Goal: Task Accomplishment & Management: Use online tool/utility

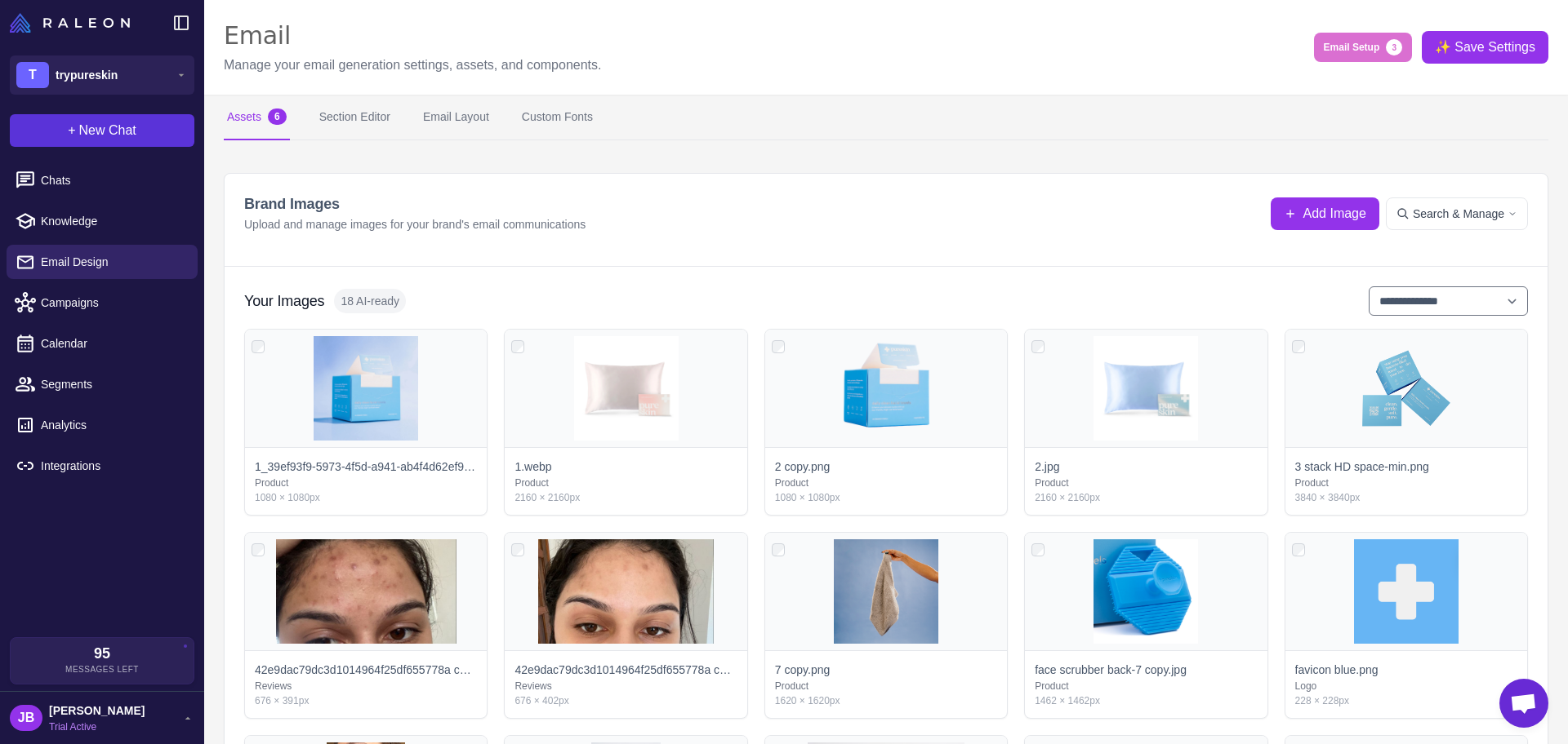
click at [99, 131] on span "New Chat" at bounding box center [107, 131] width 57 height 20
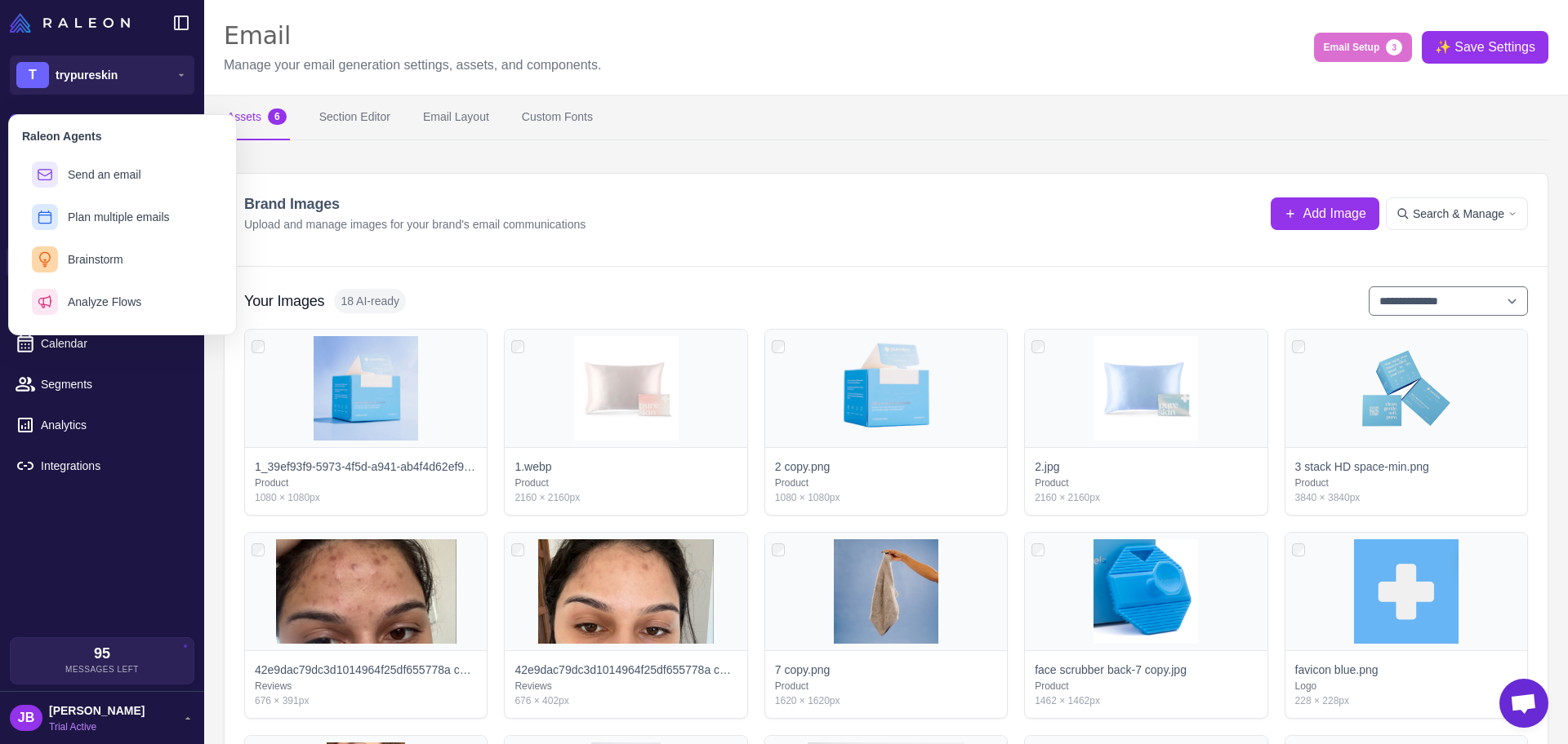
click at [447, 140] on content "**********" at bounding box center [886, 372] width 1364 height 744
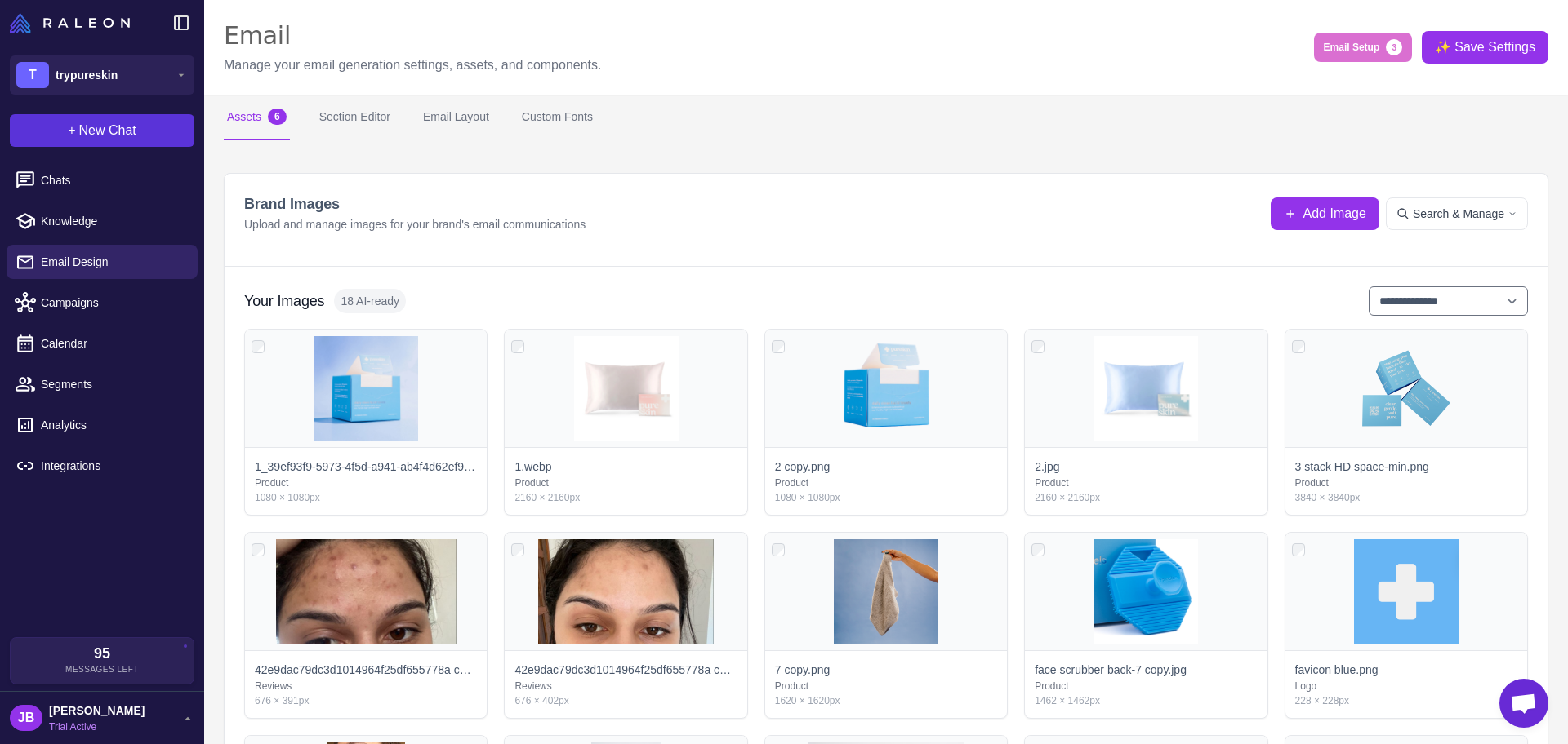
click at [147, 123] on button "+ New Chat" at bounding box center [102, 131] width 185 height 33
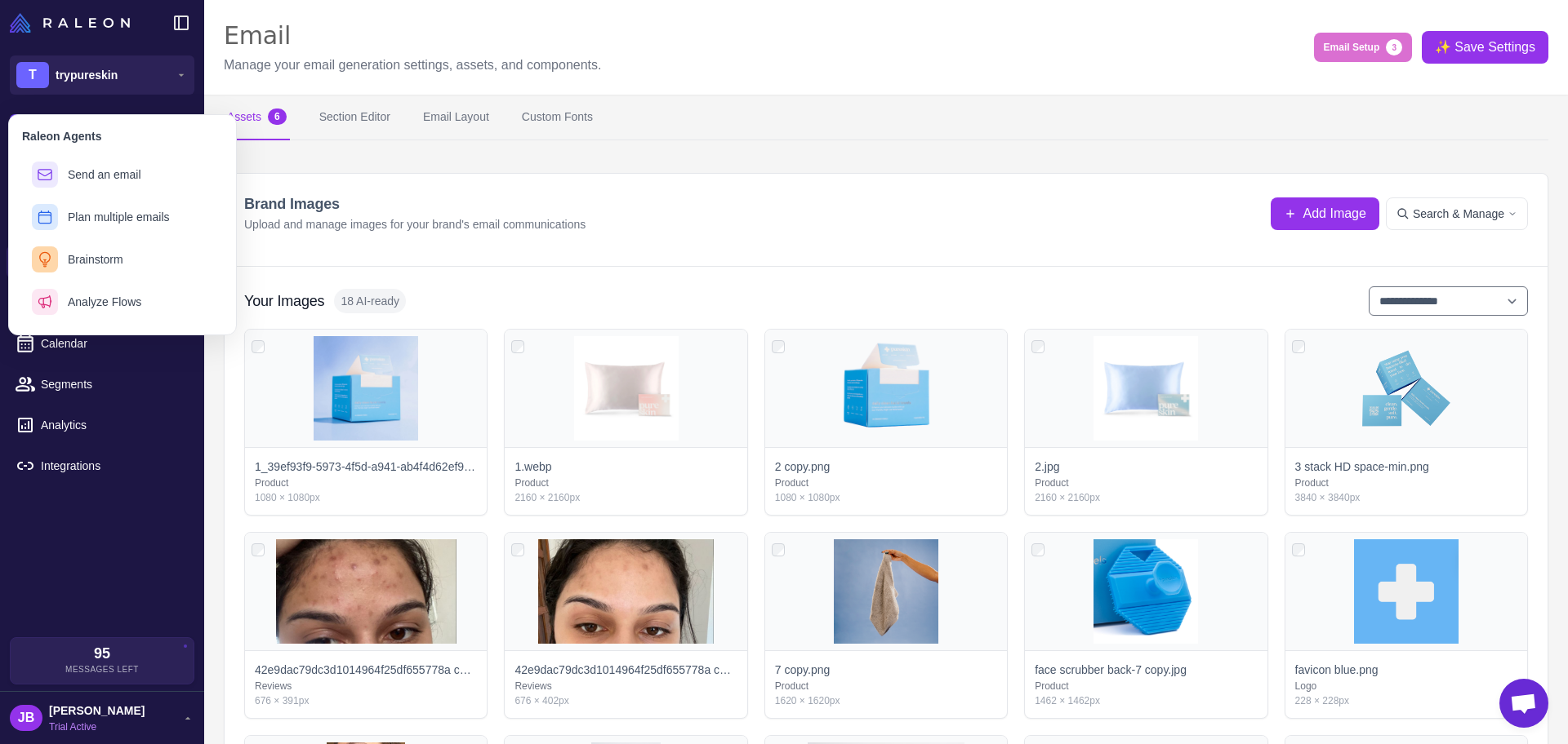
click at [95, 558] on div "Chats Knowledge Email Design Campaigns Calendar Segments Analytics Integrations" at bounding box center [102, 396] width 204 height 480
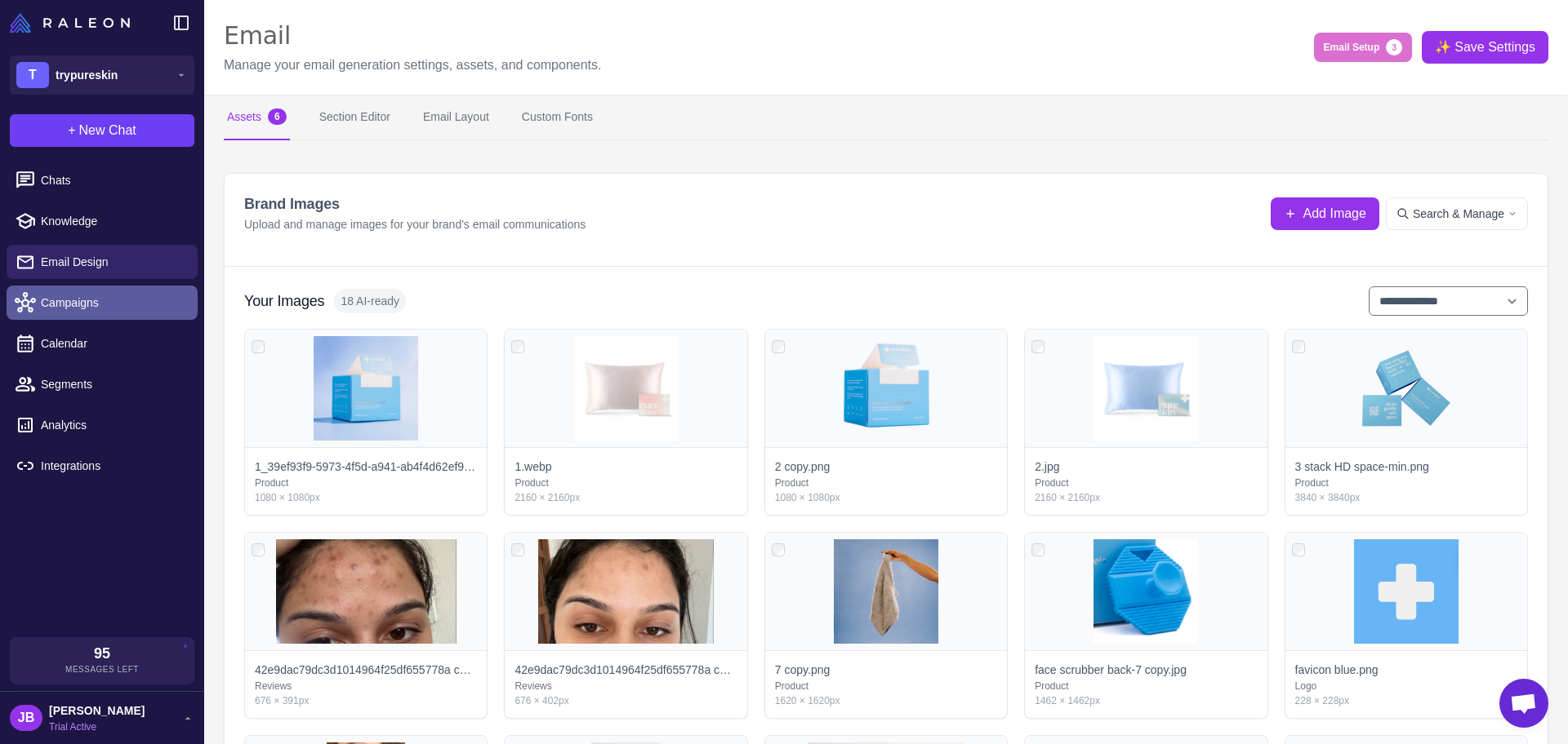
click at [123, 305] on span "Campaigns" at bounding box center [113, 303] width 144 height 18
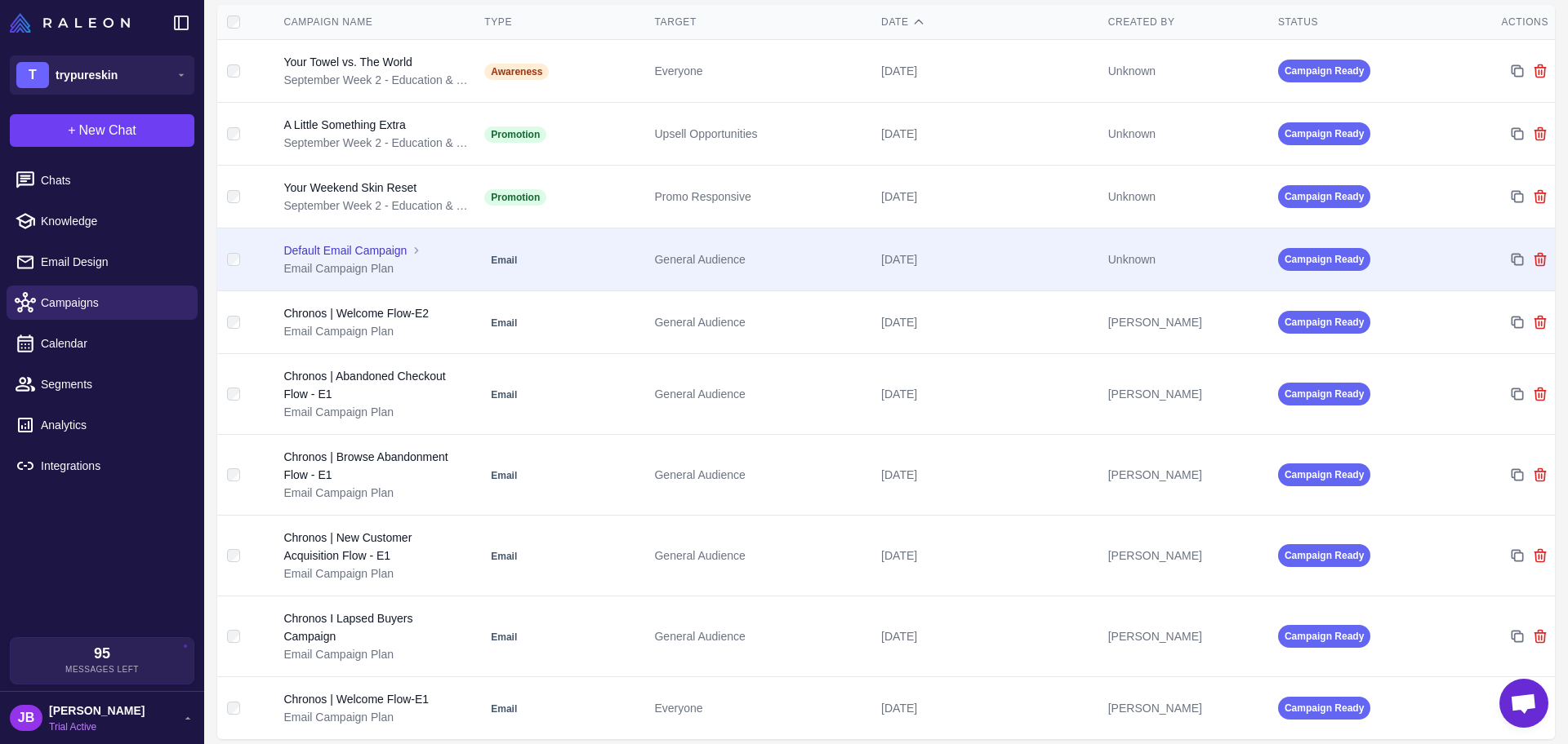
scroll to position [219, 0]
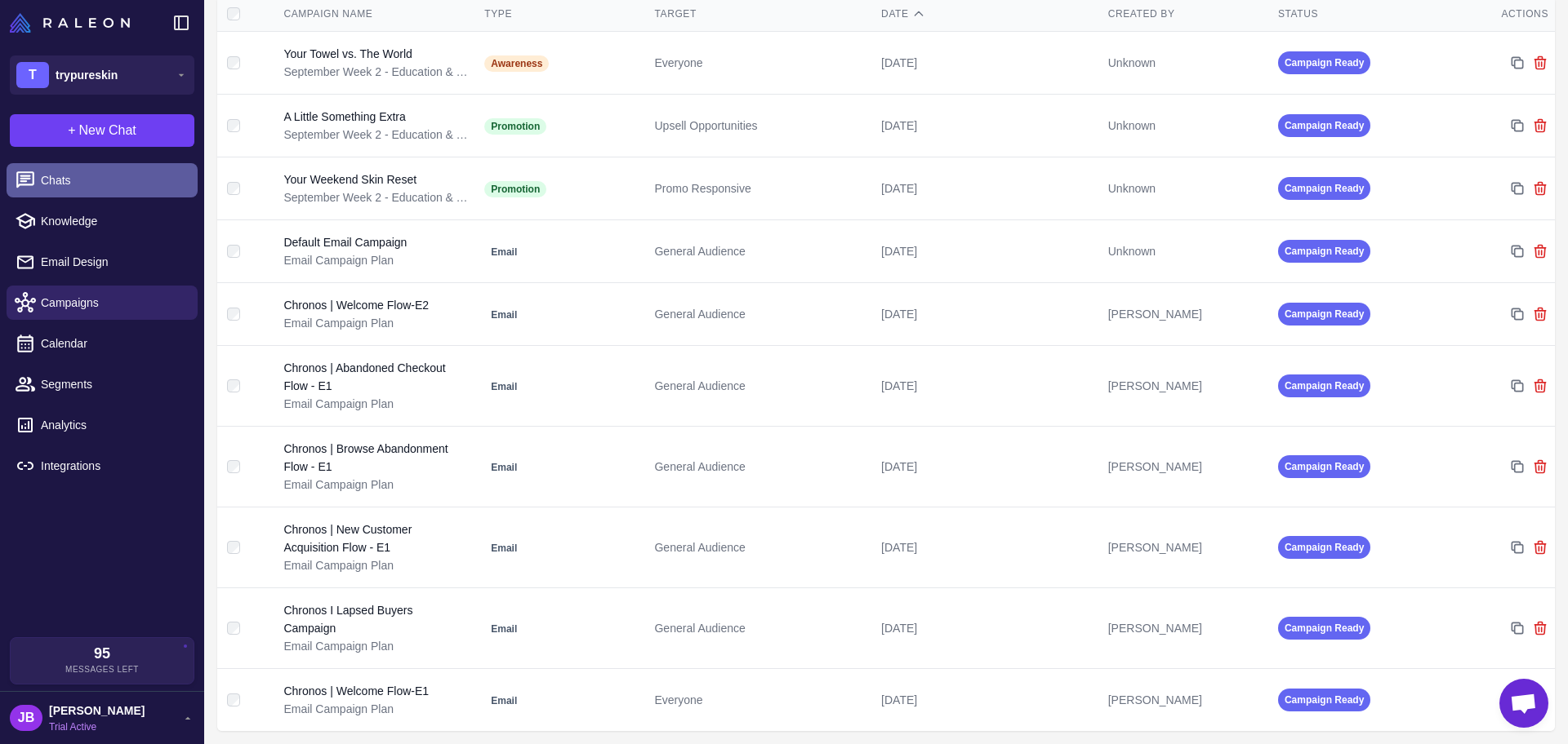
click at [110, 169] on link "Chats" at bounding box center [101, 180] width 191 height 35
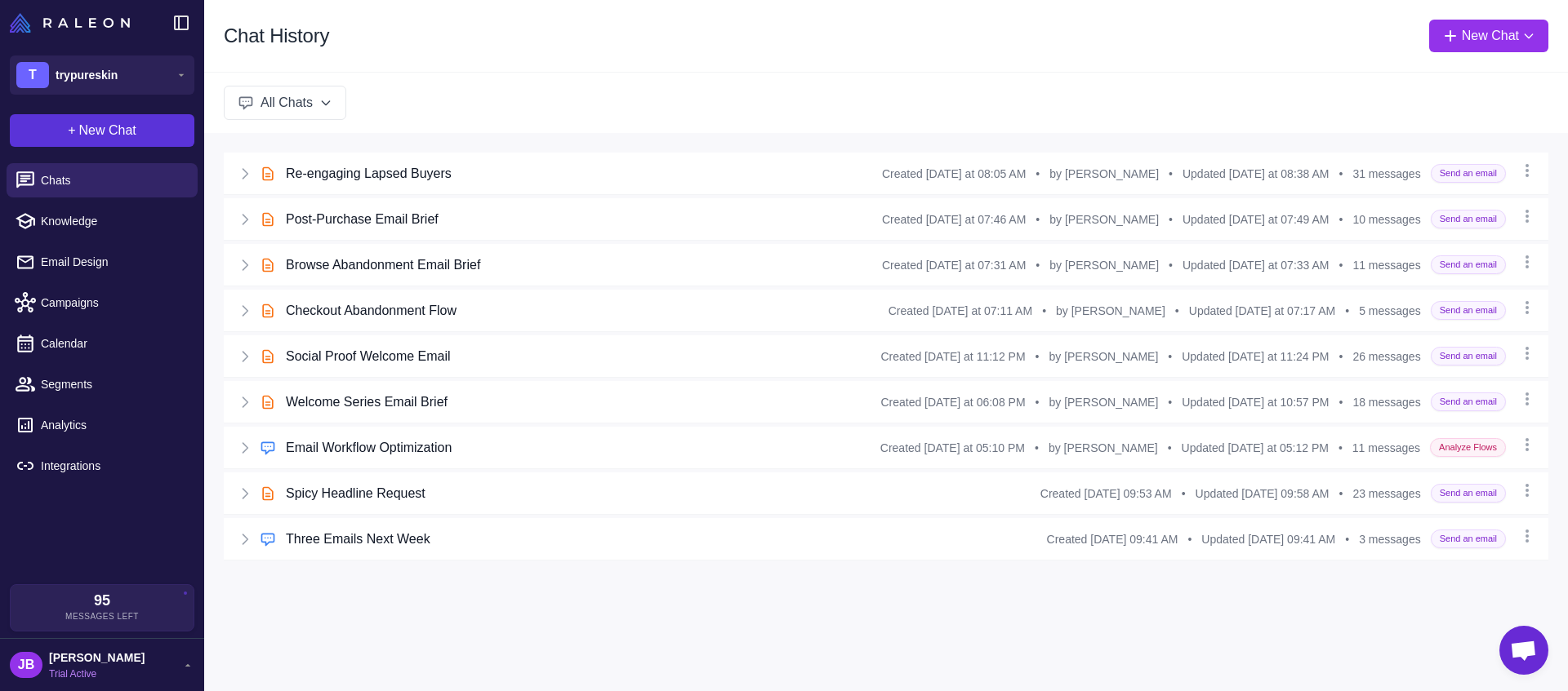
click at [142, 128] on button "+ New Chat" at bounding box center [102, 131] width 185 height 33
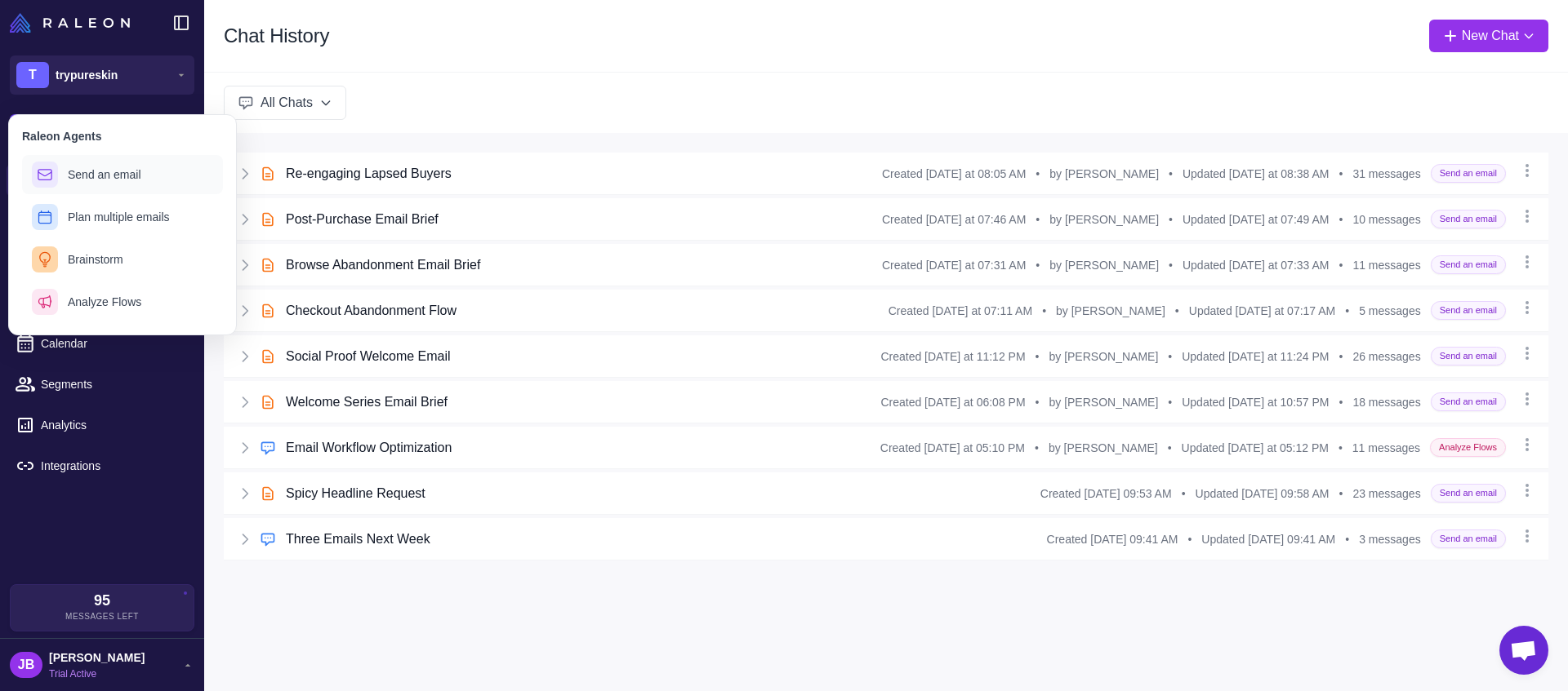
click at [116, 186] on button "Send an email" at bounding box center [123, 175] width 201 height 39
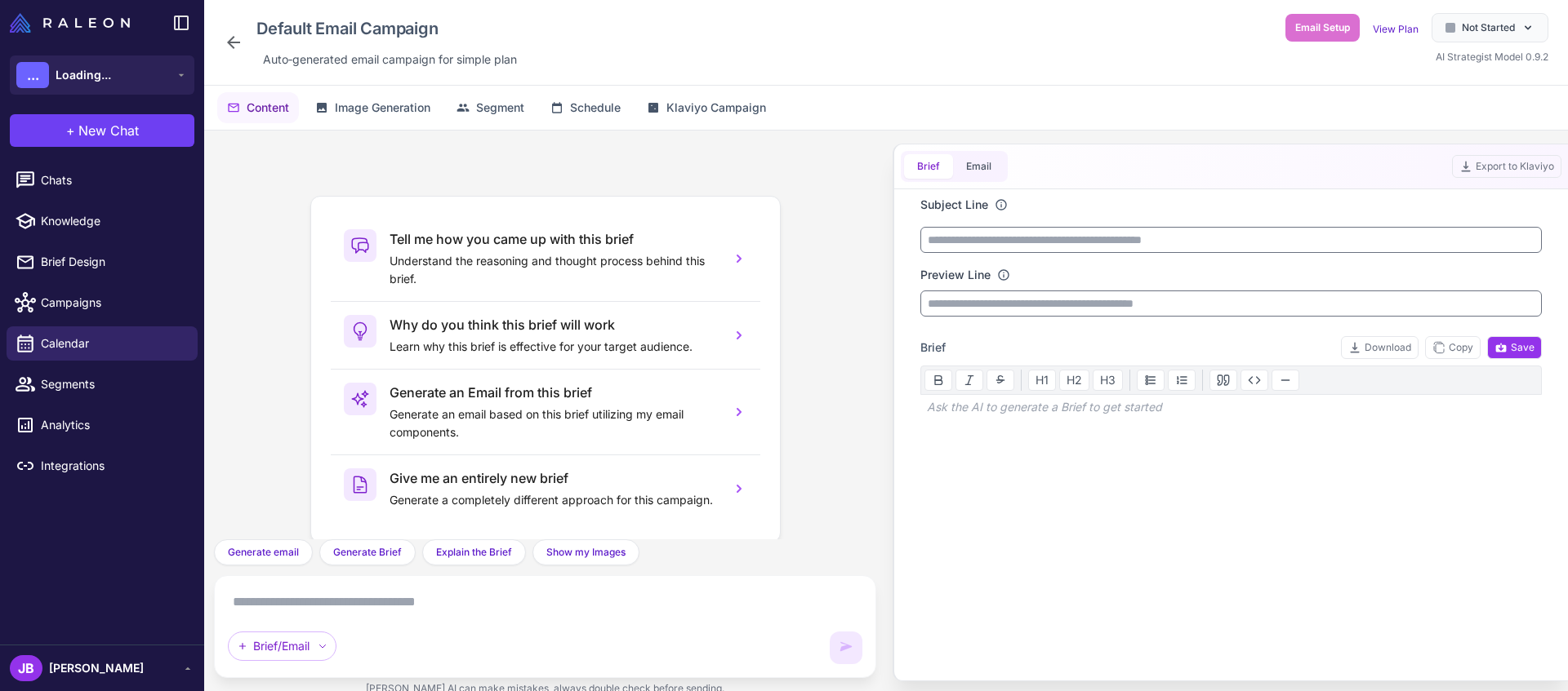
scroll to position [23, 0]
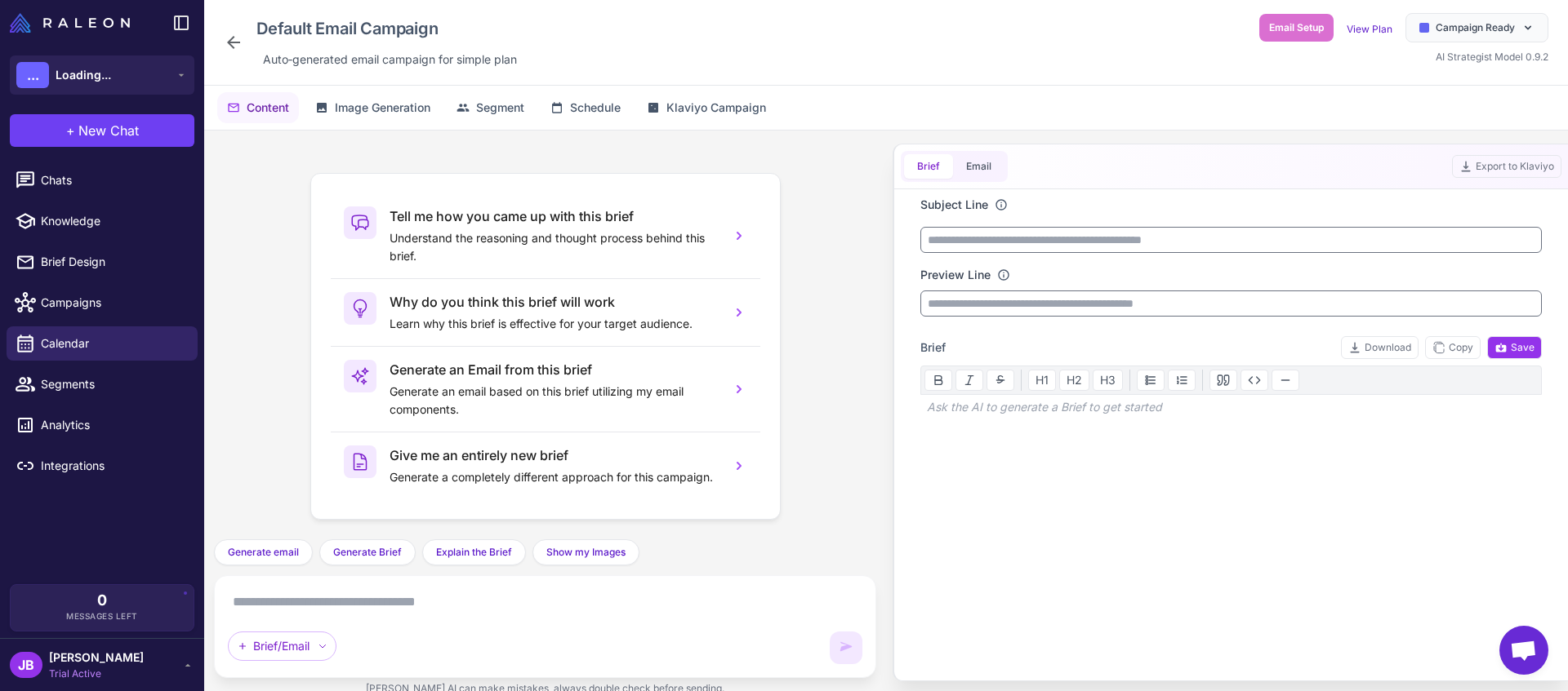
click at [443, 590] on textarea at bounding box center [545, 602] width 634 height 26
click at [449, 602] on textarea at bounding box center [545, 602] width 634 height 26
paste textarea "**********"
type textarea "**********"
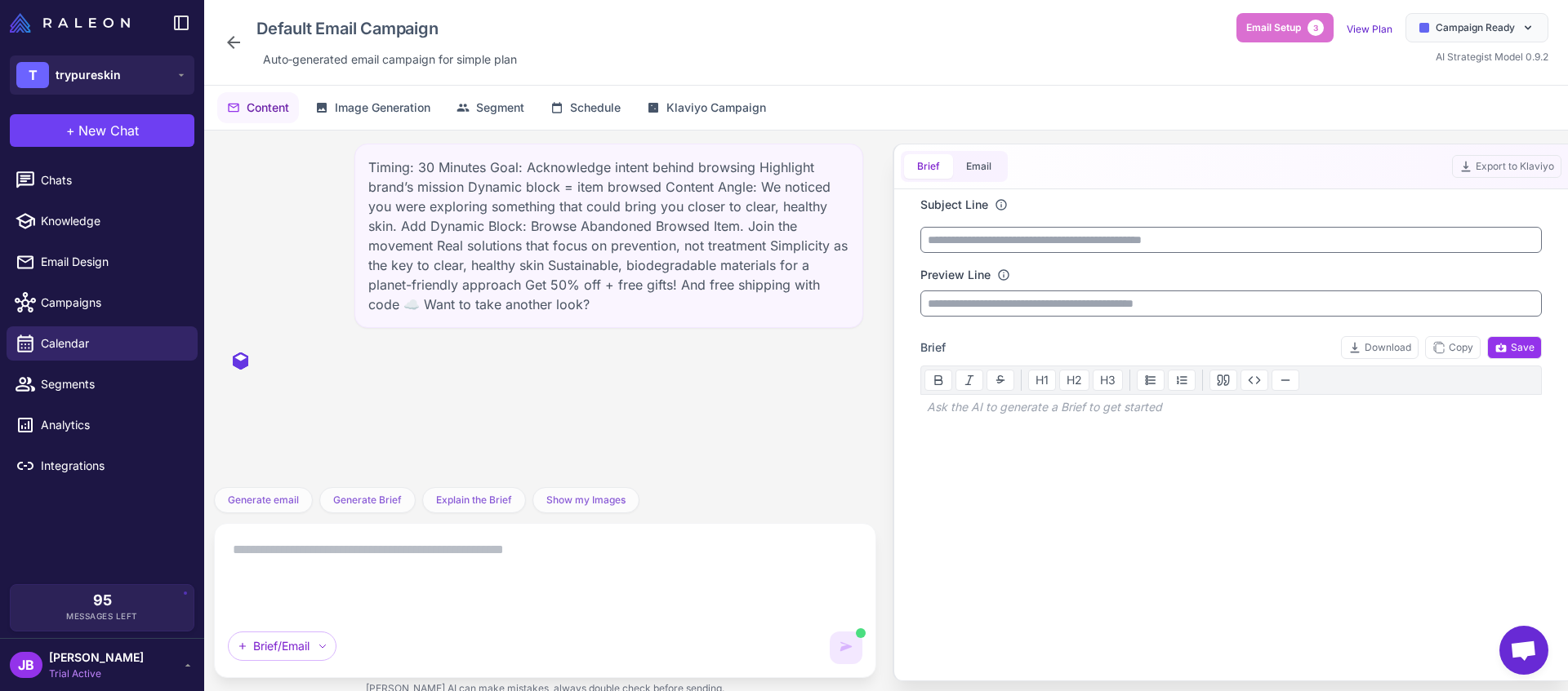
scroll to position [0, 0]
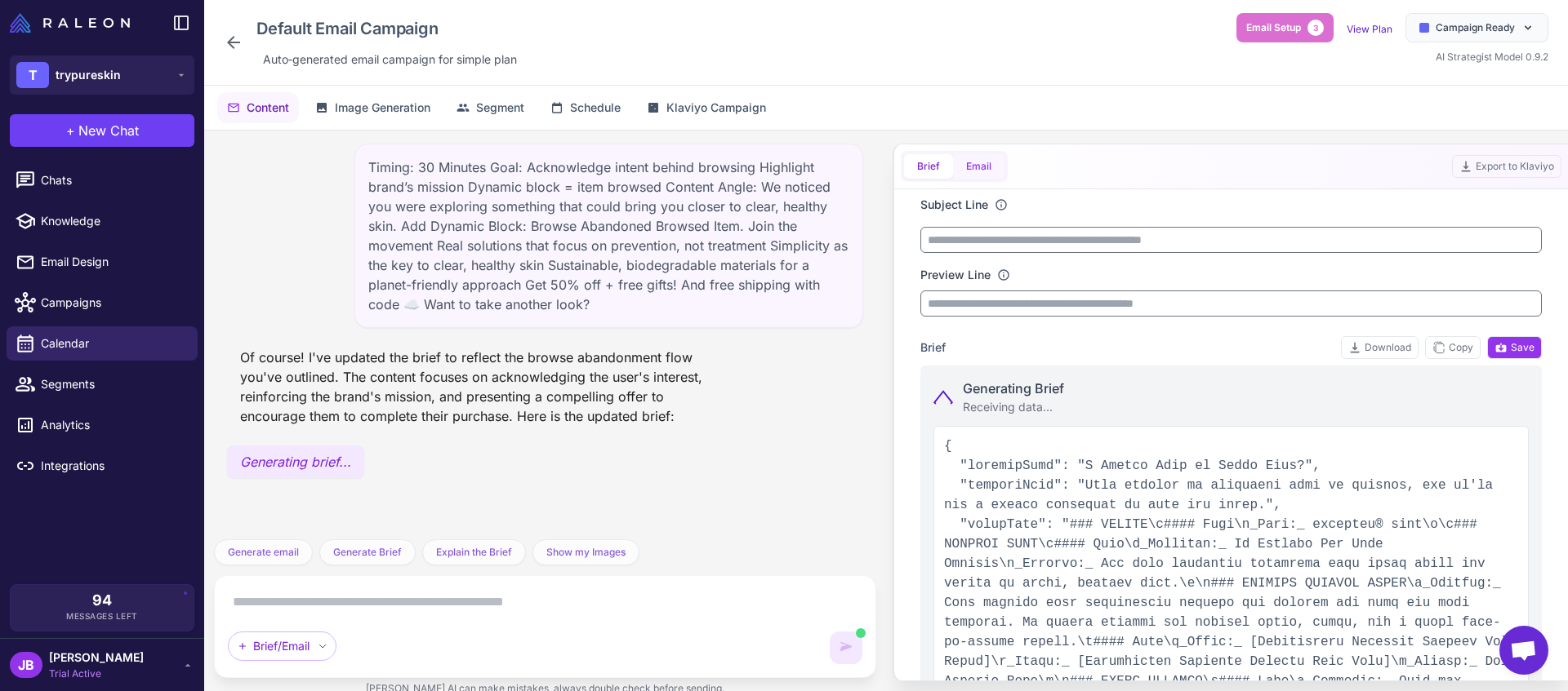
click at [984, 164] on button "Email" at bounding box center [979, 167] width 52 height 25
type input "**********"
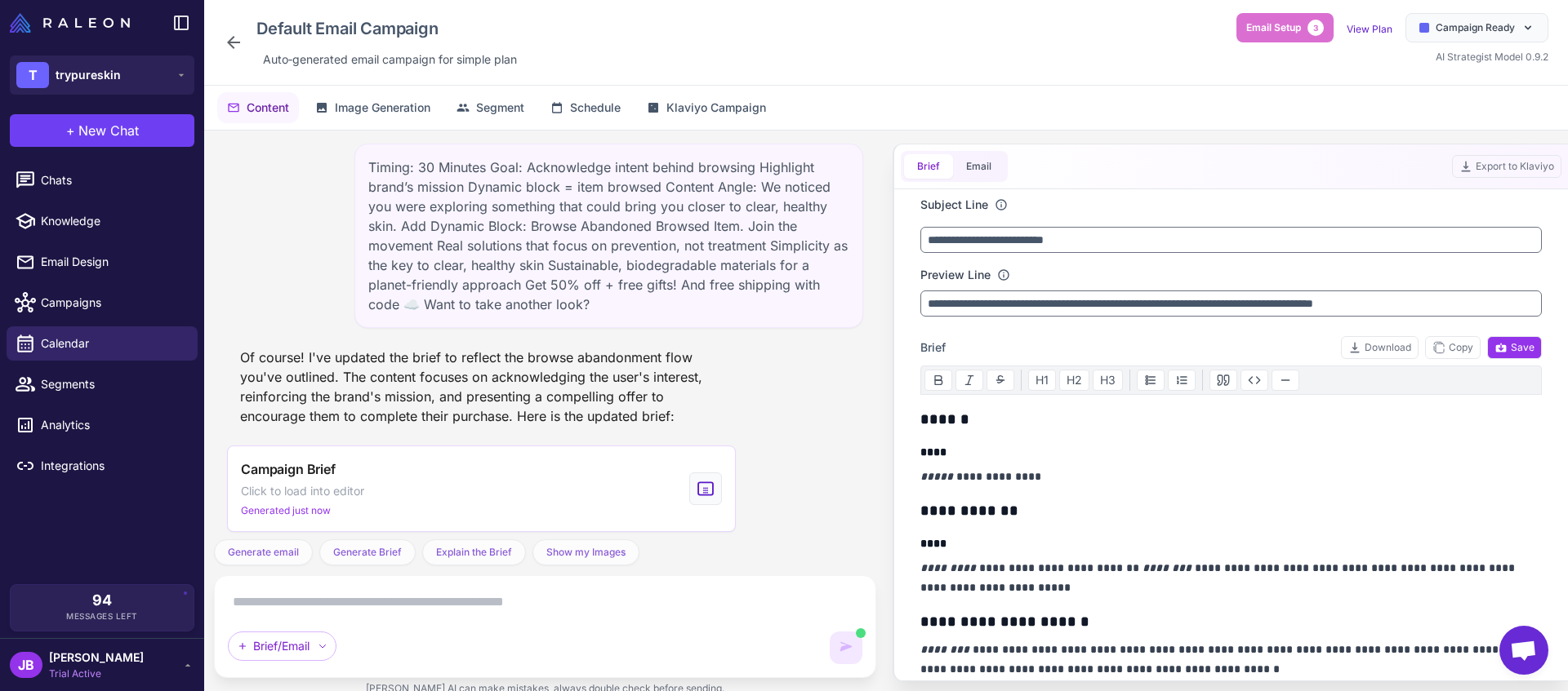
scroll to position [71, 0]
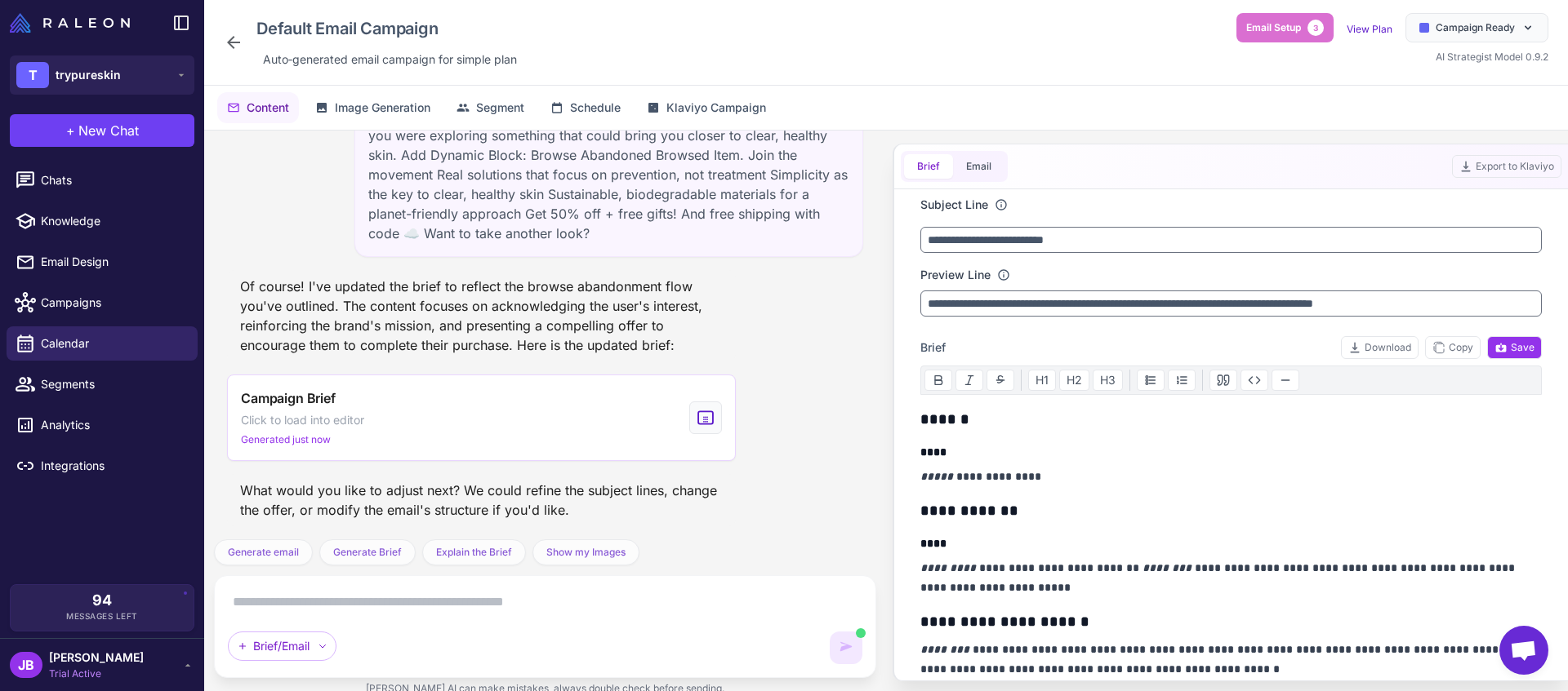
click at [935, 164] on button "Brief" at bounding box center [927, 167] width 49 height 25
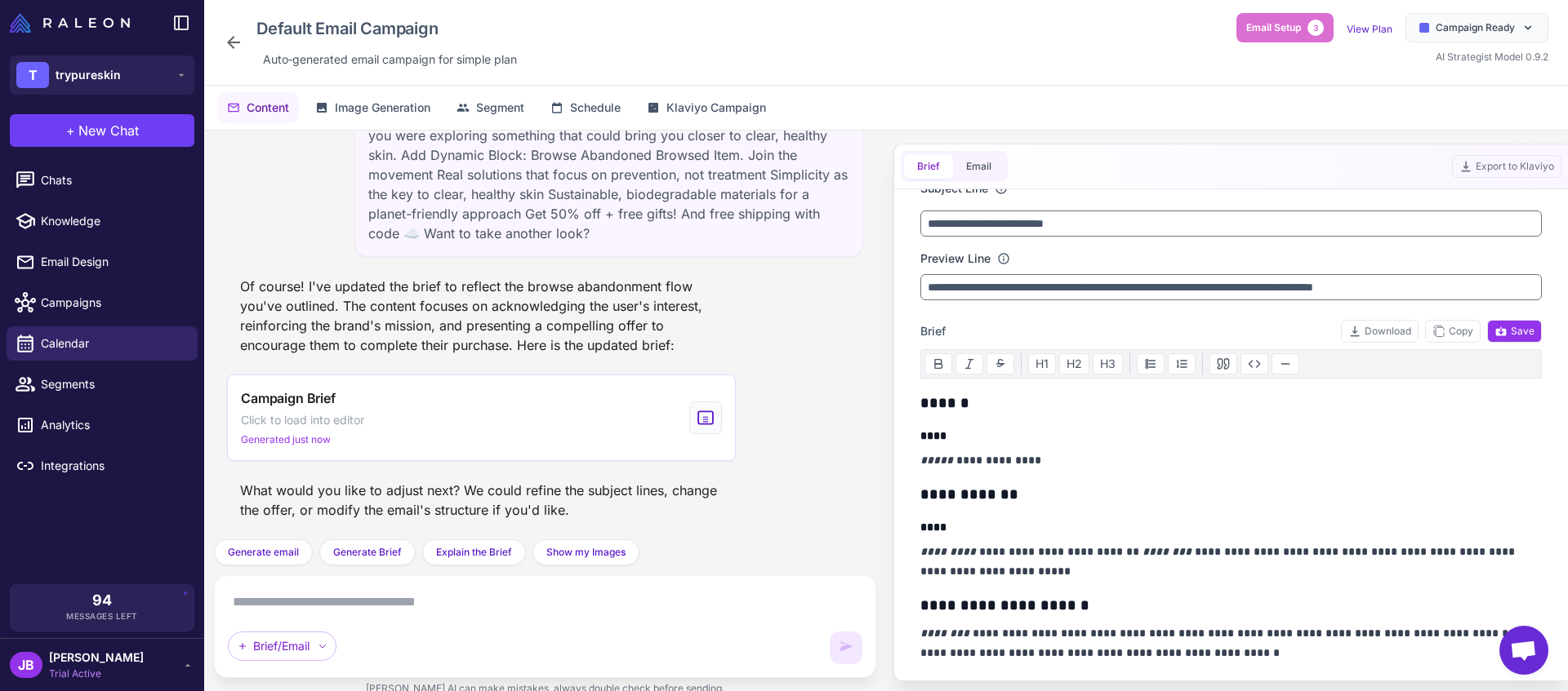
scroll to position [0, 0]
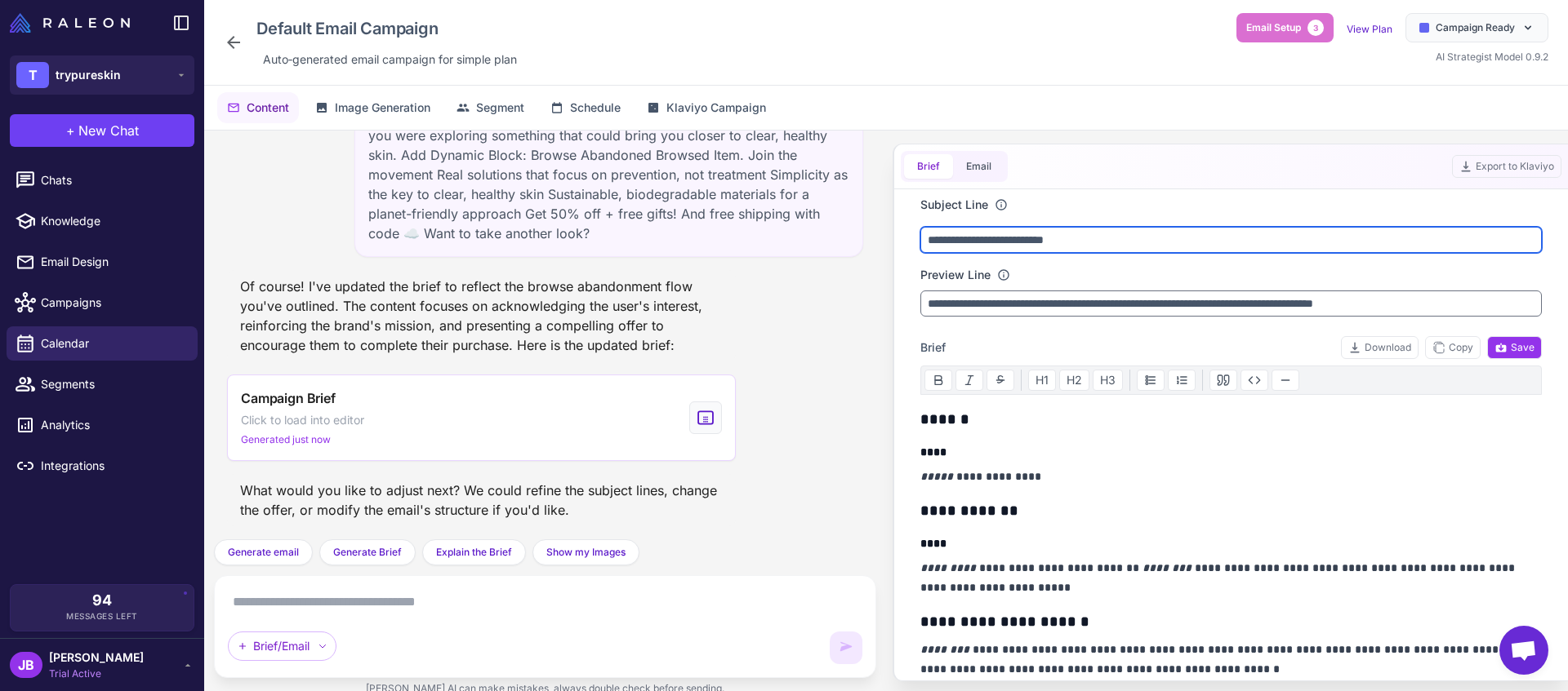
click at [1127, 232] on input "**********" at bounding box center [1230, 239] width 621 height 26
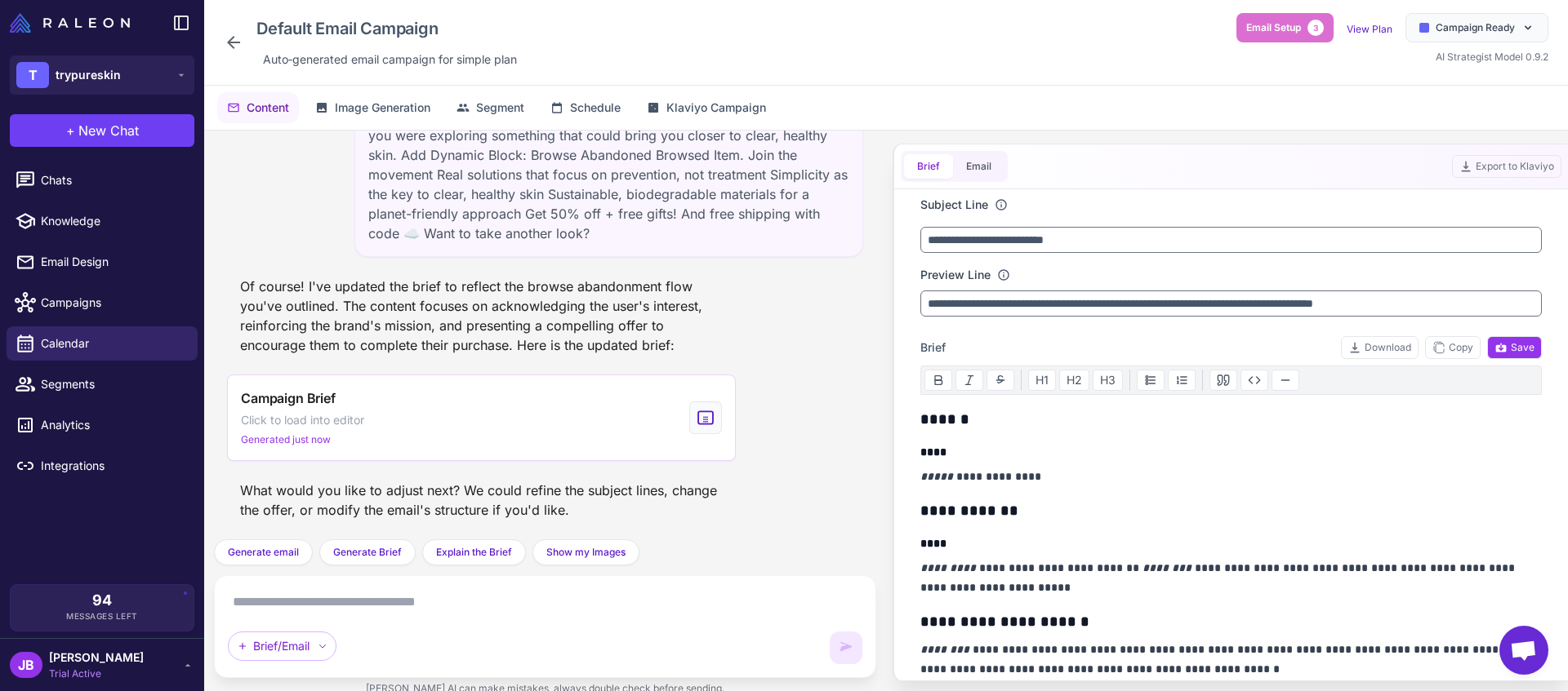
click at [561, 610] on textarea at bounding box center [545, 602] width 634 height 26
click at [1186, 226] on div "**********" at bounding box center [1230, 257] width 621 height 121
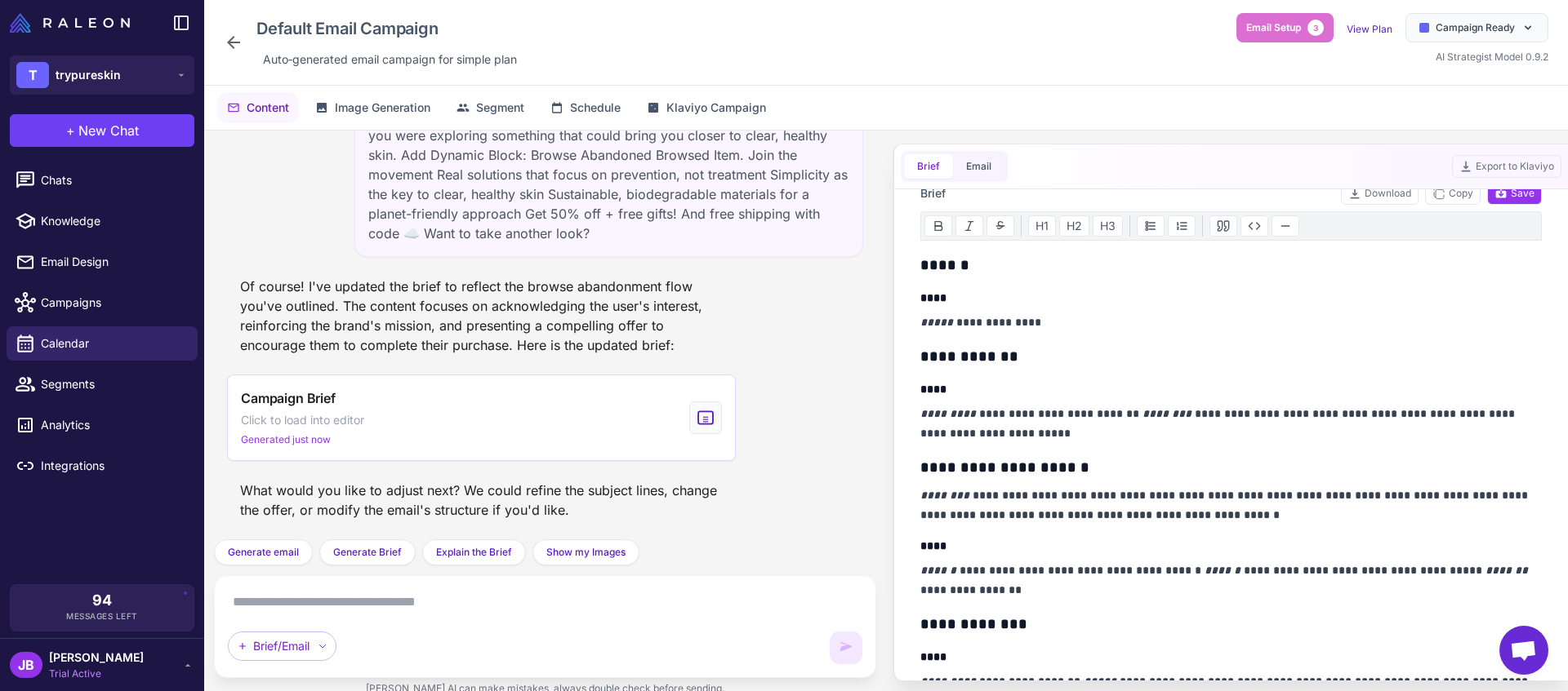
scroll to position [289, 0]
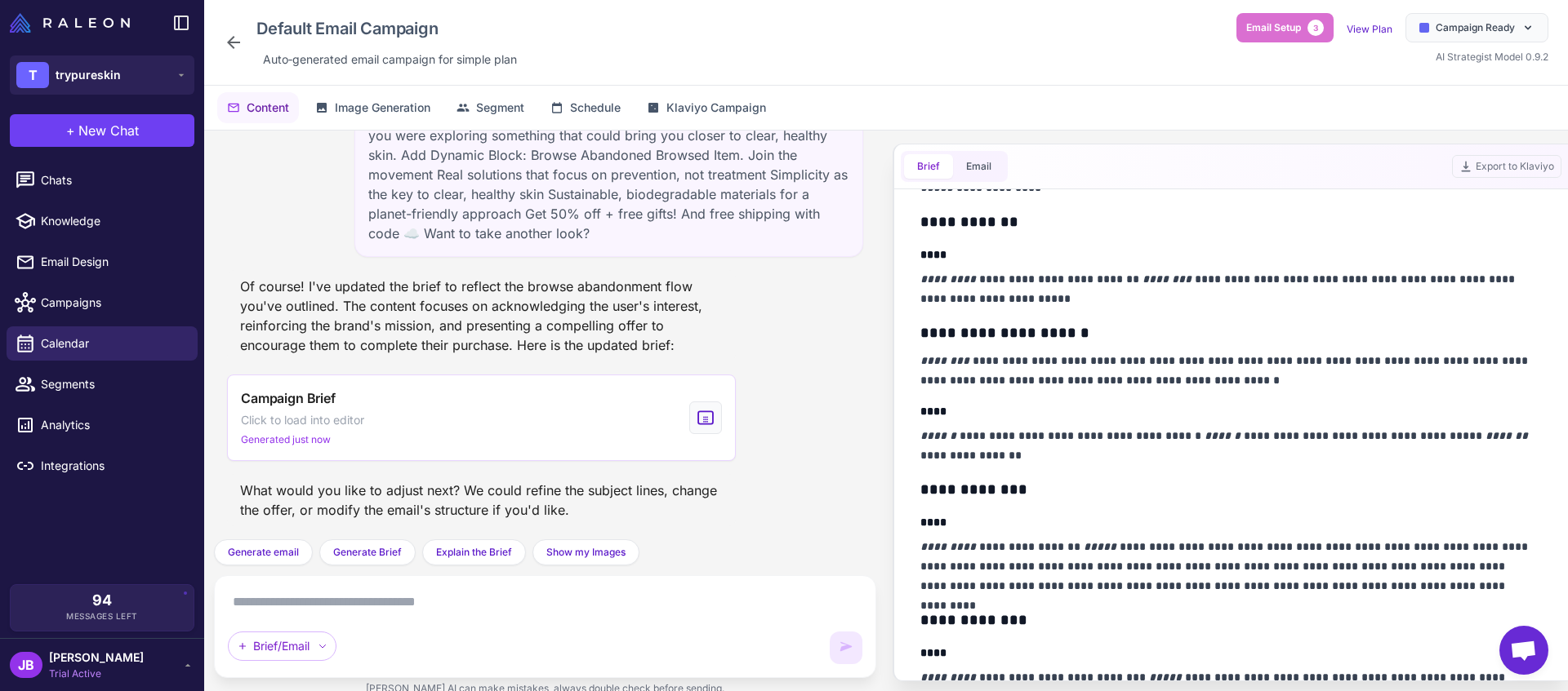
click at [1119, 335] on h3 "**********" at bounding box center [1225, 333] width 610 height 23
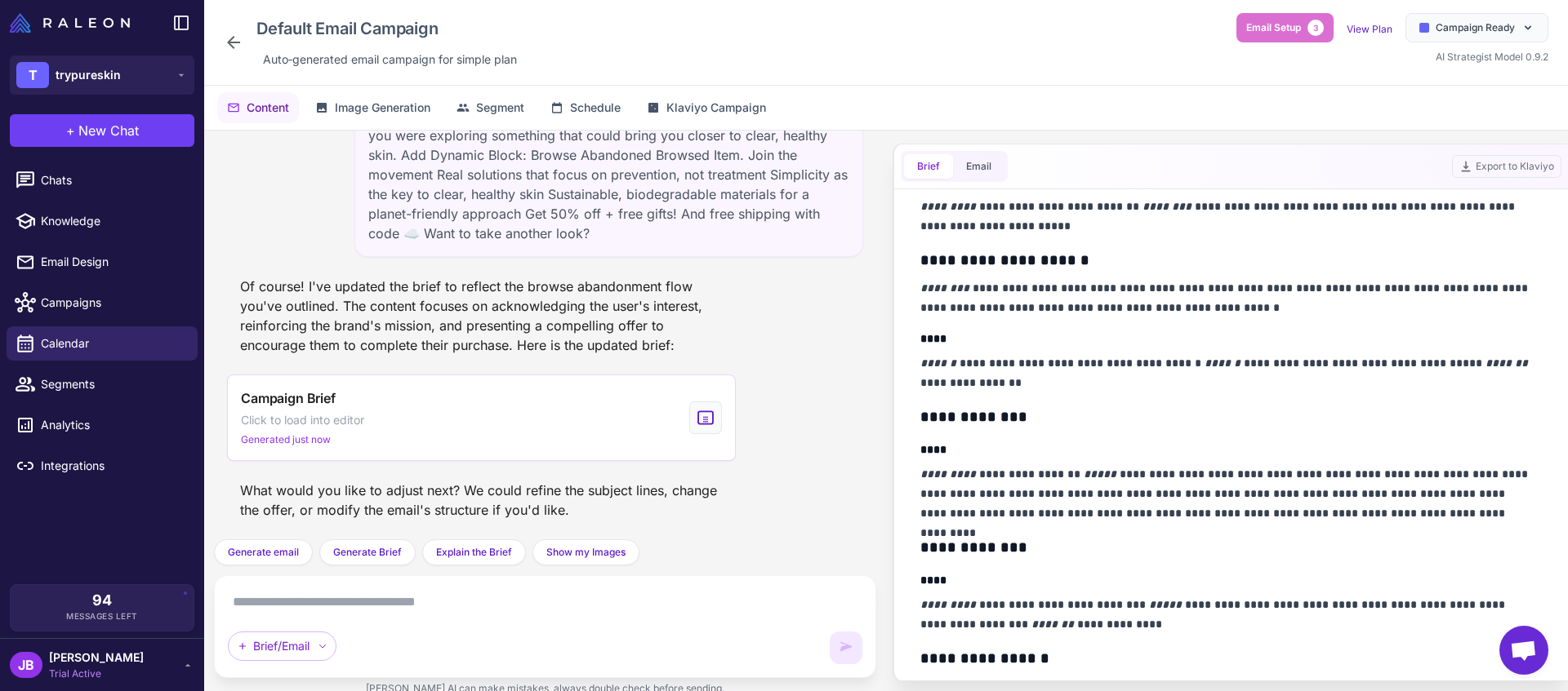
scroll to position [362, 0]
click at [990, 409] on h3 "**********" at bounding box center [1225, 417] width 610 height 23
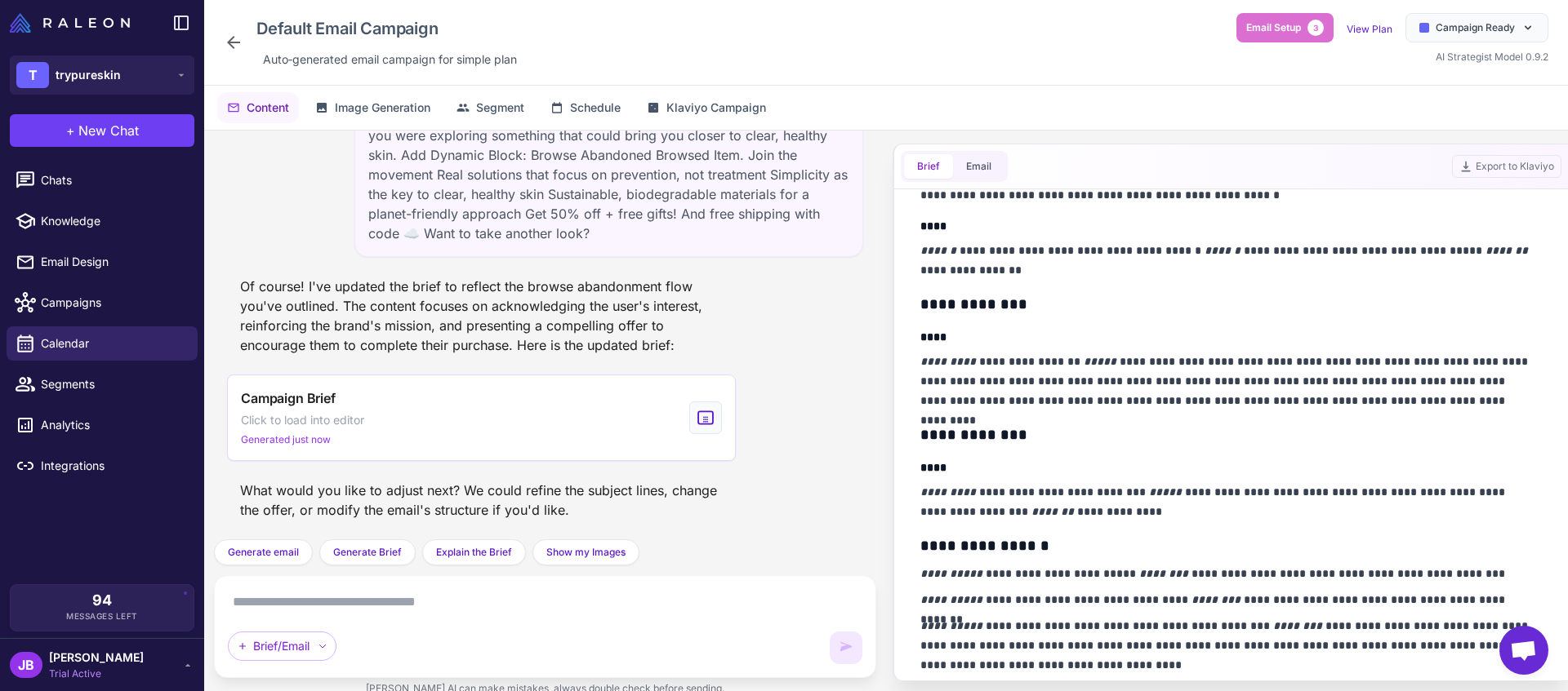
scroll to position [556, 0]
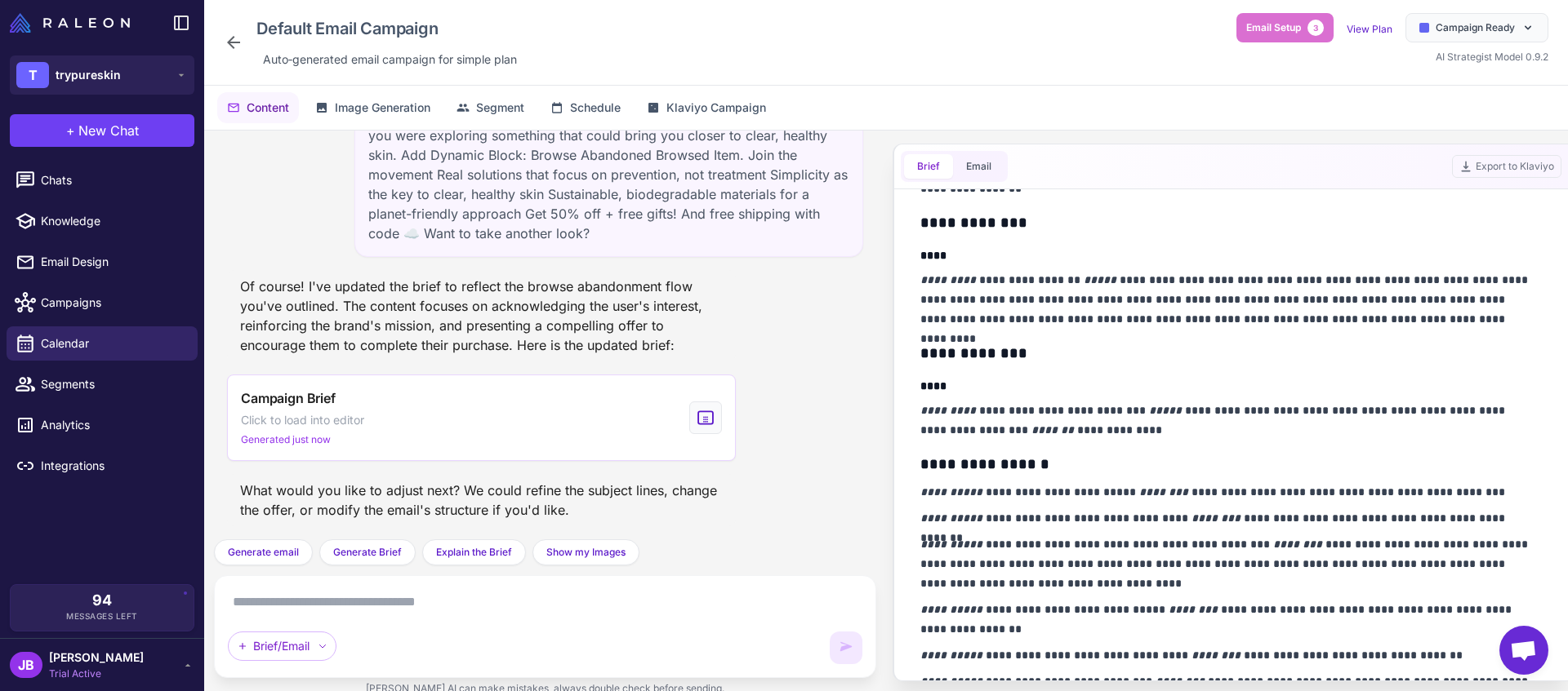
click at [995, 354] on h3 "**********" at bounding box center [1225, 353] width 610 height 23
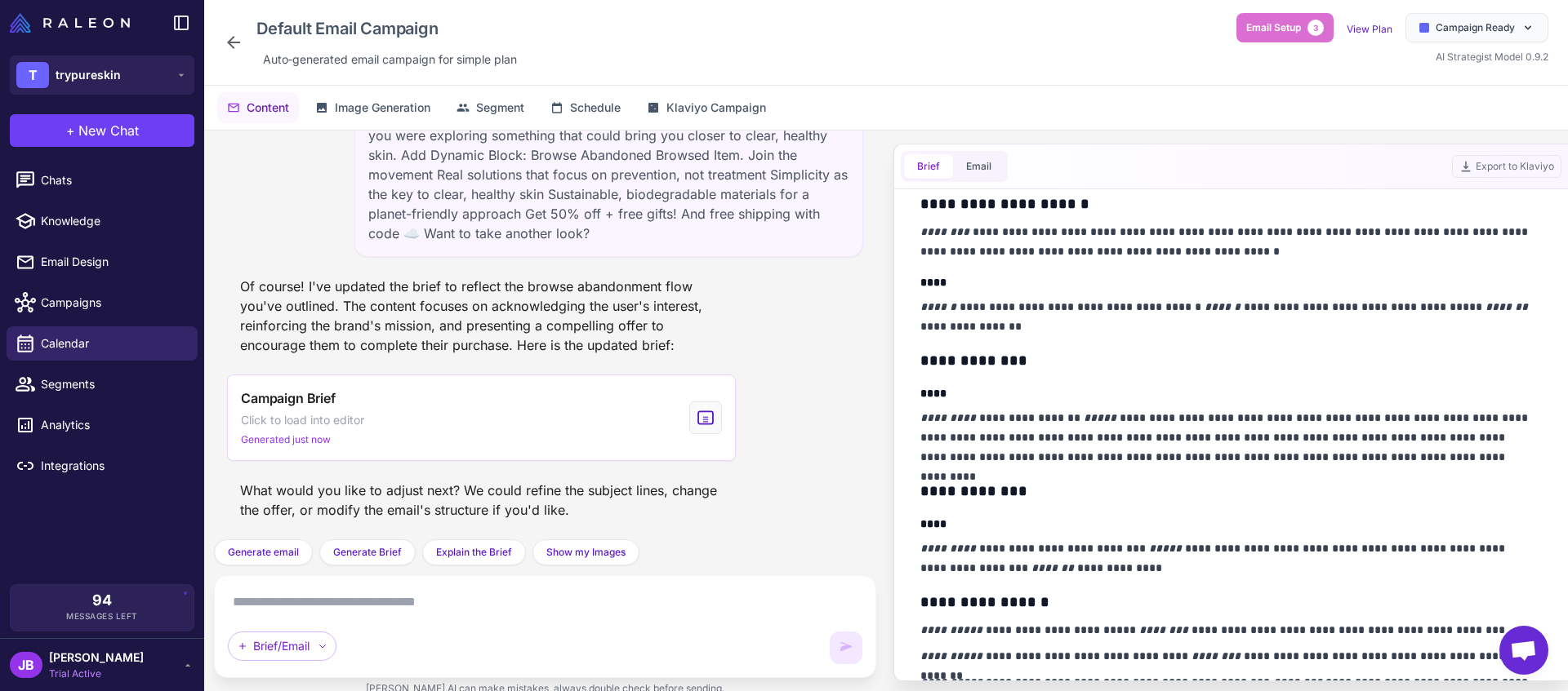
scroll to position [388, 0]
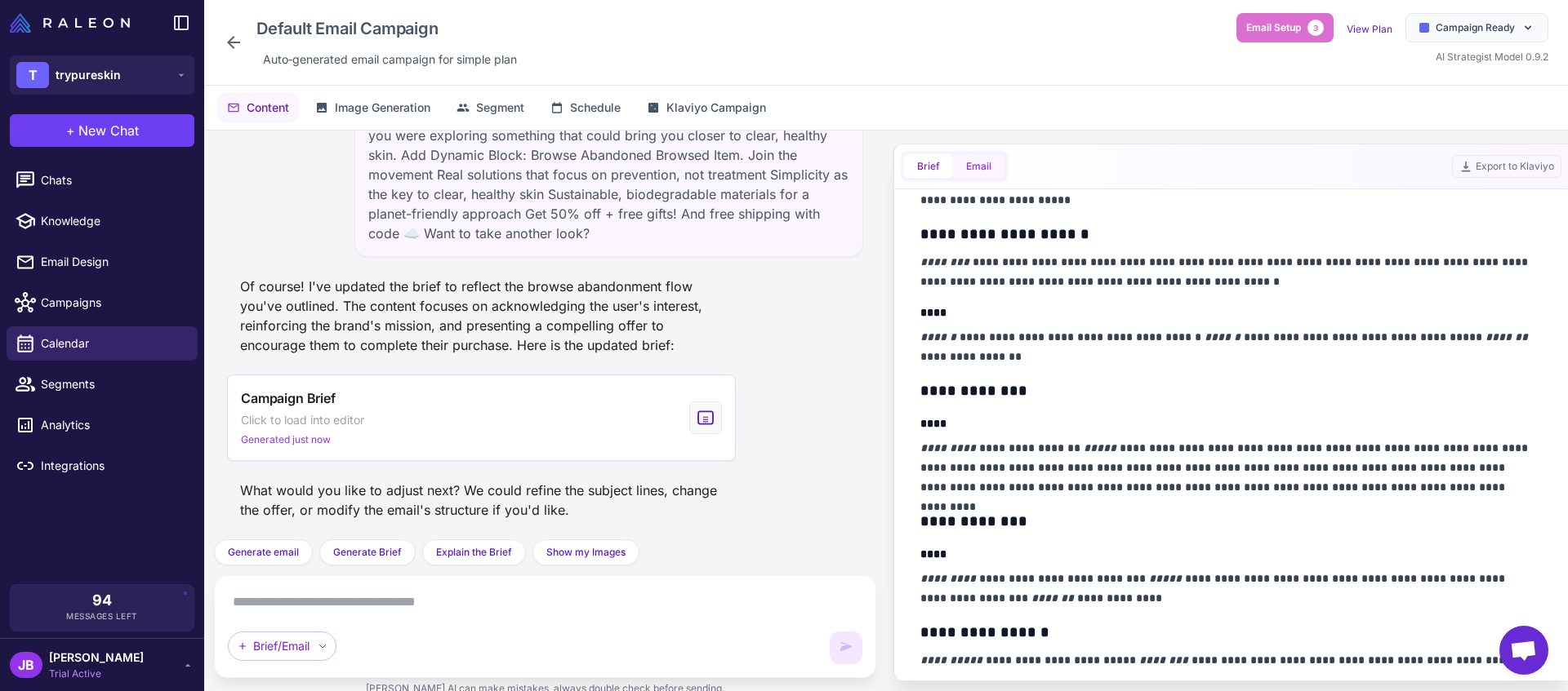
click at [978, 158] on button "Email" at bounding box center [979, 167] width 52 height 25
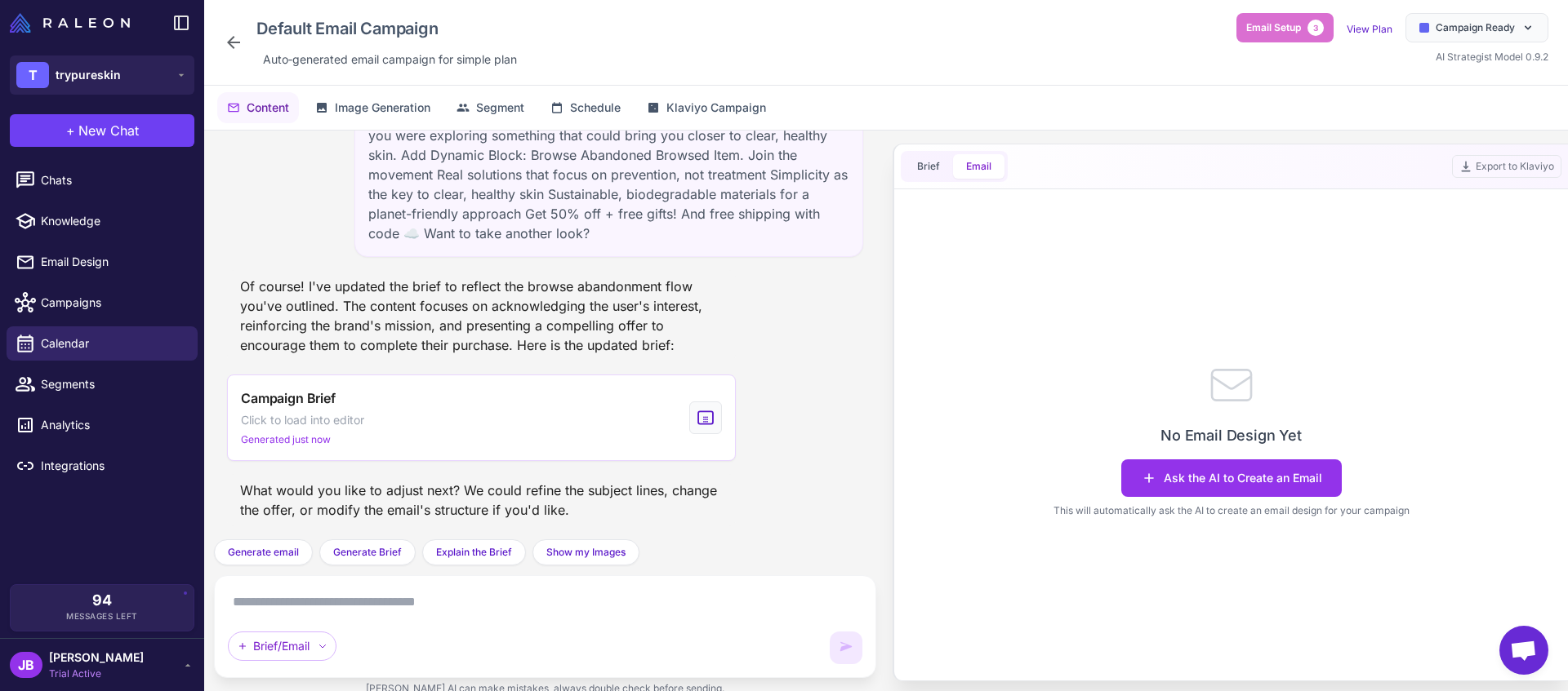
scroll to position [0, 0]
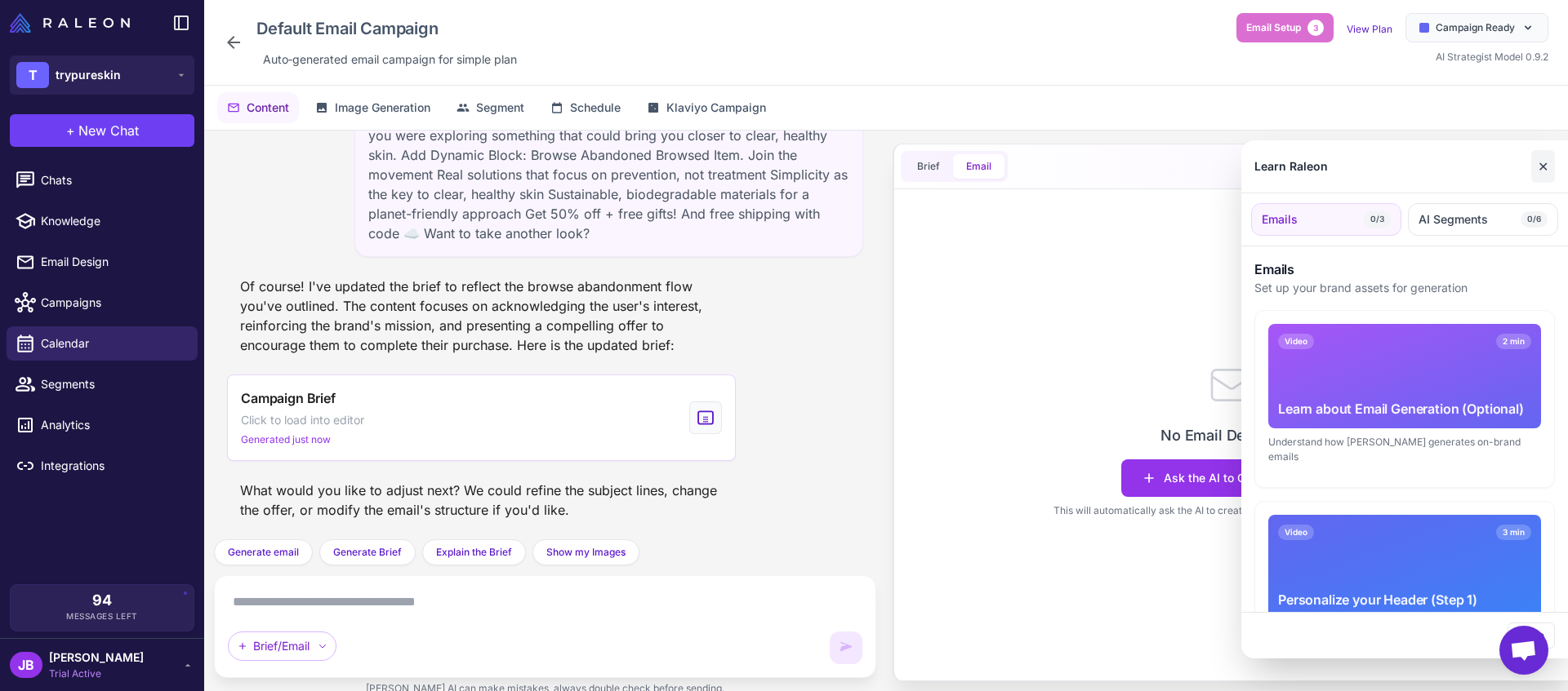
click at [1548, 165] on button "✕" at bounding box center [1542, 166] width 24 height 33
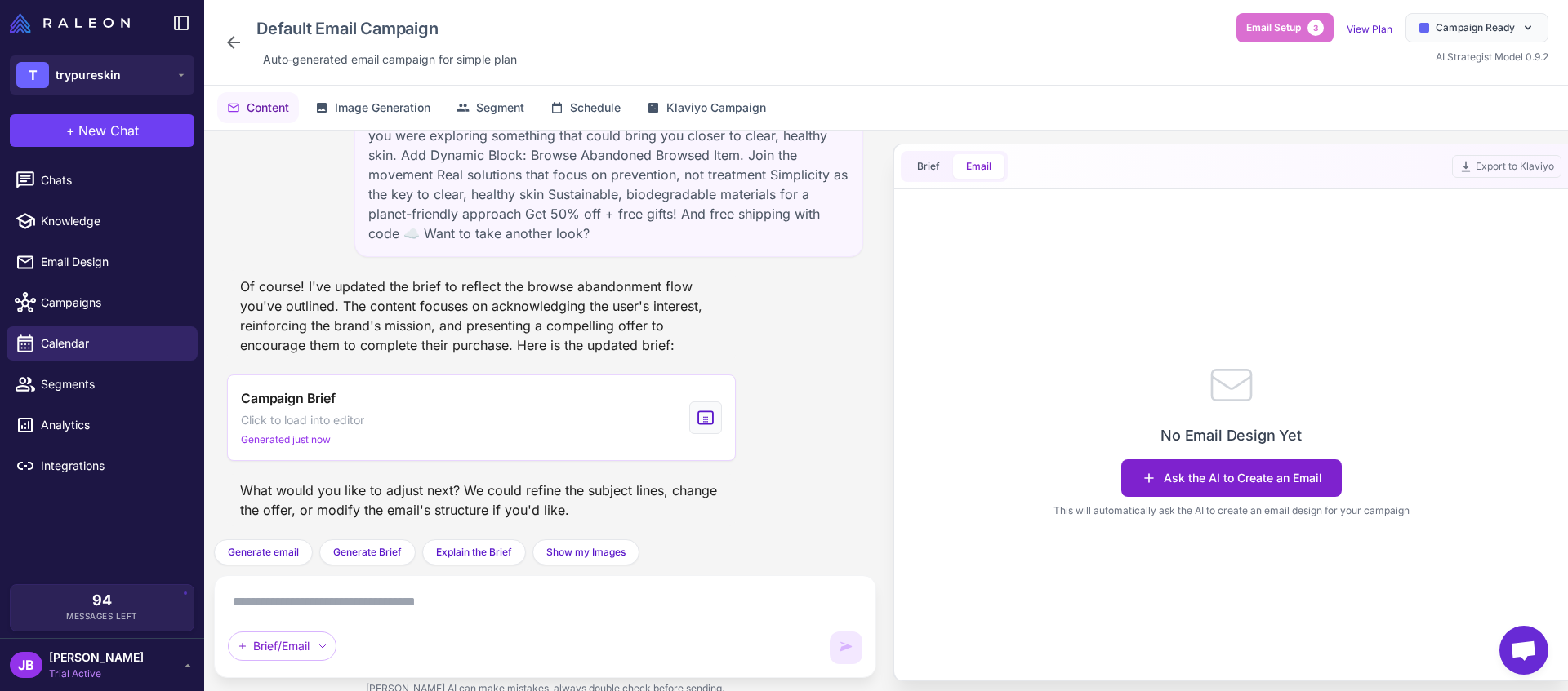
click at [1227, 486] on button "Ask the AI to Create an Email" at bounding box center [1231, 478] width 220 height 37
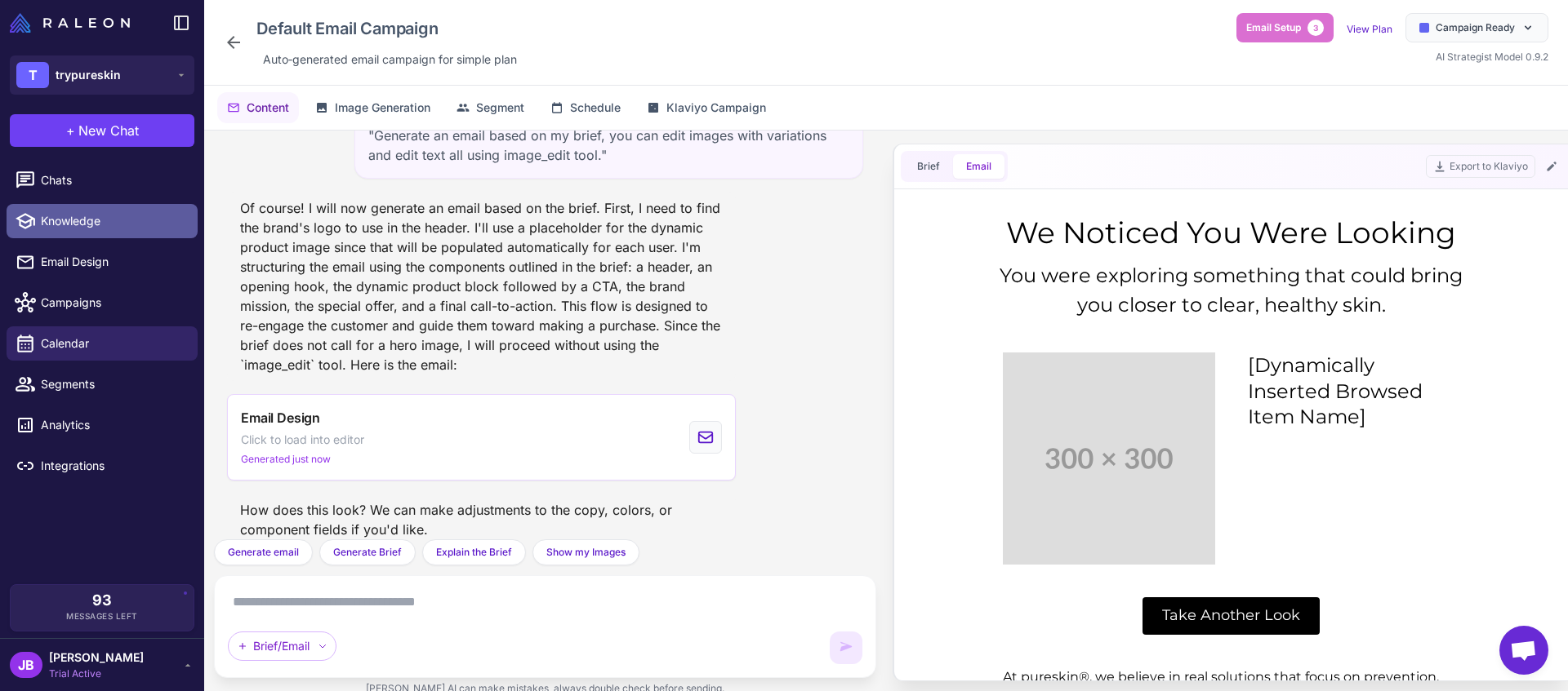
scroll to position [538, 0]
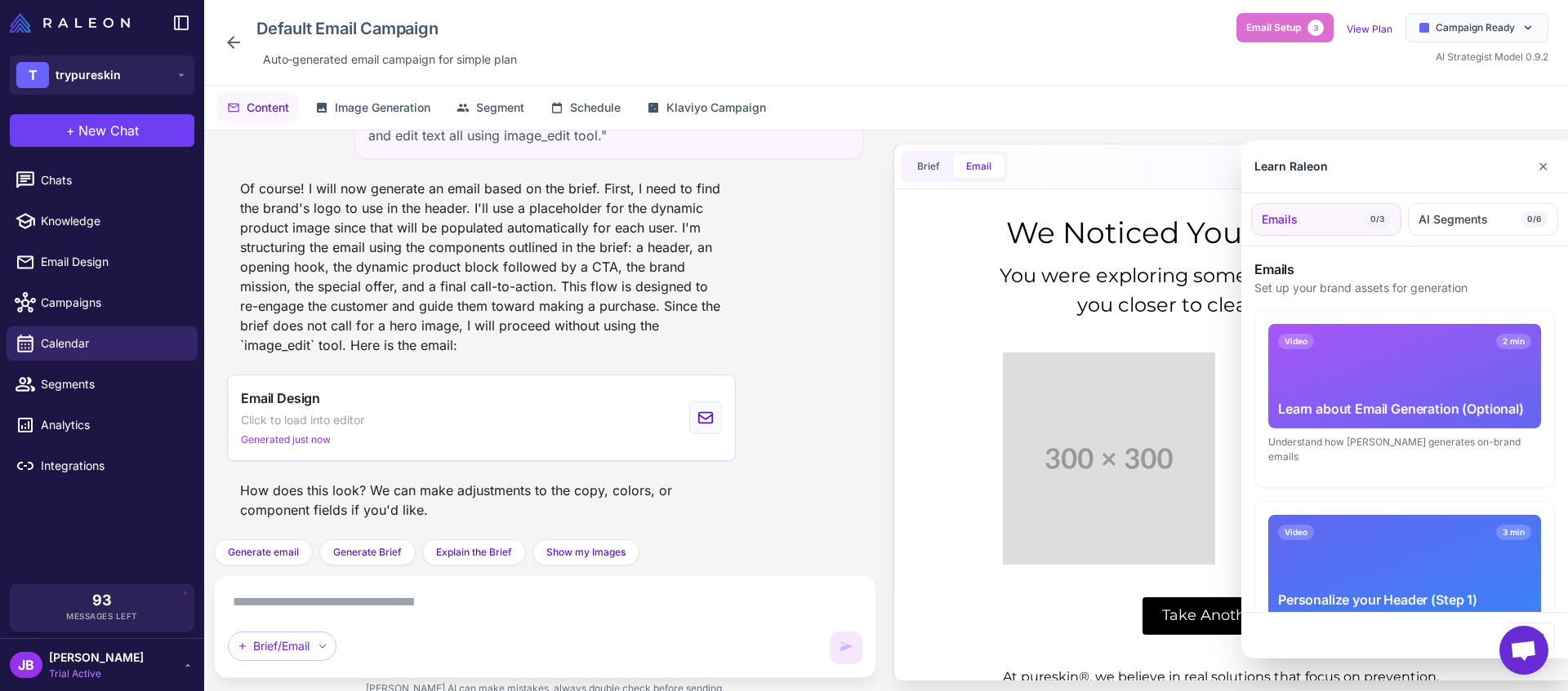
click at [97, 224] on div at bounding box center [784, 346] width 1568 height 691
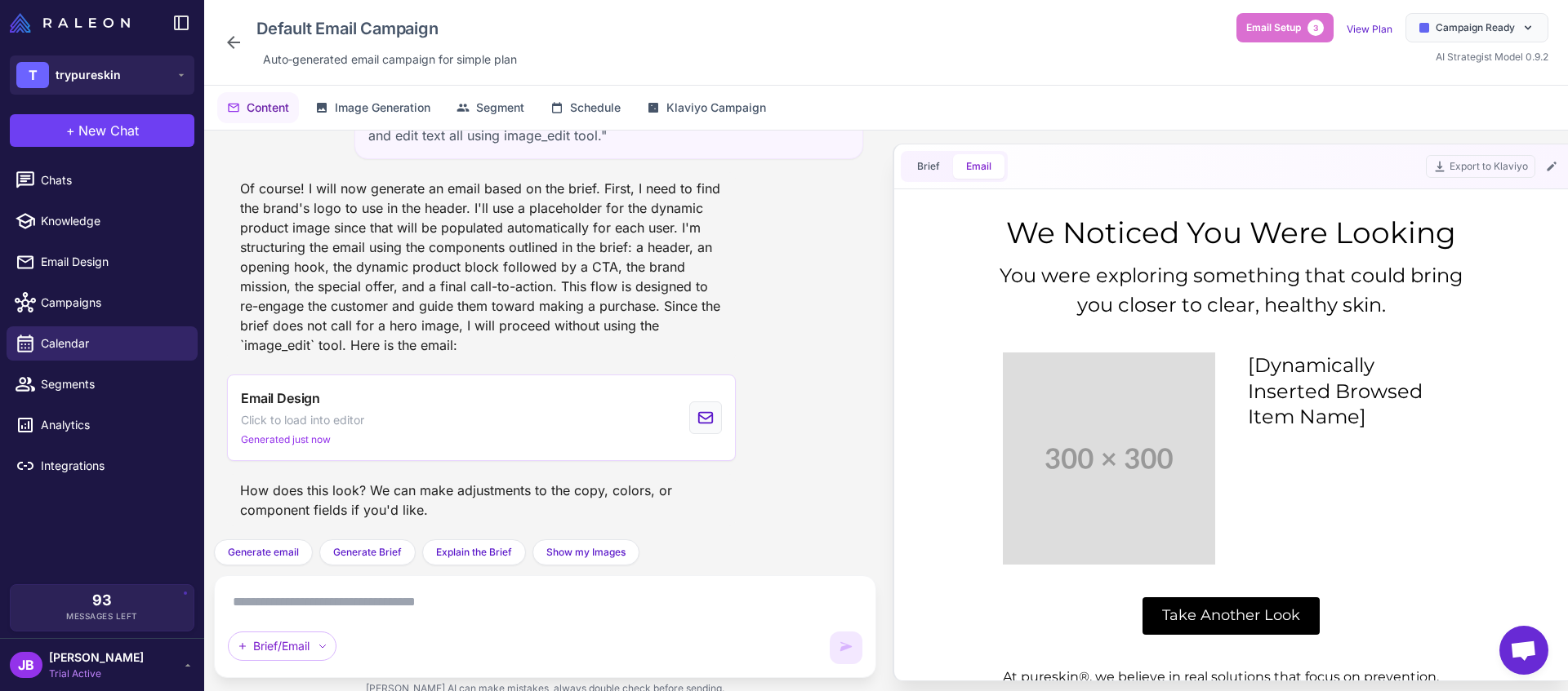
click at [97, 224] on span "Knowledge" at bounding box center [113, 221] width 144 height 18
select select
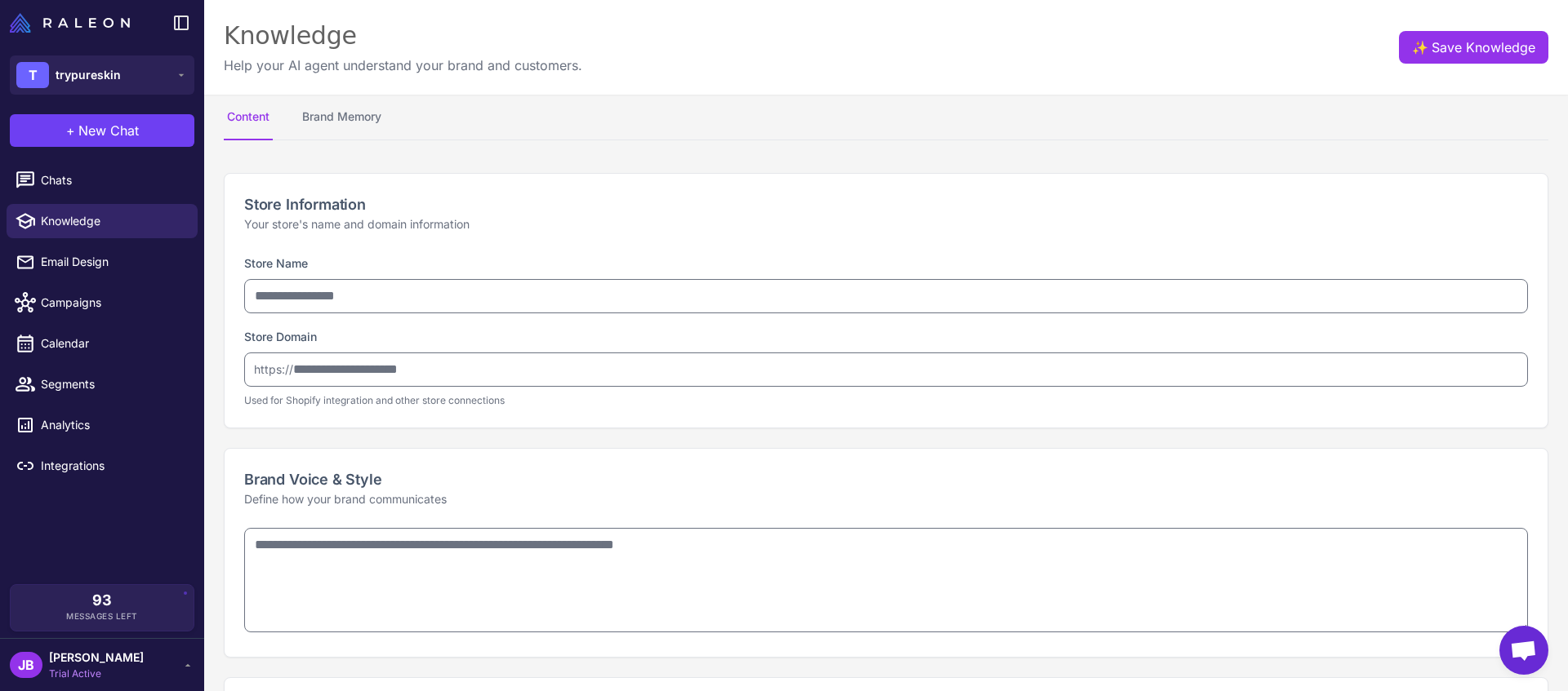
type input "**********"
type textarea "**********"
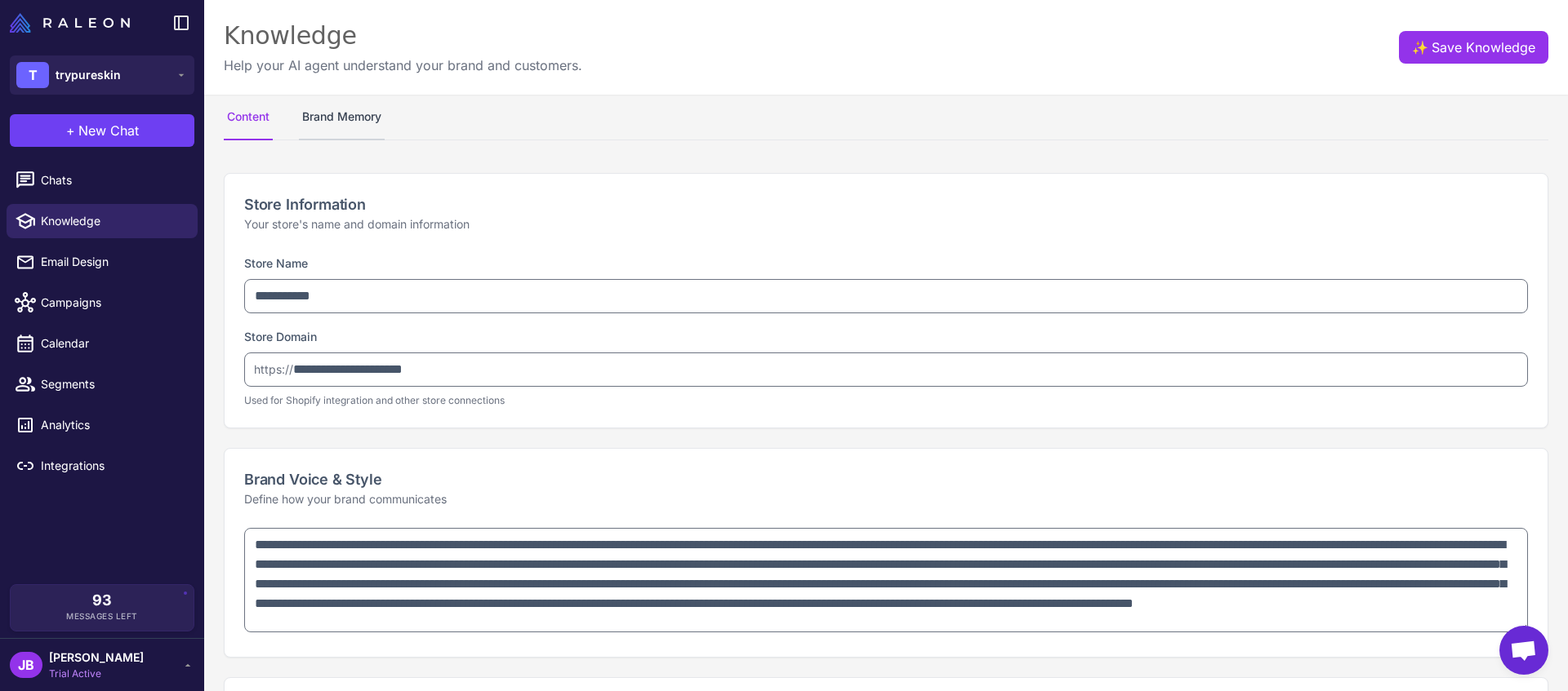
type textarea "**********"
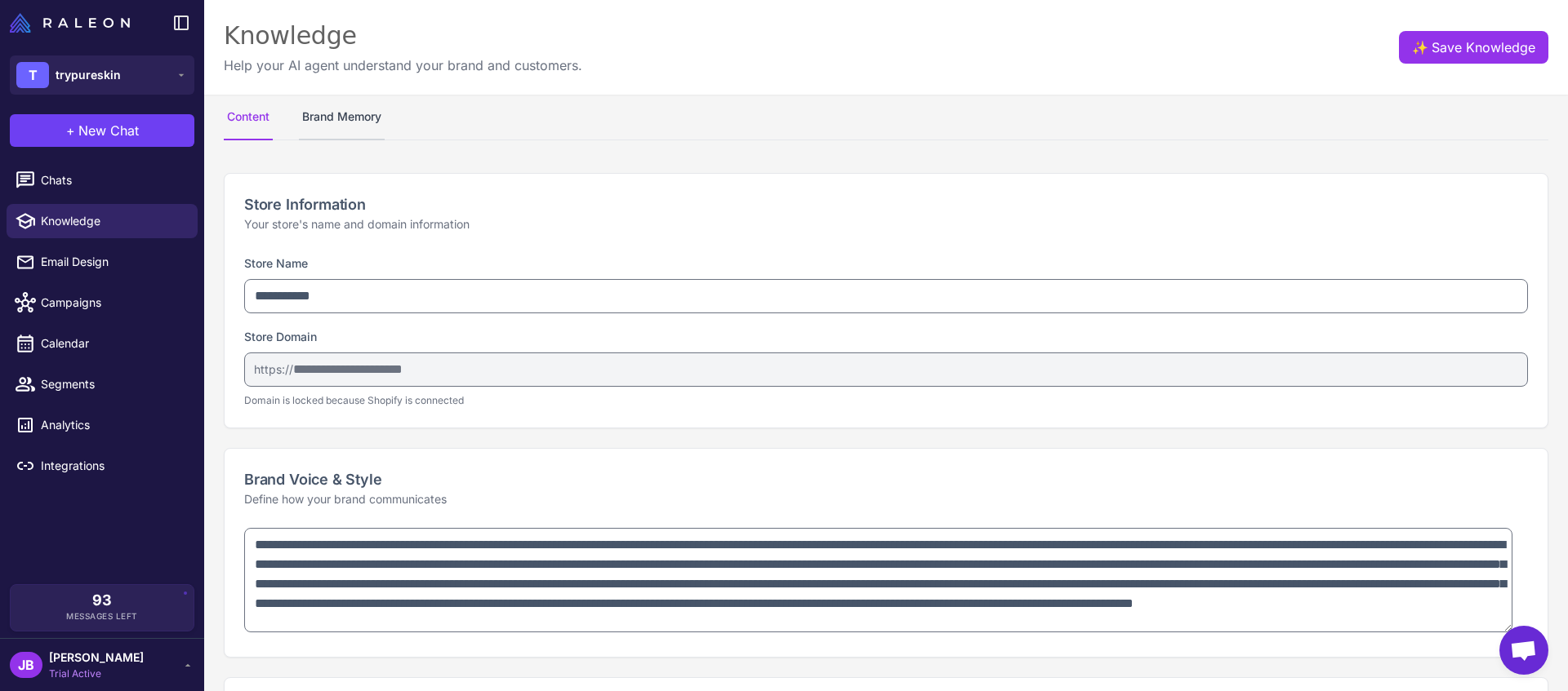
click at [344, 115] on button "Brand Memory" at bounding box center [341, 117] width 85 height 45
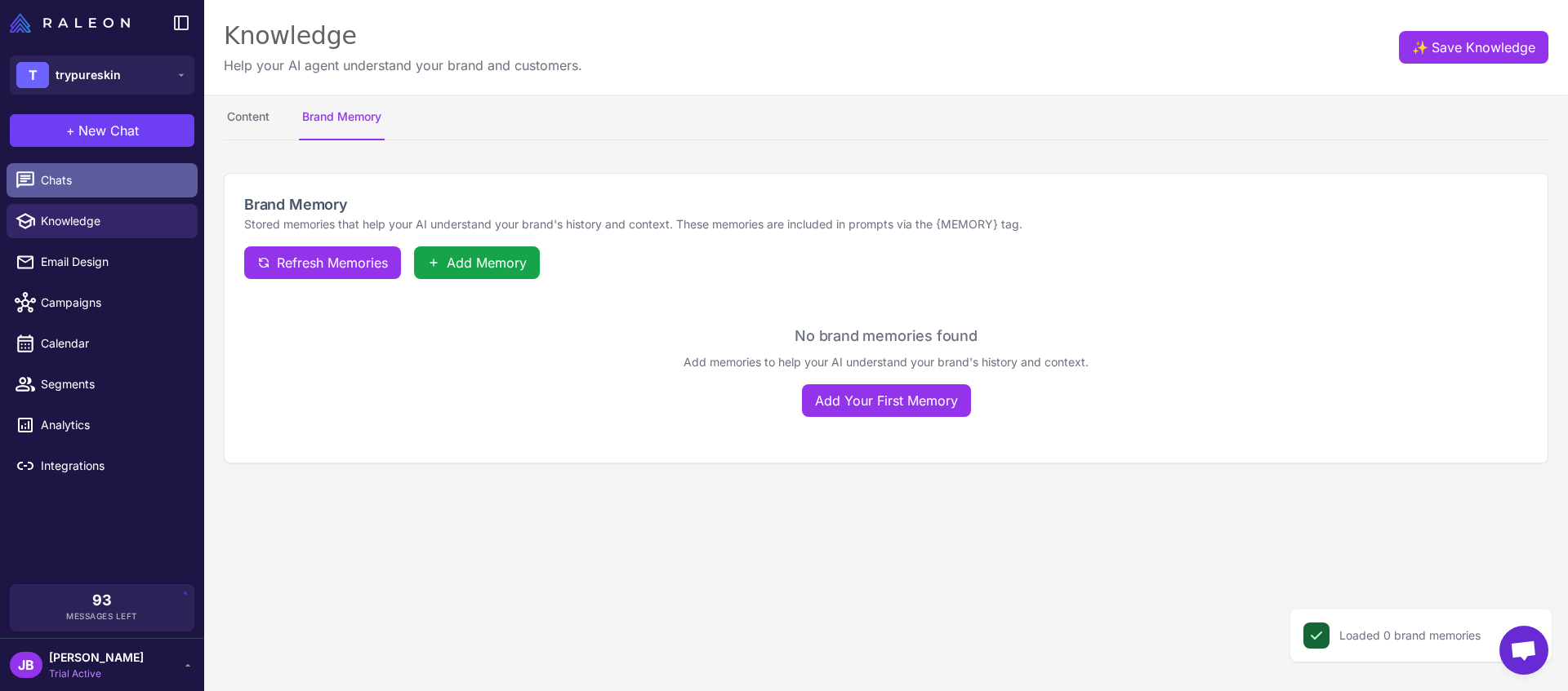
click at [78, 188] on span "Chats" at bounding box center [113, 180] width 144 height 18
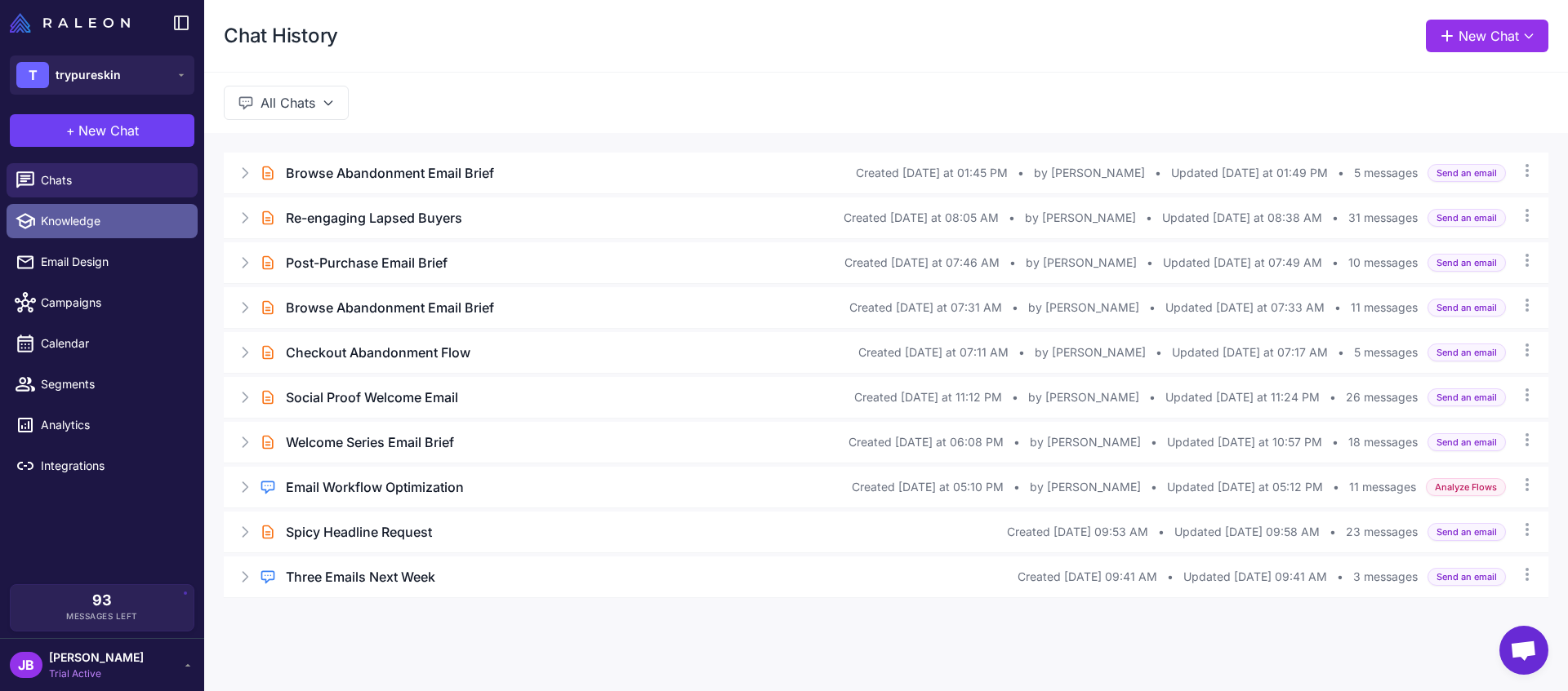
click at [107, 225] on span "Knowledge" at bounding box center [113, 221] width 144 height 18
select select
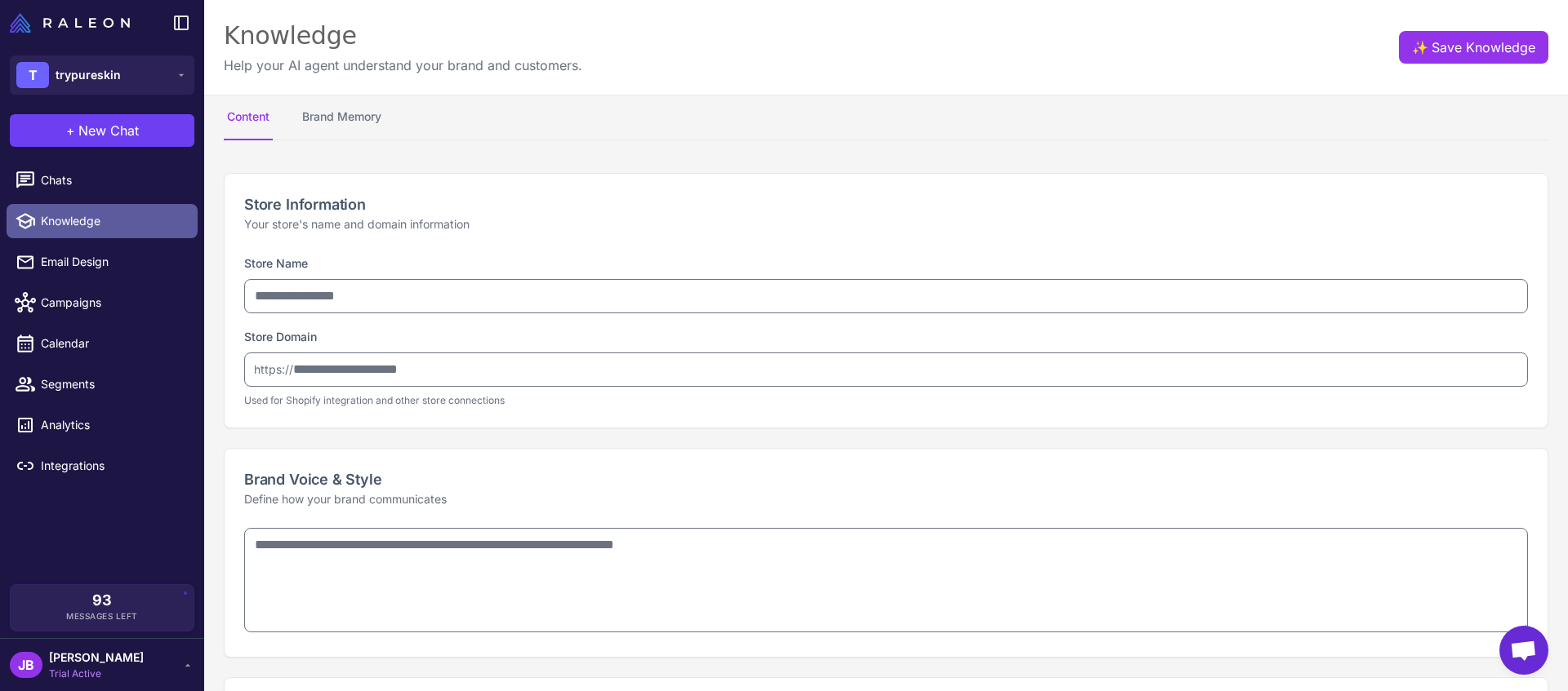
type input "**********"
type textarea "**********"
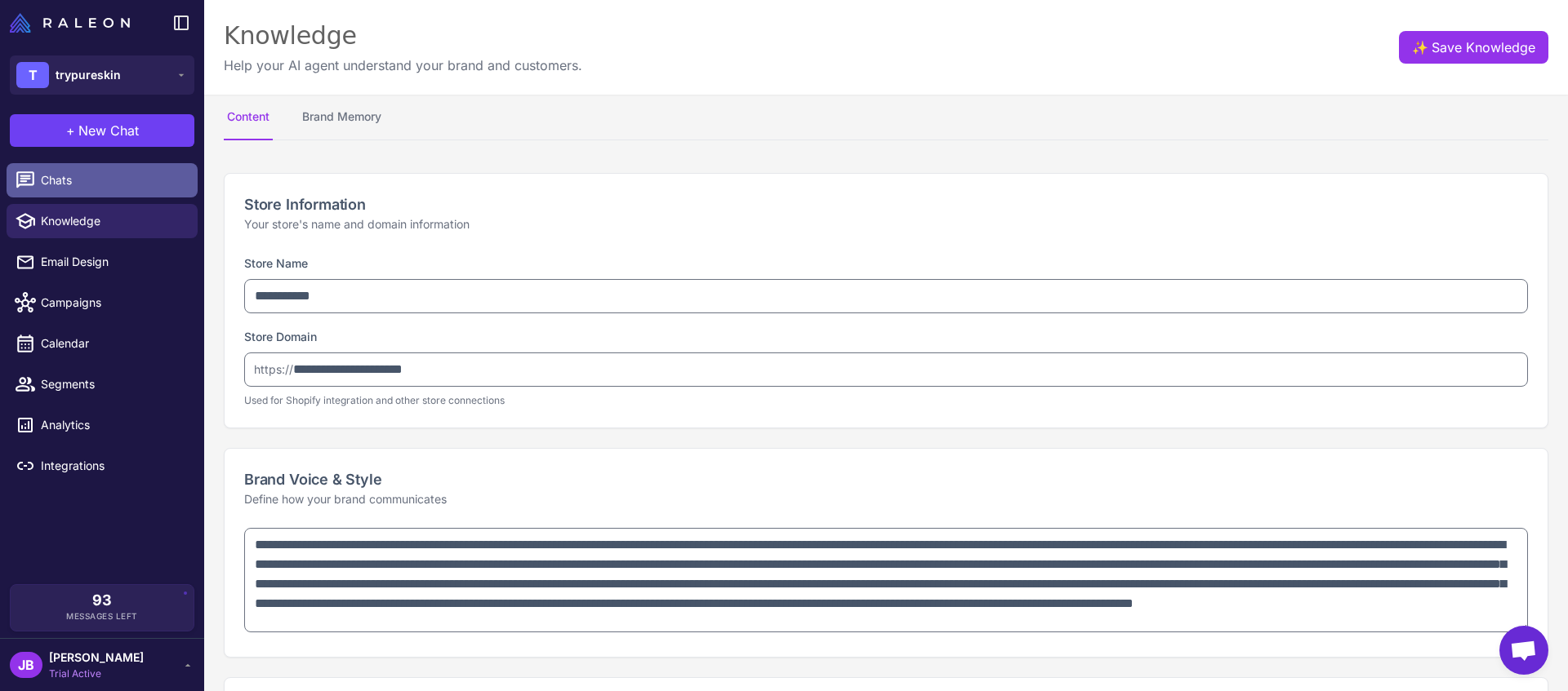
click at [100, 187] on span "Chats" at bounding box center [113, 180] width 144 height 18
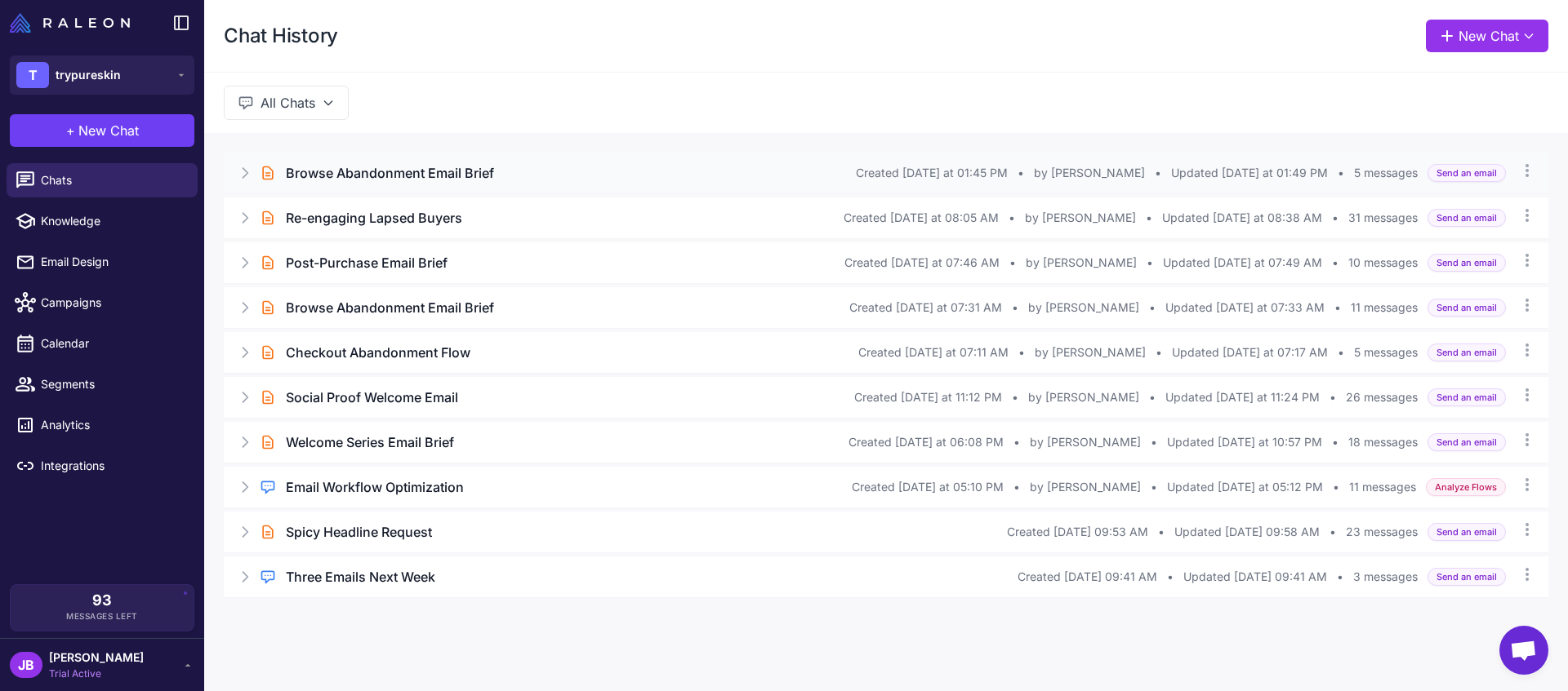
click at [429, 180] on h3 "Browse Abandonment Email Brief" at bounding box center [390, 173] width 208 height 20
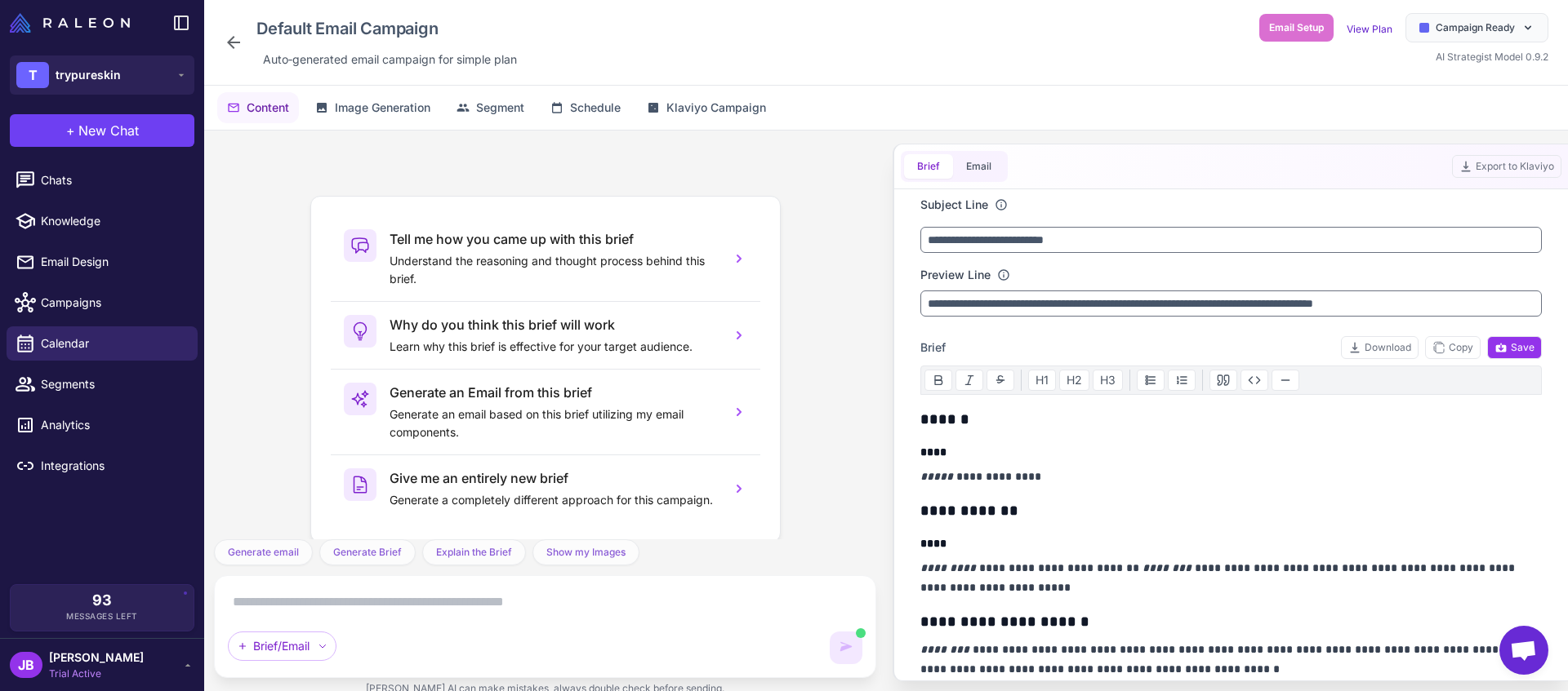
scroll to position [538, 0]
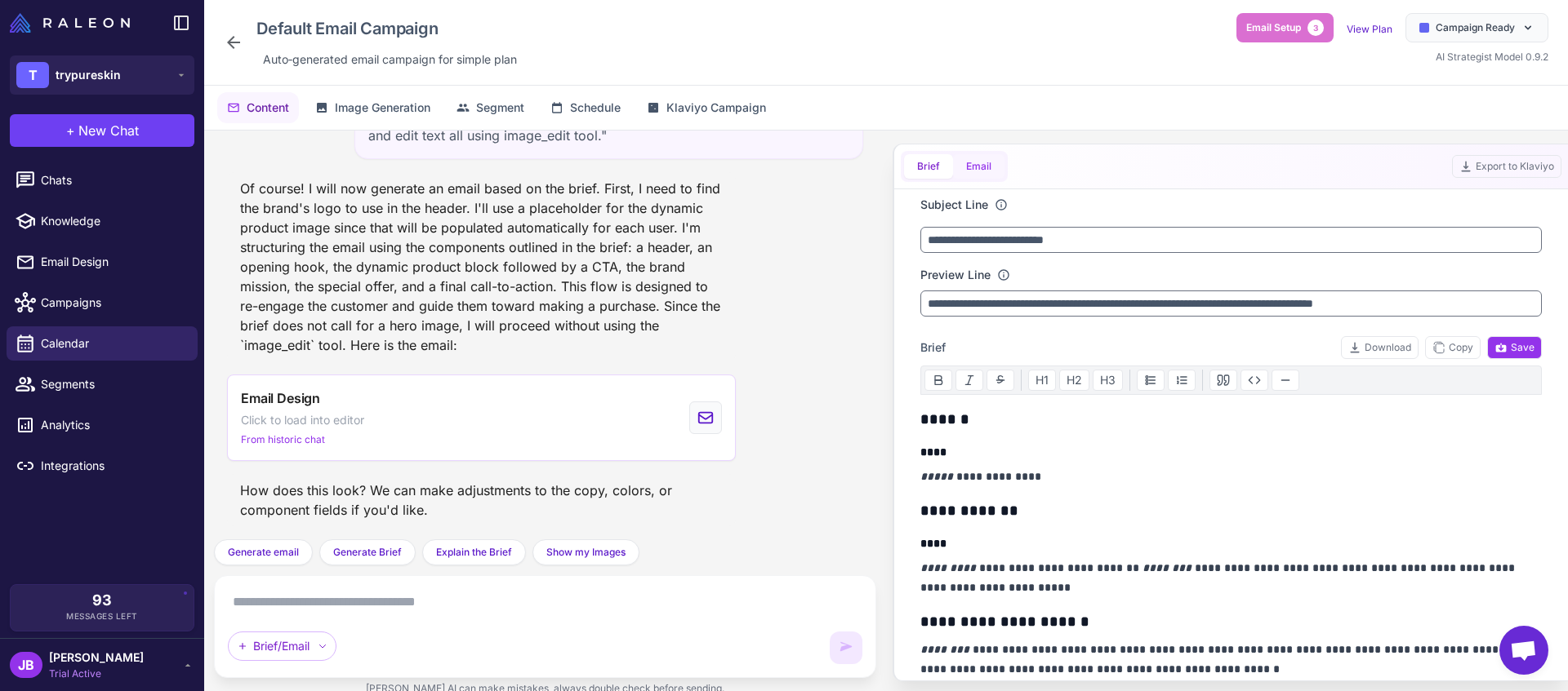
click at [986, 175] on button "Email" at bounding box center [979, 167] width 52 height 25
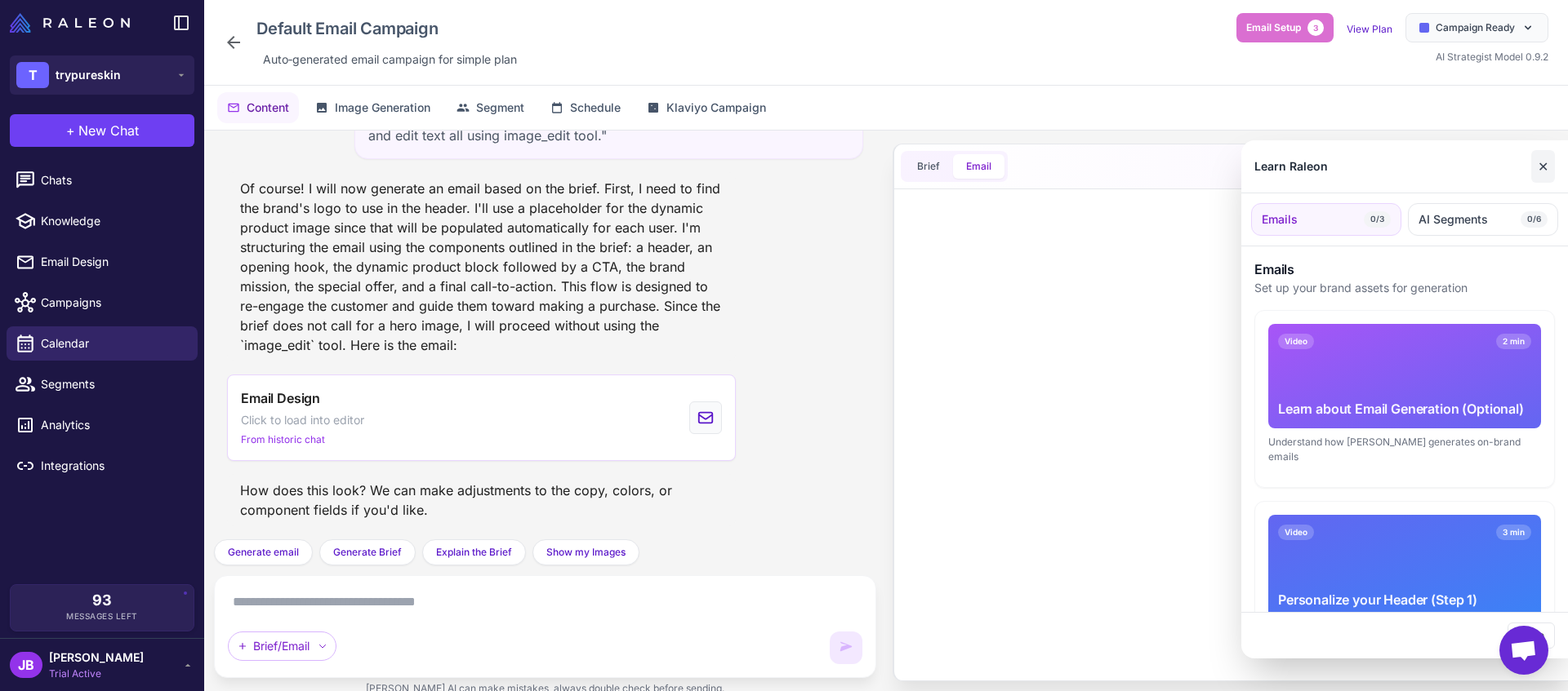
click at [1548, 171] on button "✕" at bounding box center [1542, 166] width 24 height 33
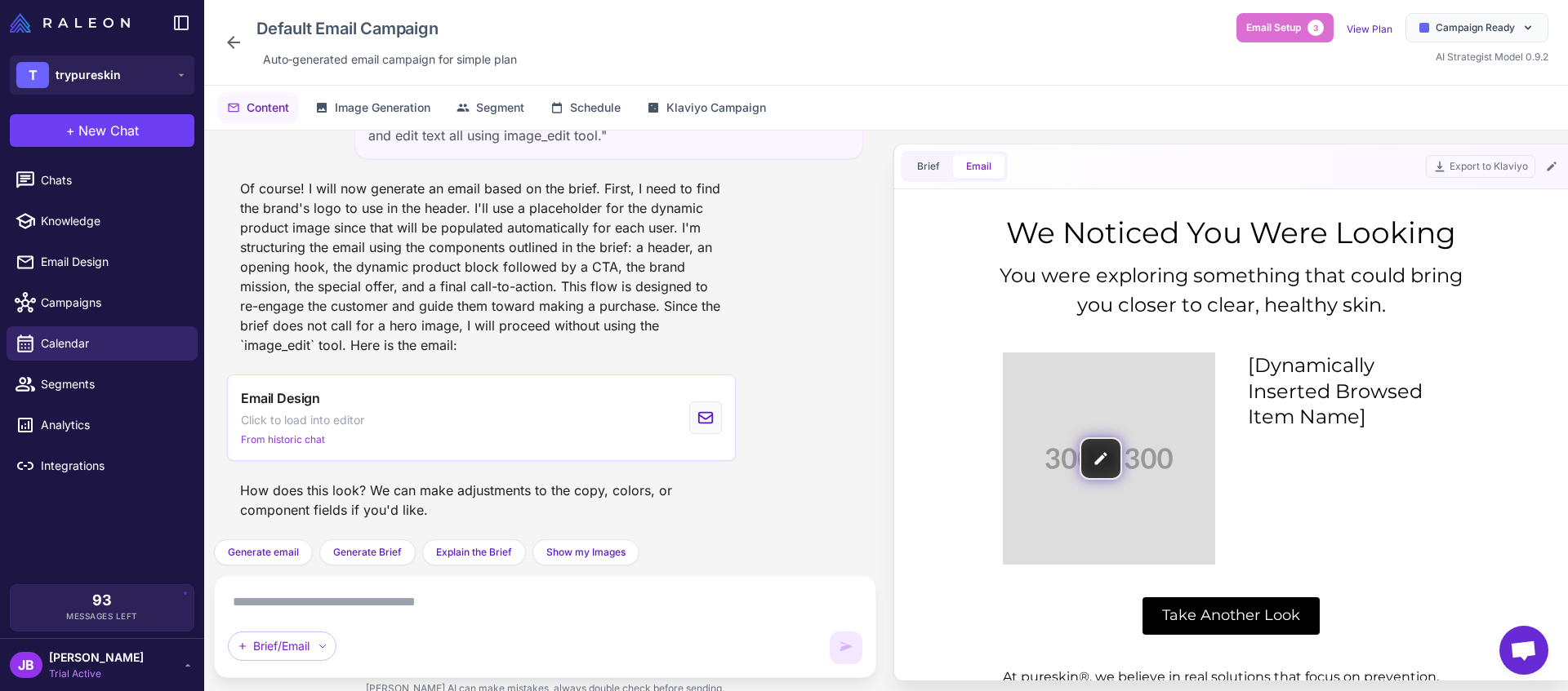
scroll to position [0, 0]
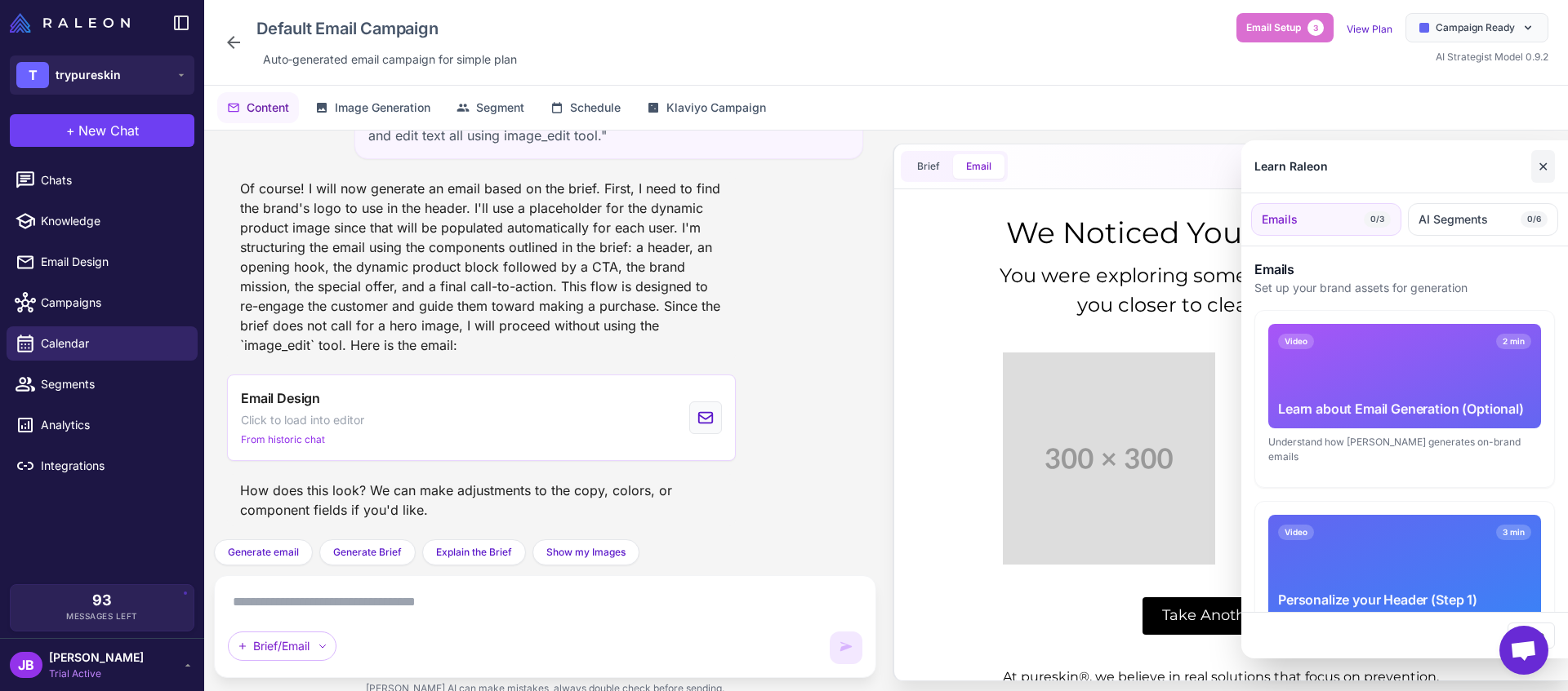
click at [1542, 170] on button "✕" at bounding box center [1542, 166] width 24 height 33
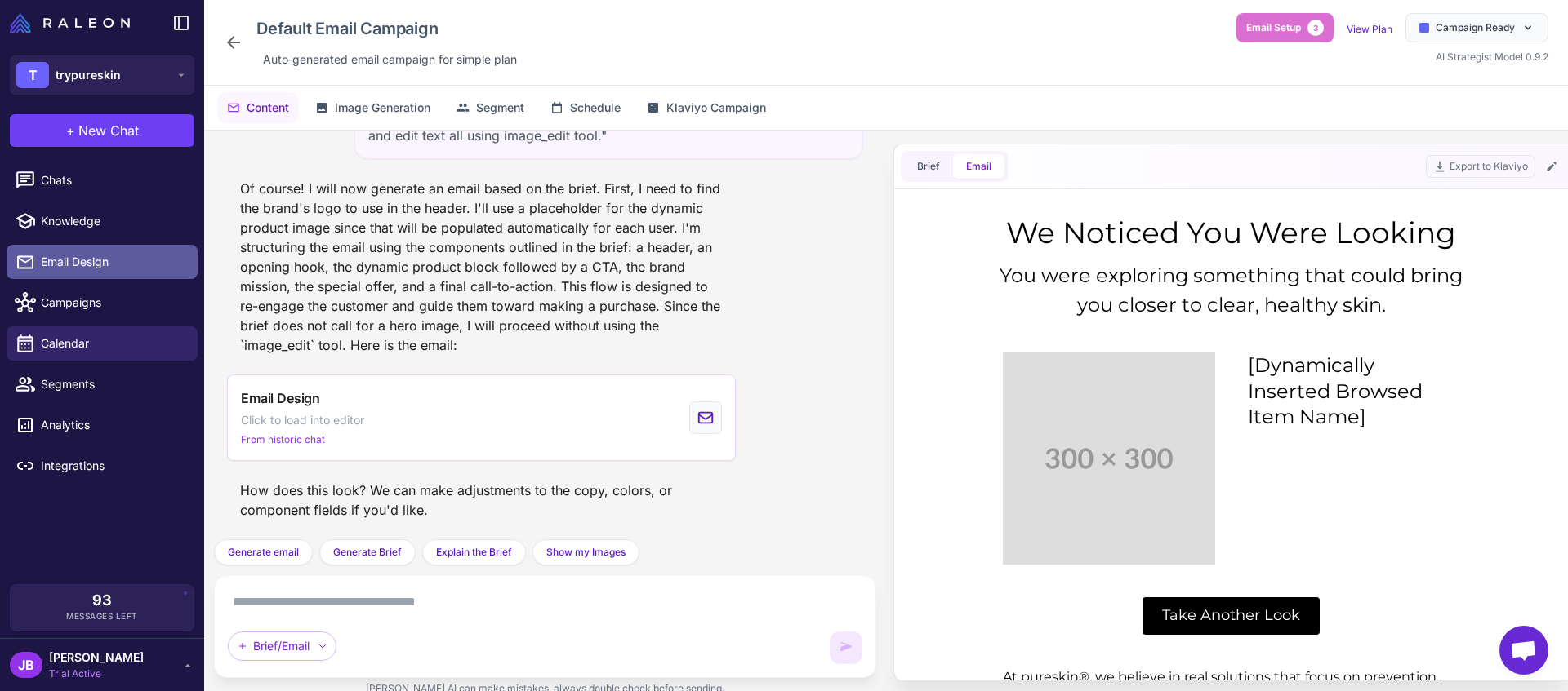
click at [97, 262] on span "Email Design" at bounding box center [113, 262] width 144 height 18
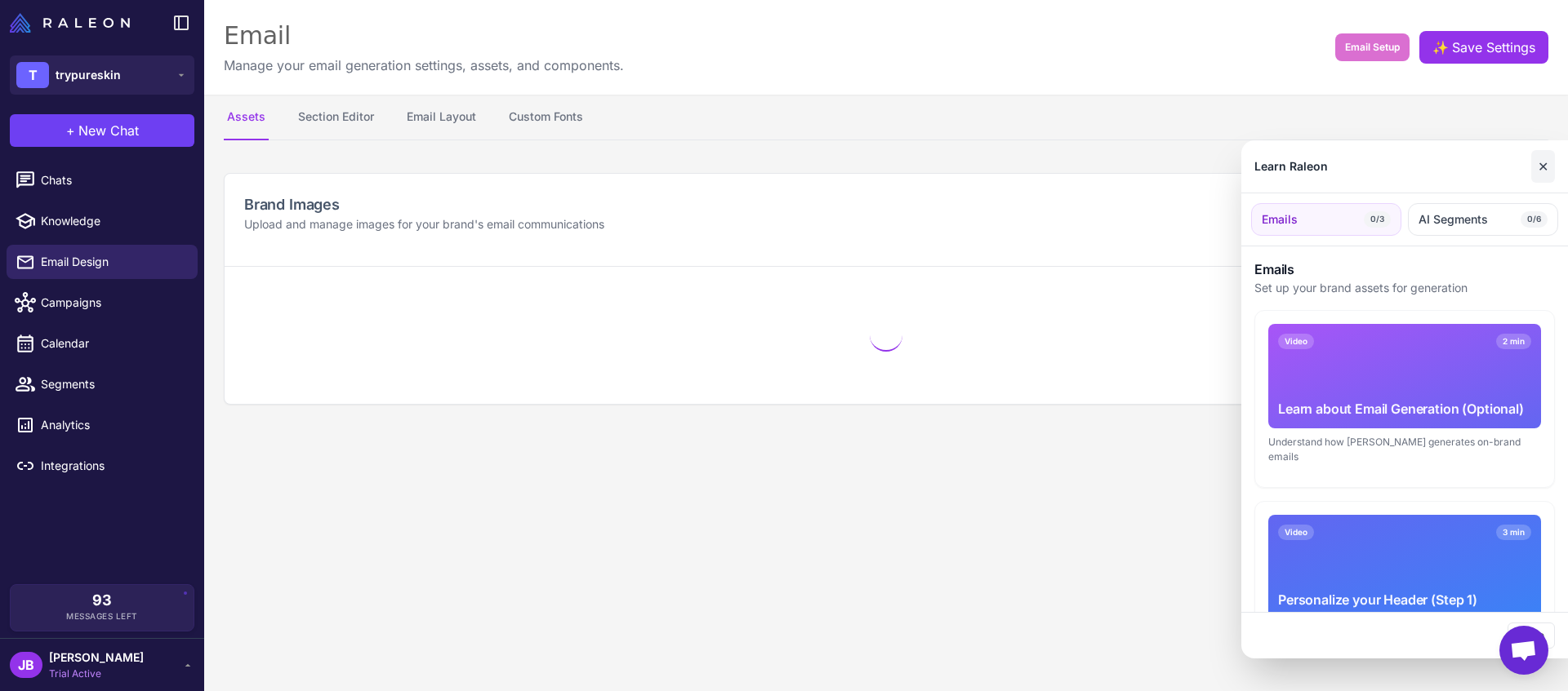
click at [1540, 163] on button "✕" at bounding box center [1542, 166] width 24 height 33
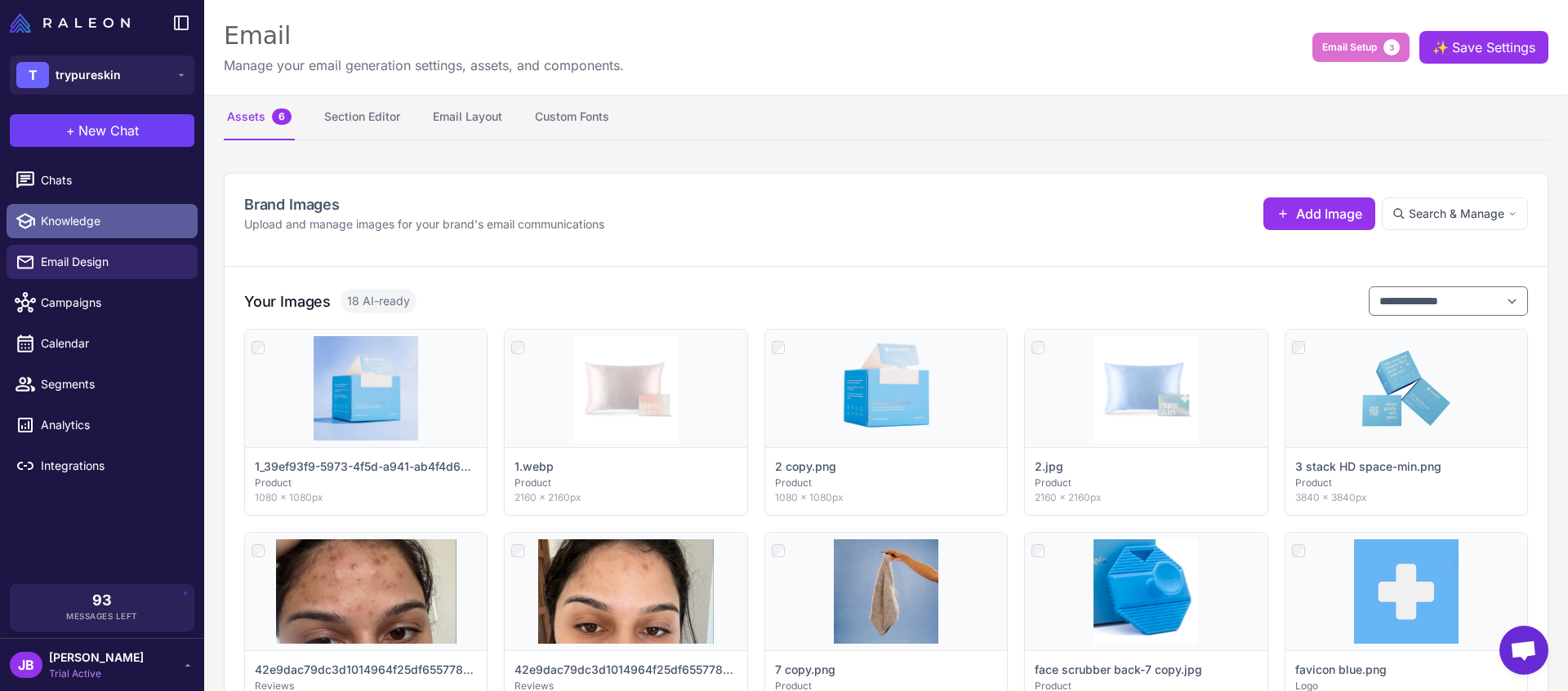
click at [99, 230] on link "Knowledge" at bounding box center [101, 221] width 191 height 35
select select
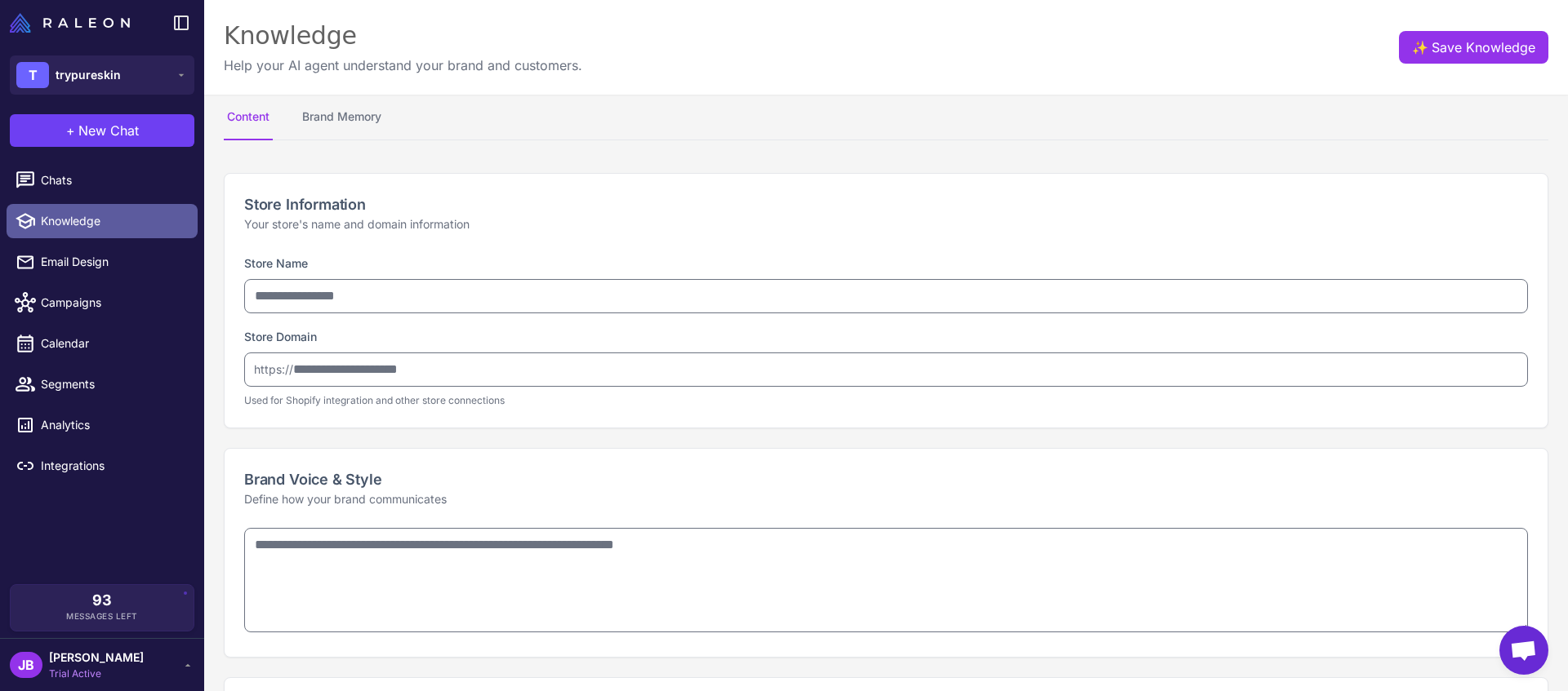
type input "**********"
type textarea "**********"
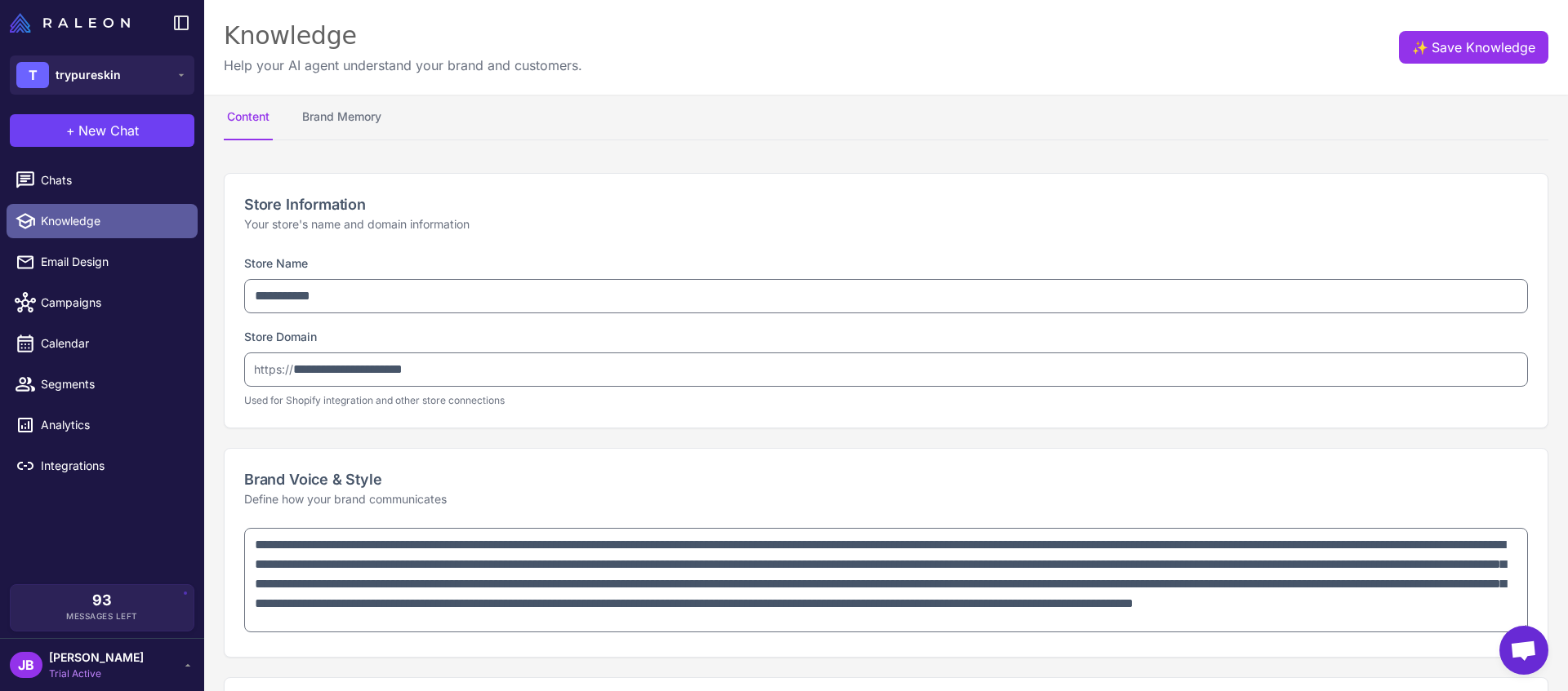
type textarea "**********"
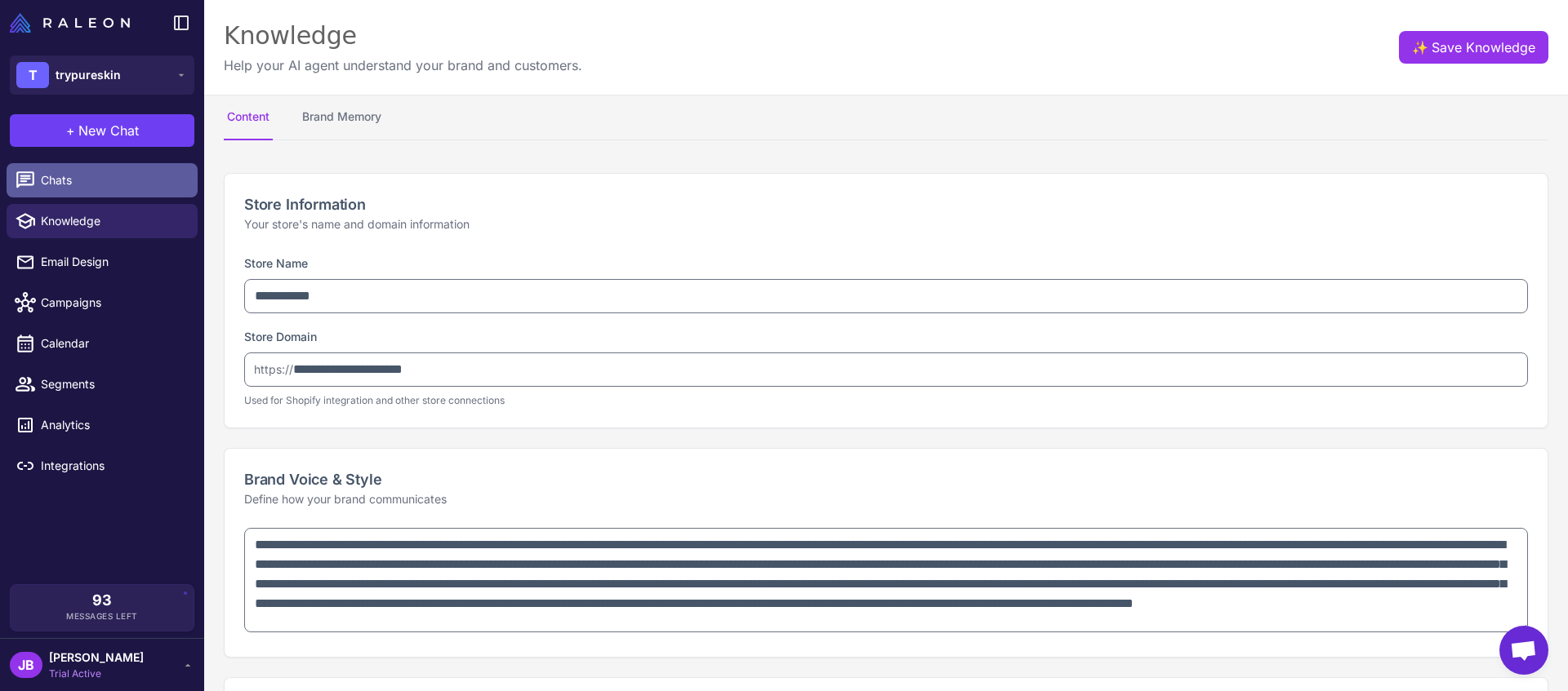
type textarea "**********"
click at [115, 196] on link "Chats" at bounding box center [101, 180] width 191 height 35
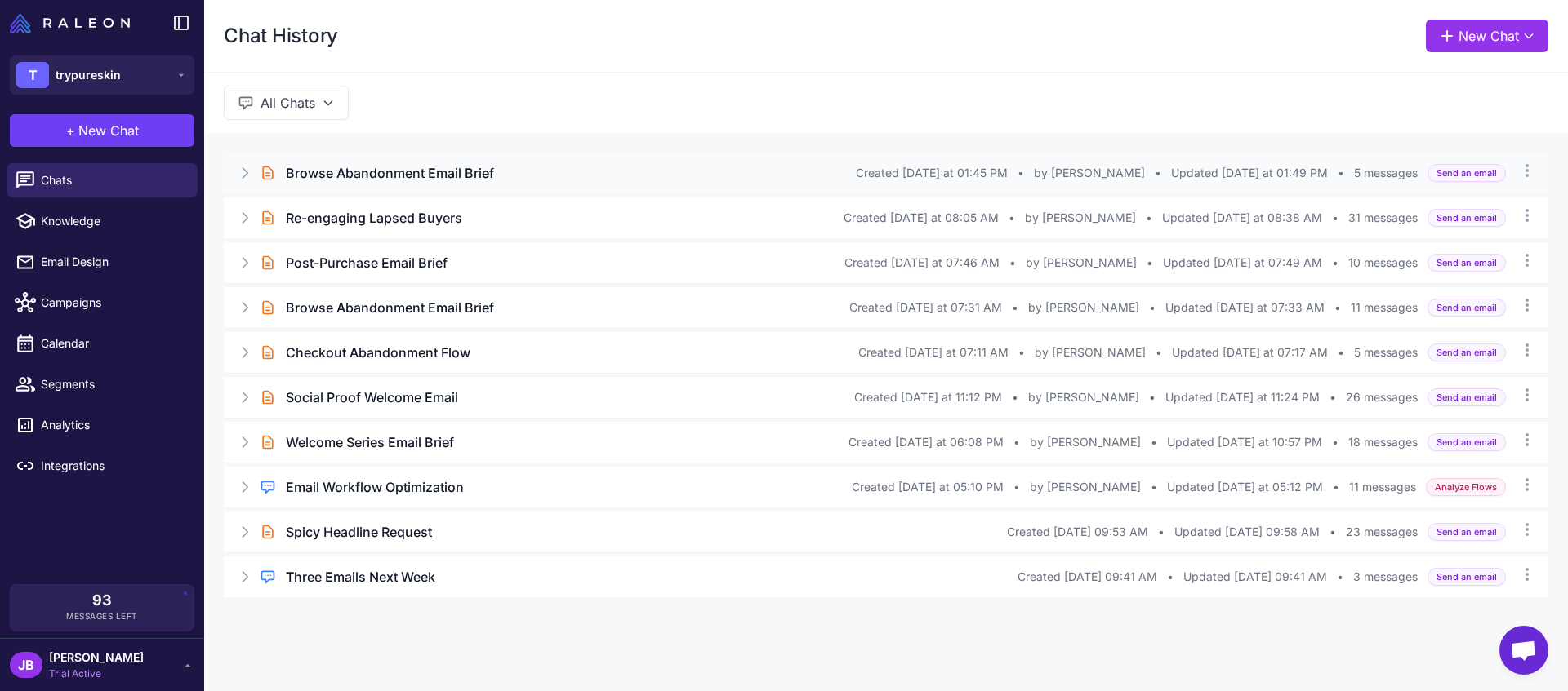
click at [346, 177] on h3 "Browse Abandonment Email Brief" at bounding box center [390, 173] width 208 height 20
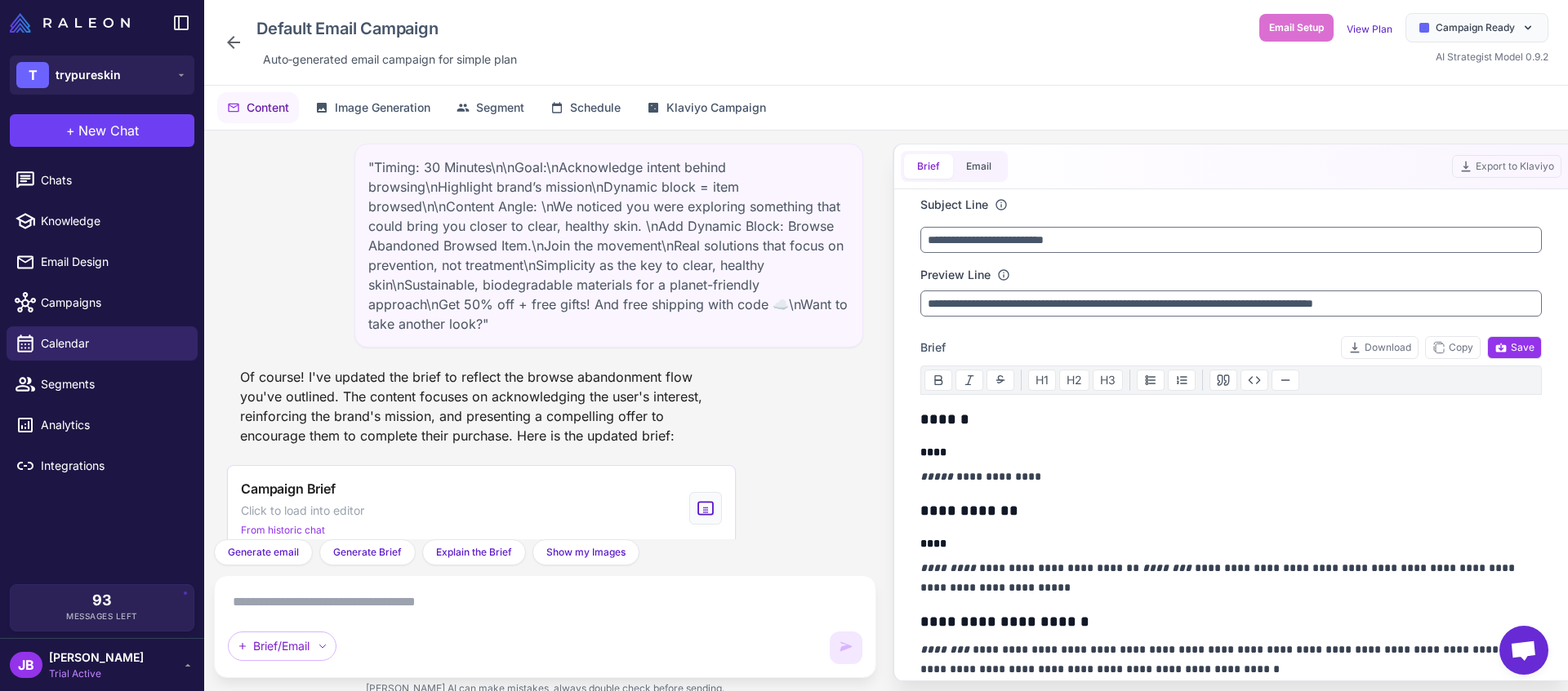
scroll to position [538, 0]
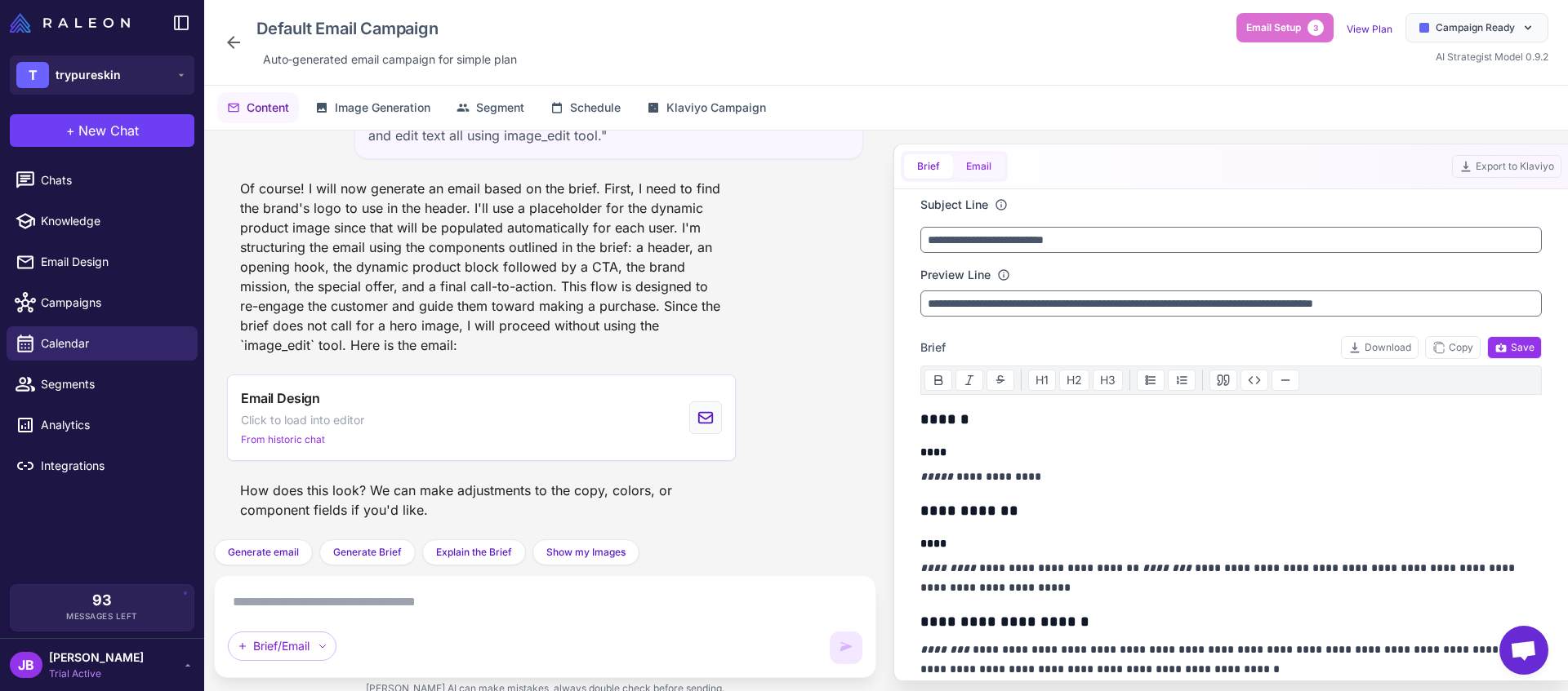
click at [976, 157] on button "Email" at bounding box center [979, 167] width 52 height 25
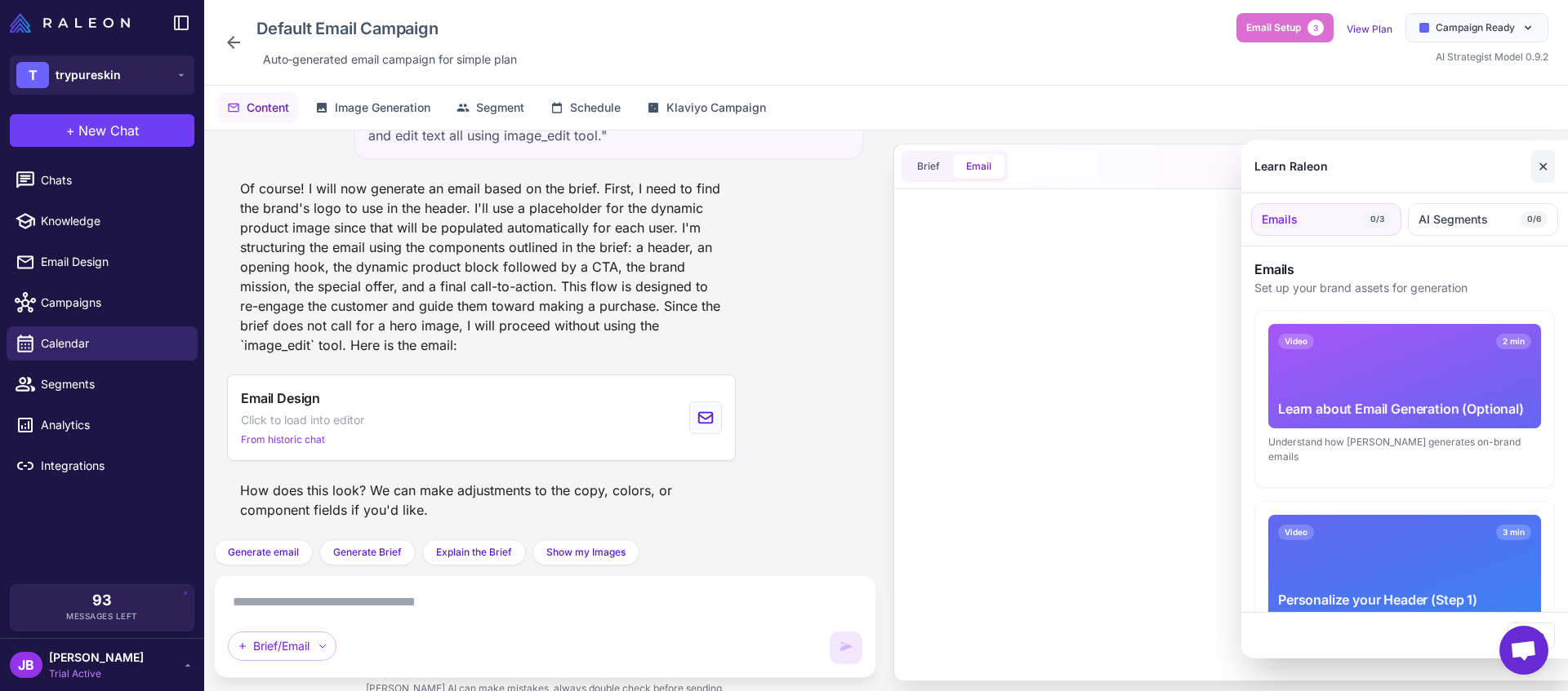
click at [1550, 177] on button "✕" at bounding box center [1542, 166] width 24 height 33
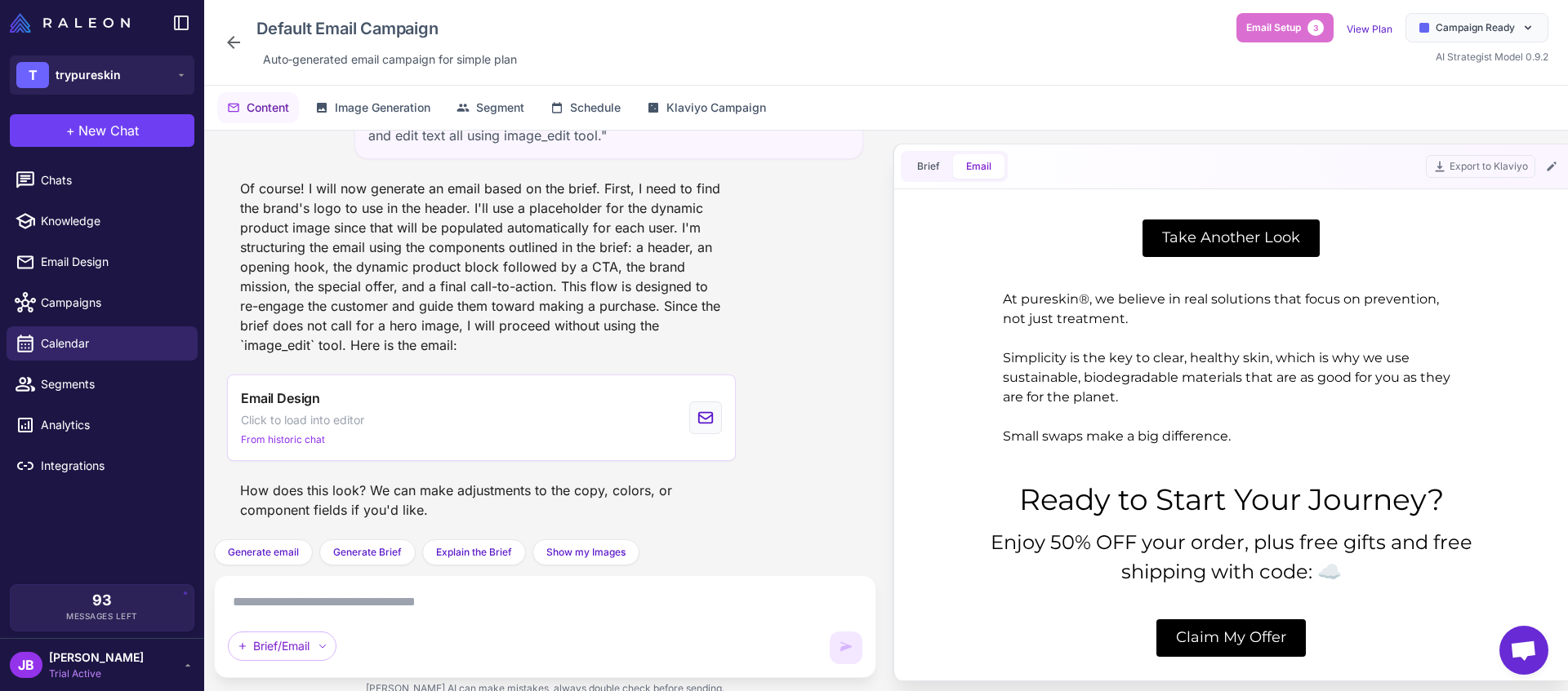
scroll to position [379, 0]
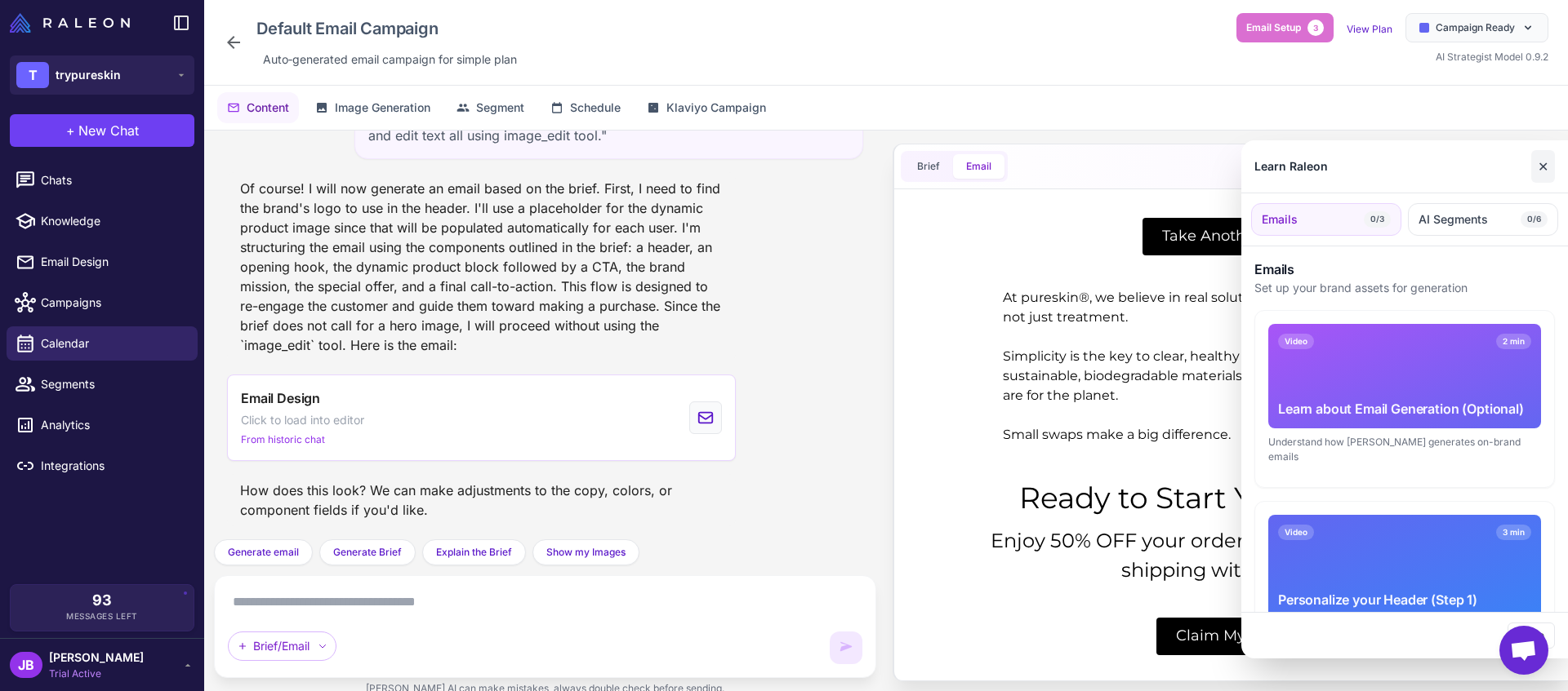
drag, startPoint x: 1553, startPoint y: 174, endPoint x: 513, endPoint y: 28, distance: 1050.2
click at [1553, 174] on button "✕" at bounding box center [1542, 166] width 24 height 33
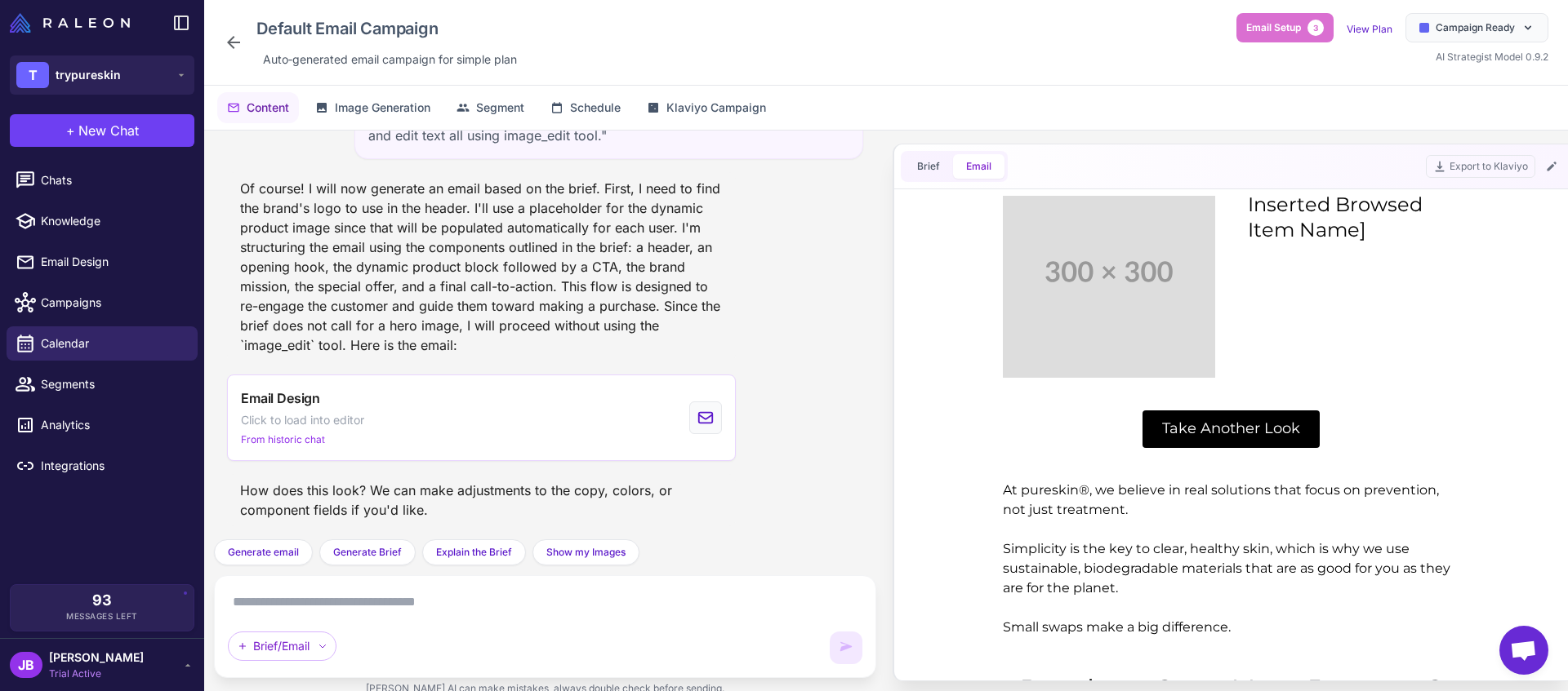
scroll to position [0, 0]
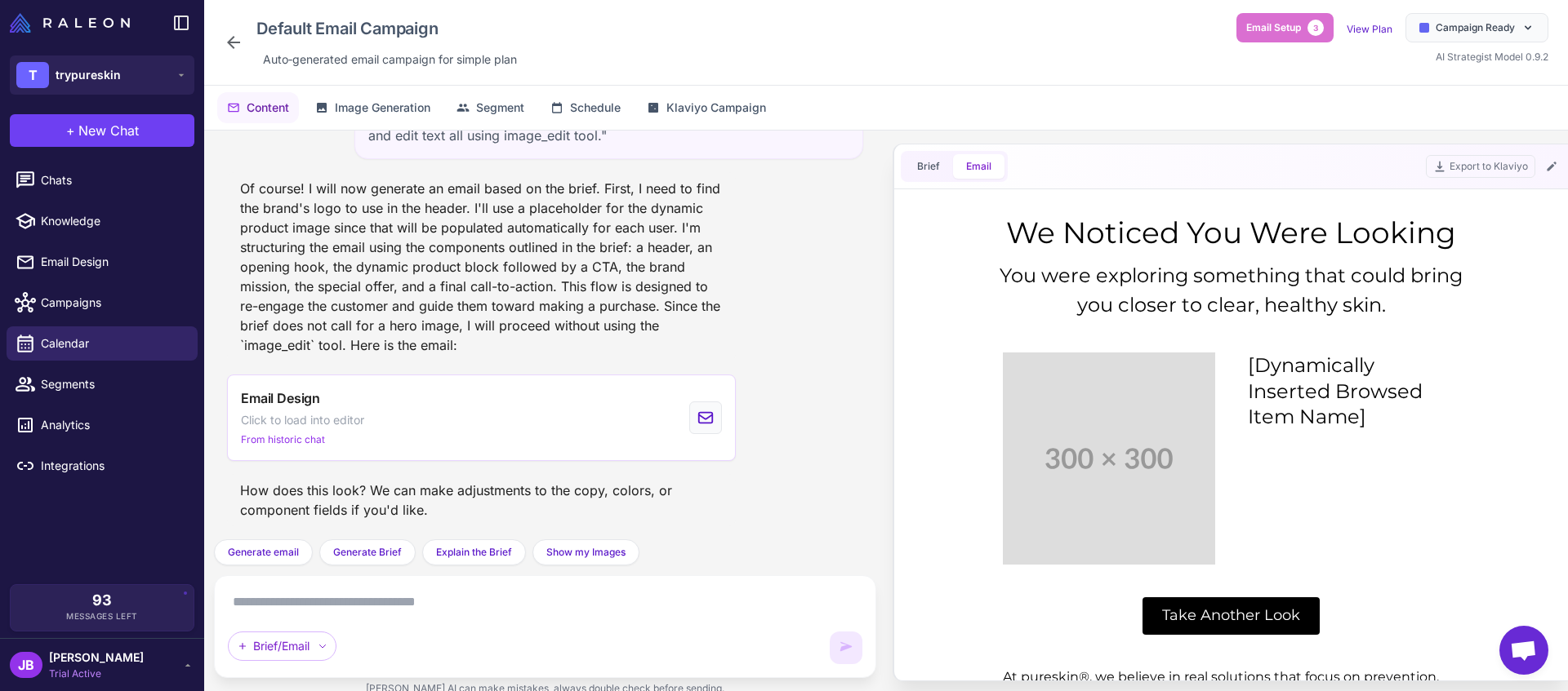
click at [1225, 248] on div "We Noticed You Were Looking" at bounding box center [1230, 233] width 490 height 41
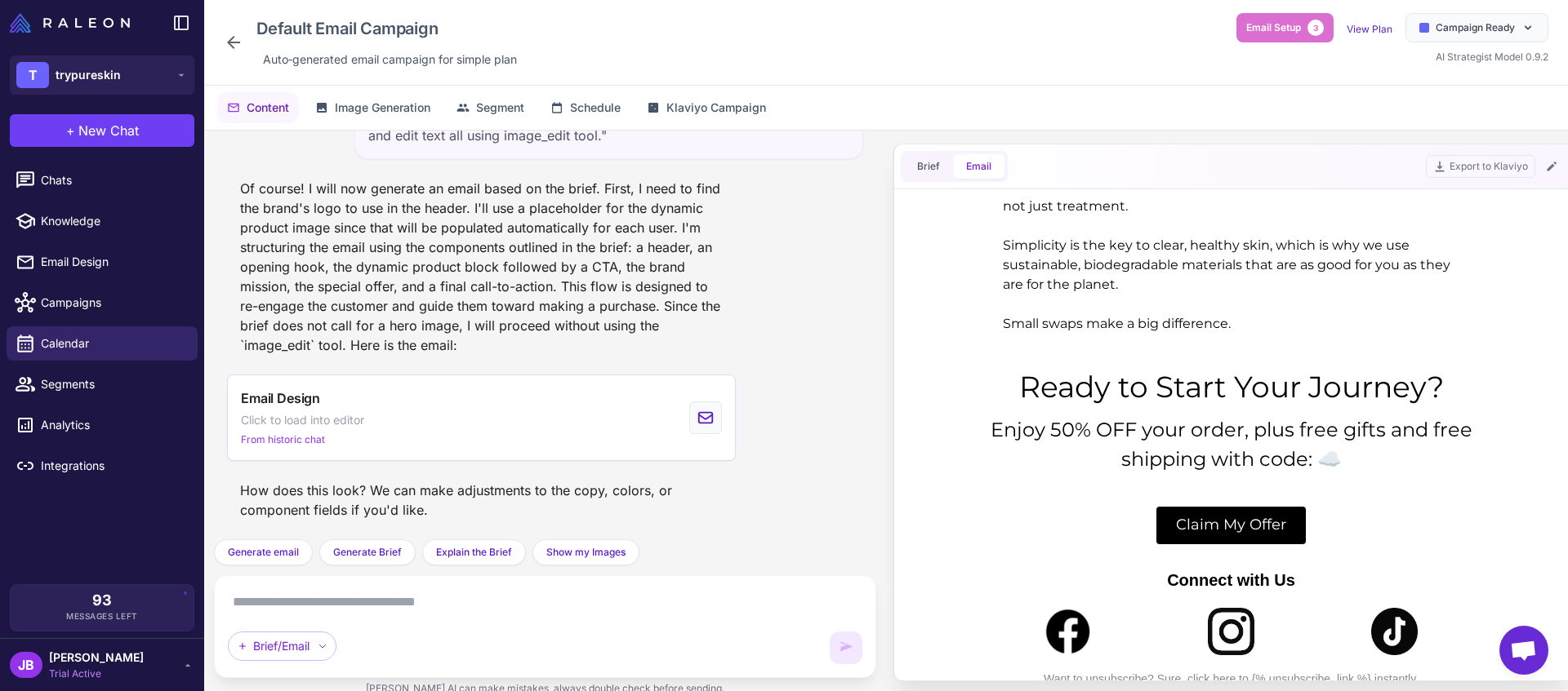
scroll to position [495, 0]
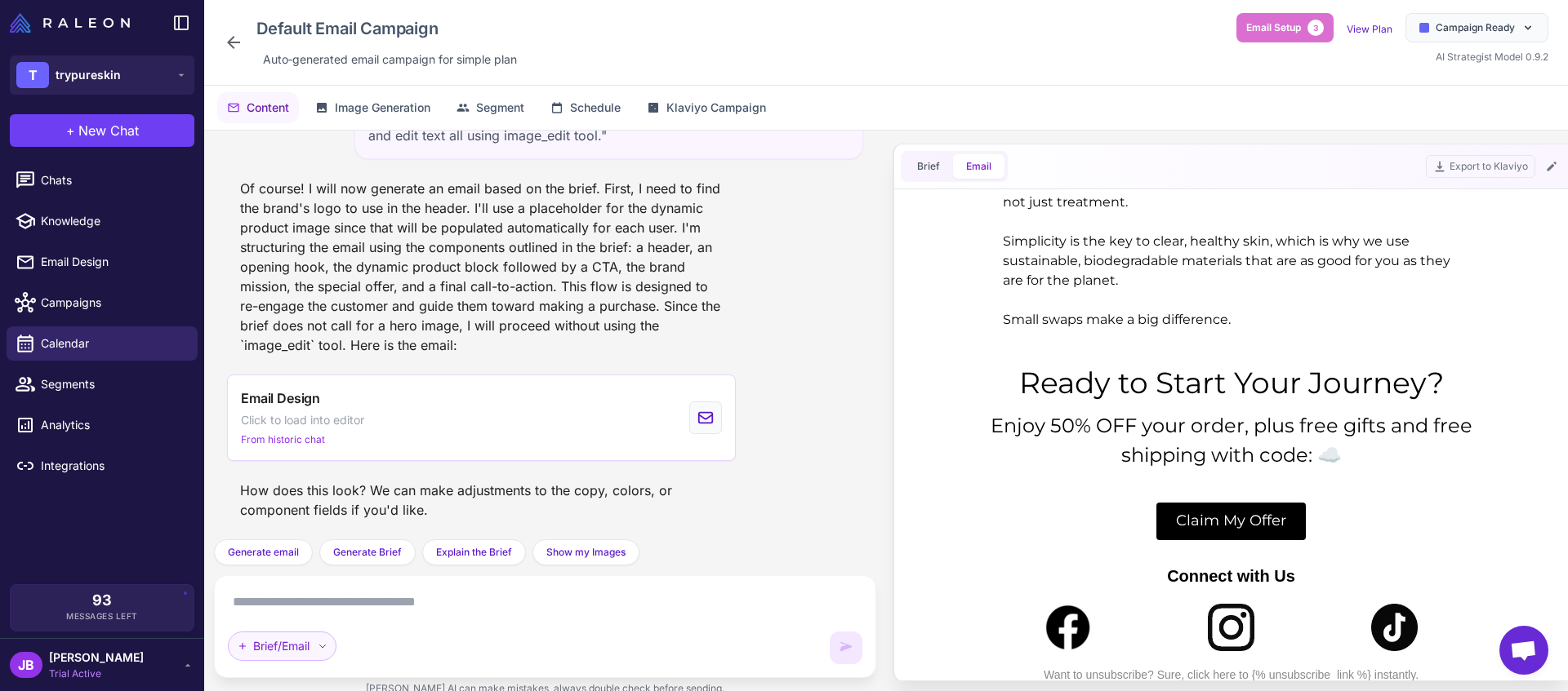
click at [319, 648] on icon at bounding box center [322, 646] width 10 height 10
click at [527, 620] on div "Brief/Email Brief/Email" at bounding box center [545, 627] width 634 height 75
click at [454, 600] on textarea at bounding box center [545, 602] width 634 height 26
paste textarea "**********"
type textarea "**********"
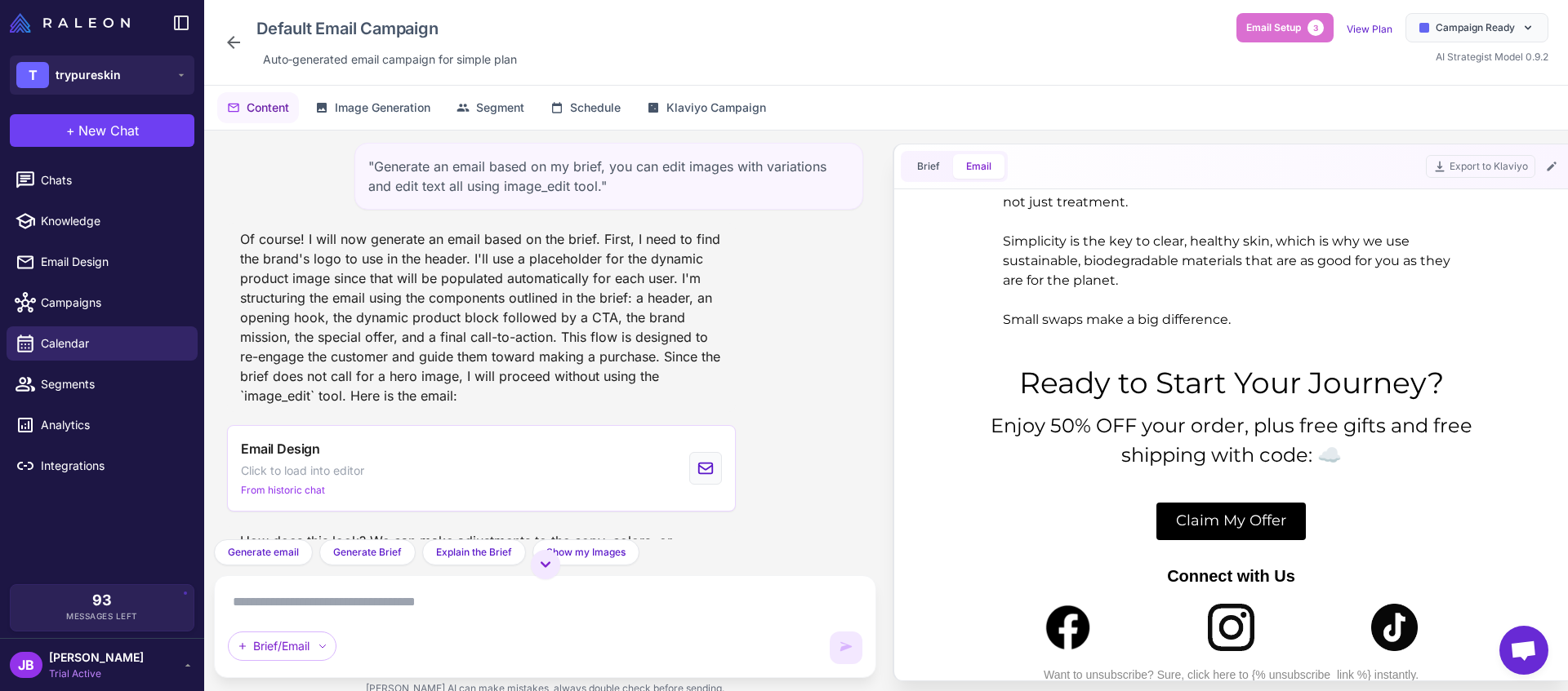
scroll to position [301, 0]
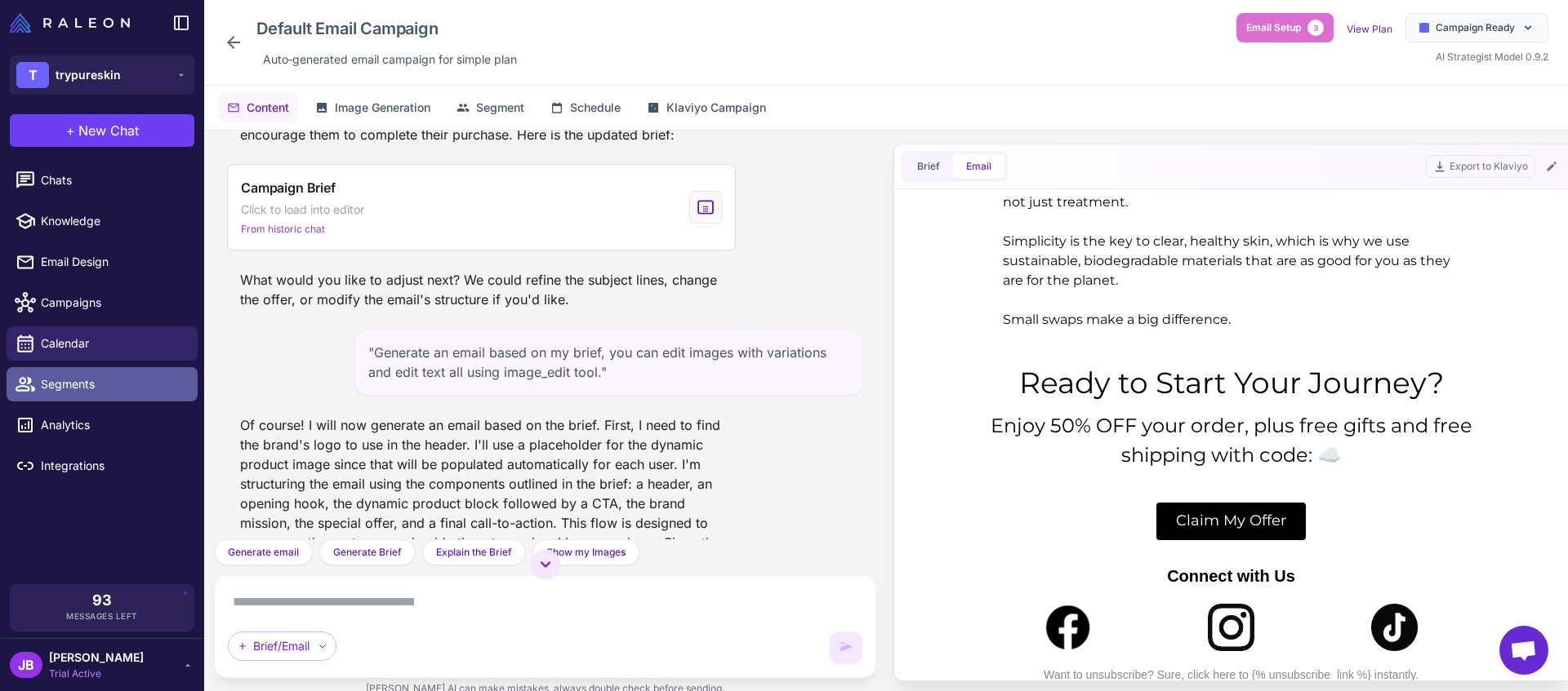
click at [110, 372] on link "Segments" at bounding box center [101, 385] width 191 height 35
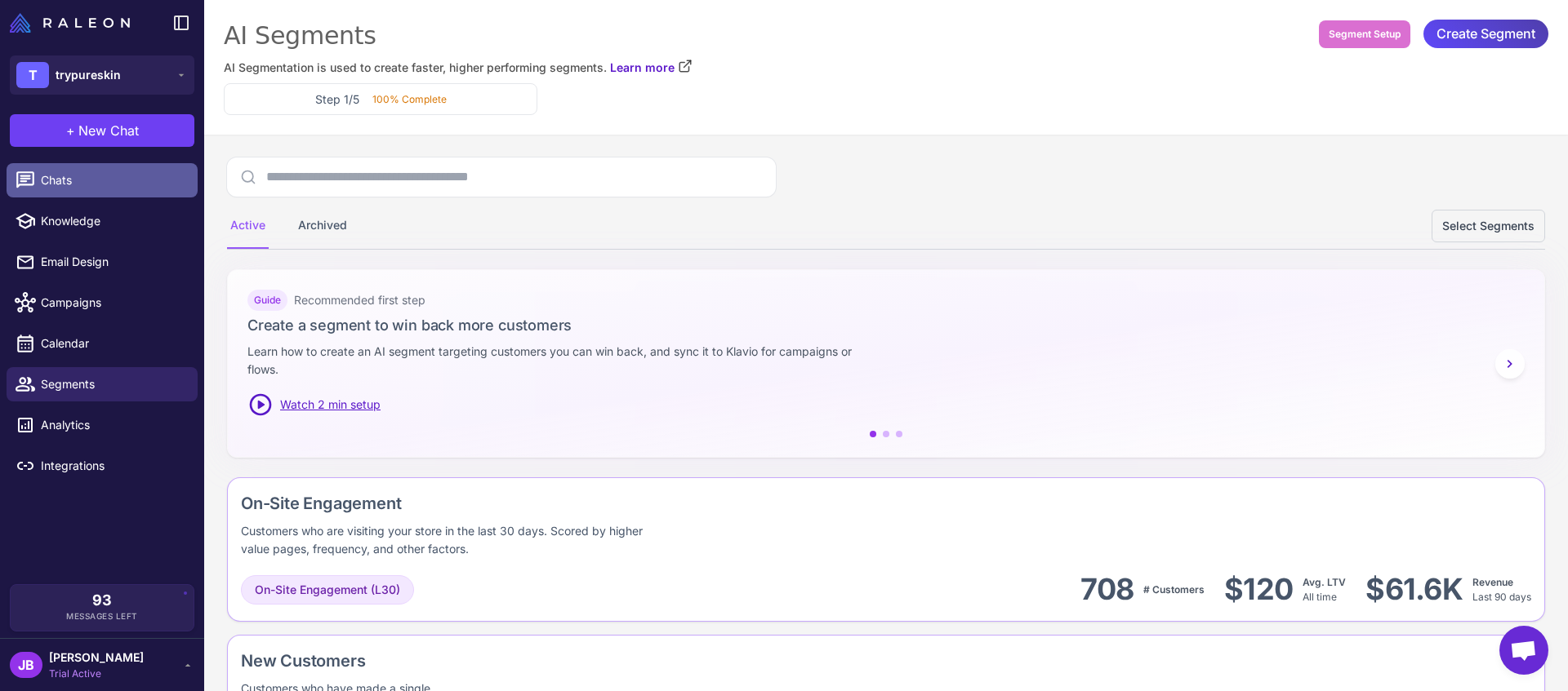
click at [106, 167] on link "Chats" at bounding box center [101, 180] width 191 height 35
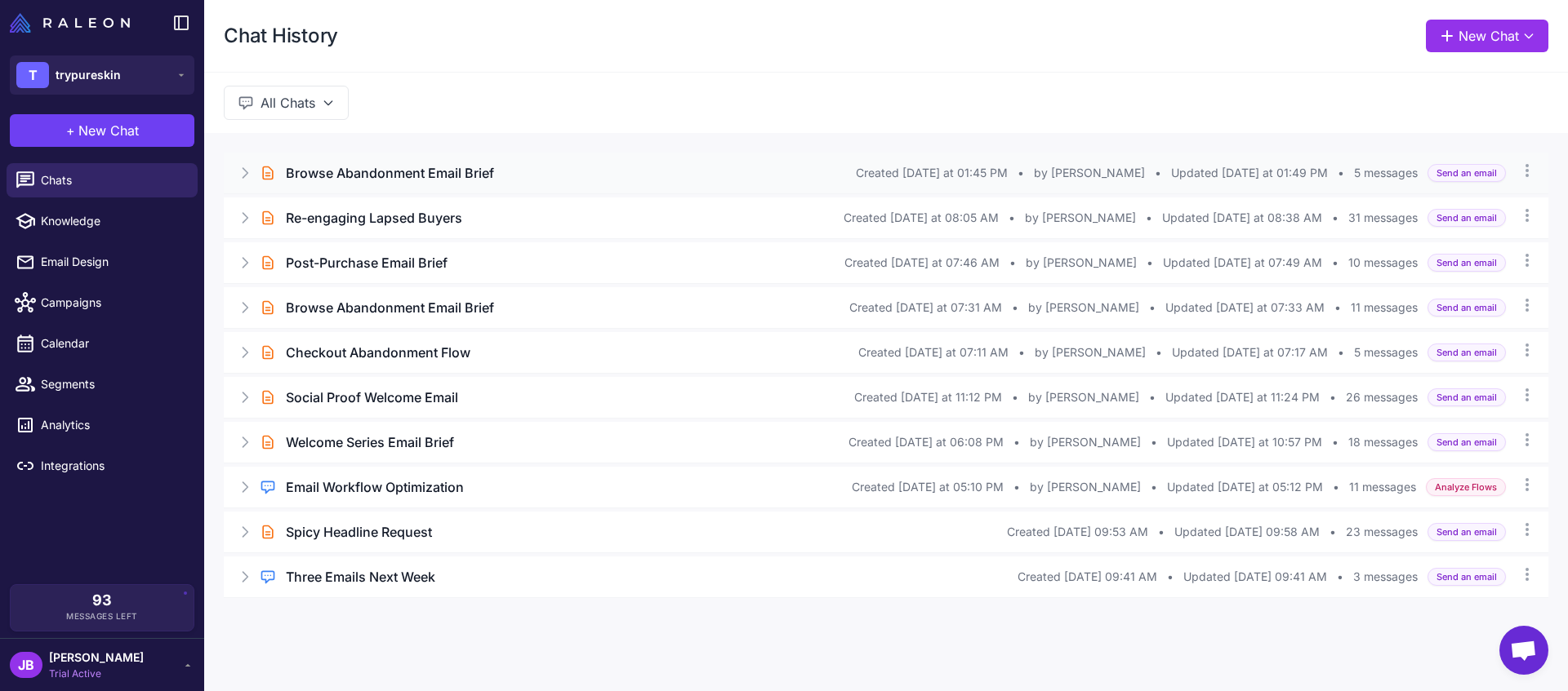
click at [1067, 174] on div "Created Today at 01:45 PM • by Jara Bueno • Updated Today at 01:49 PM • 5 messa…" at bounding box center [1136, 173] width 561 height 18
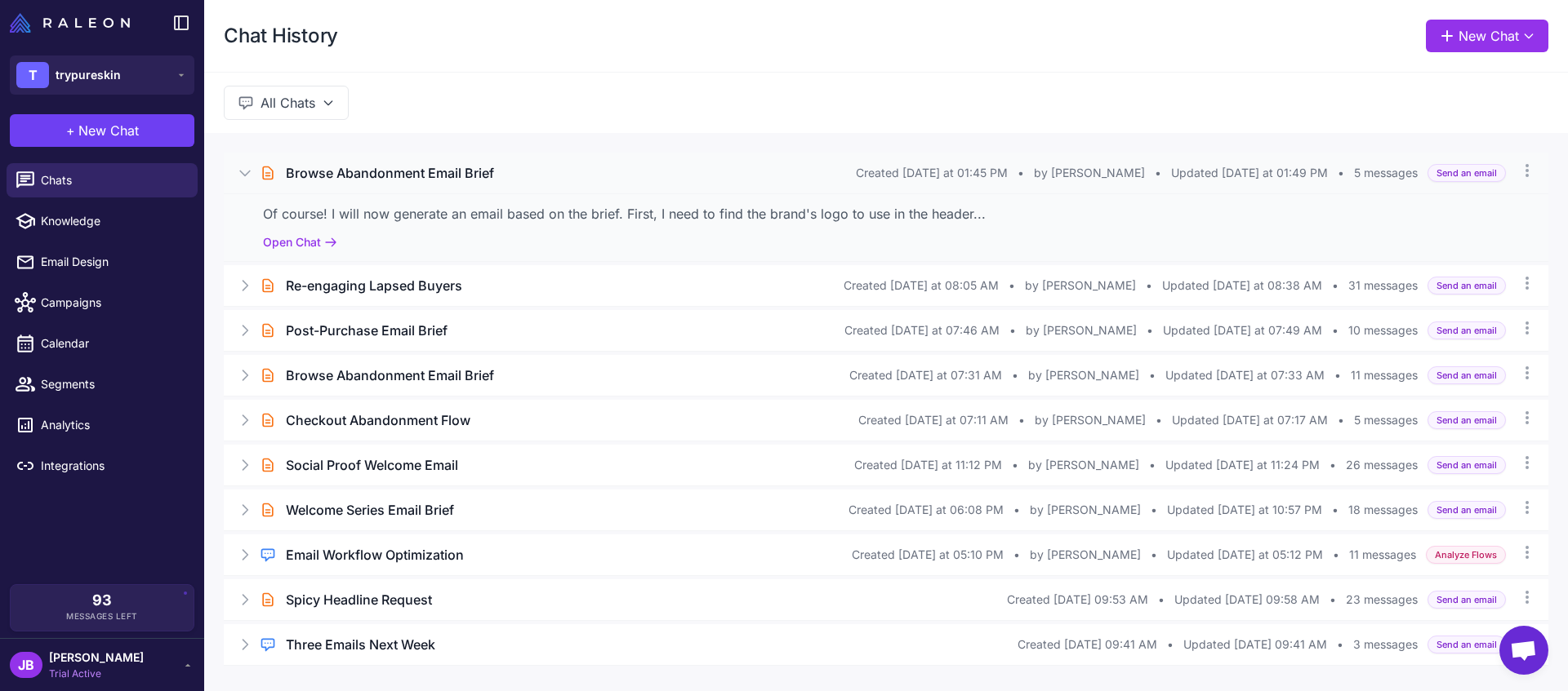
click at [974, 166] on span "Created Today at 01:45 PM" at bounding box center [931, 173] width 152 height 18
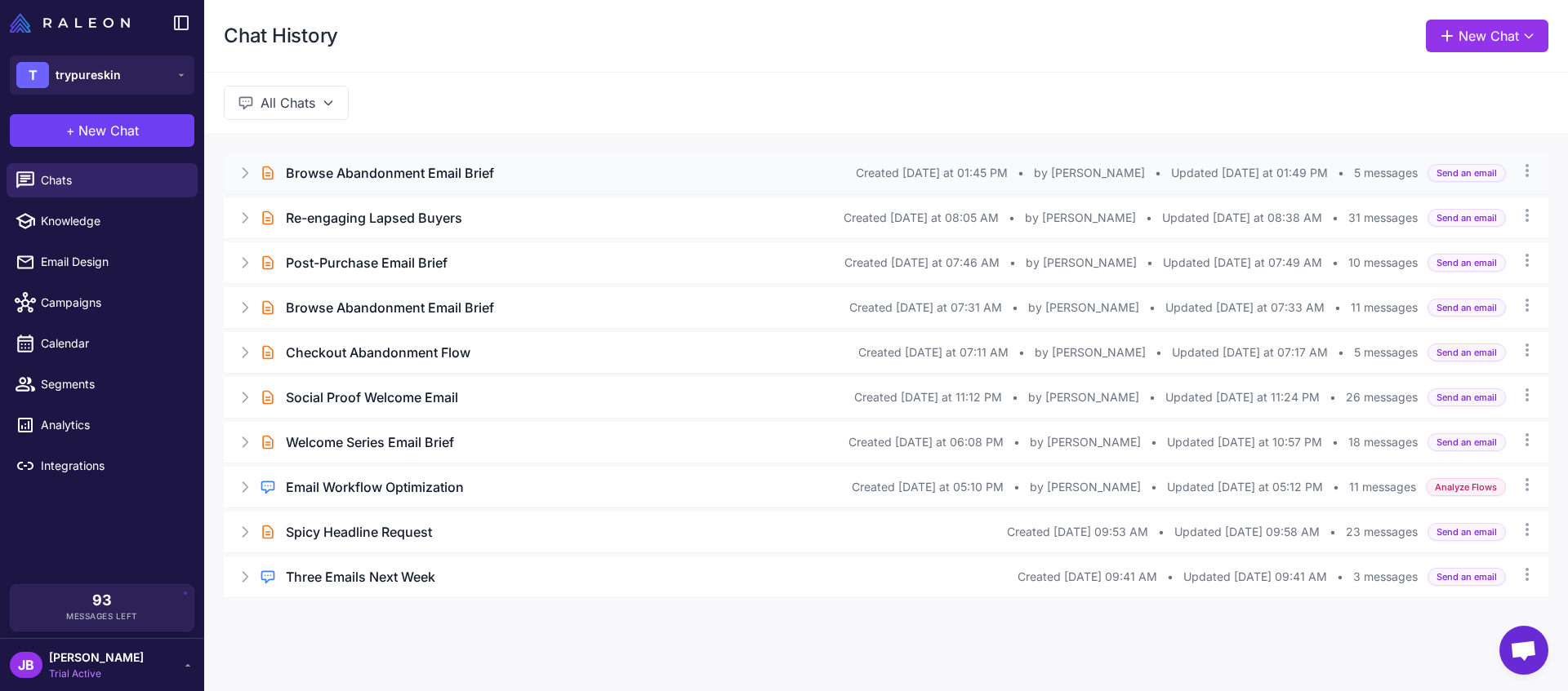
click at [356, 187] on div "Brief Chat Browse Abandonment Email Brief Created Today at 01:45 PM • by Jara B…" at bounding box center [886, 173] width 1325 height 41
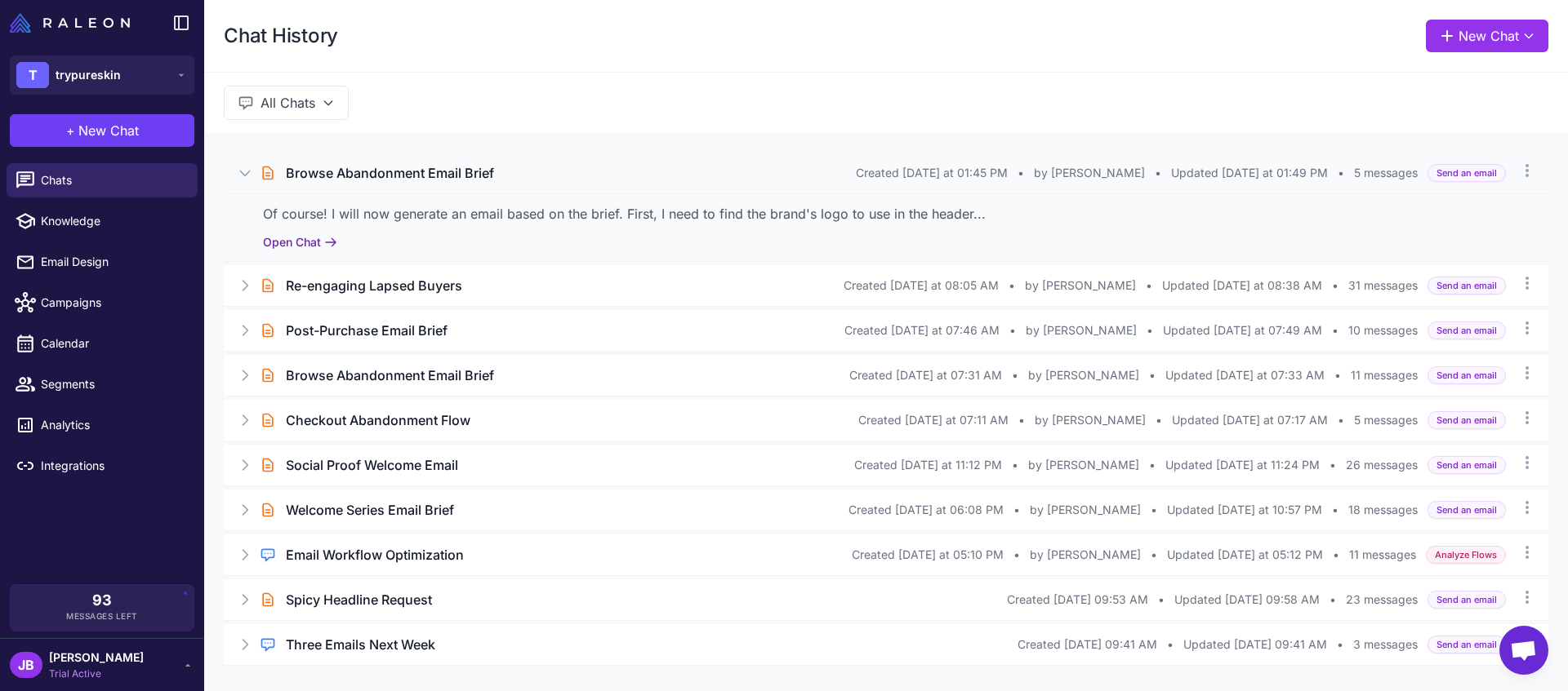
click at [300, 239] on button "Open Chat" at bounding box center [300, 242] width 75 height 18
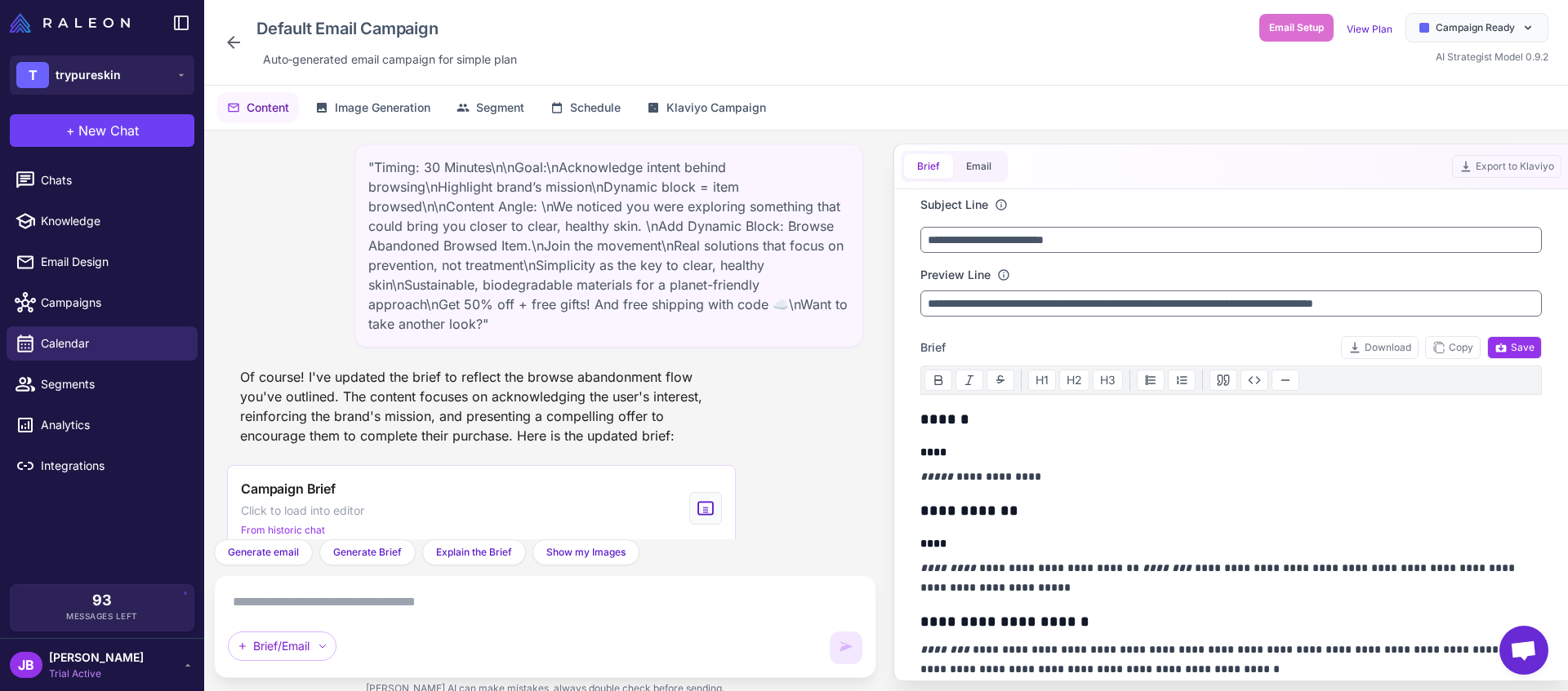
scroll to position [538, 0]
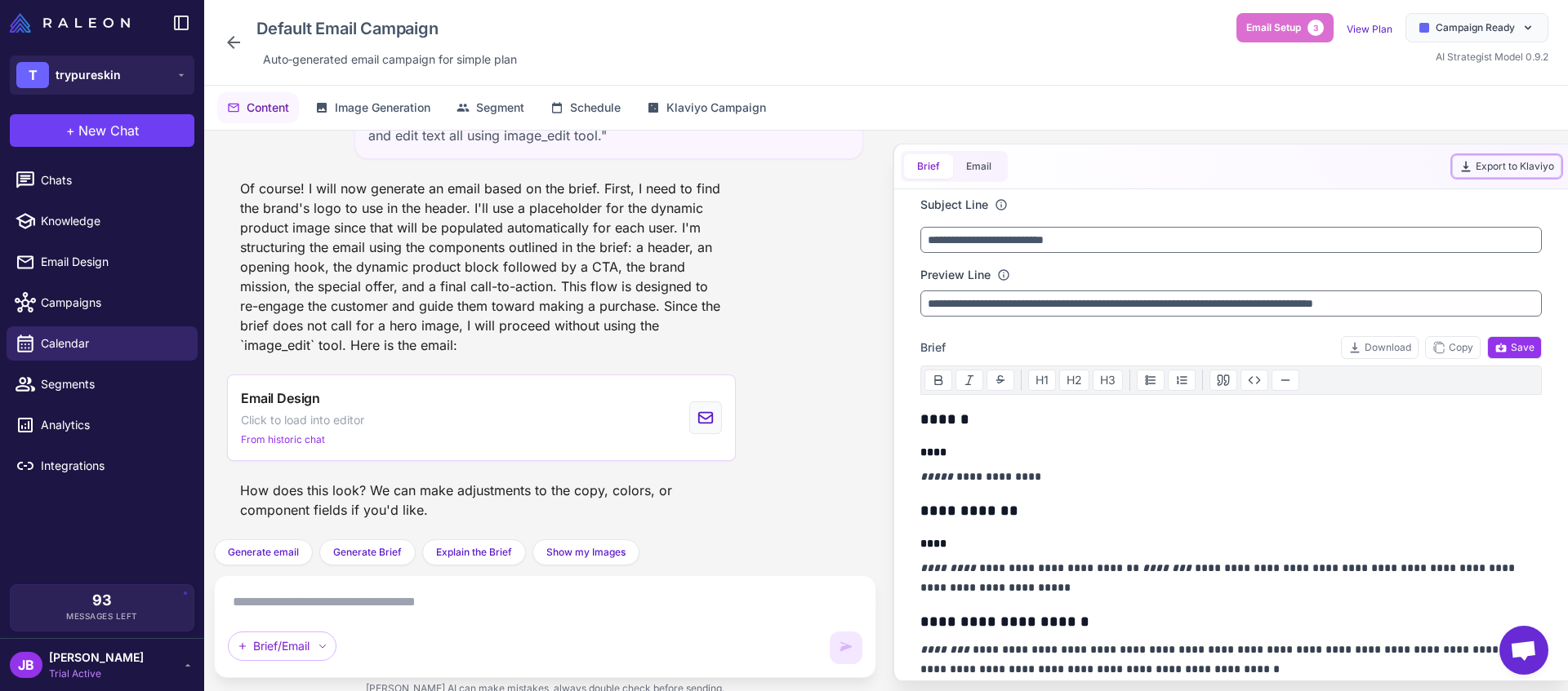
click at [1514, 175] on button "Export to Klaviyo" at bounding box center [1506, 167] width 109 height 23
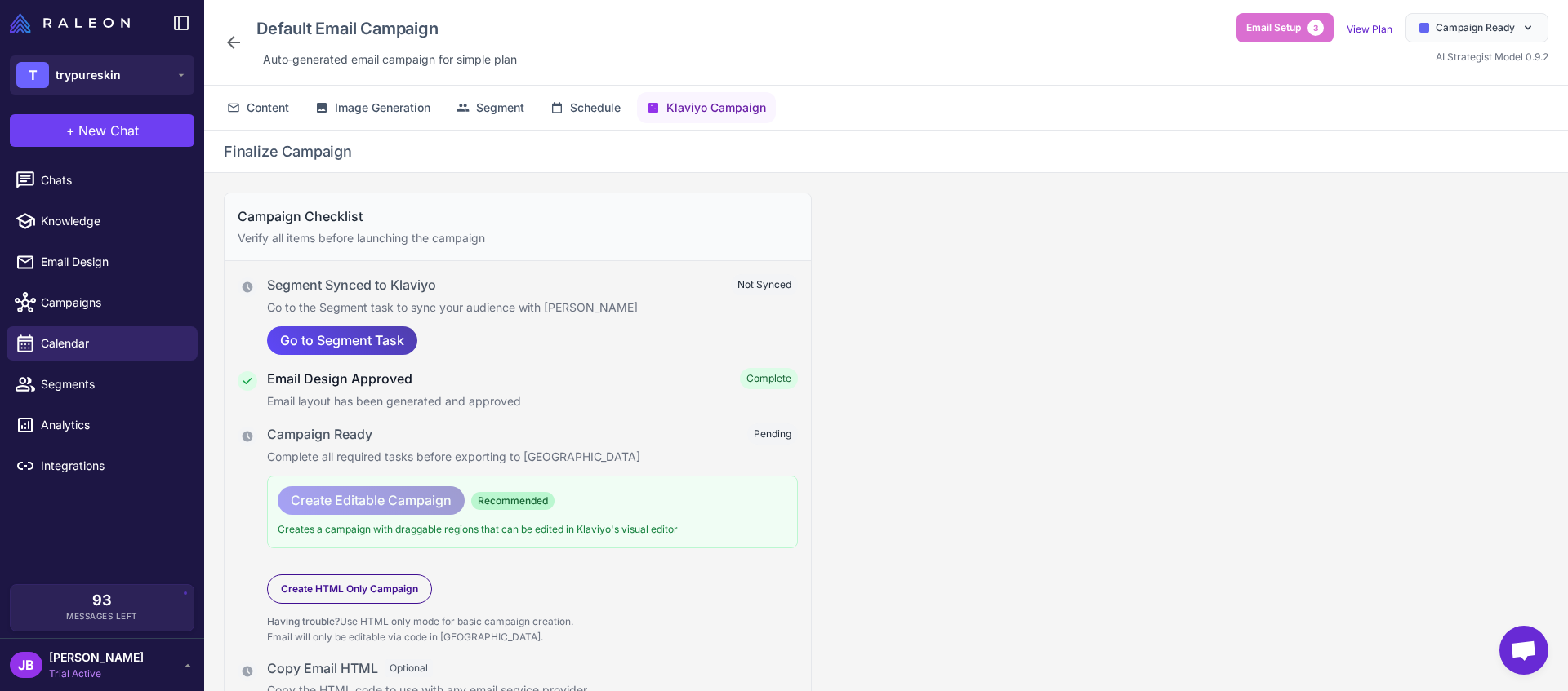
scroll to position [55, 0]
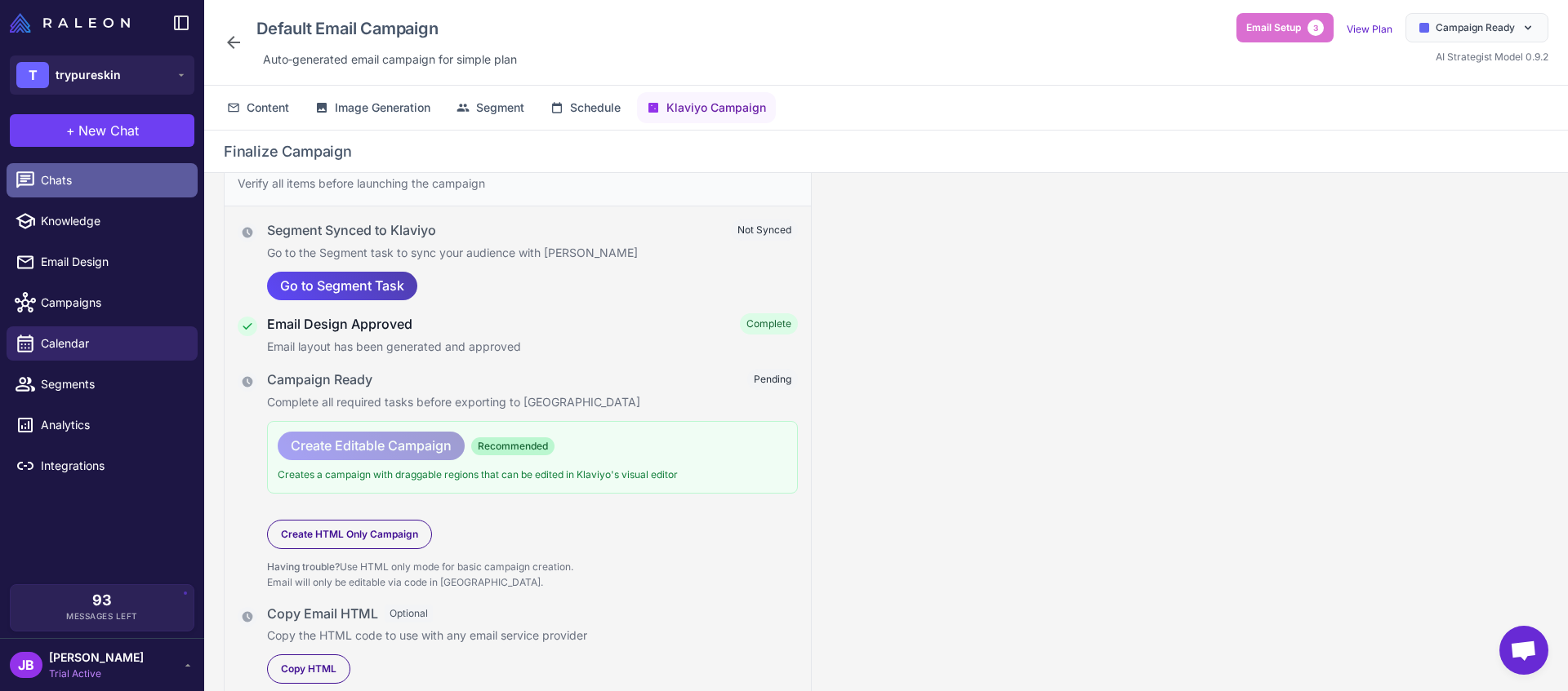
click at [109, 173] on span "Chats" at bounding box center [113, 180] width 144 height 18
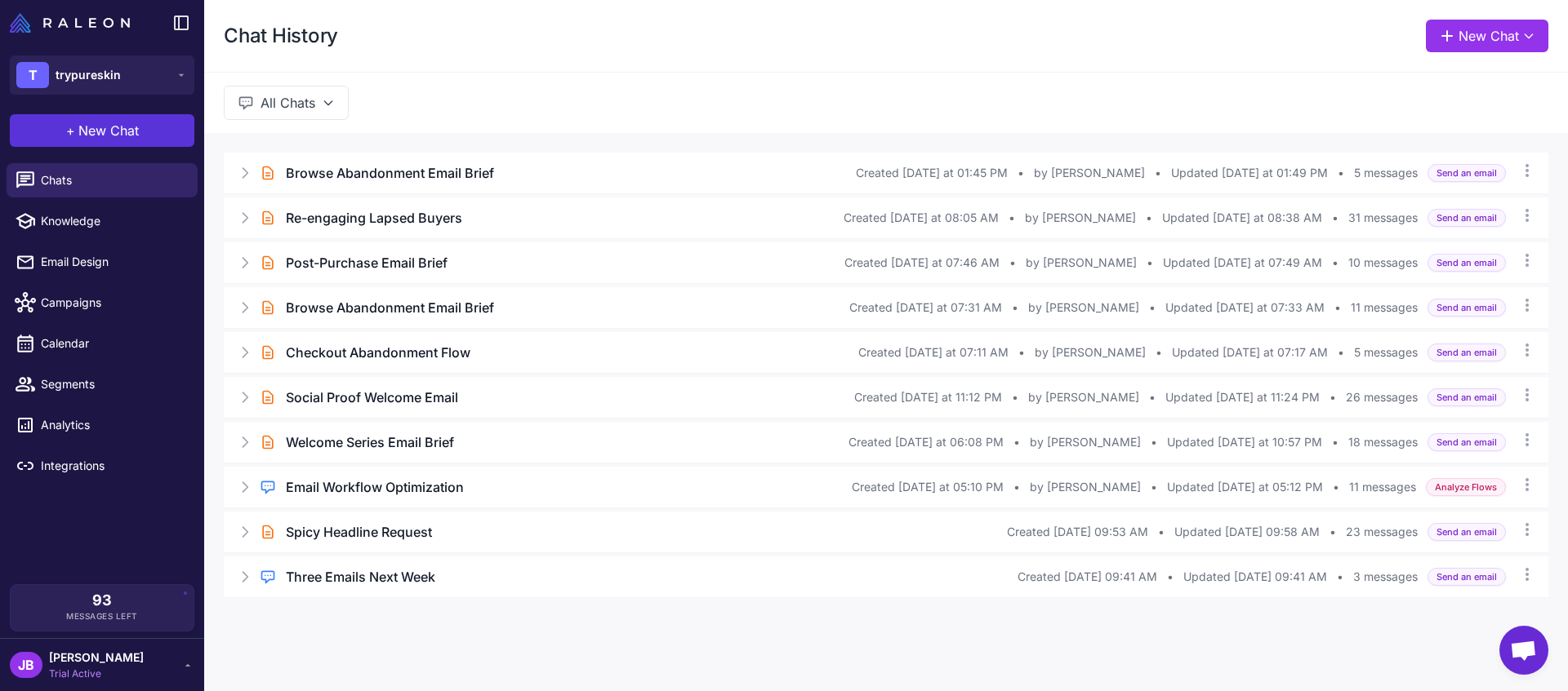
click at [130, 133] on span "New Chat" at bounding box center [108, 131] width 60 height 20
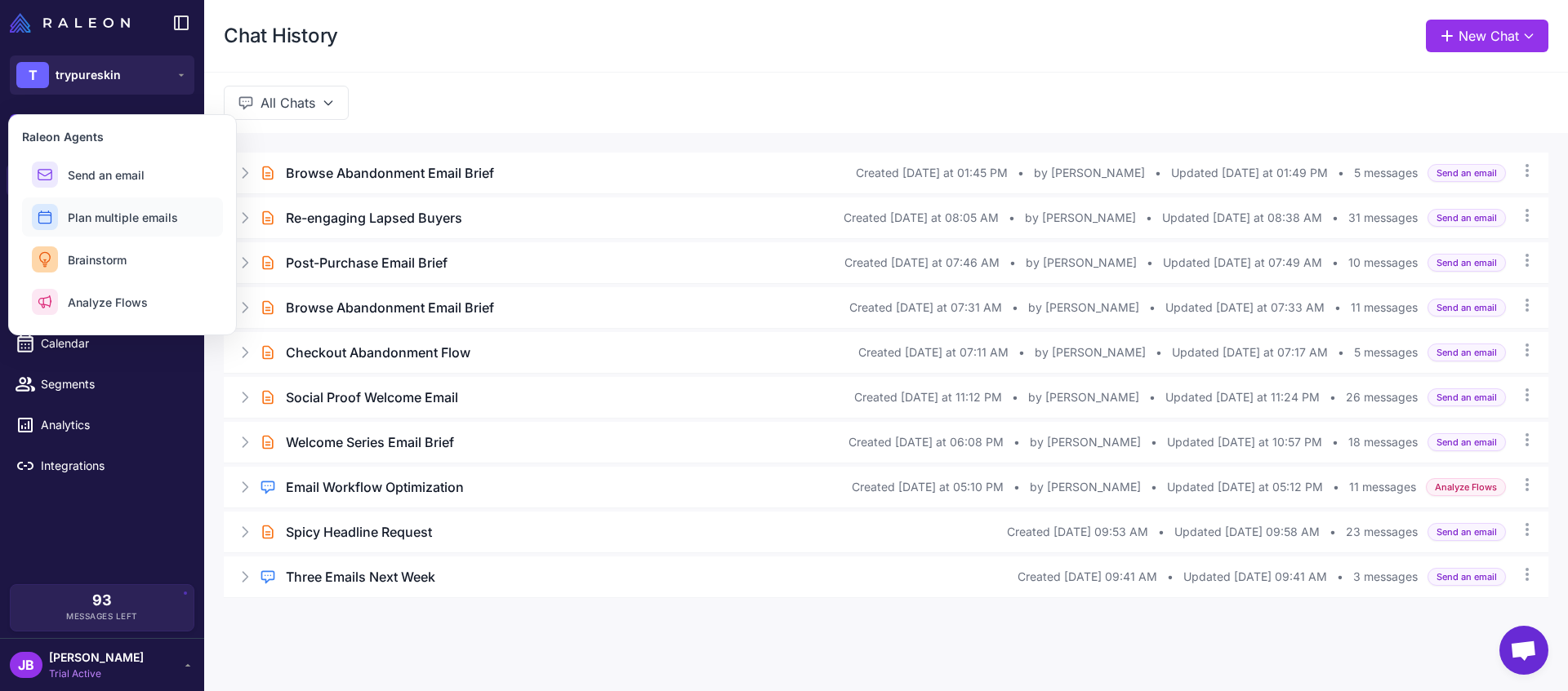
click at [139, 218] on span "Plan multiple emails" at bounding box center [123, 217] width 110 height 17
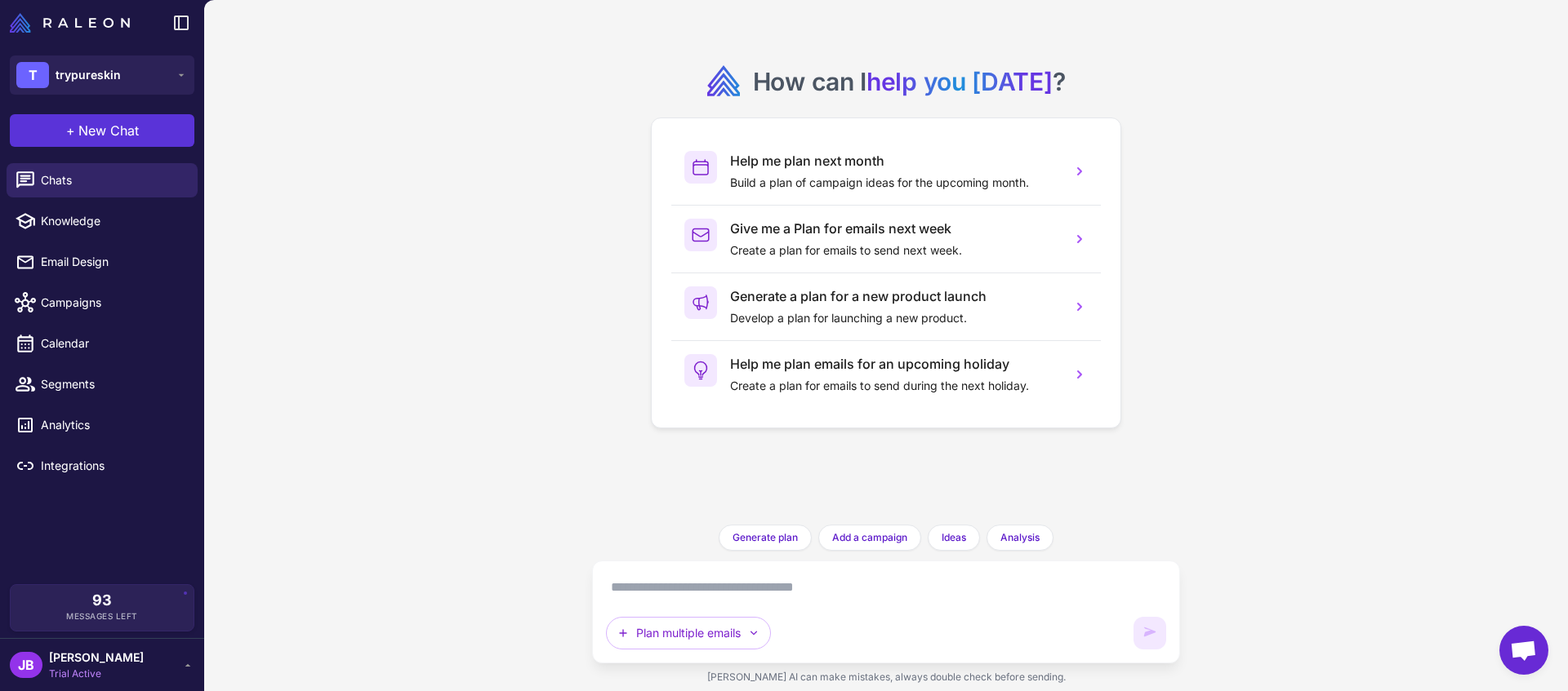
click at [104, 144] on button "+ New Chat" at bounding box center [102, 131] width 185 height 33
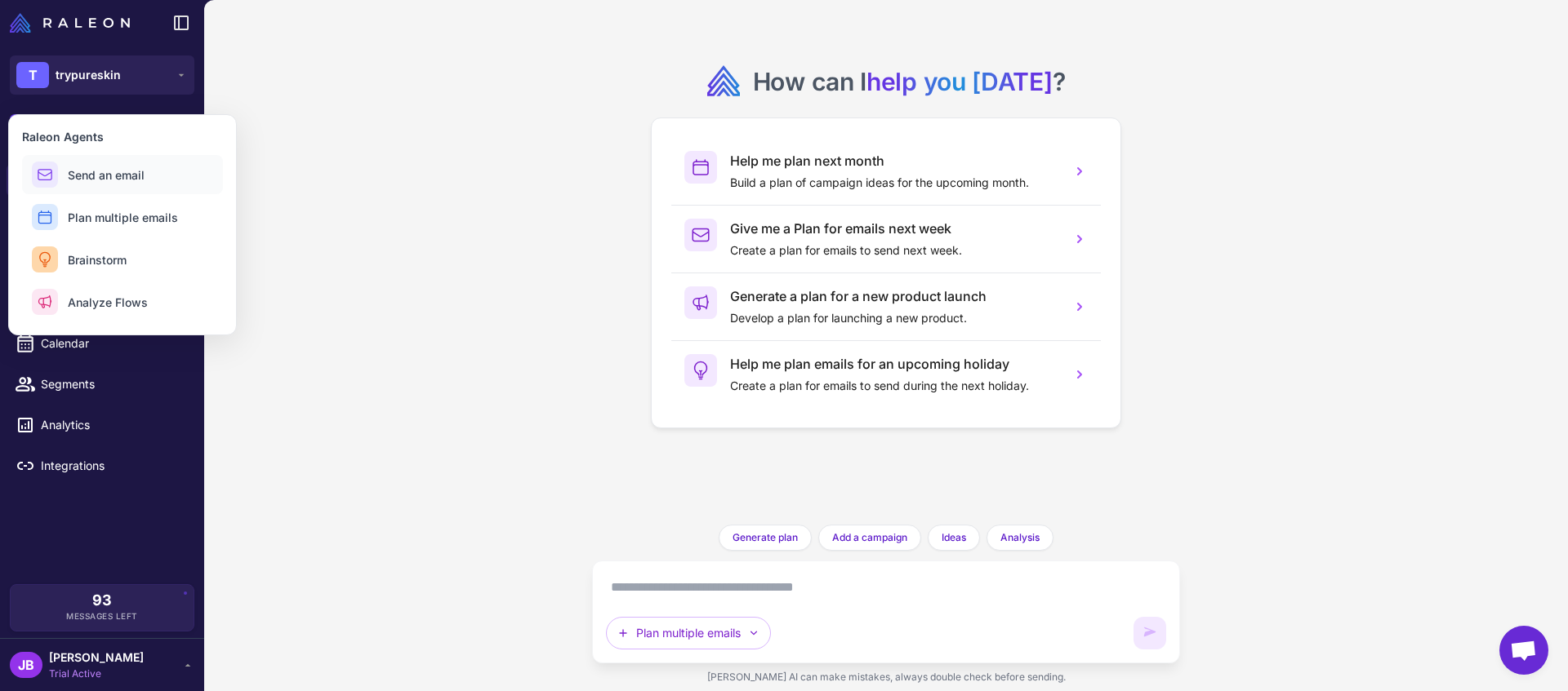
click at [112, 170] on span "Send an email" at bounding box center [106, 174] width 76 height 17
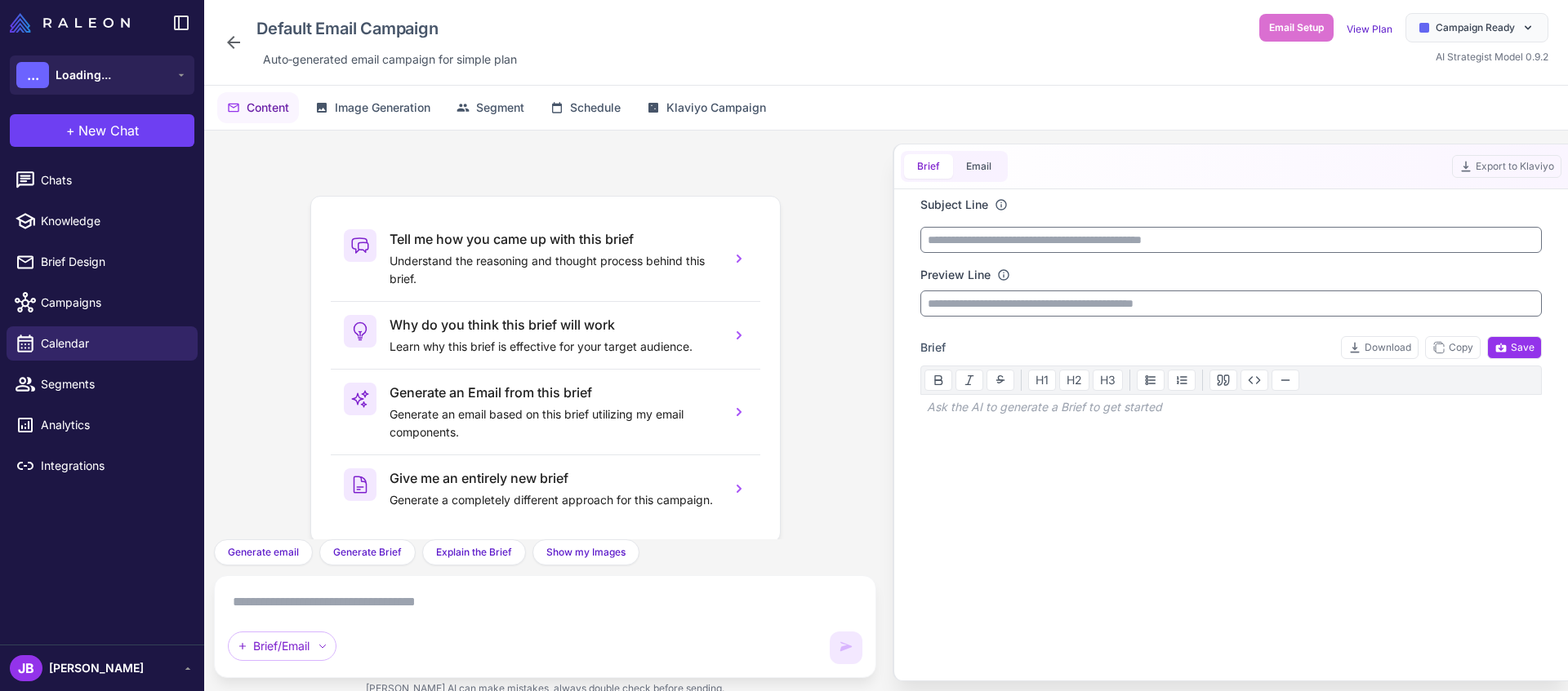
scroll to position [23, 0]
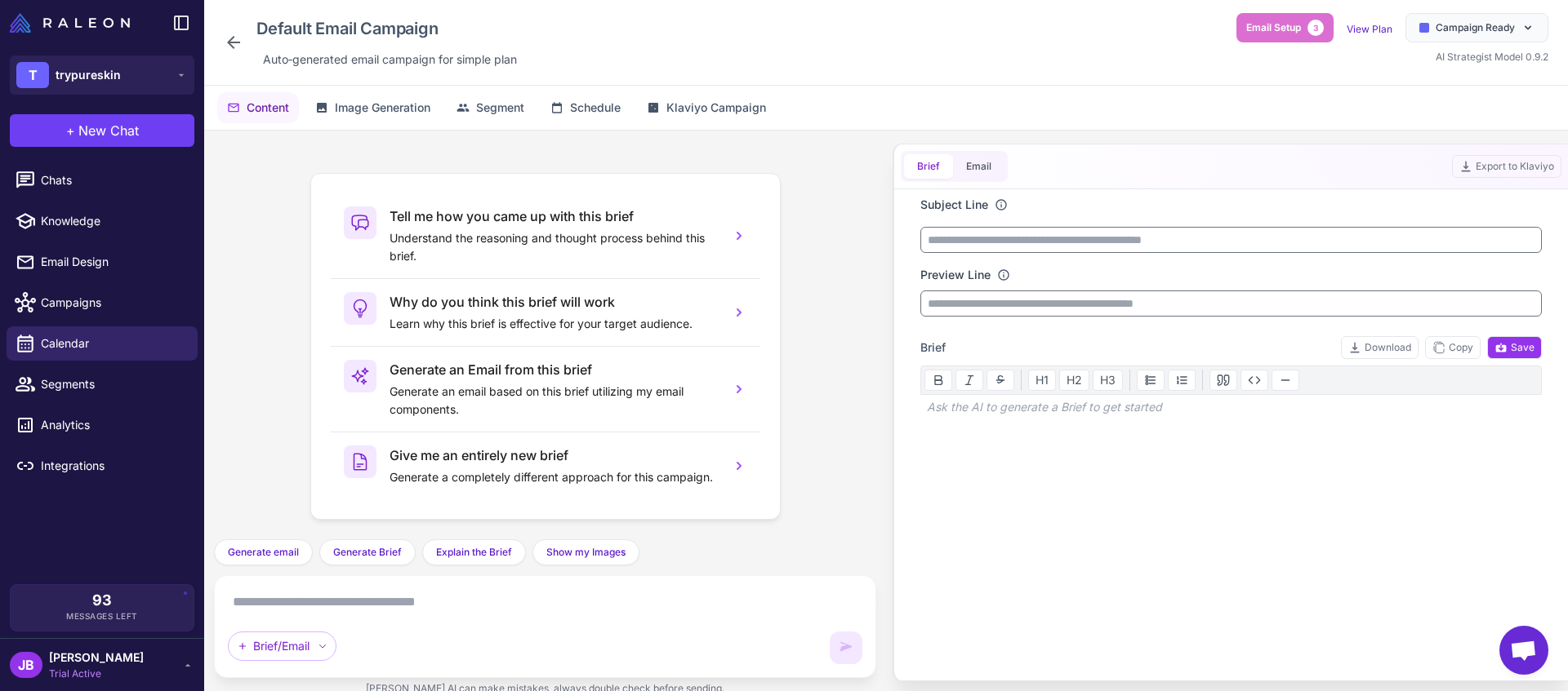
click at [398, 606] on textarea at bounding box center [545, 602] width 634 height 26
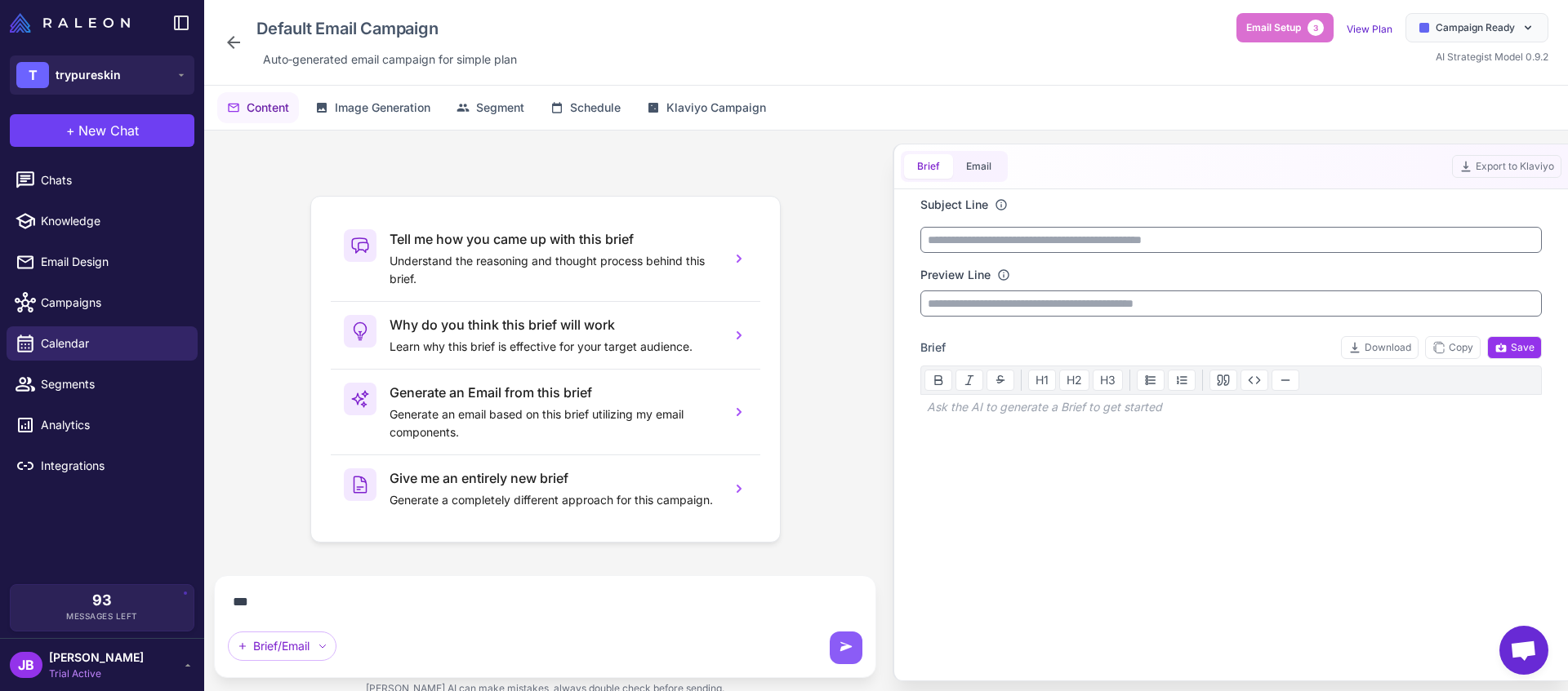
scroll to position [0, 0]
type textarea "**********"
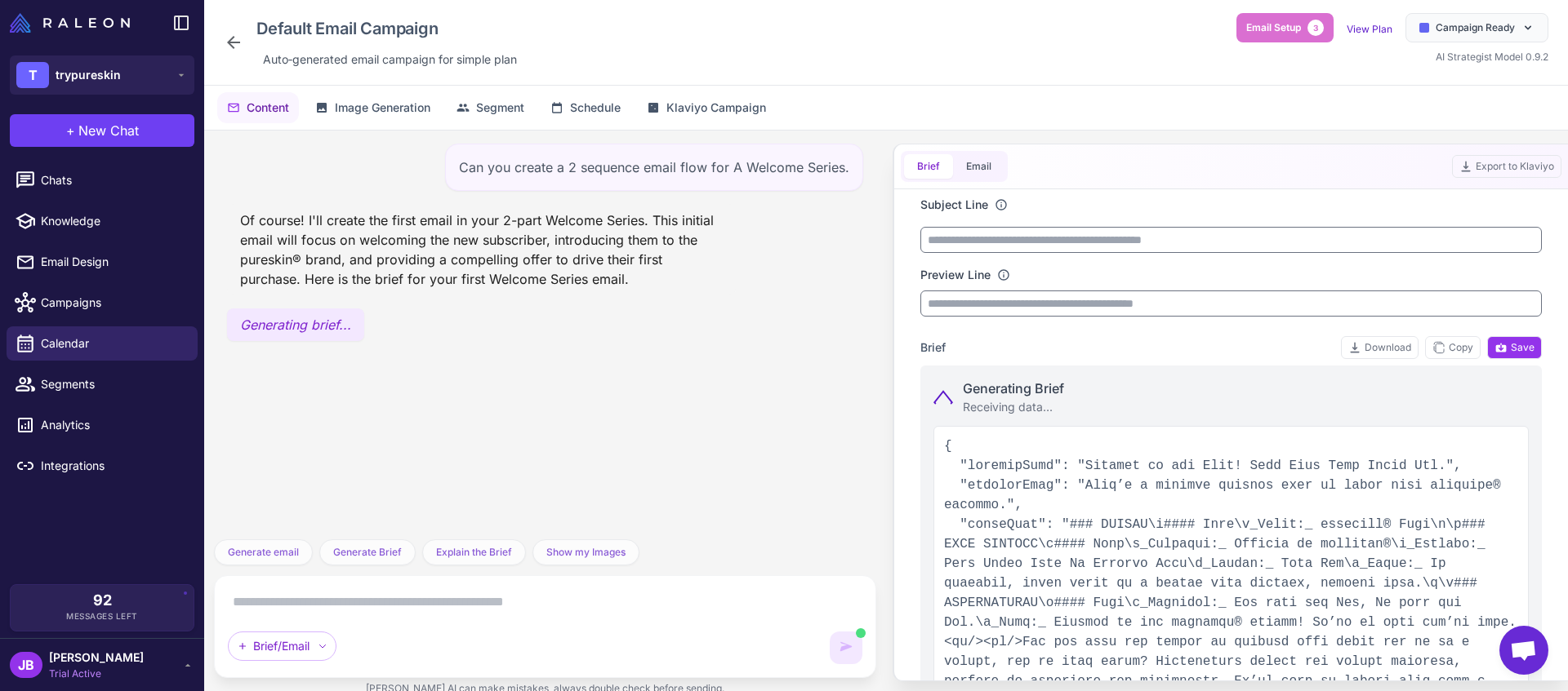
type input "**********"
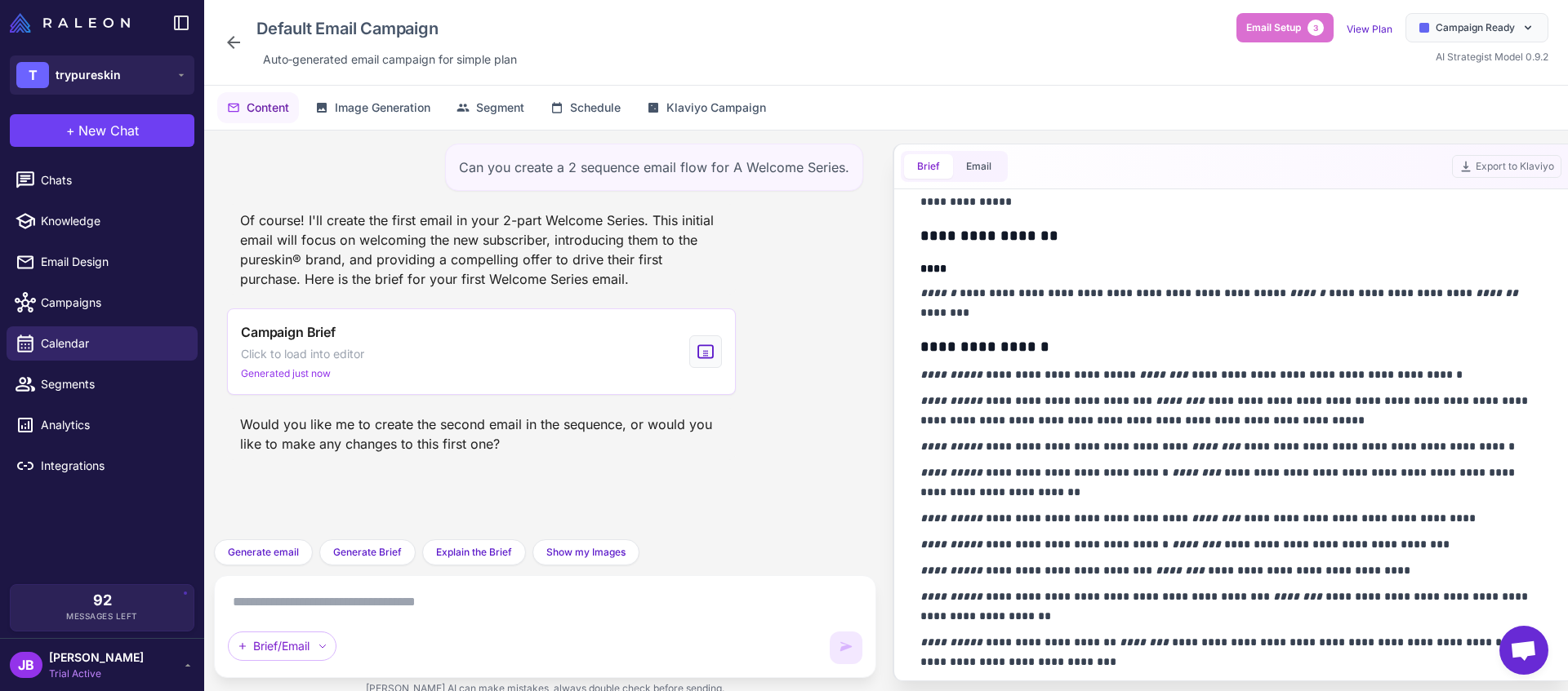
scroll to position [841, 0]
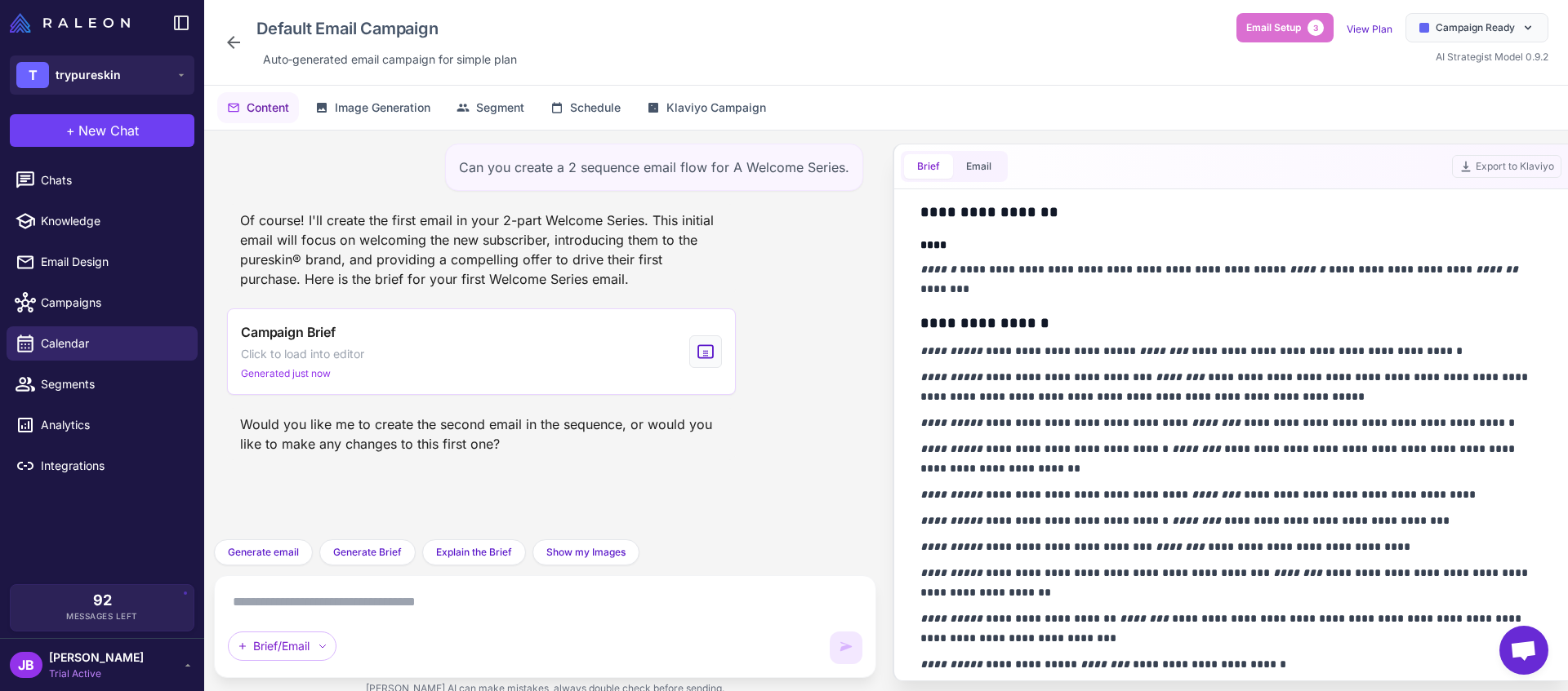
click at [444, 614] on textarea at bounding box center [545, 602] width 634 height 26
type textarea "**********"
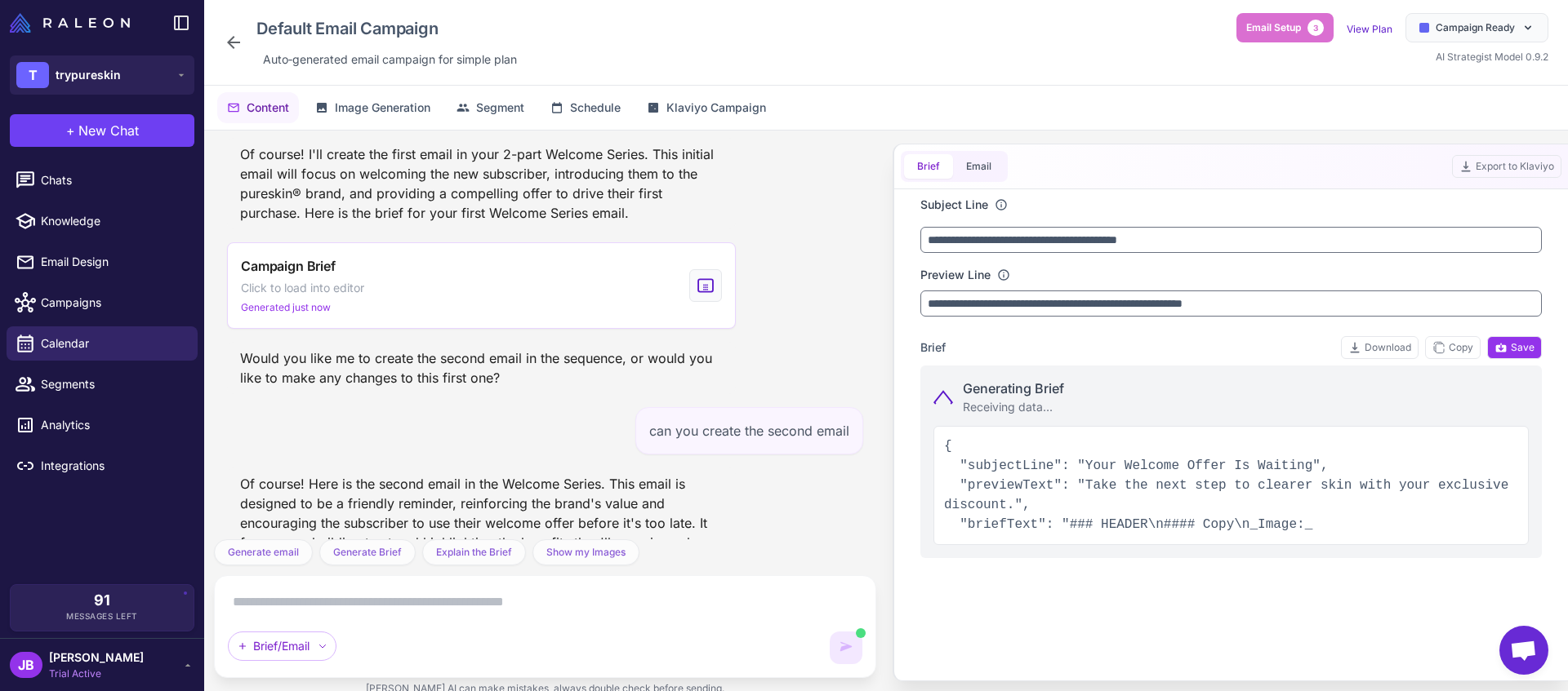
scroll to position [164, 0]
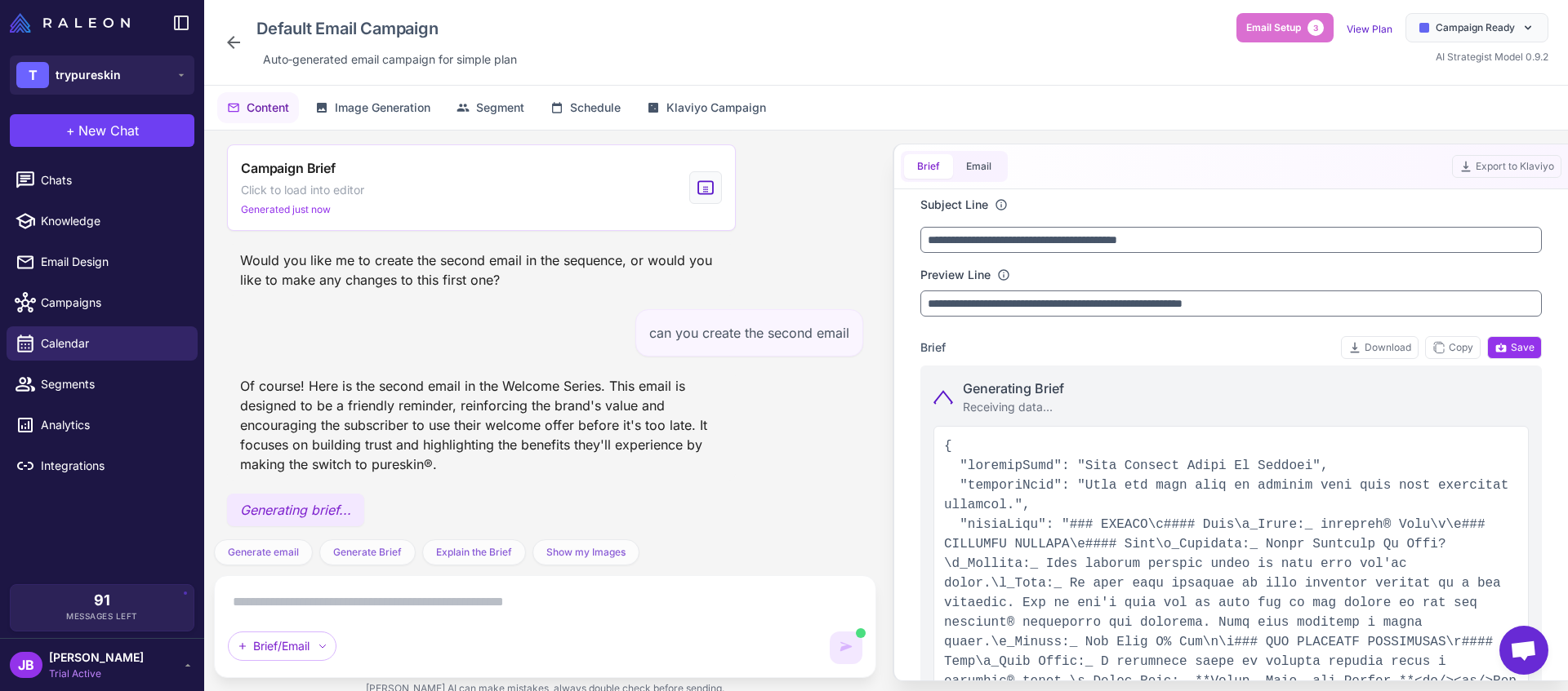
type input "**********"
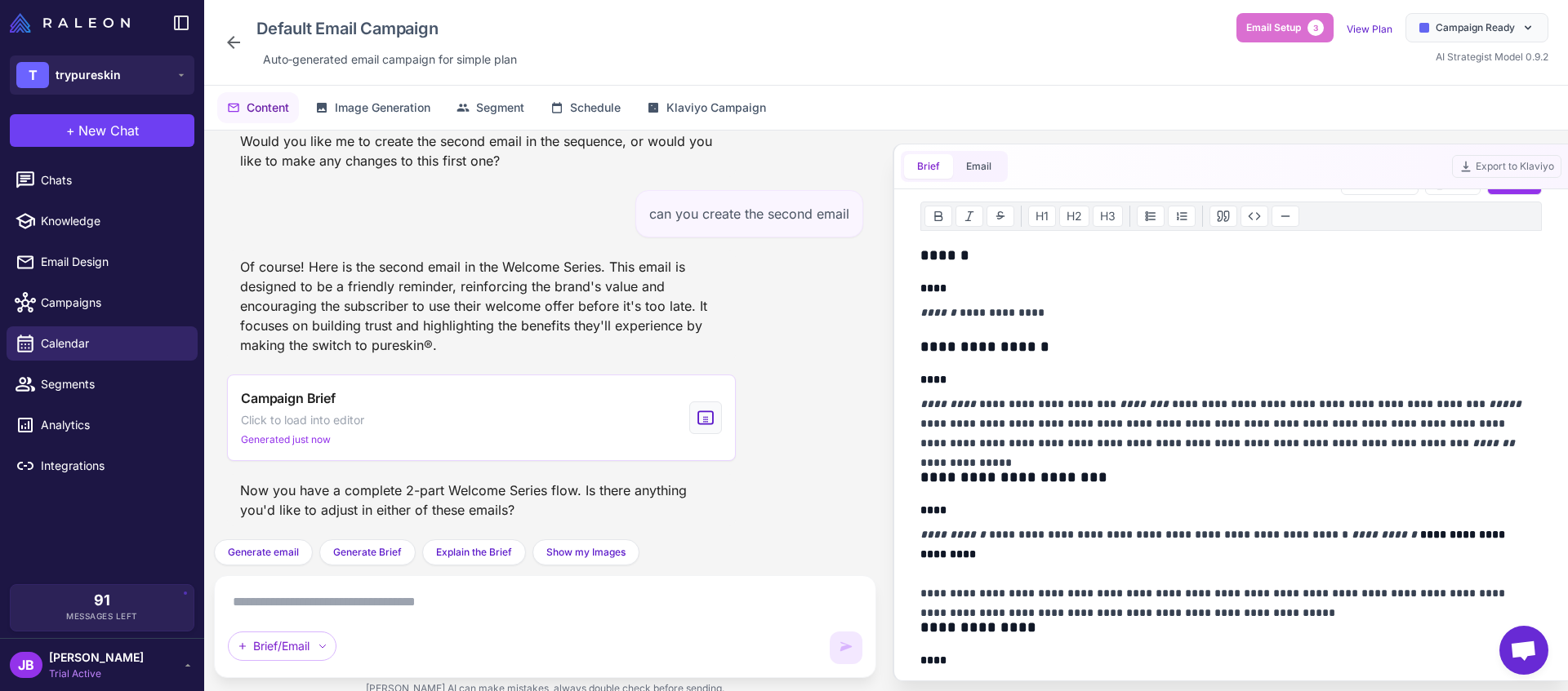
scroll to position [239, 0]
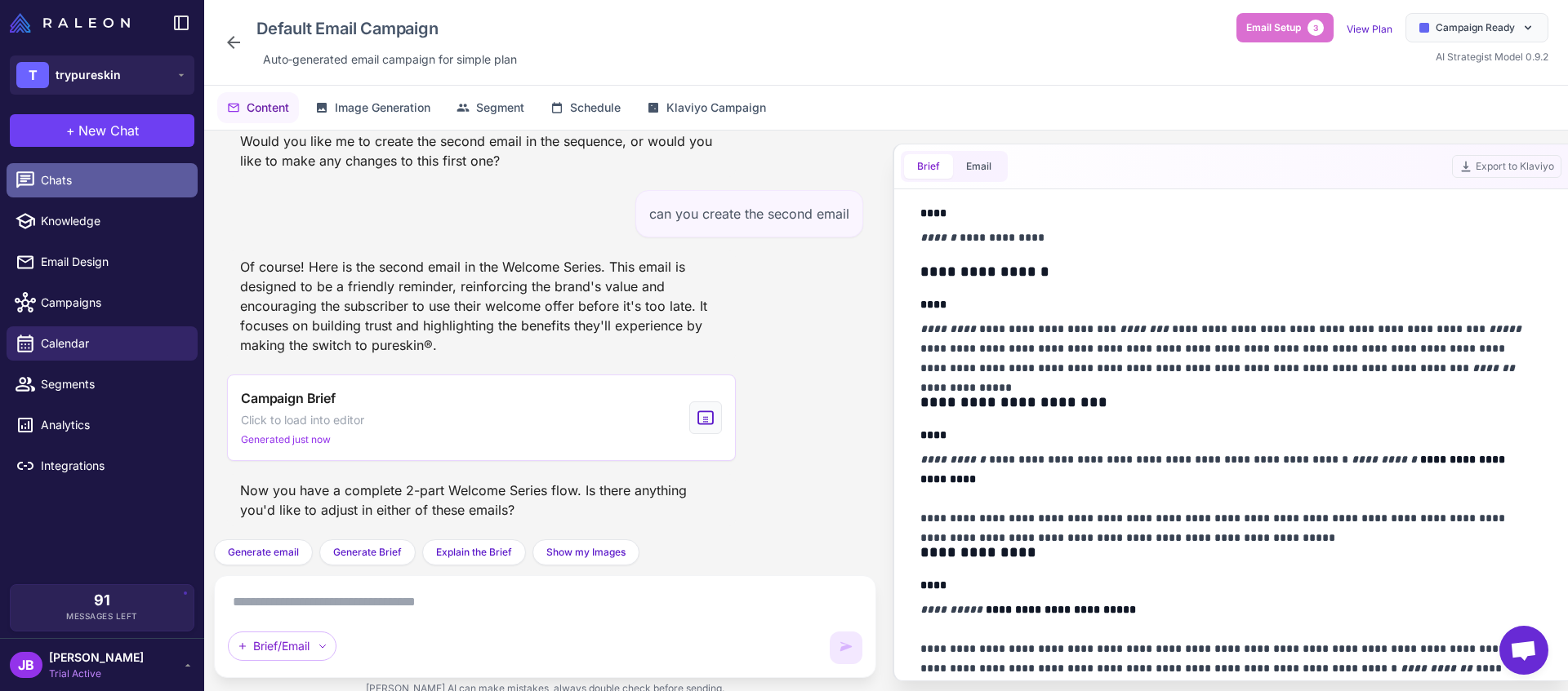
click at [129, 166] on link "Chats" at bounding box center [101, 180] width 191 height 35
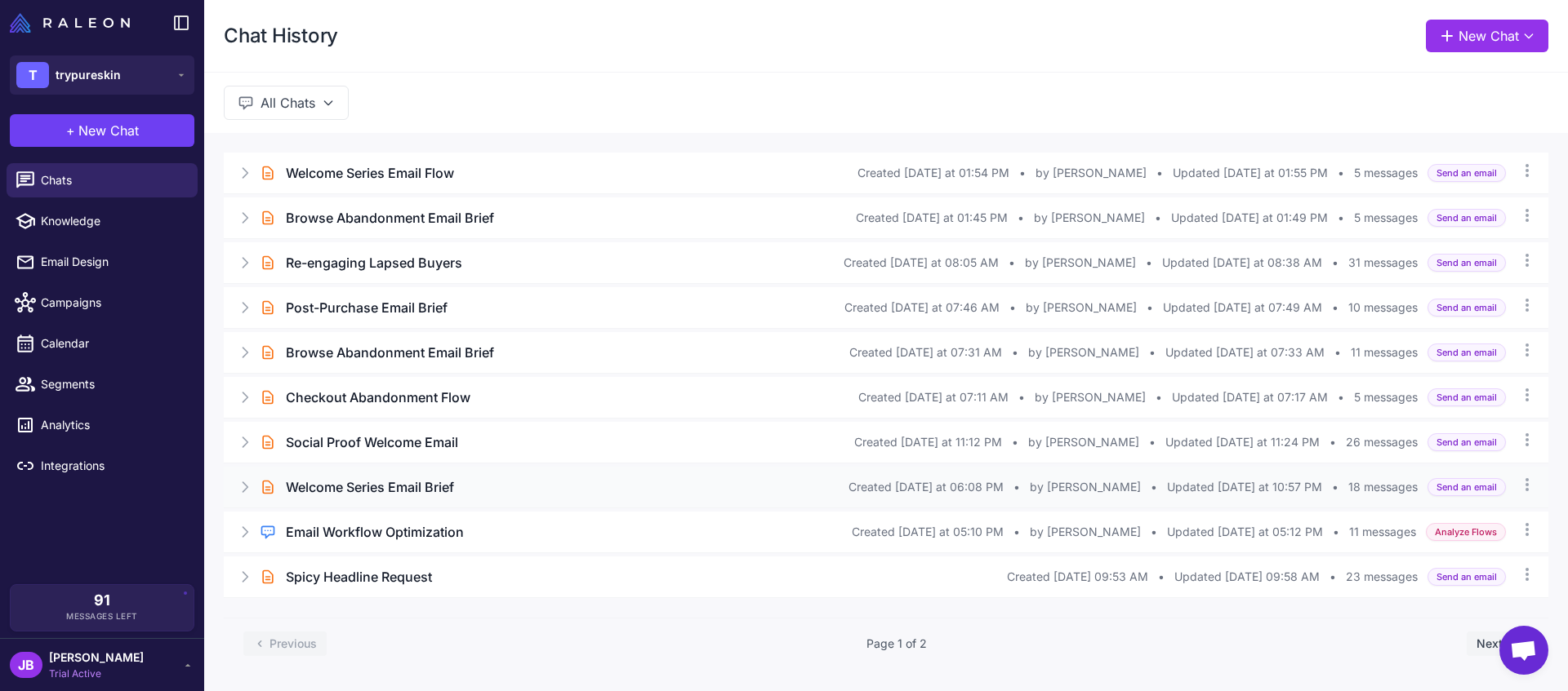
click at [413, 481] on h3 "Welcome Series Email Brief" at bounding box center [370, 488] width 168 height 20
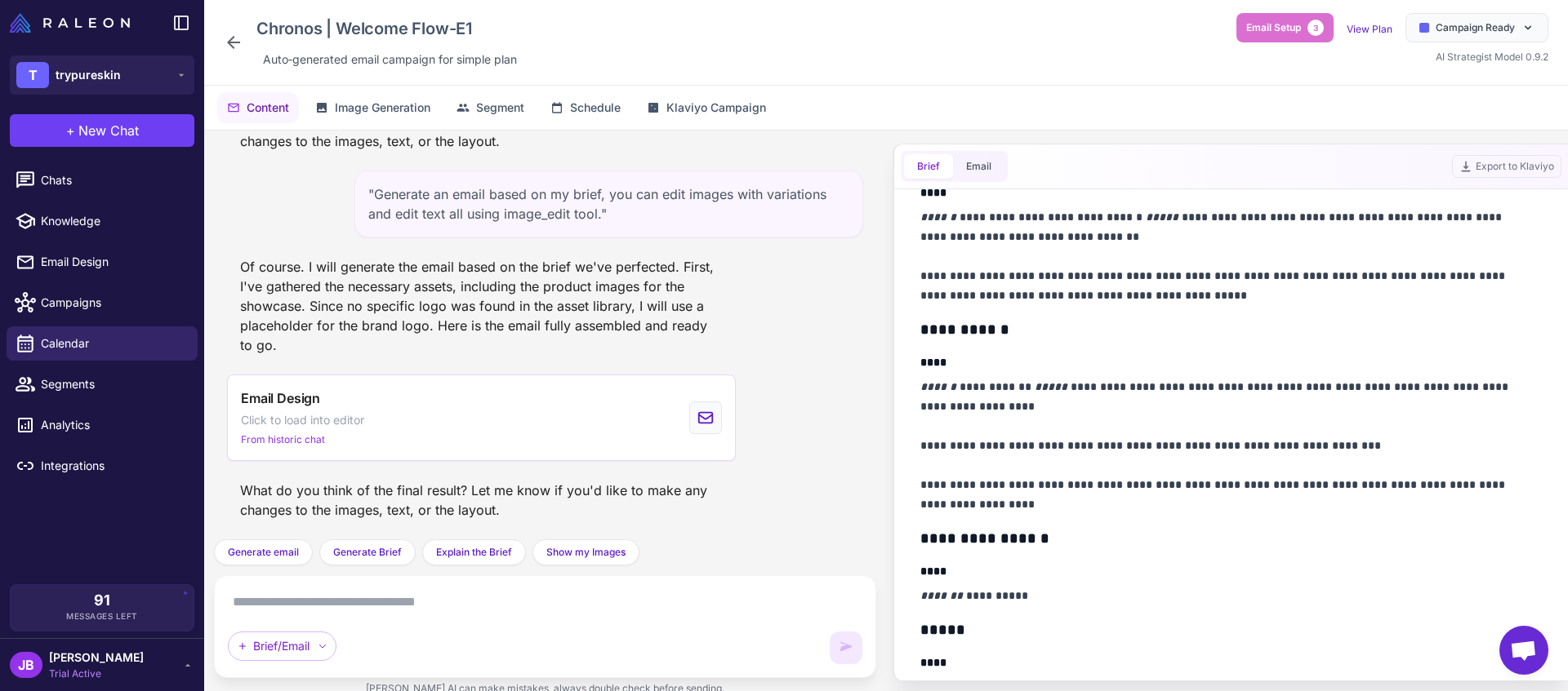
scroll to position [319, 0]
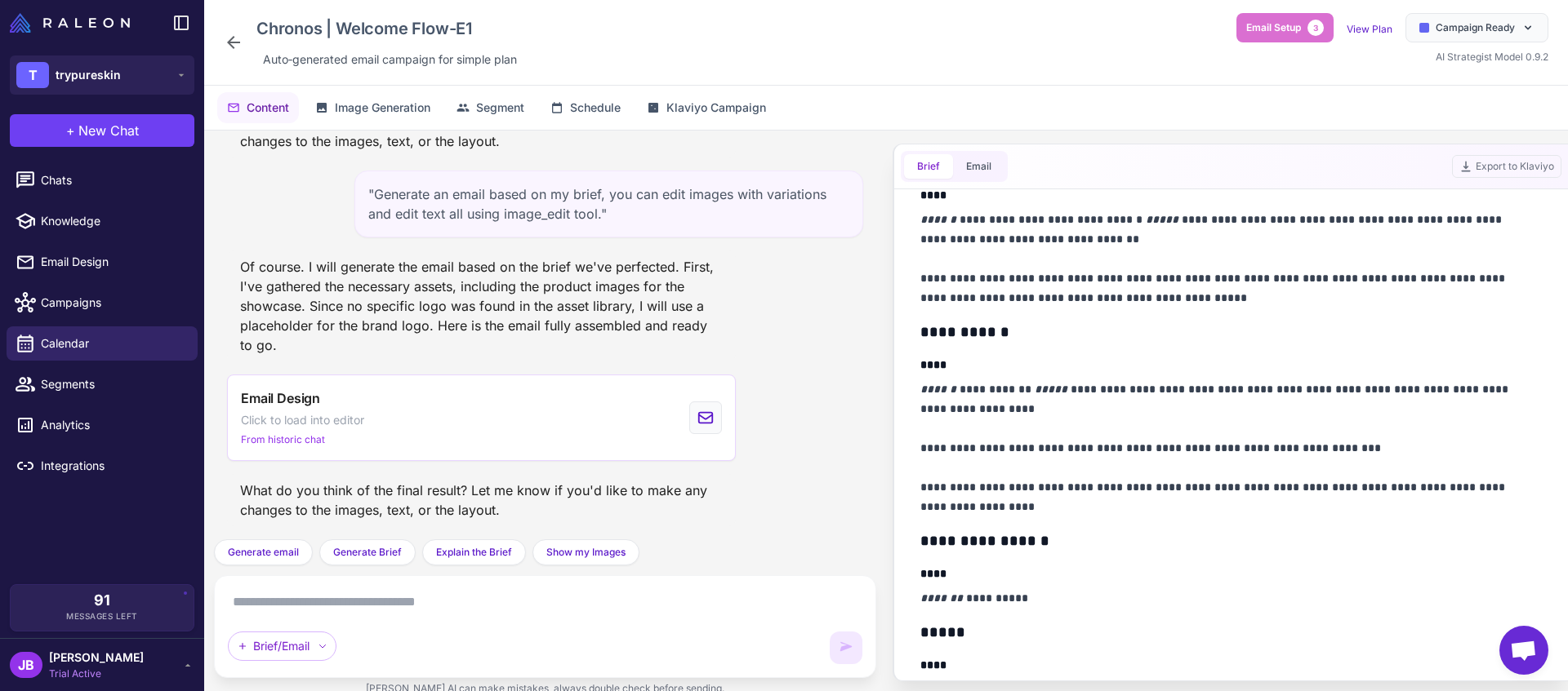
click at [235, 50] on icon at bounding box center [234, 43] width 20 height 20
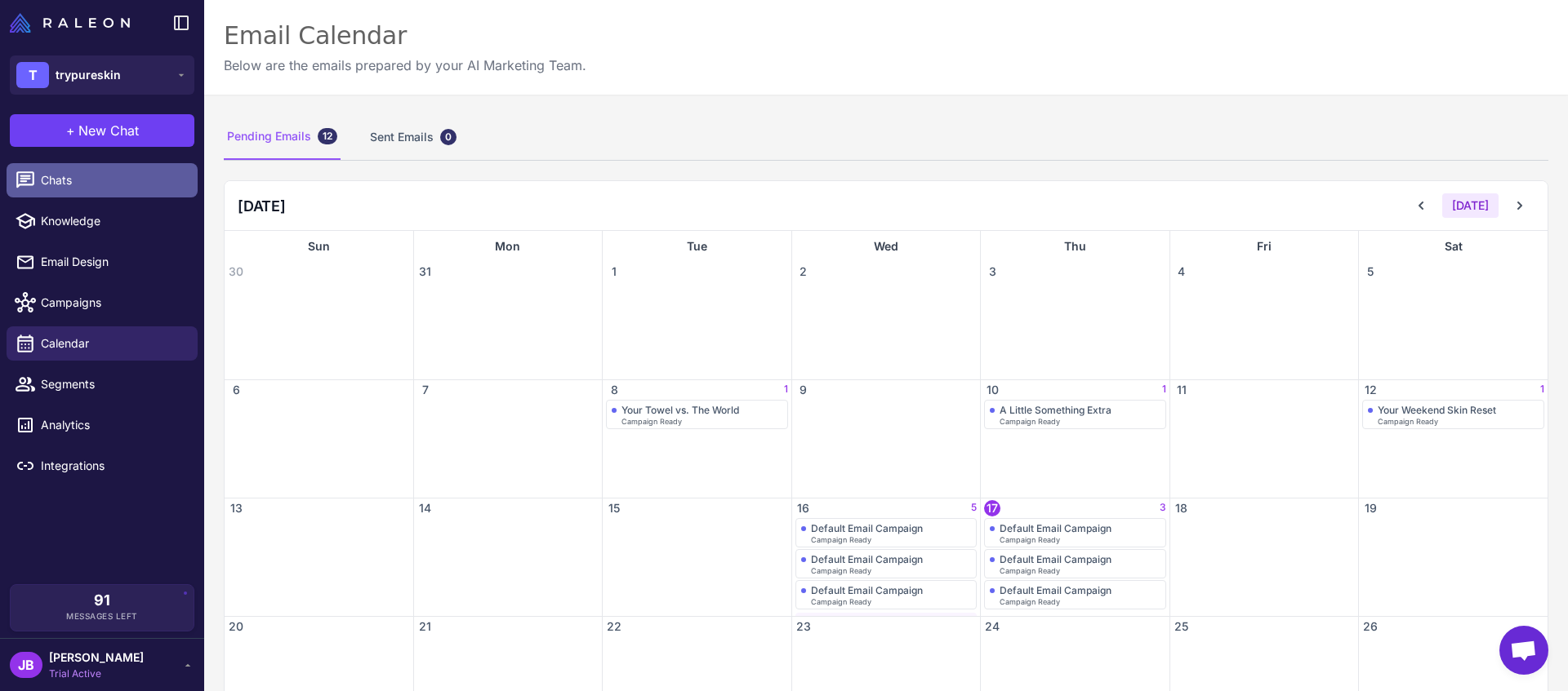
click at [138, 174] on span "Chats" at bounding box center [113, 180] width 144 height 18
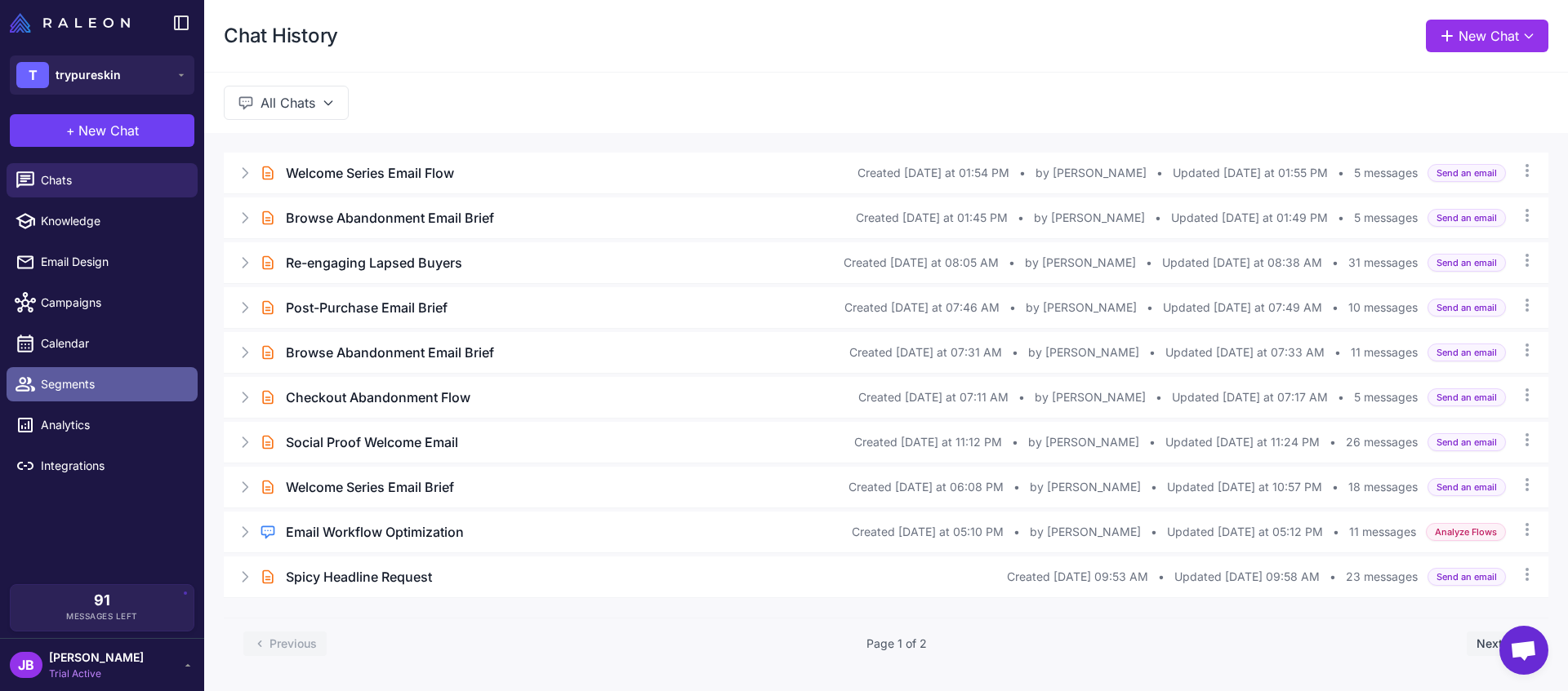
click at [95, 374] on link "Segments" at bounding box center [101, 385] width 191 height 35
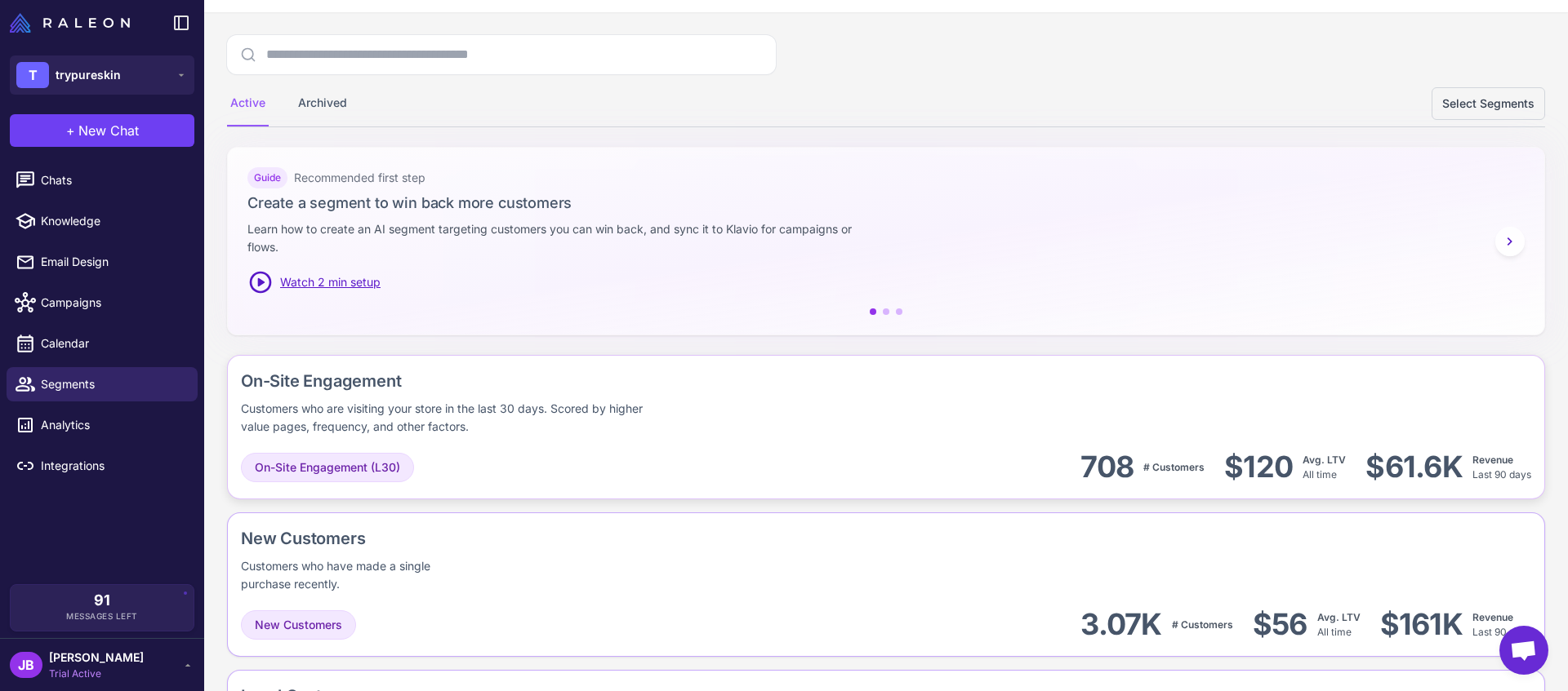
scroll to position [171, 0]
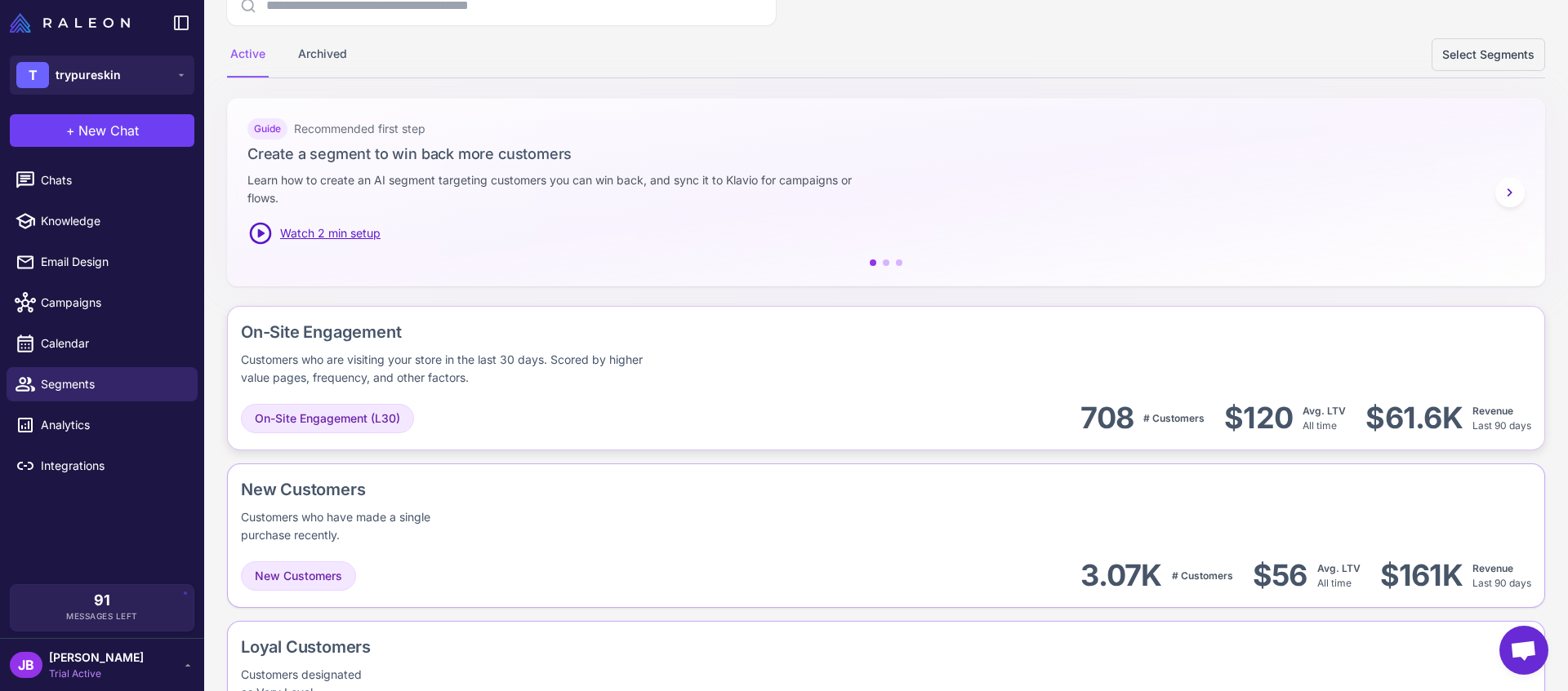
click at [773, 385] on div "On-Site Engagement Customers who are visiting your store in the last 30 days. S…" at bounding box center [557, 353] width 633 height 67
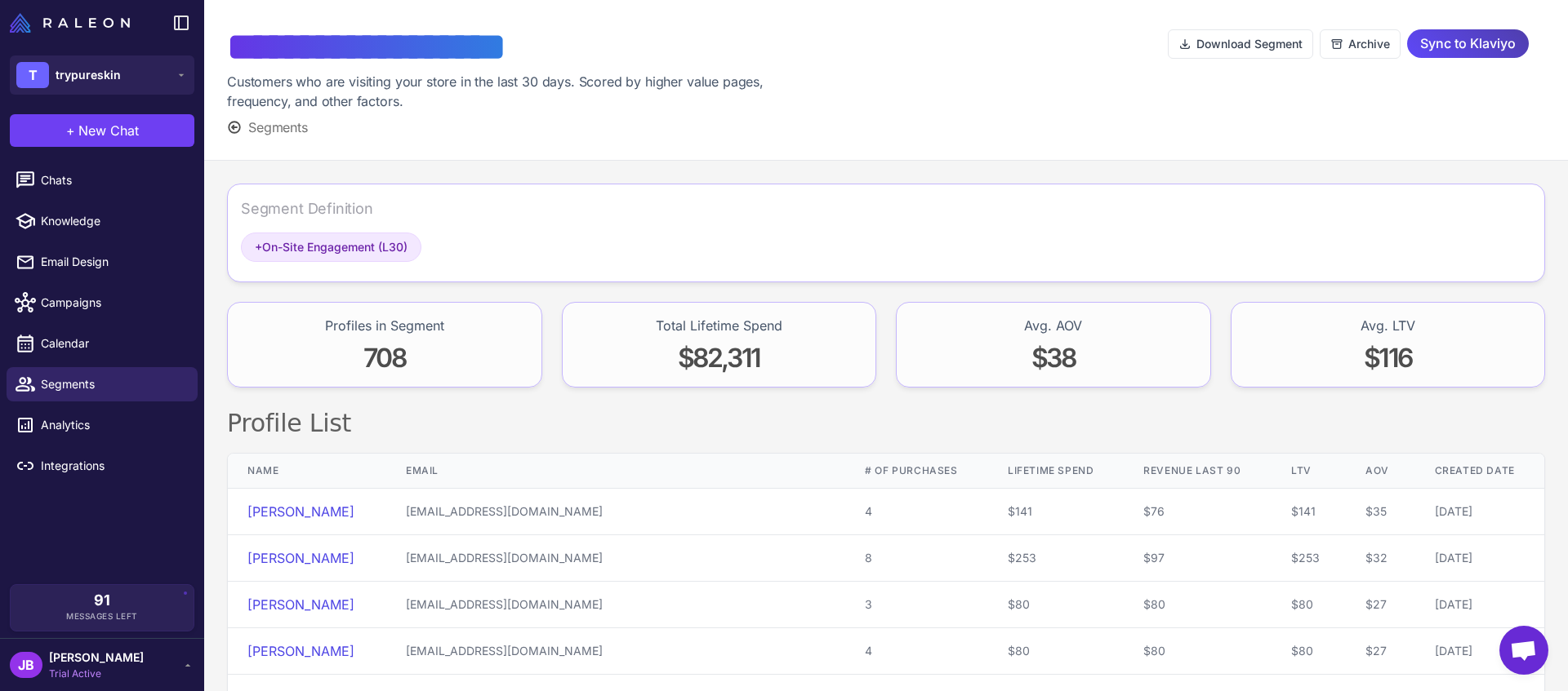
click at [254, 129] on span "Segments" at bounding box center [277, 127] width 60 height 20
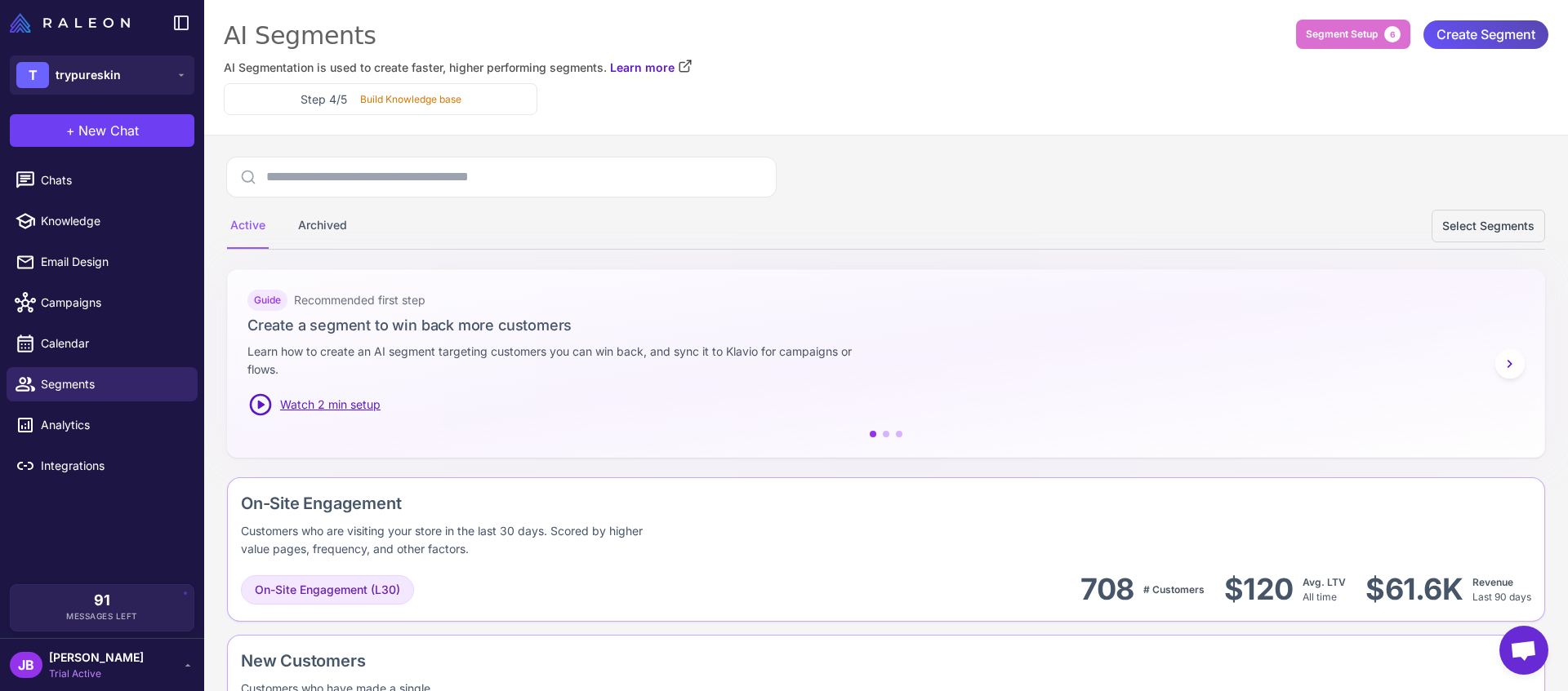
click at [1445, 30] on span "Create Segment" at bounding box center [1485, 35] width 99 height 28
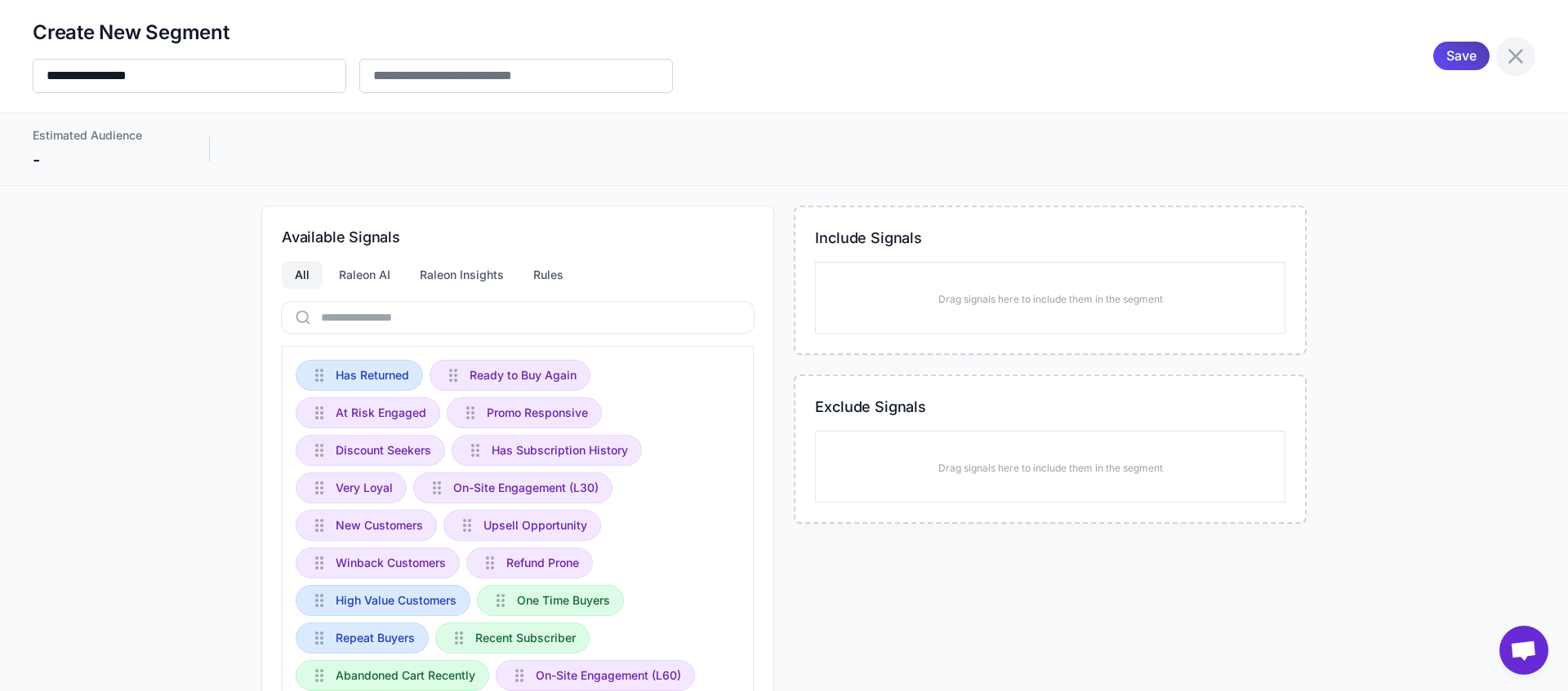
click at [1502, 51] on icon at bounding box center [1515, 56] width 26 height 26
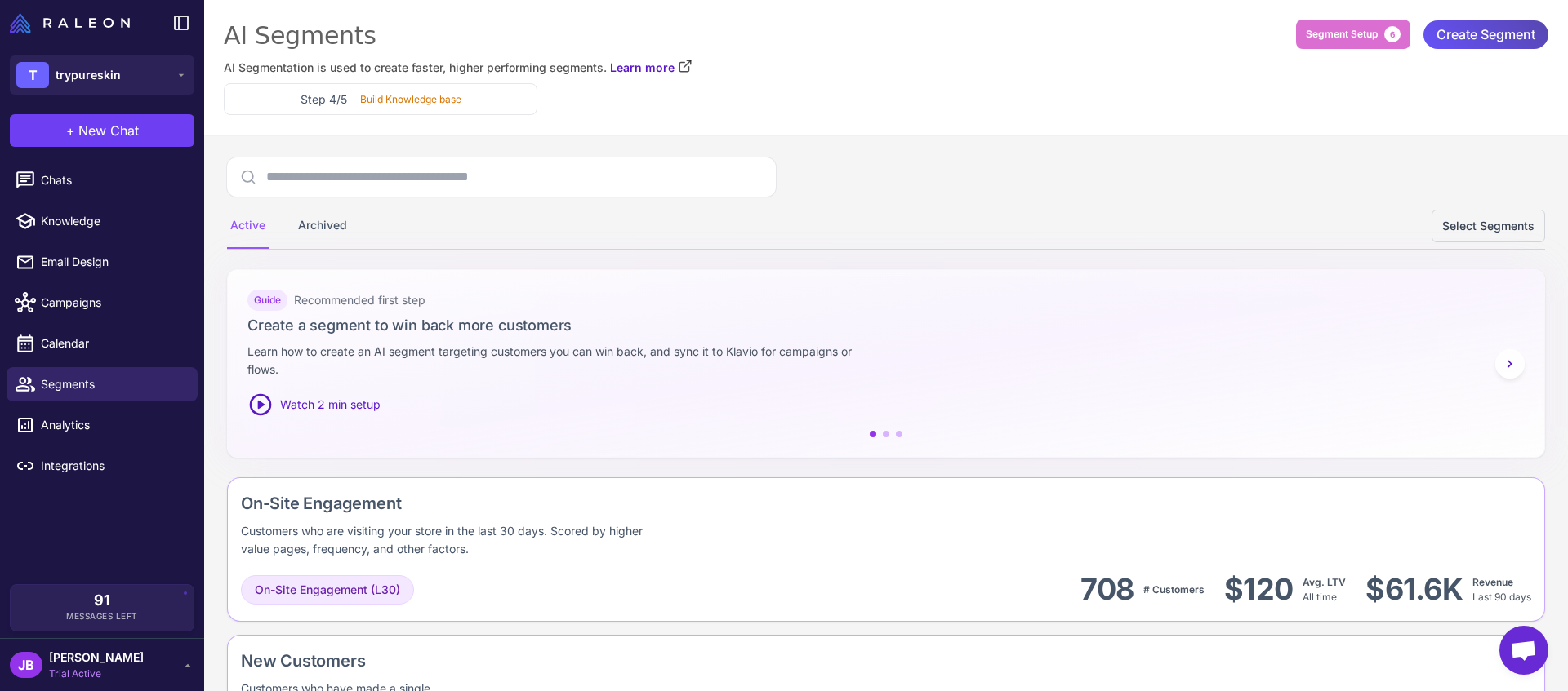
click at [1491, 35] on span "Create Segment" at bounding box center [1485, 35] width 99 height 28
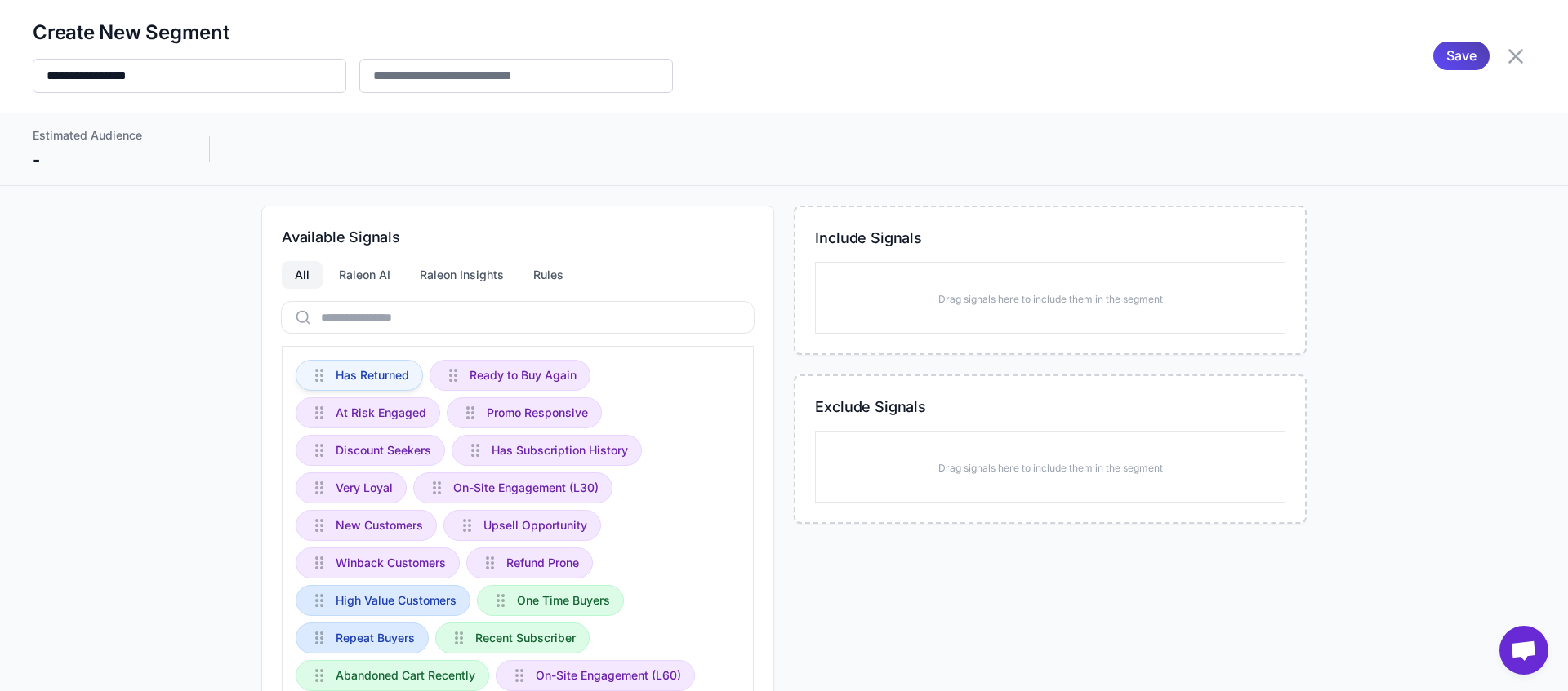
click at [364, 383] on span "Has Returned" at bounding box center [372, 376] width 74 height 18
click at [527, 361] on div "Ready to Buy Again" at bounding box center [509, 375] width 161 height 31
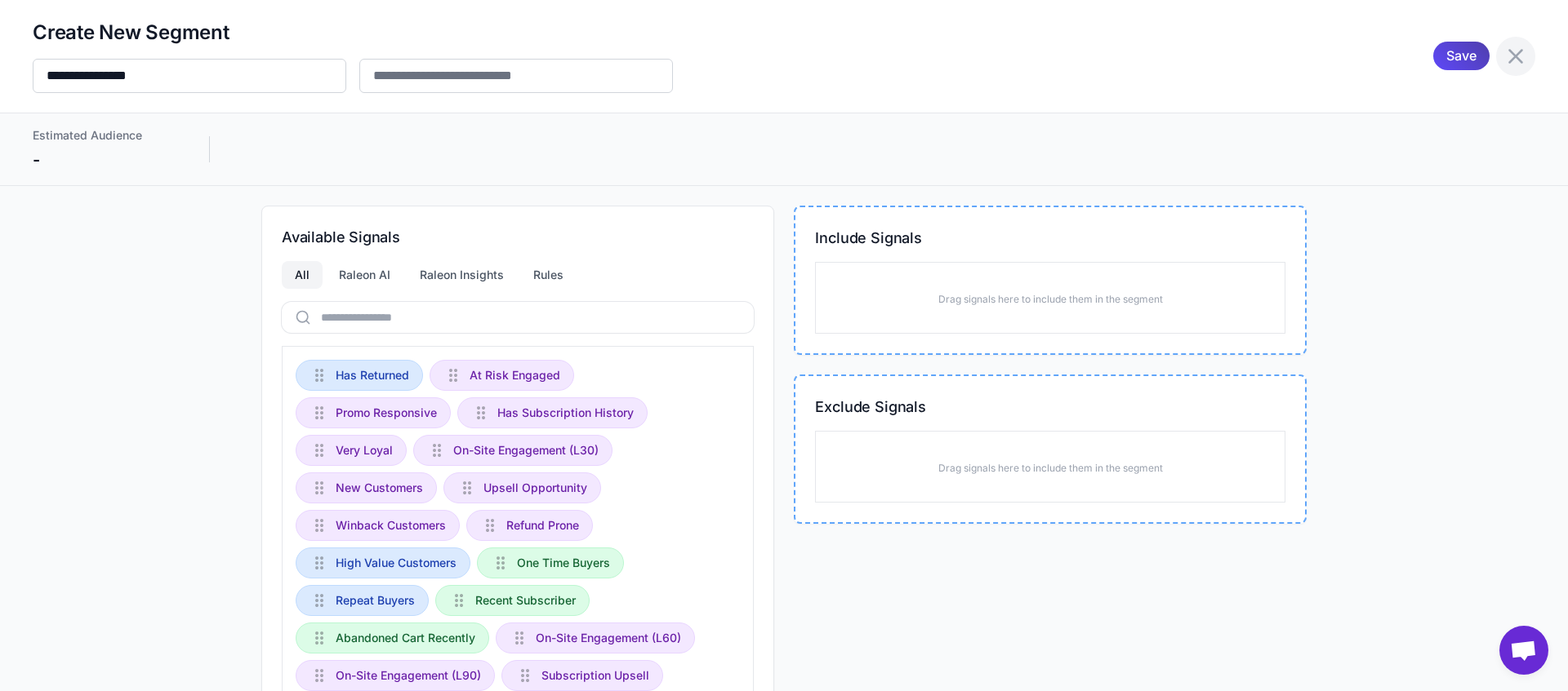
click at [1503, 68] on icon at bounding box center [1515, 56] width 26 height 26
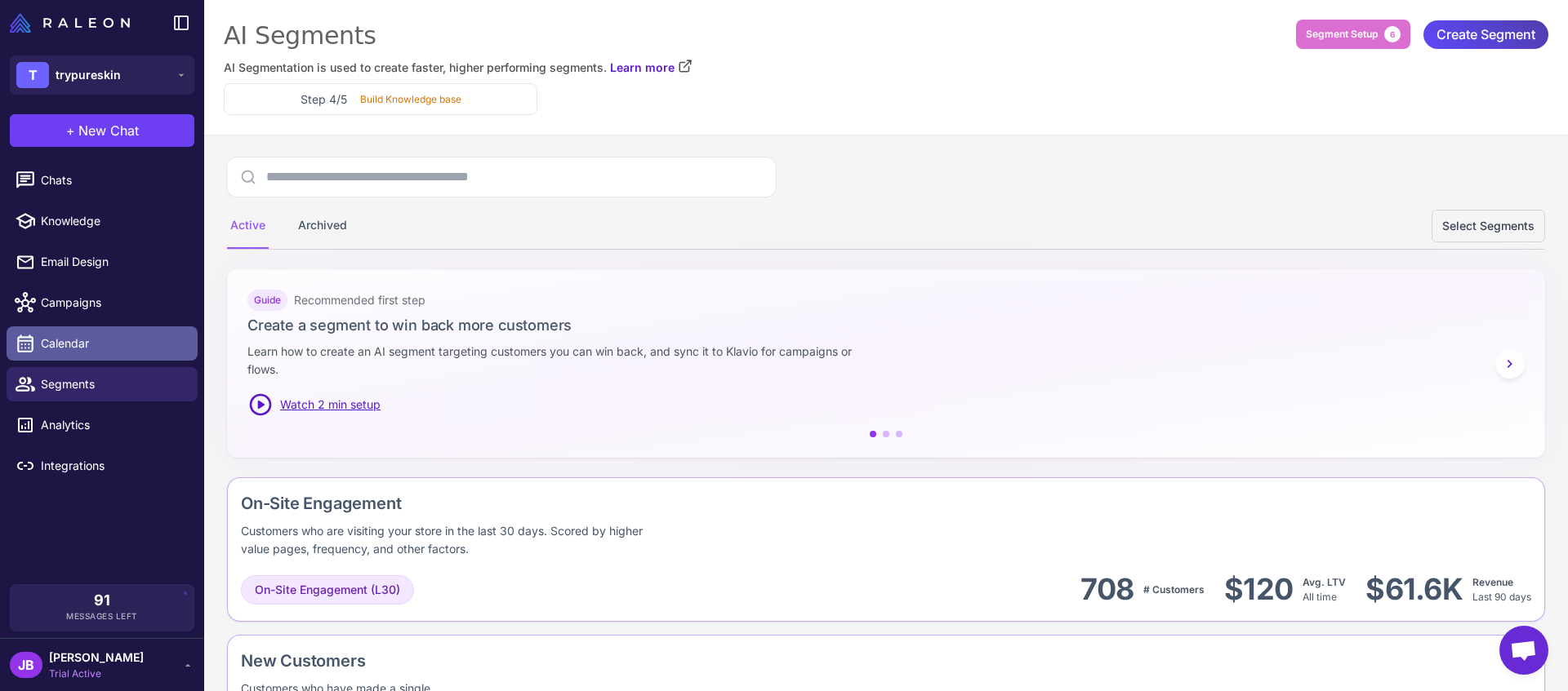
click at [126, 345] on span "Calendar" at bounding box center [113, 344] width 144 height 18
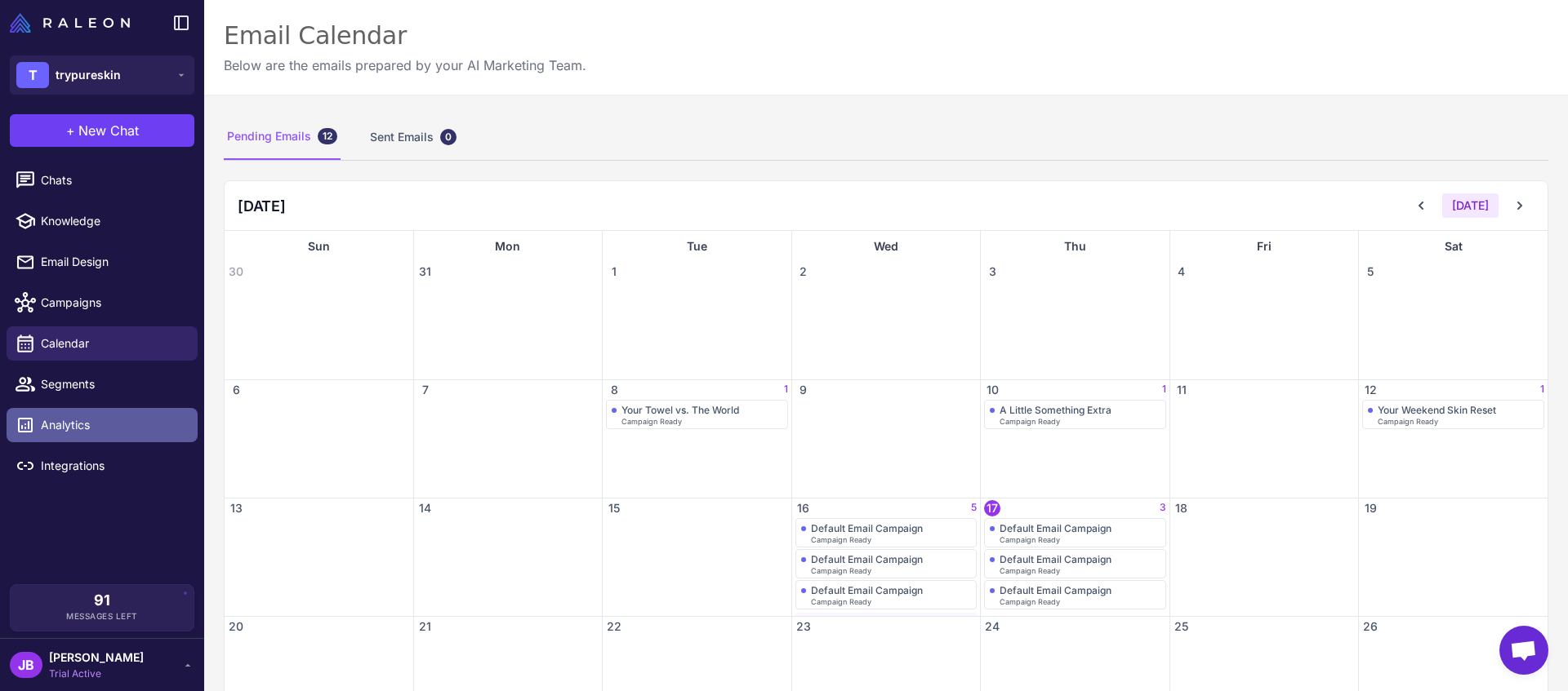
click at [103, 430] on span "Analytics" at bounding box center [113, 425] width 144 height 18
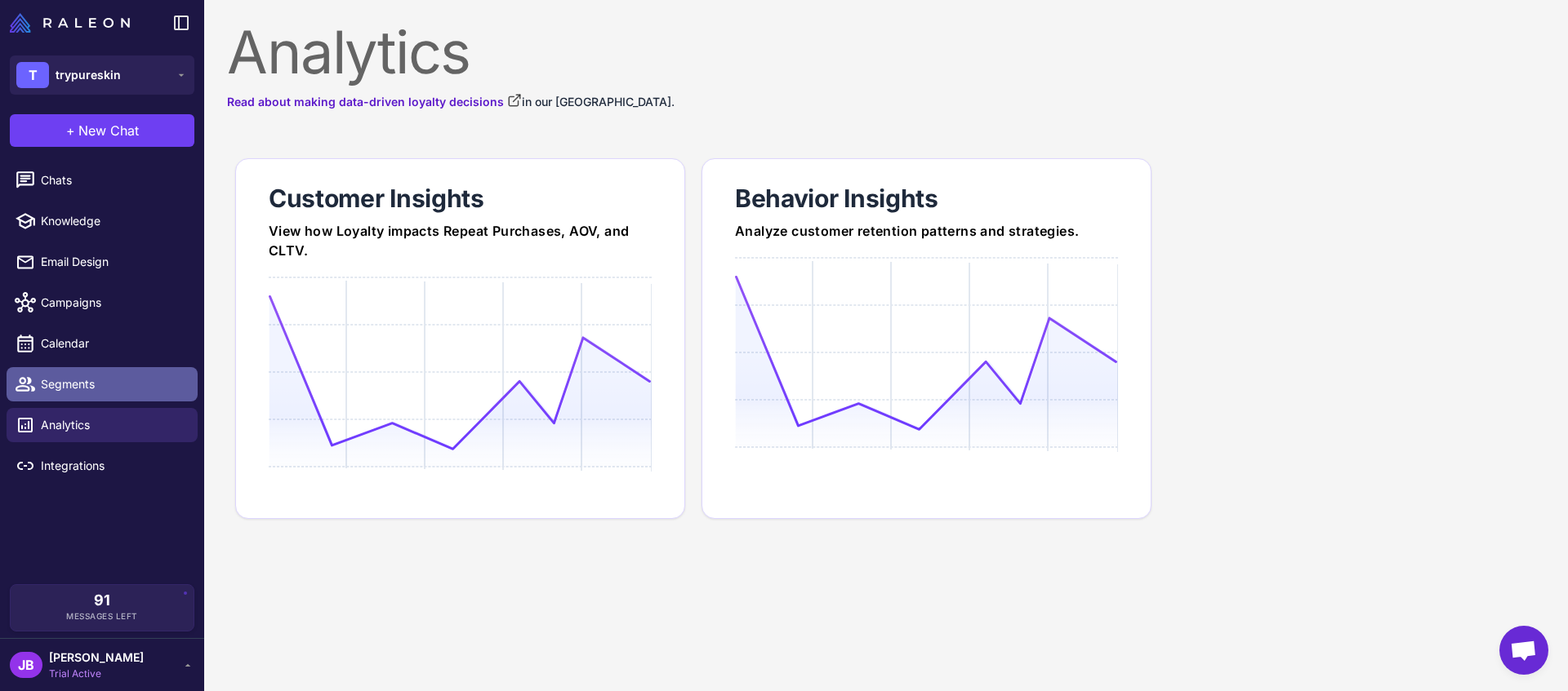
click at [118, 389] on span "Segments" at bounding box center [113, 385] width 144 height 18
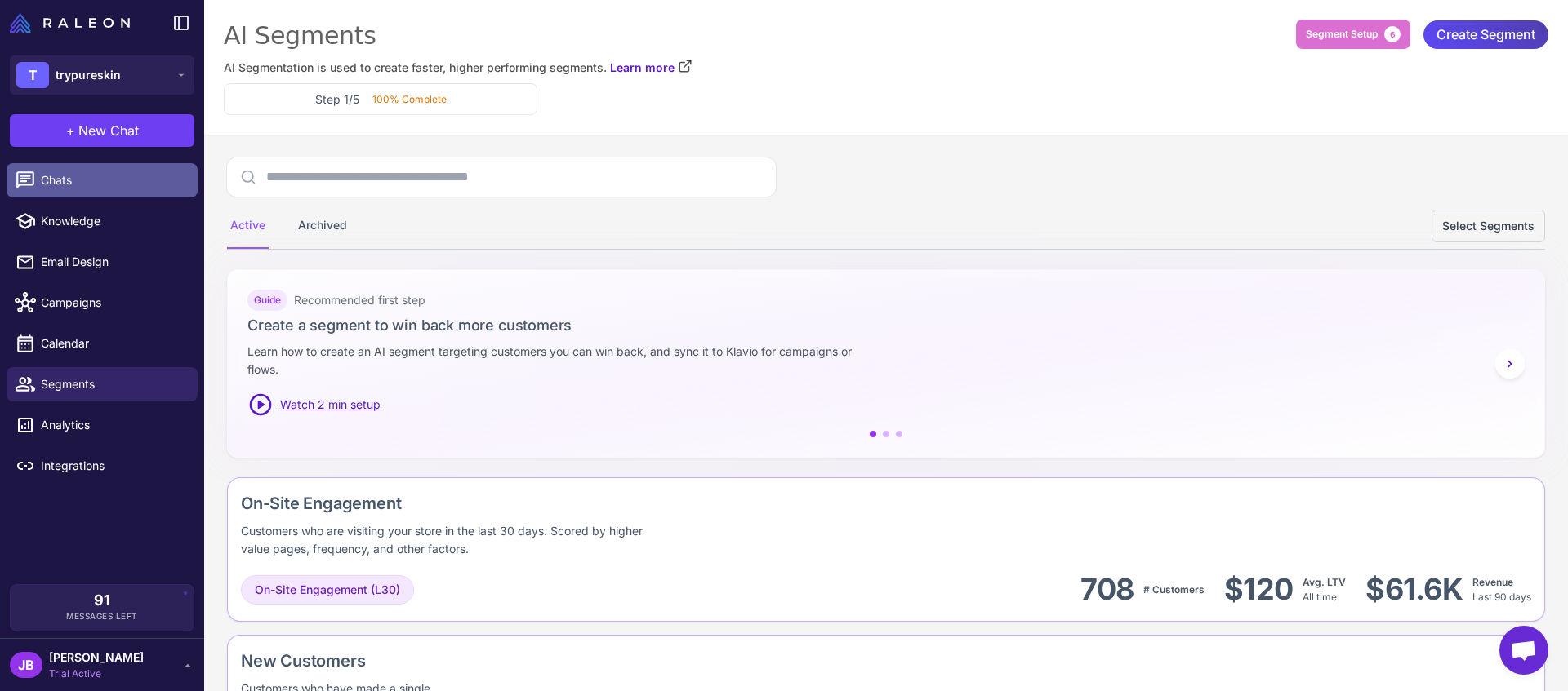
click at [92, 187] on span "Chats" at bounding box center [113, 180] width 144 height 18
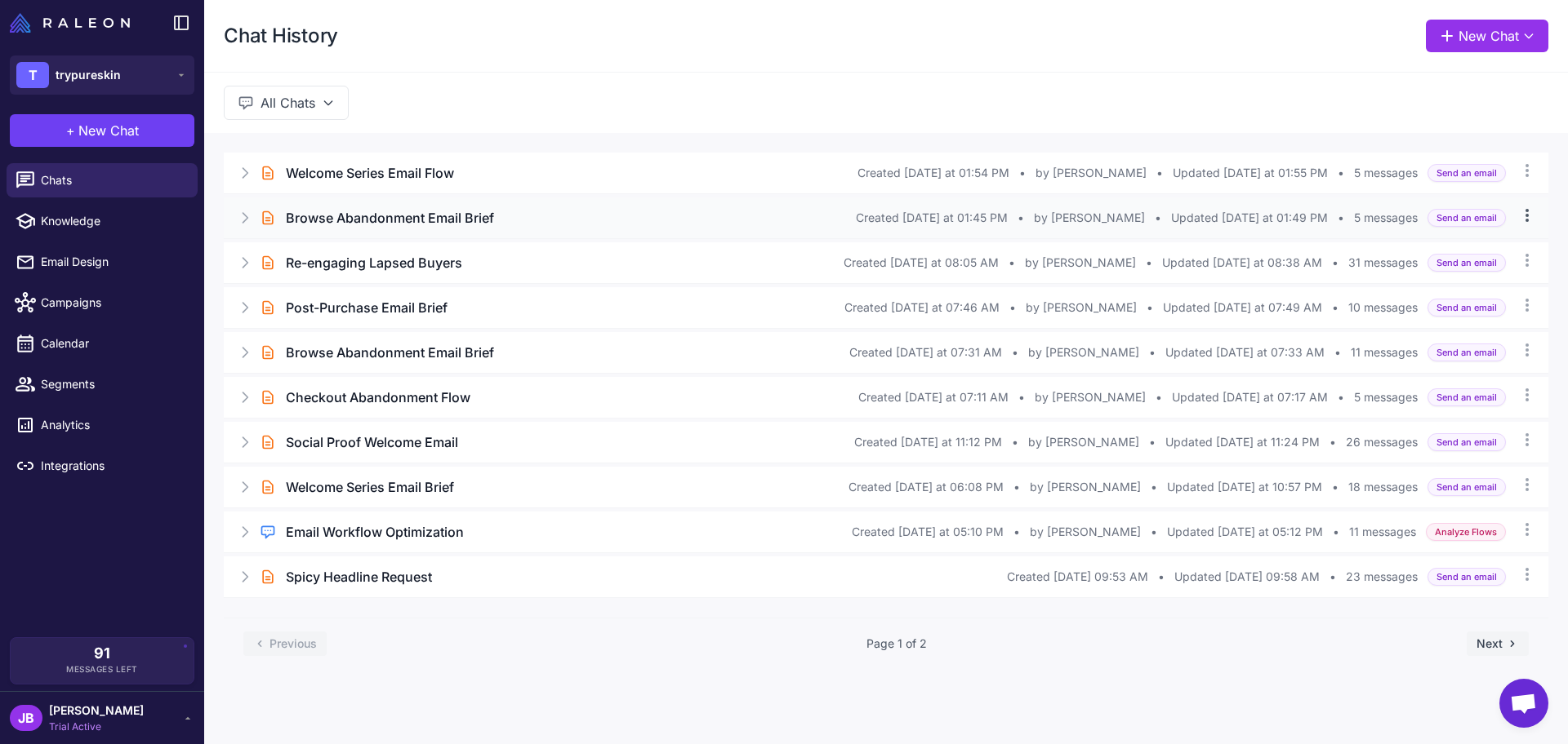
click at [1534, 221] on icon at bounding box center [1526, 215] width 16 height 16
click at [1532, 215] on icon at bounding box center [1526, 215] width 16 height 16
click at [1497, 249] on button "Rename" at bounding box center [1456, 254] width 155 height 31
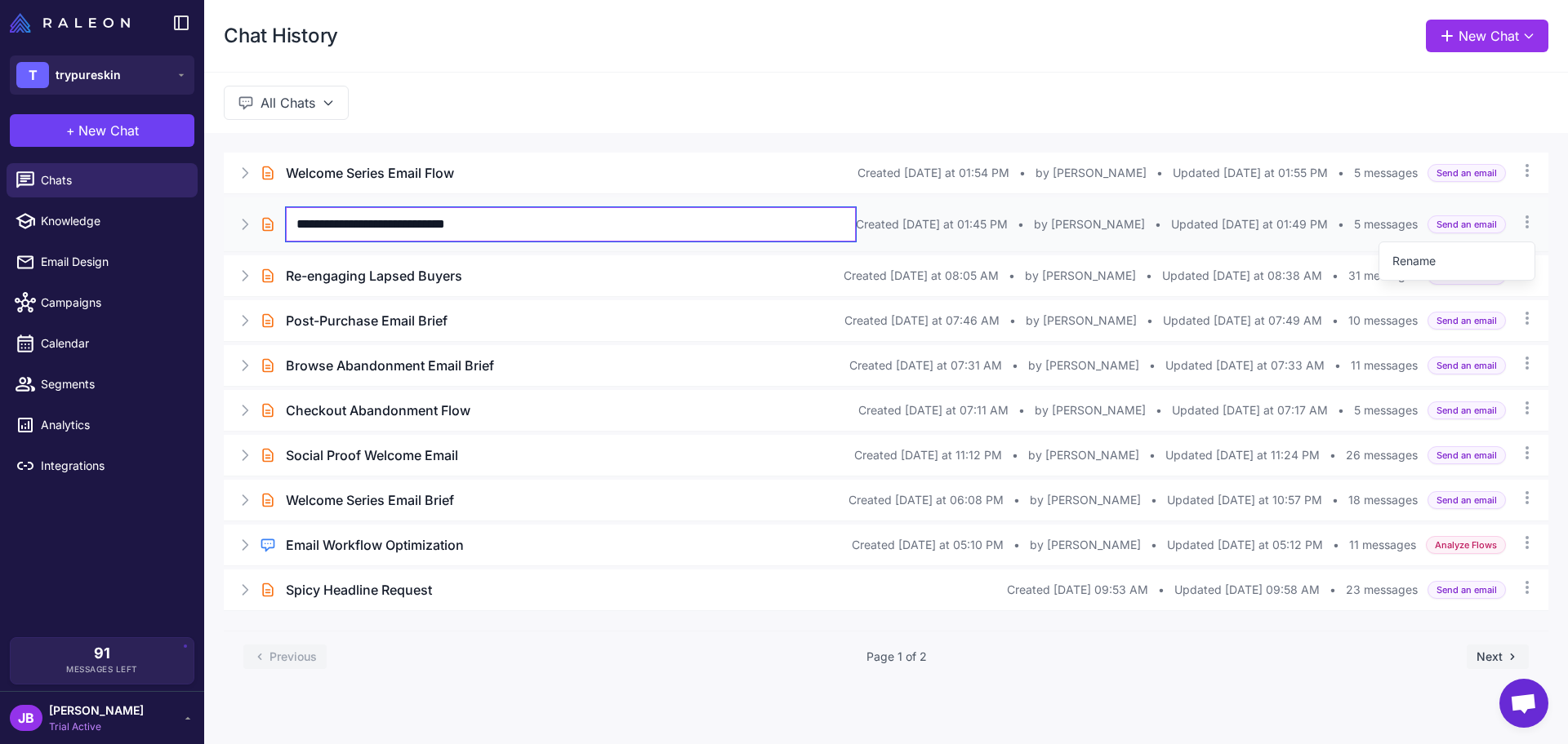
click at [728, 238] on input "**********" at bounding box center [570, 224] width 569 height 35
type input "****"
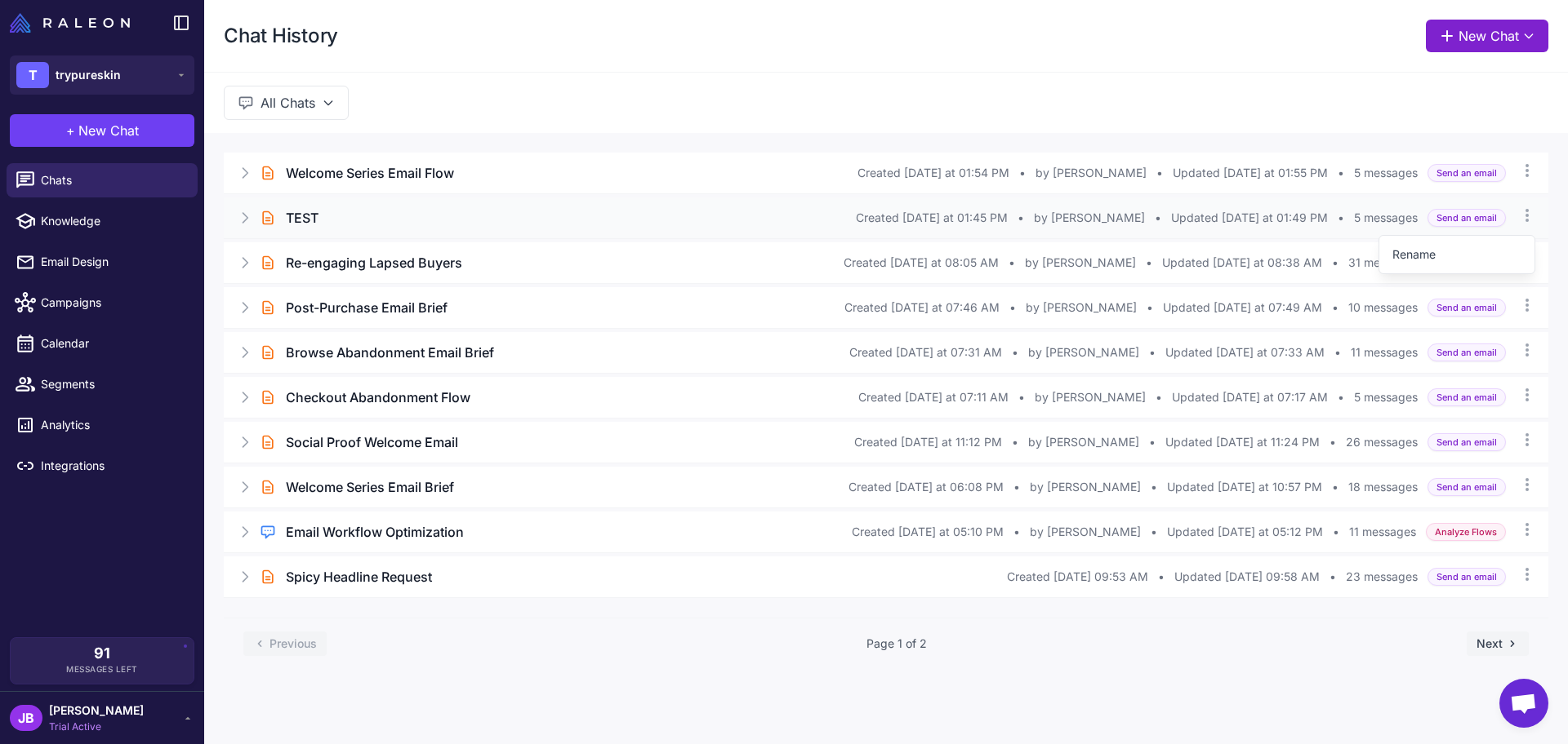
click at [1535, 21] on button "New Chat" at bounding box center [1487, 36] width 123 height 33
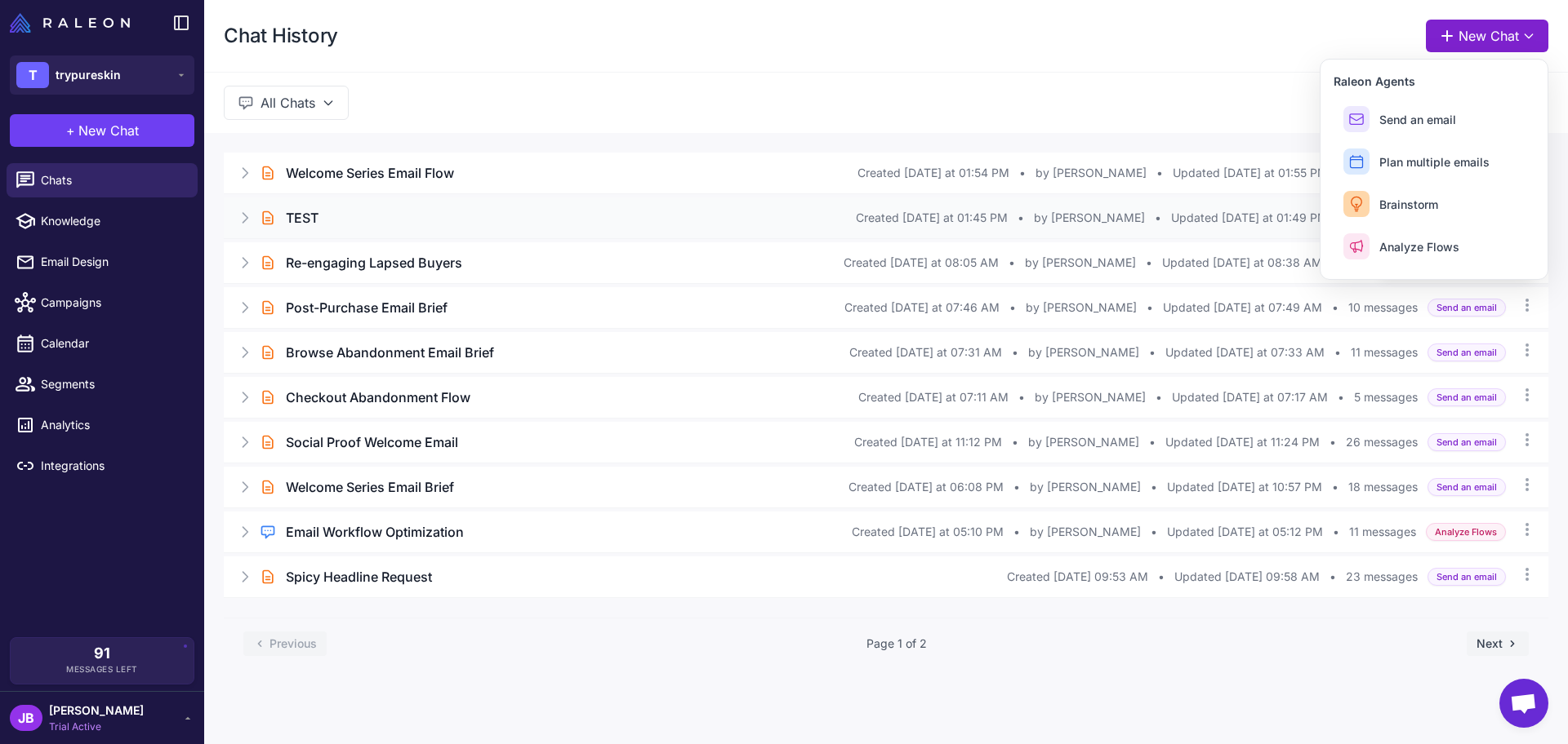
click at [1535, 21] on button "New Chat" at bounding box center [1487, 36] width 123 height 33
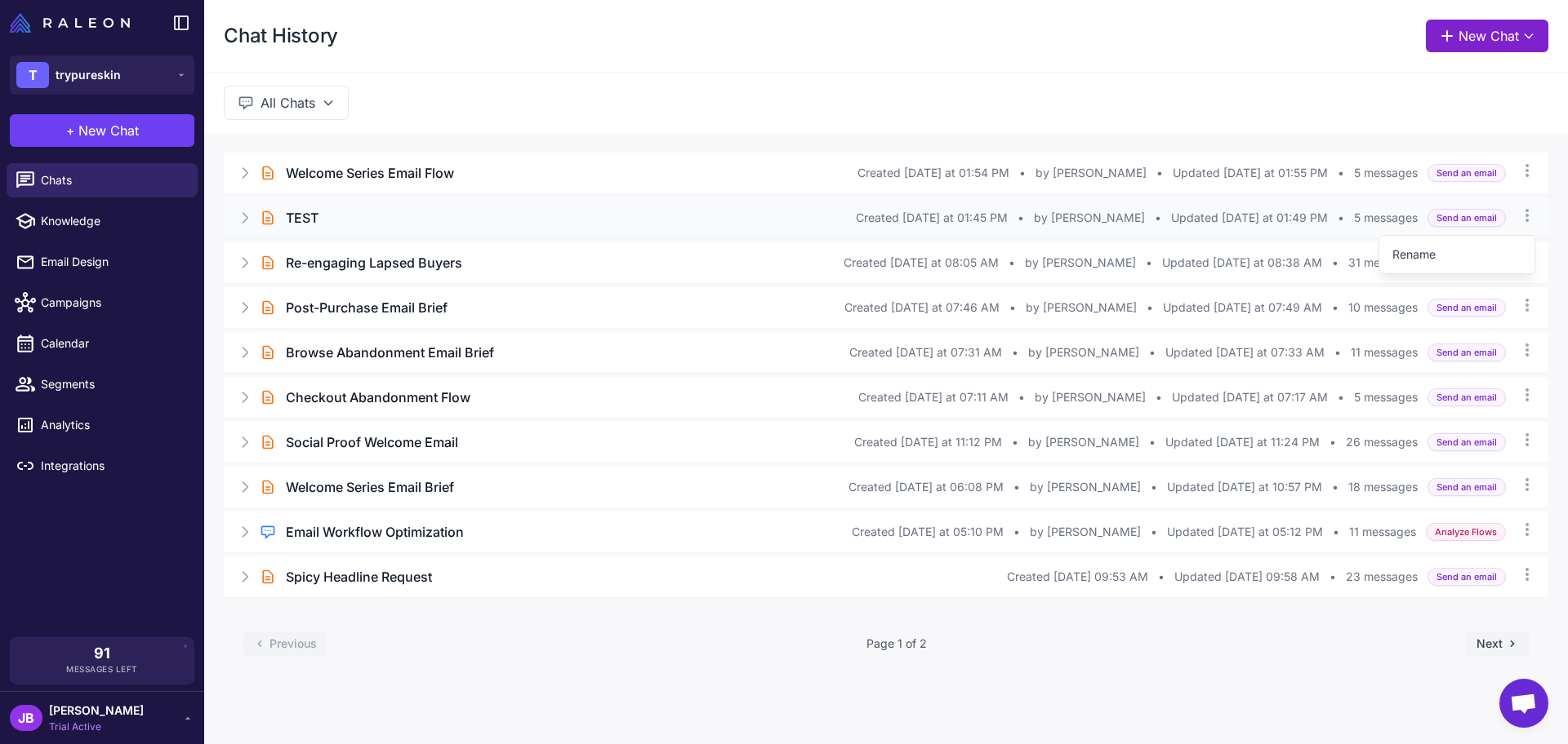
click at [1477, 26] on button "New Chat" at bounding box center [1487, 36] width 123 height 33
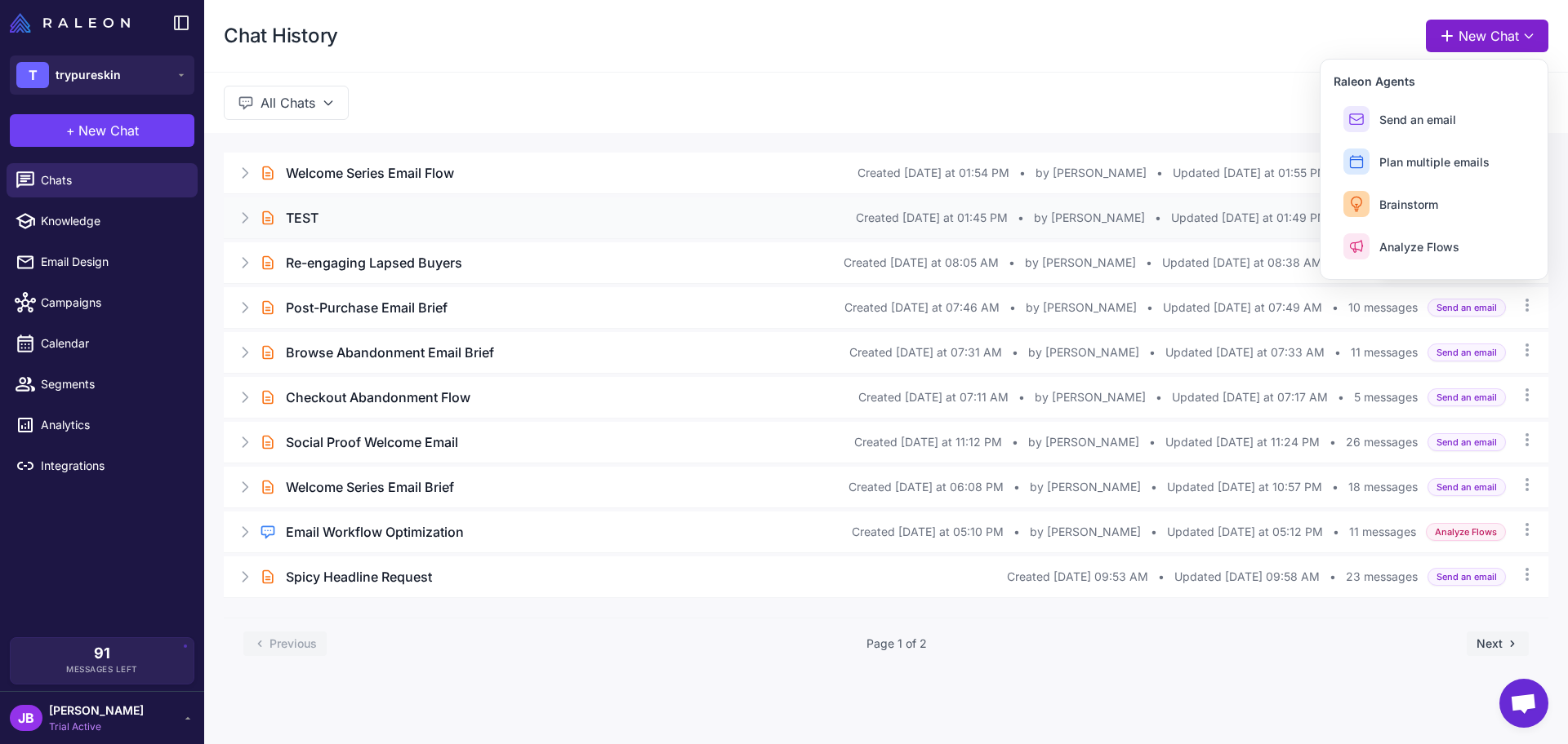
click at [1477, 26] on button "New Chat" at bounding box center [1487, 36] width 123 height 33
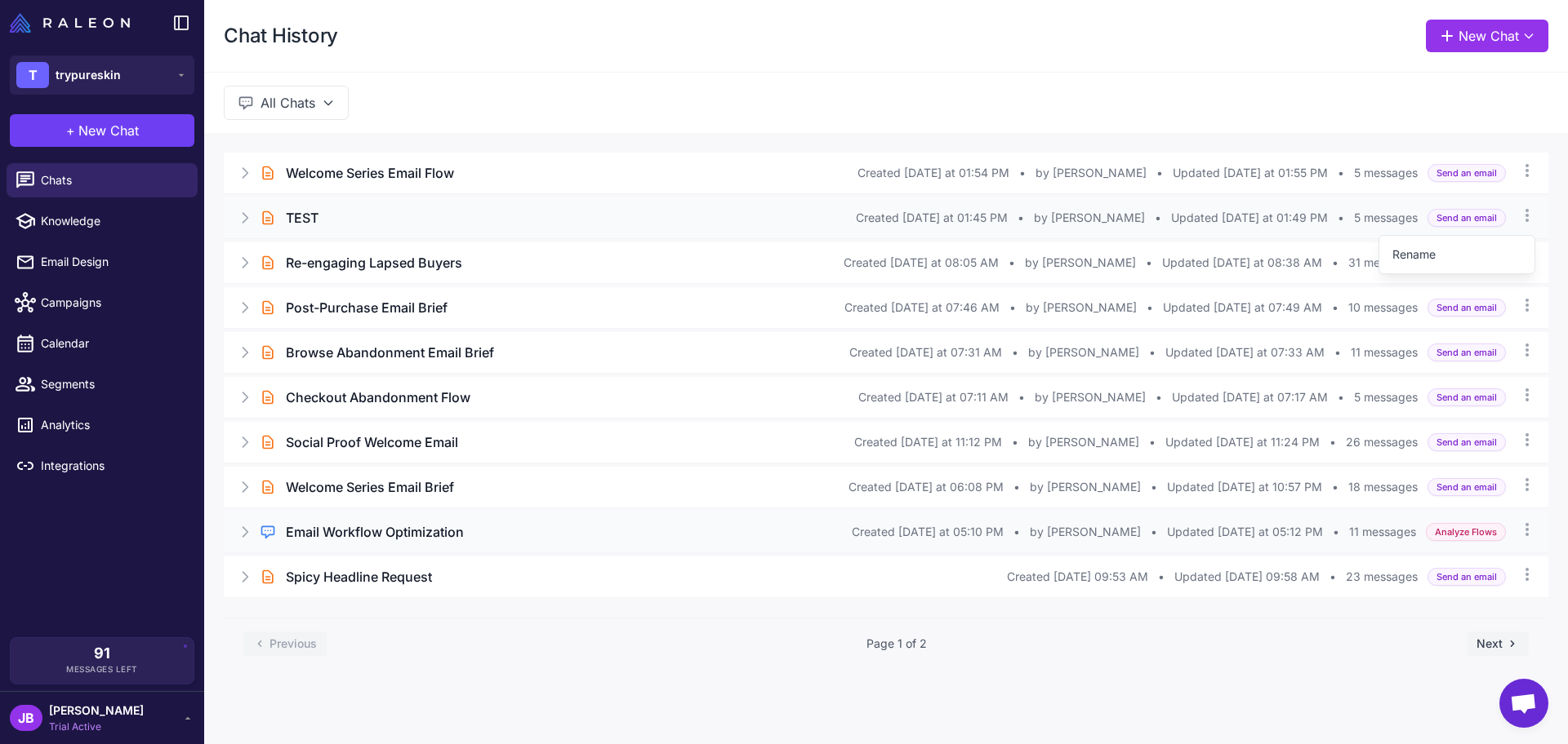
click at [243, 526] on icon at bounding box center [245, 532] width 16 height 16
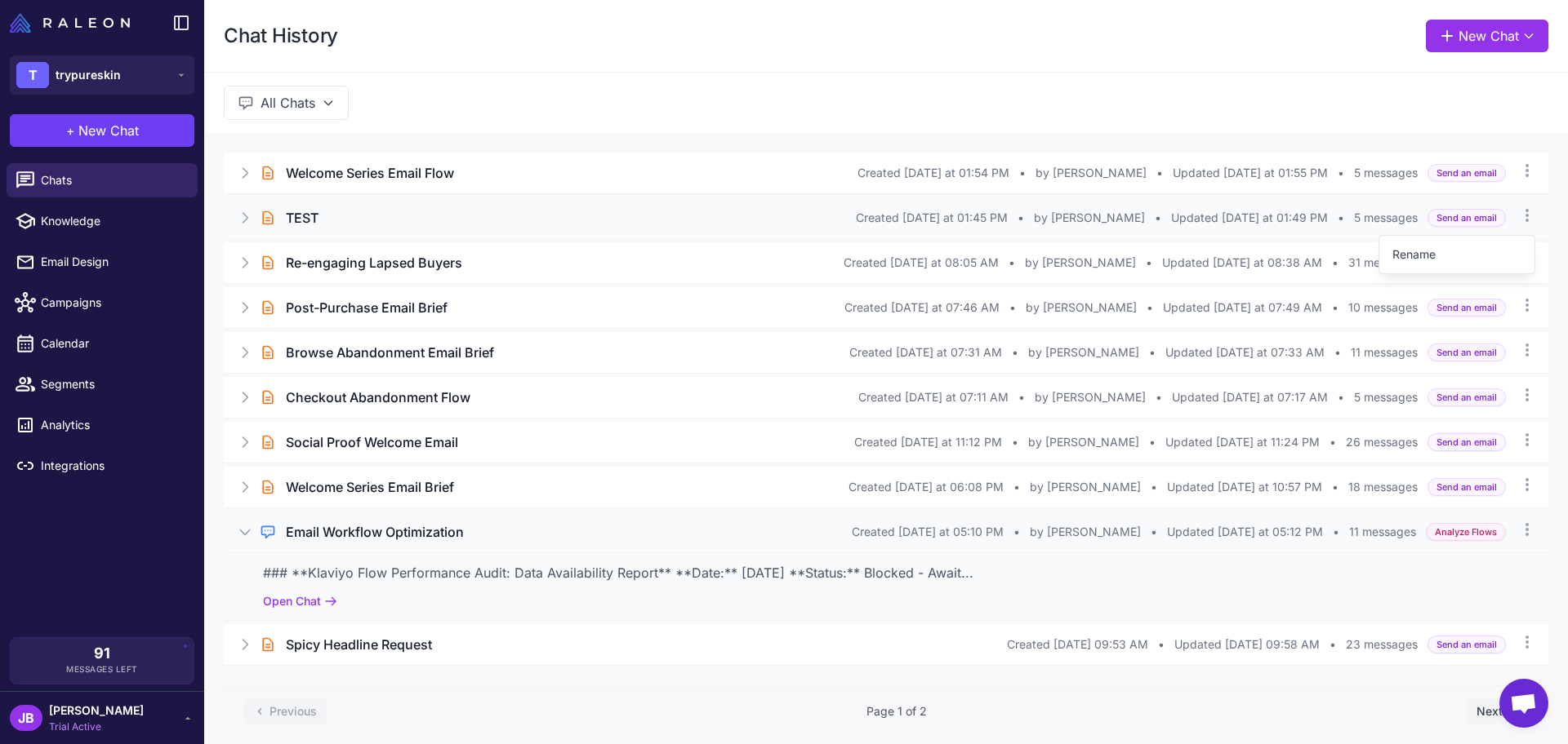
click at [367, 539] on h3 "Email Workflow Optimization" at bounding box center [375, 532] width 178 height 20
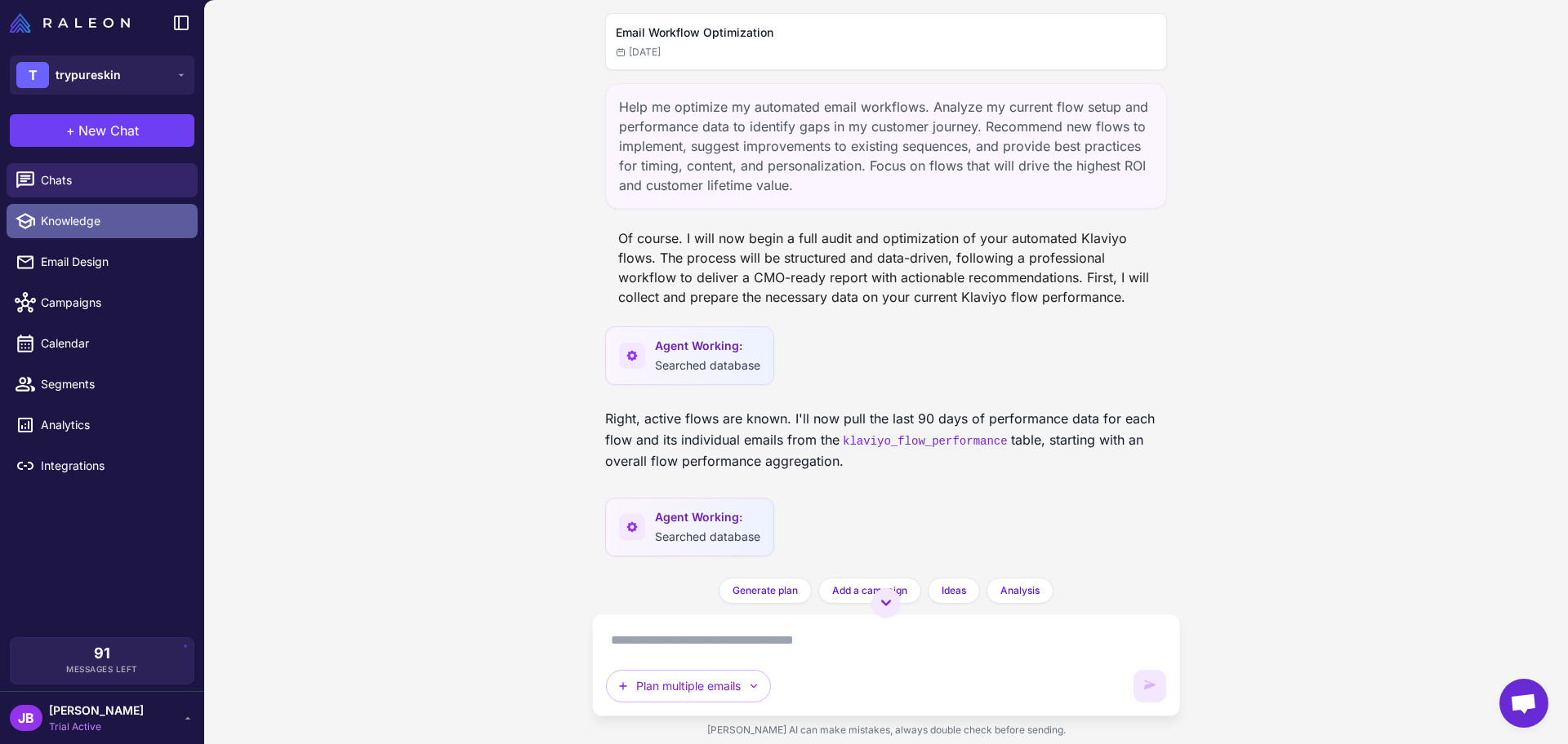
click at [104, 210] on link "Knowledge" at bounding box center [101, 221] width 191 height 35
select select
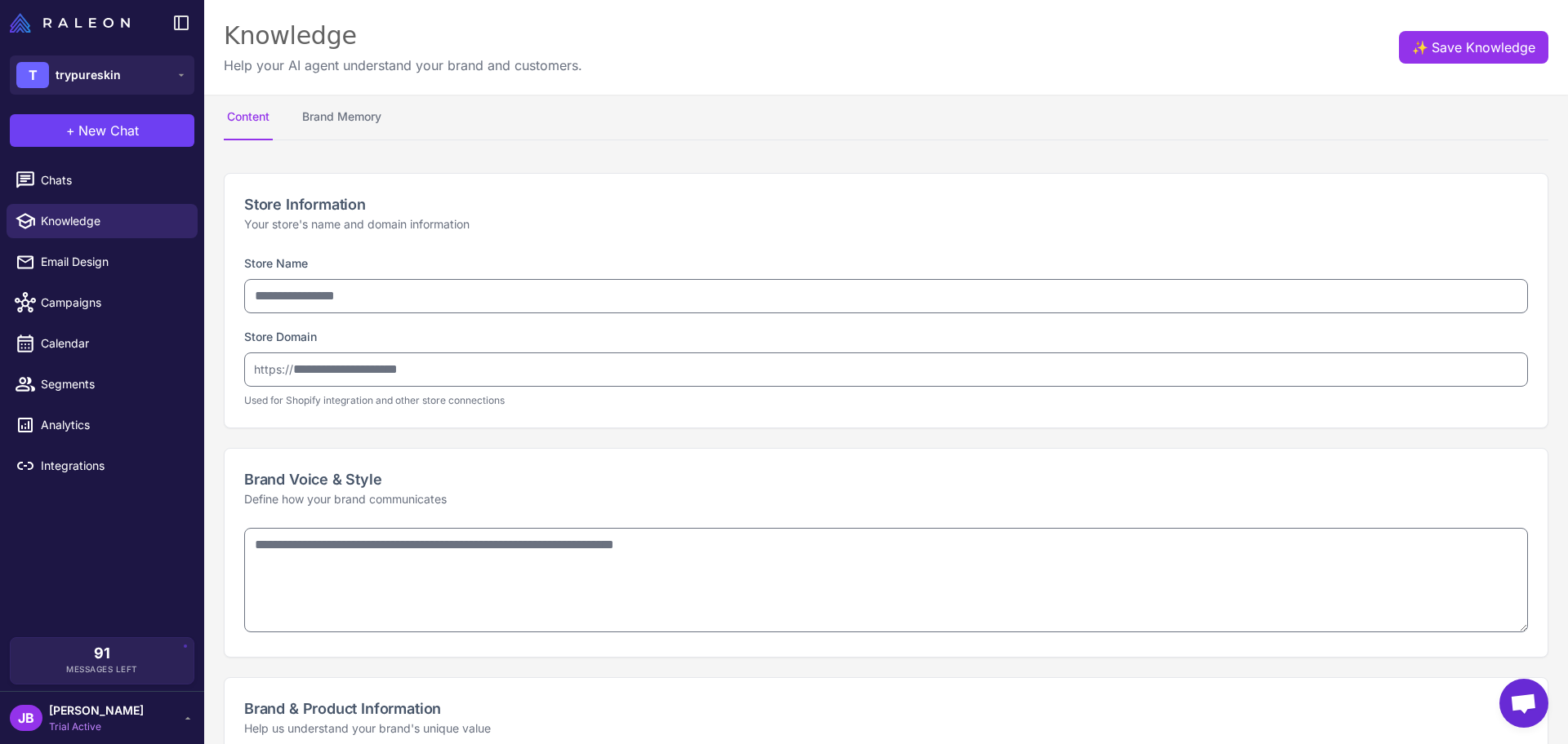
type input "**********"
type textarea "**********"
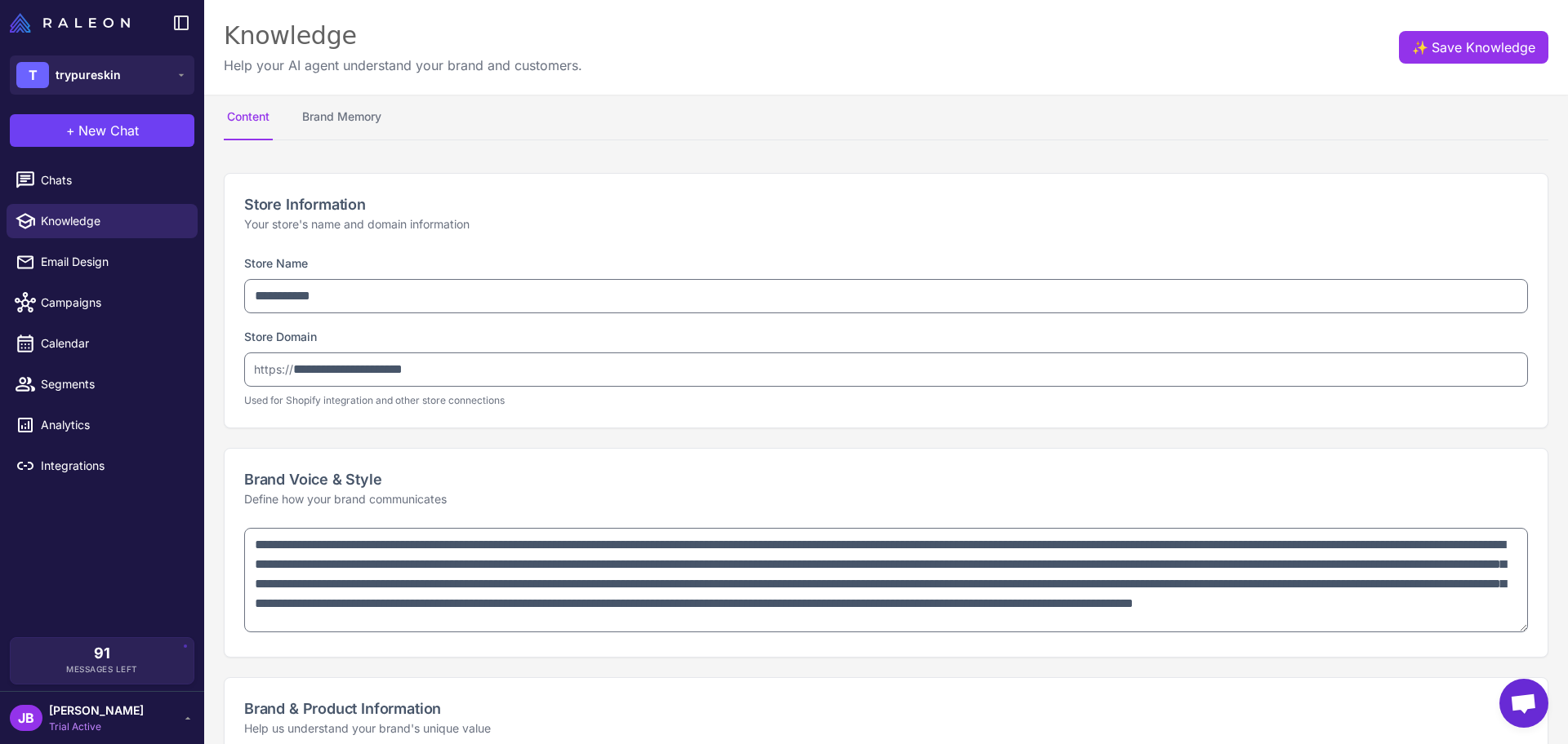
type textarea "**********"
click at [110, 193] on link "Chats" at bounding box center [101, 180] width 191 height 35
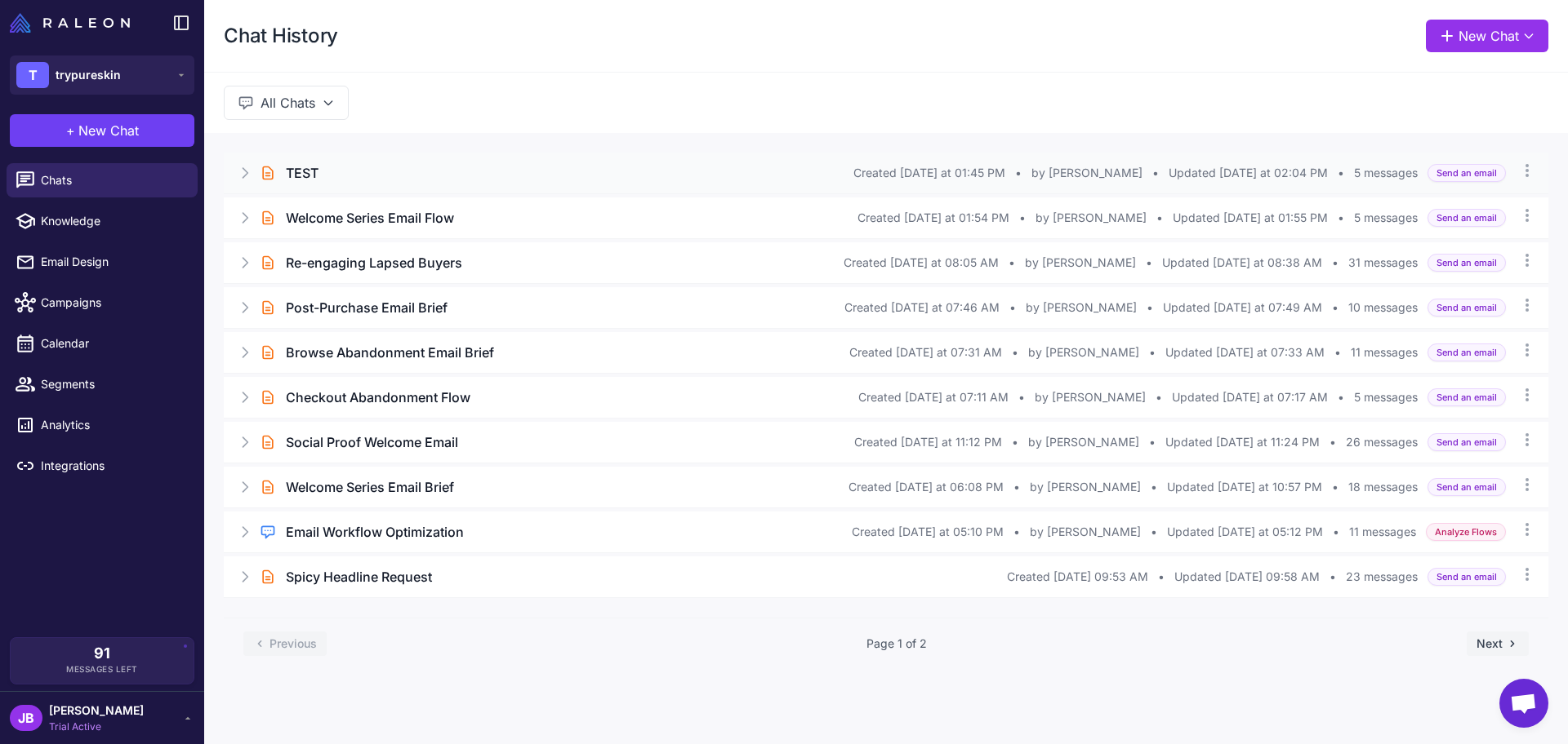
click at [378, 164] on div "TEST" at bounding box center [569, 173] width 568 height 20
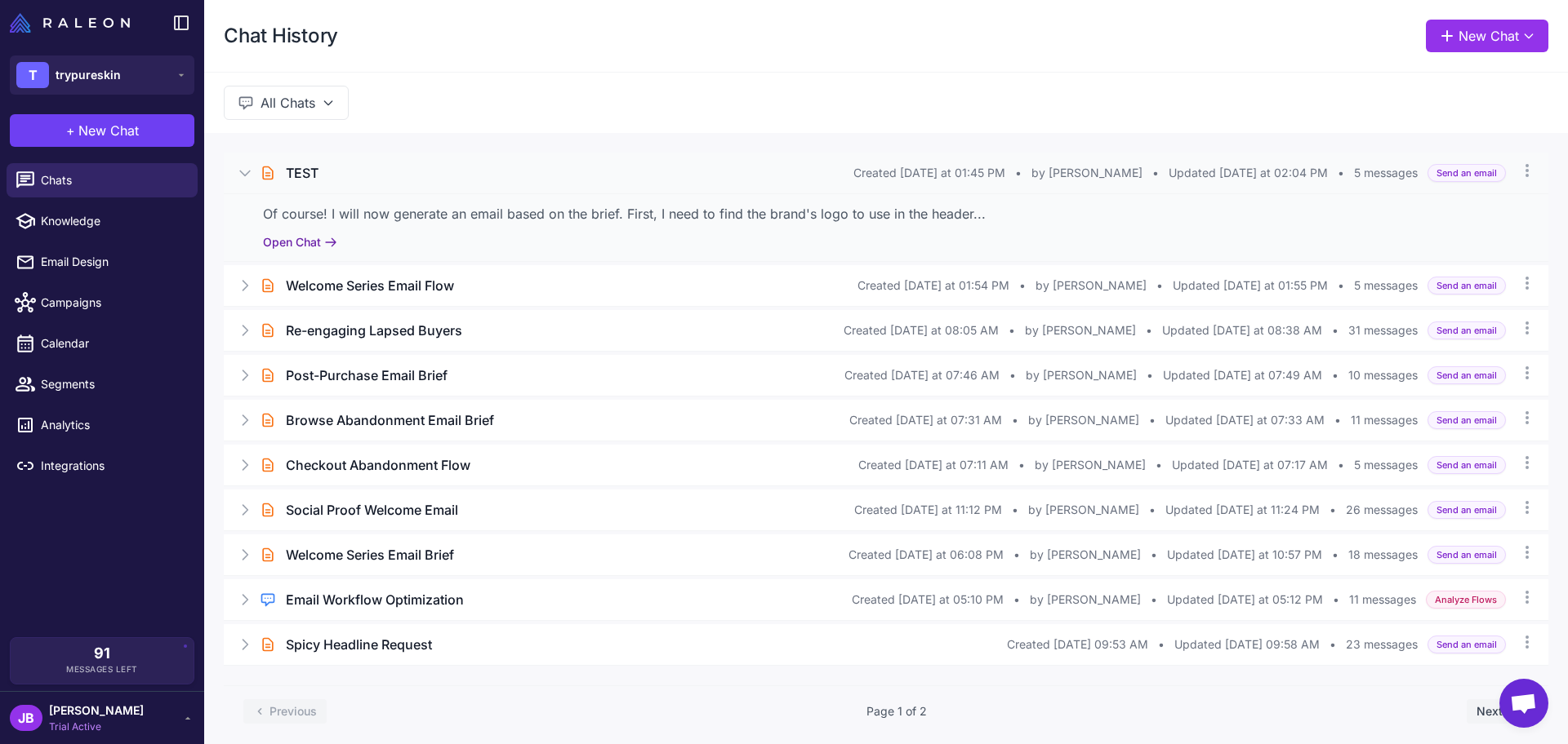
click at [314, 247] on button "Open Chat" at bounding box center [300, 242] width 75 height 18
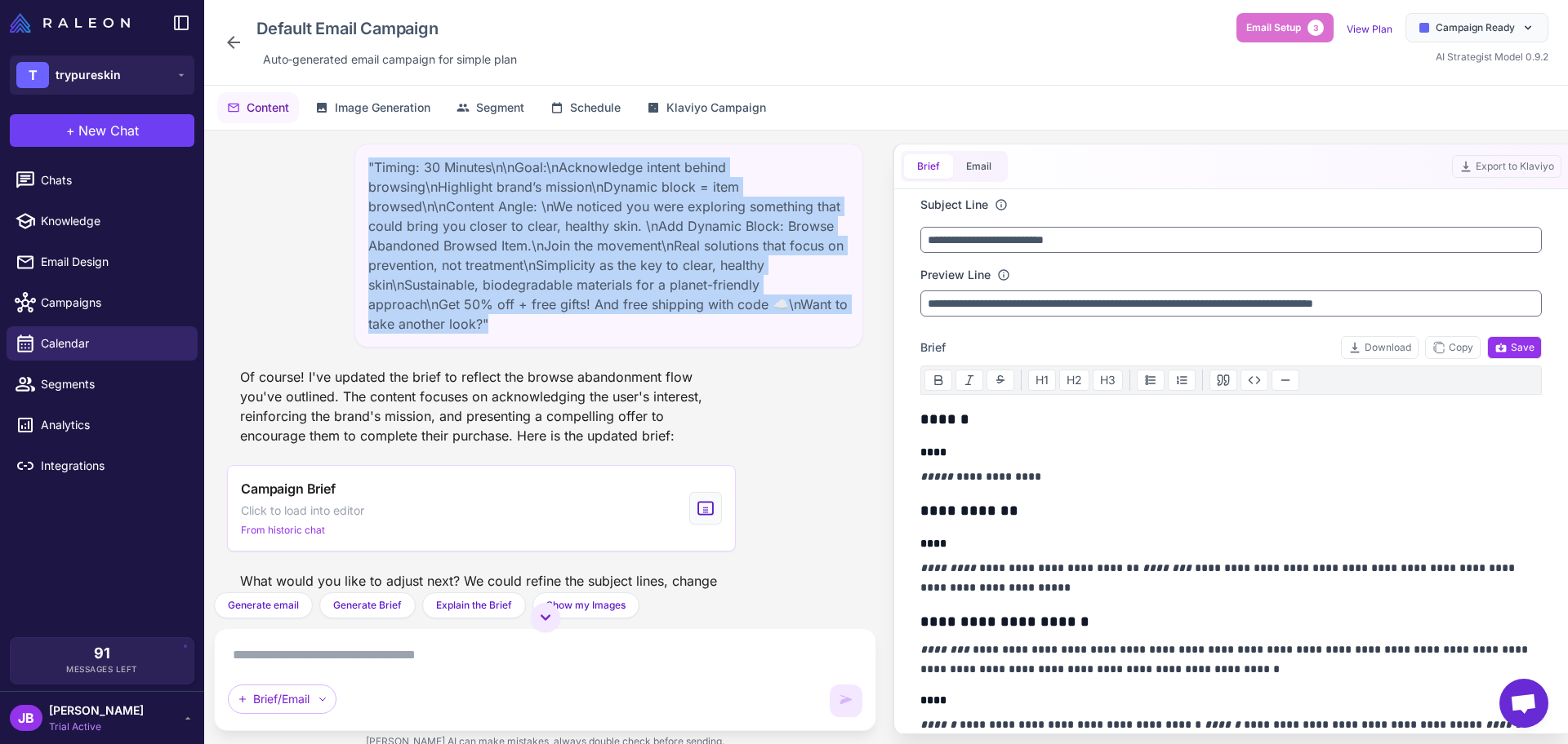
drag, startPoint x: 500, startPoint y: 321, endPoint x: 368, endPoint y: 158, distance: 209.7
click at [368, 158] on div ""Timing: 30 Minutes\n\nGoal:\nAcknowledge intent behind browsing\nHighlight bra…" at bounding box center [609, 246] width 509 height 204
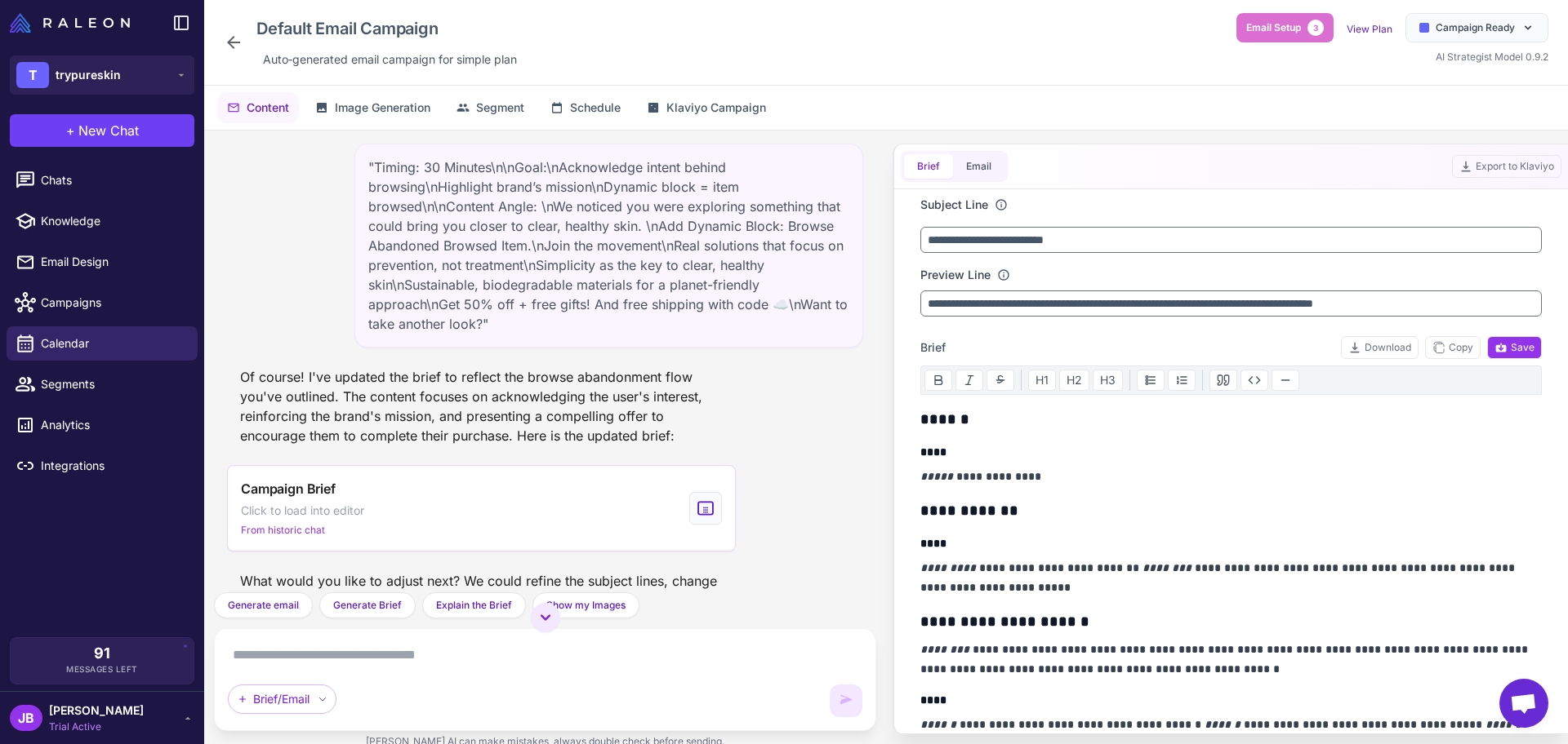
click at [242, 44] on icon at bounding box center [234, 43] width 20 height 20
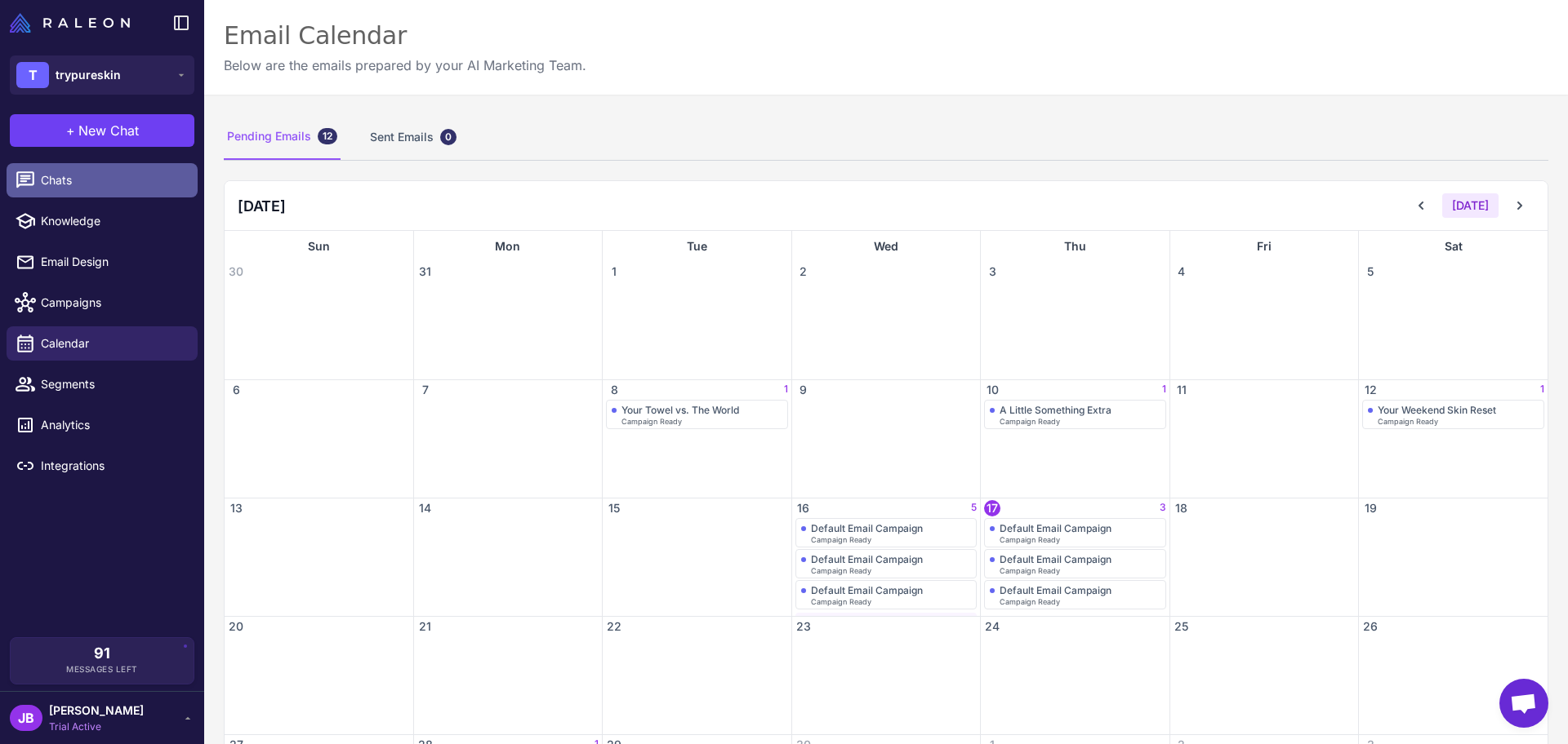
click at [106, 169] on link "Chats" at bounding box center [101, 180] width 191 height 35
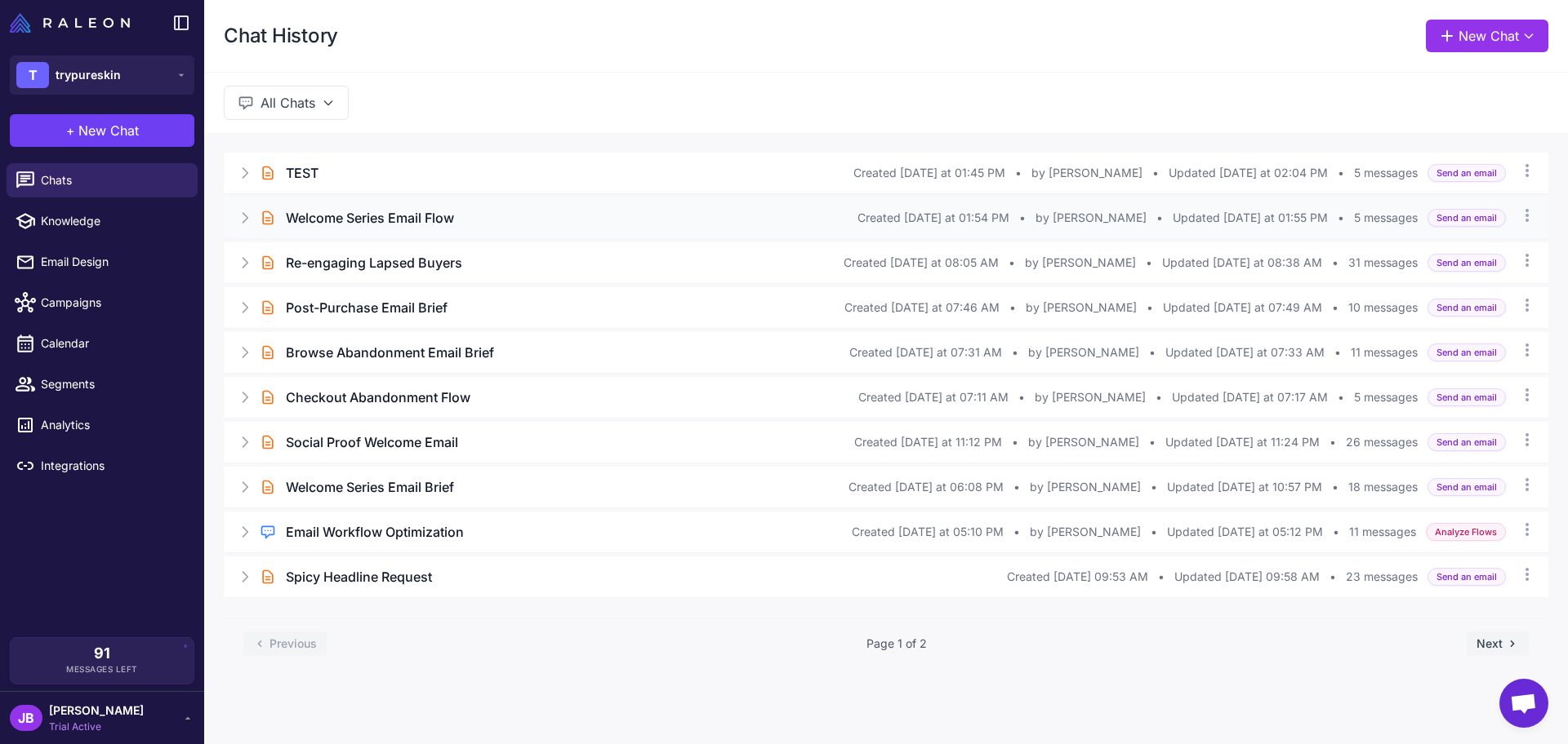
click at [534, 215] on div "Welcome Series Email Flow" at bounding box center [571, 218] width 571 height 20
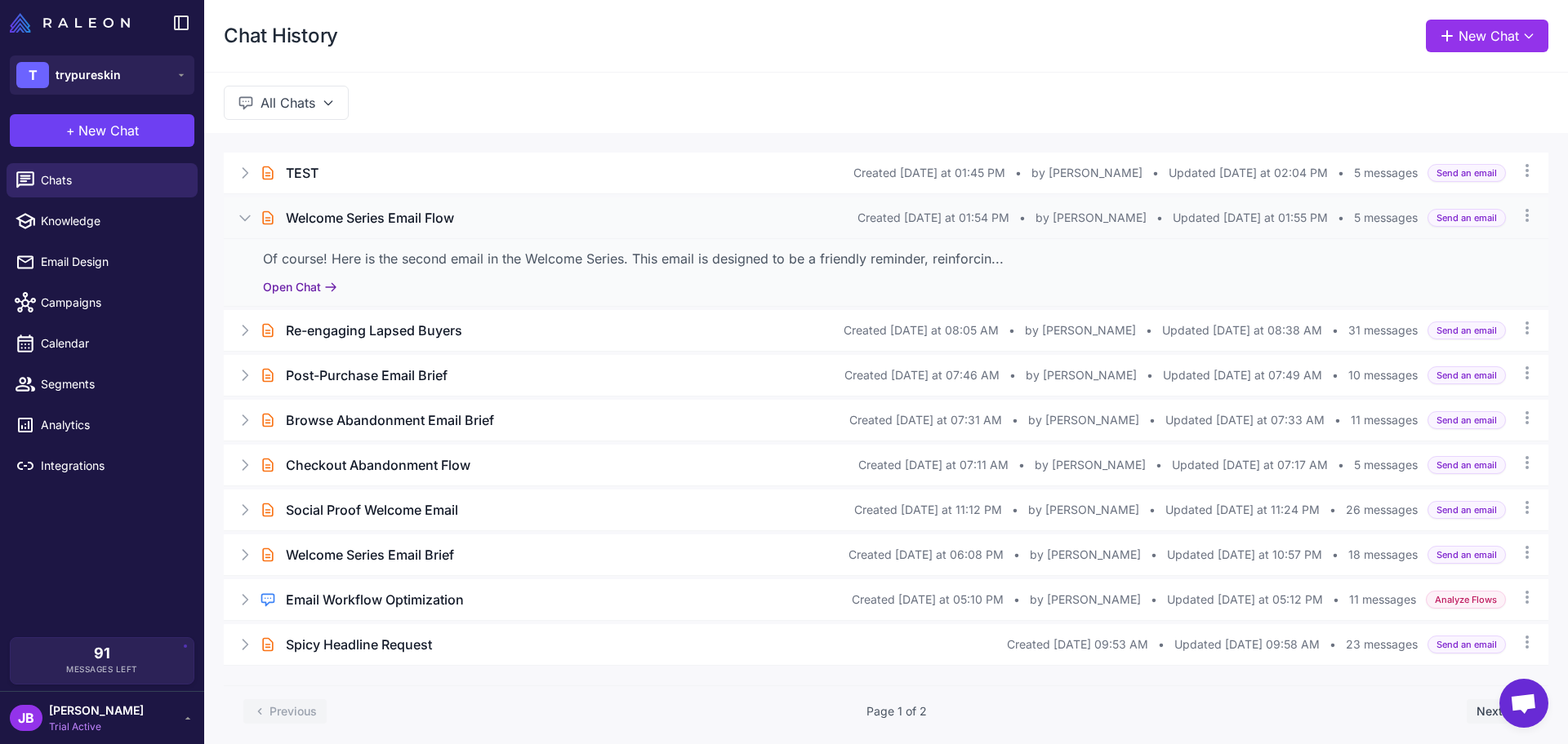
click at [309, 292] on button "Open Chat" at bounding box center [300, 287] width 75 height 18
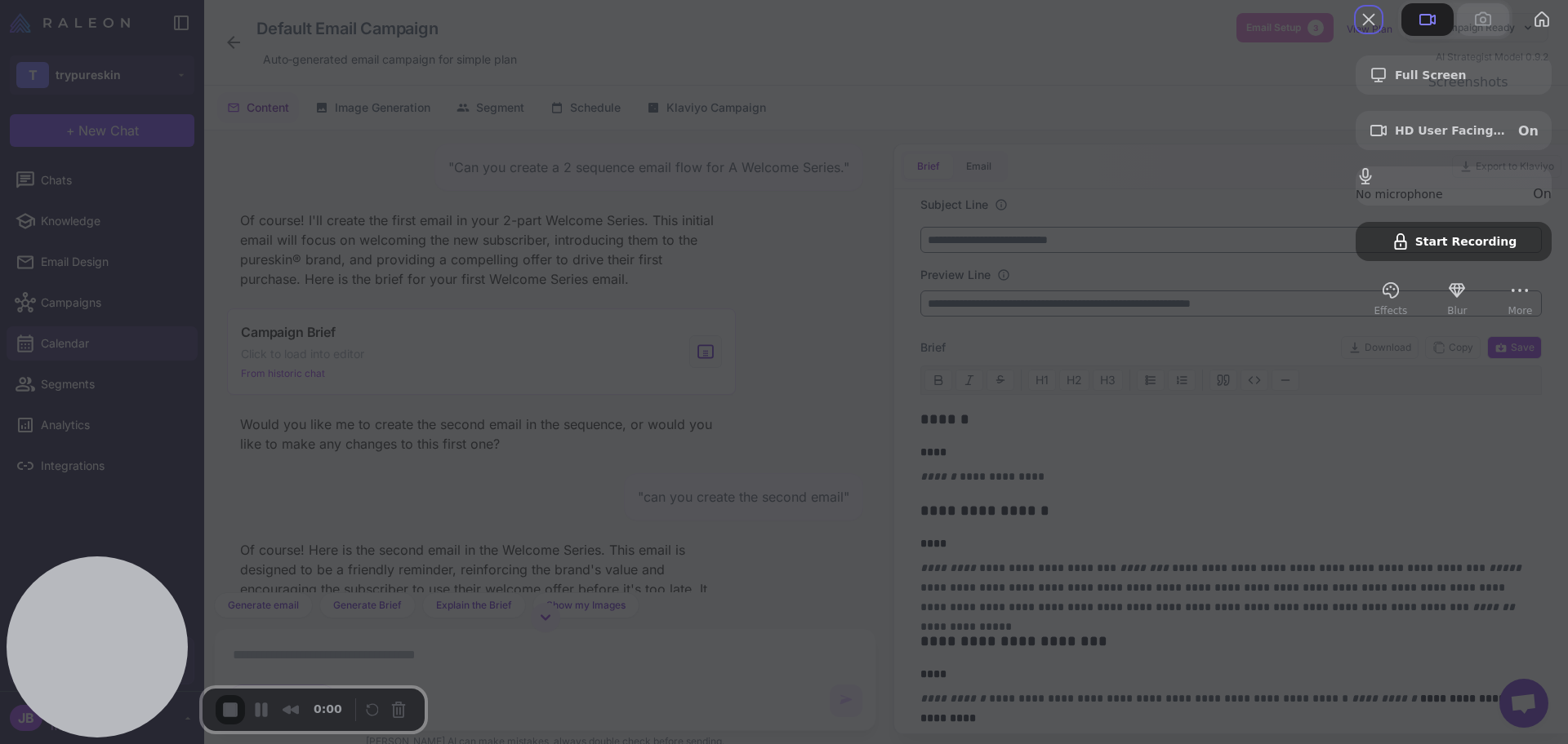
click at [1473, 29] on span at bounding box center [1483, 20] width 20 height 20
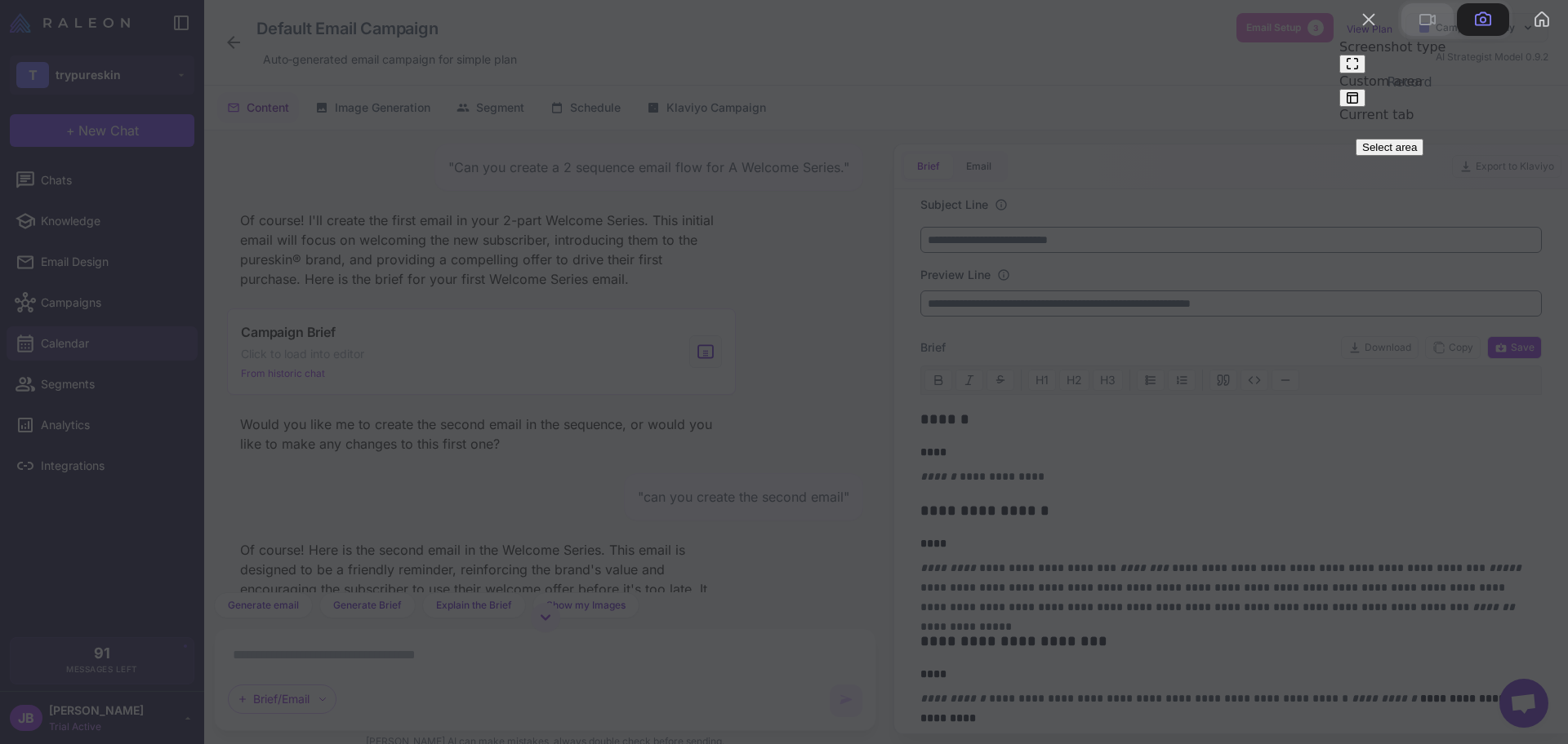
click at [1417, 29] on span at bounding box center [1427, 20] width 20 height 20
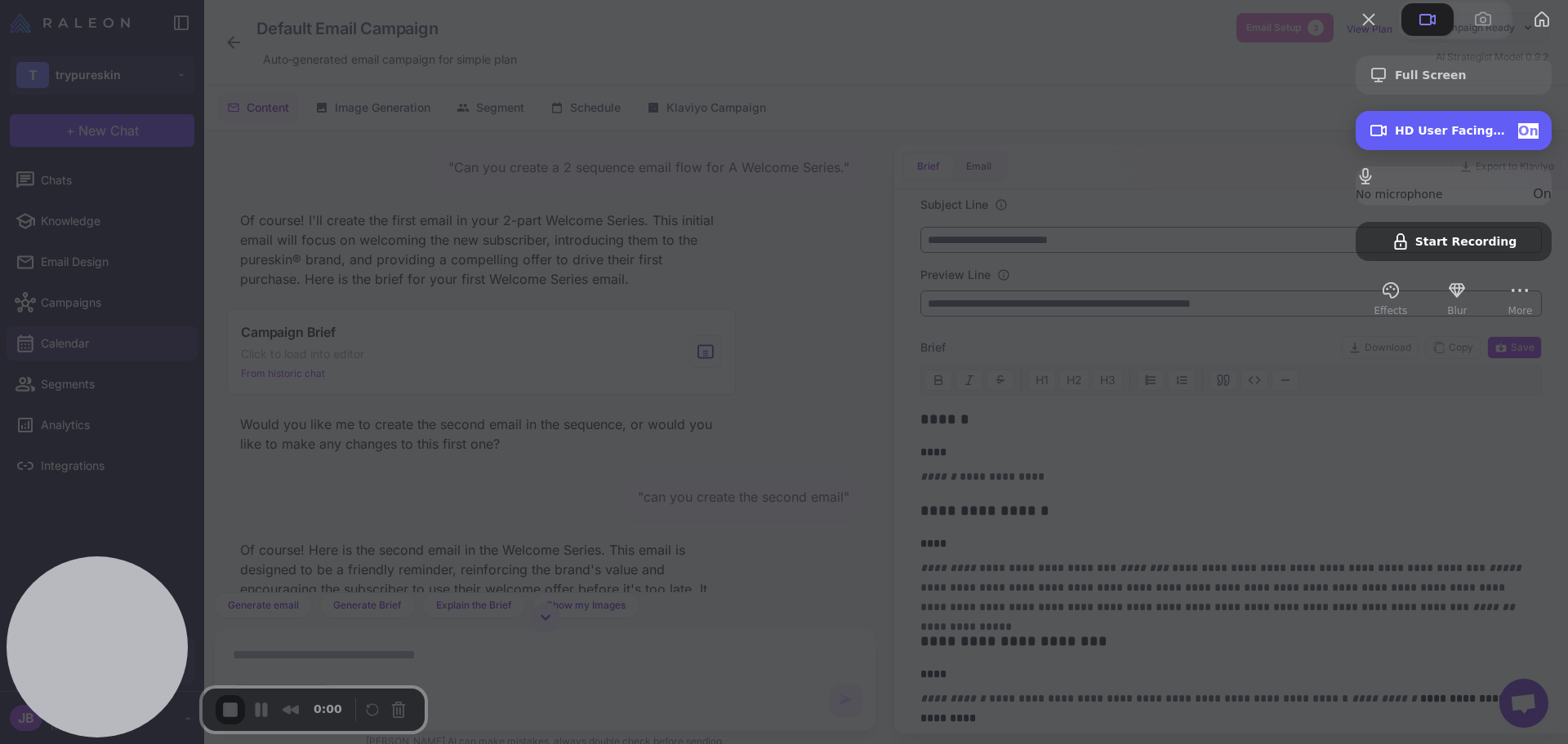
click at [1518, 139] on span "On" at bounding box center [1528, 131] width 20 height 15
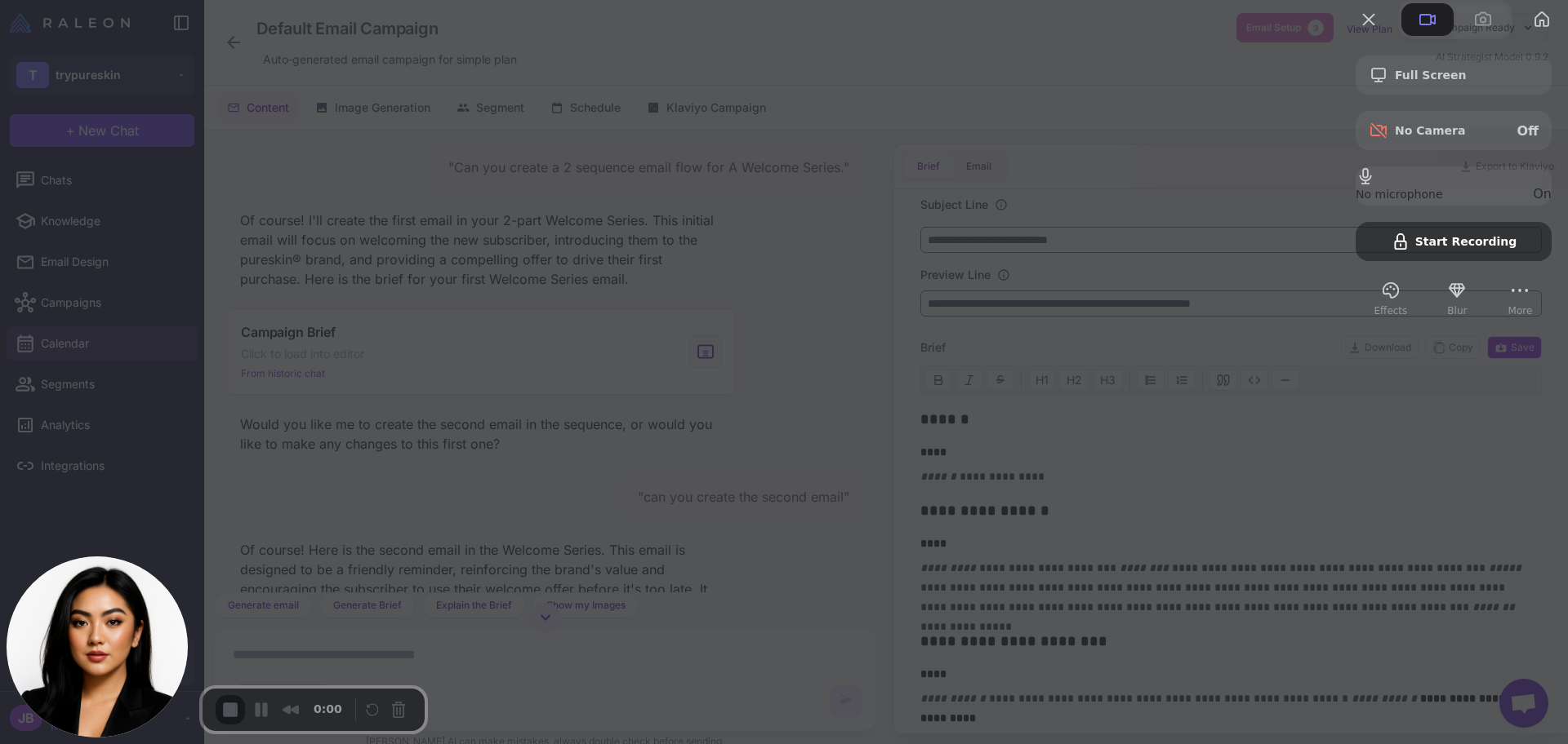
click at [927, 465] on div at bounding box center [784, 372] width 1568 height 744
click at [1413, 237] on span "Start Recording" at bounding box center [1453, 231] width 79 height 13
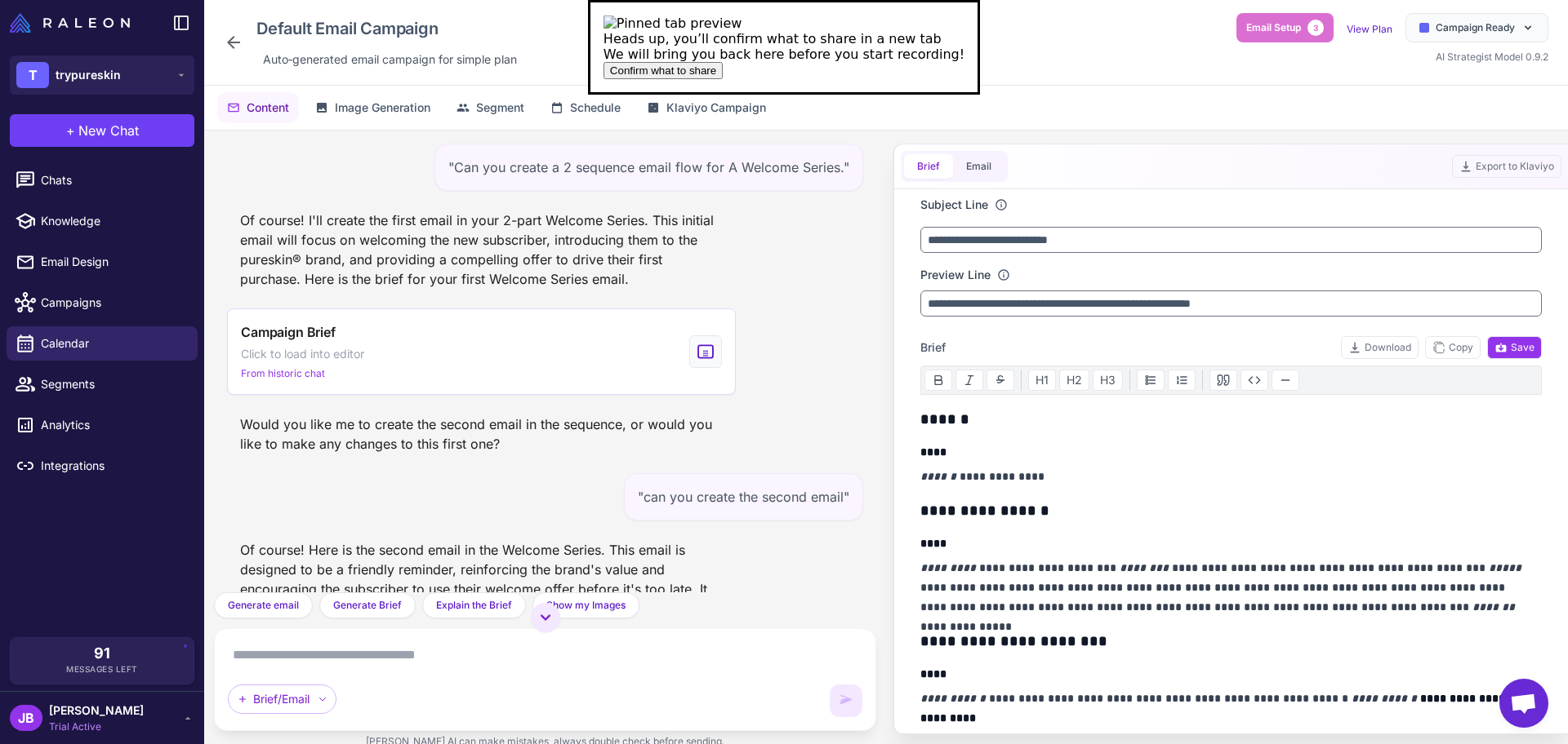
click at [722, 79] on button "Confirm what to share" at bounding box center [663, 70] width 119 height 17
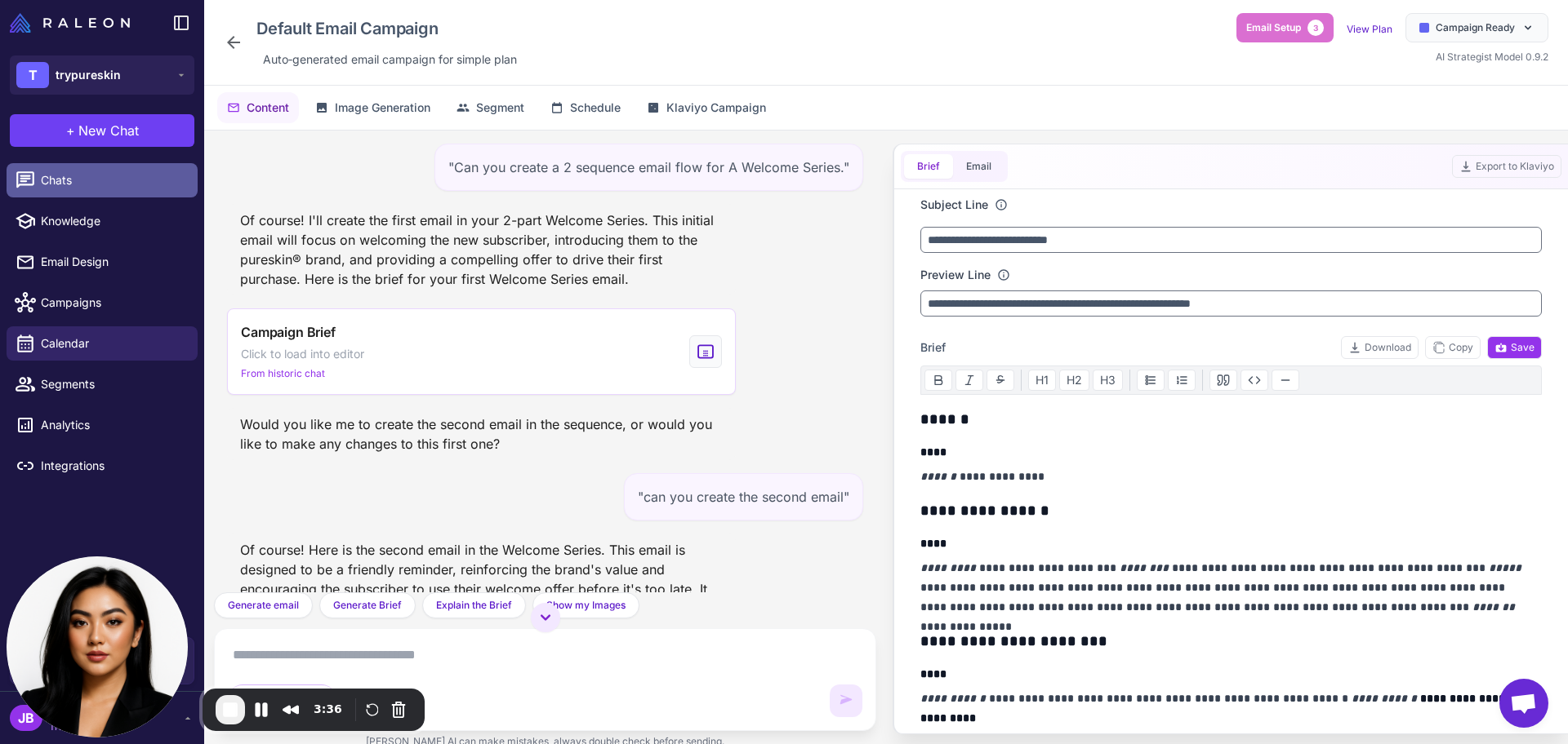
click at [126, 186] on span "Chats" at bounding box center [113, 180] width 144 height 18
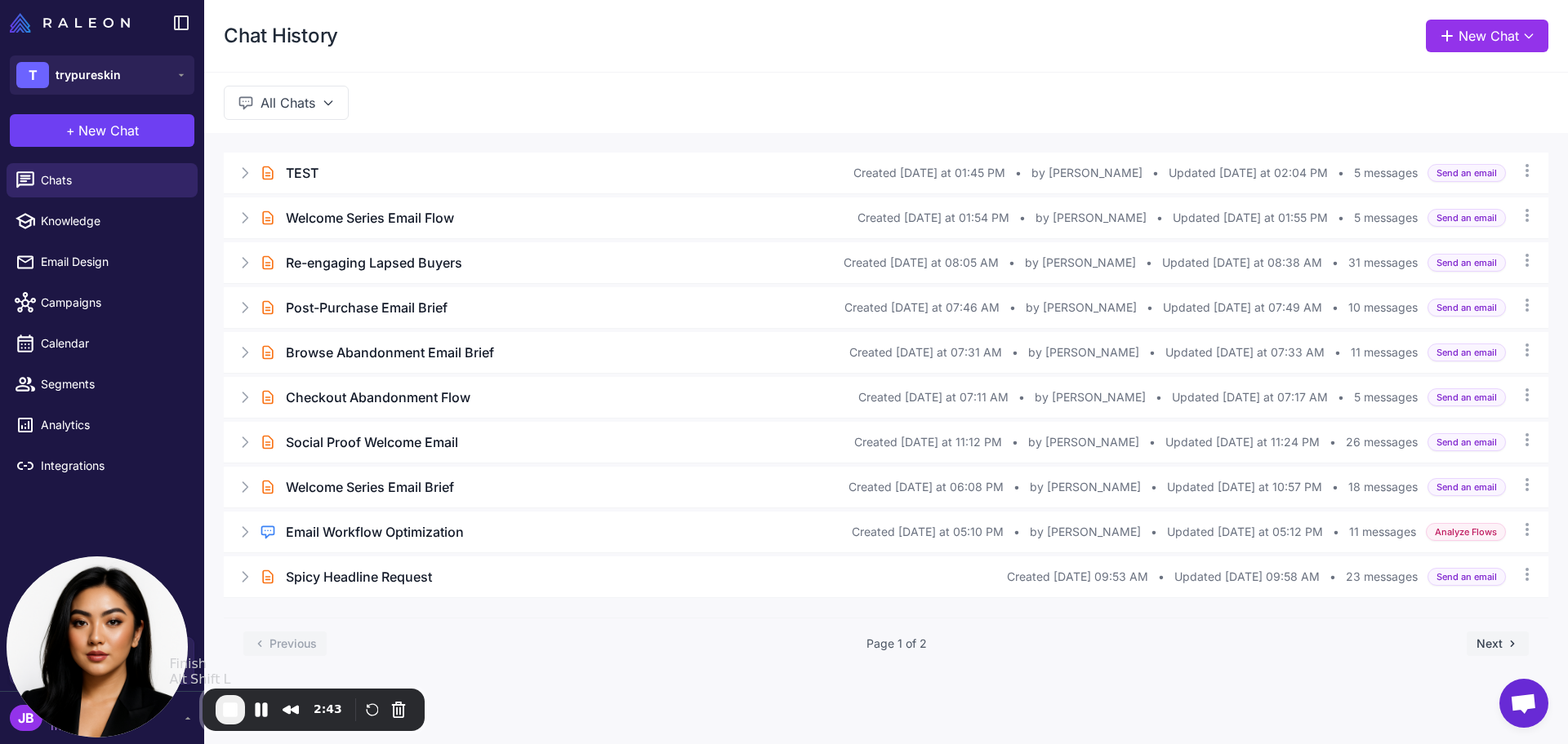
click at [236, 691] on span "End Recording" at bounding box center [230, 710] width 20 height 20
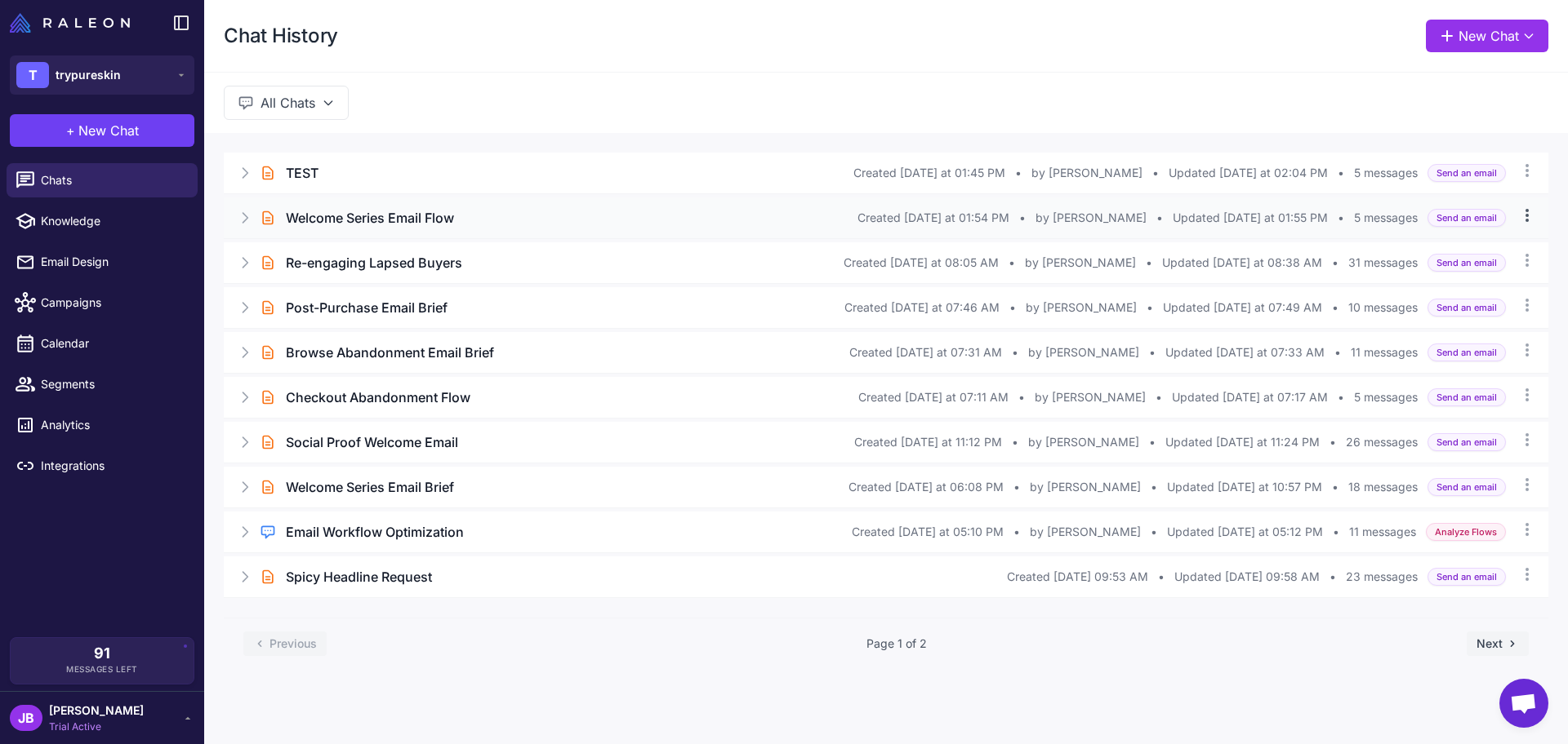
click at [1532, 222] on icon at bounding box center [1526, 215] width 16 height 16
click at [1486, 268] on button "Rename" at bounding box center [1456, 254] width 155 height 31
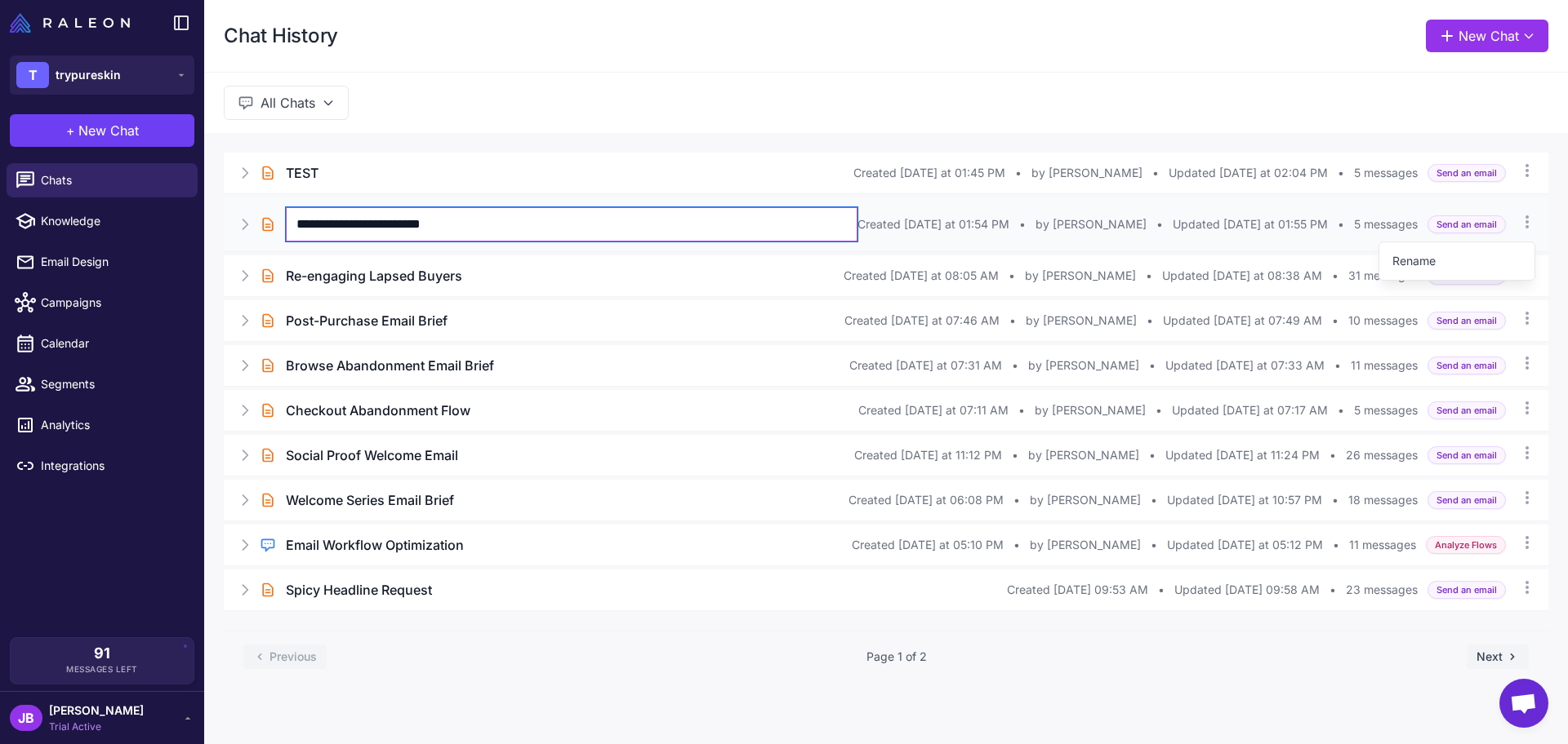
click at [829, 229] on input "**********" at bounding box center [571, 224] width 571 height 35
type input "*"
type input "****"
